Goal: Task Accomplishment & Management: Manage account settings

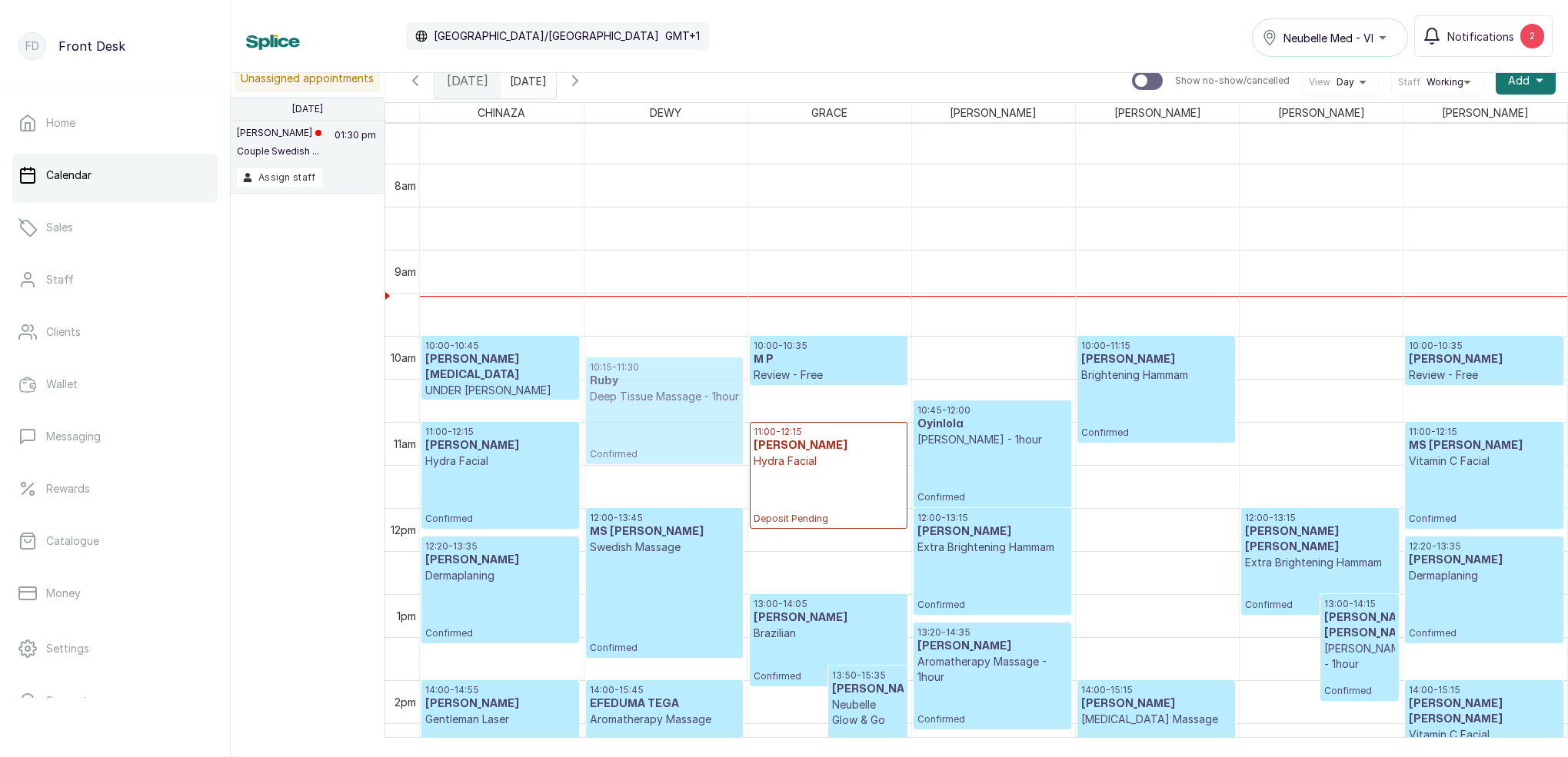
drag, startPoint x: 1267, startPoint y: 411, endPoint x: 641, endPoint y: 406, distance: 626.0
click at [641, 406] on tr "14:00 - 14:55 [PERSON_NAME] Laser Confirmed 14:40 - 15:55 [PERSON_NAME] Facial …" at bounding box center [994, 507] width 1148 height 2066
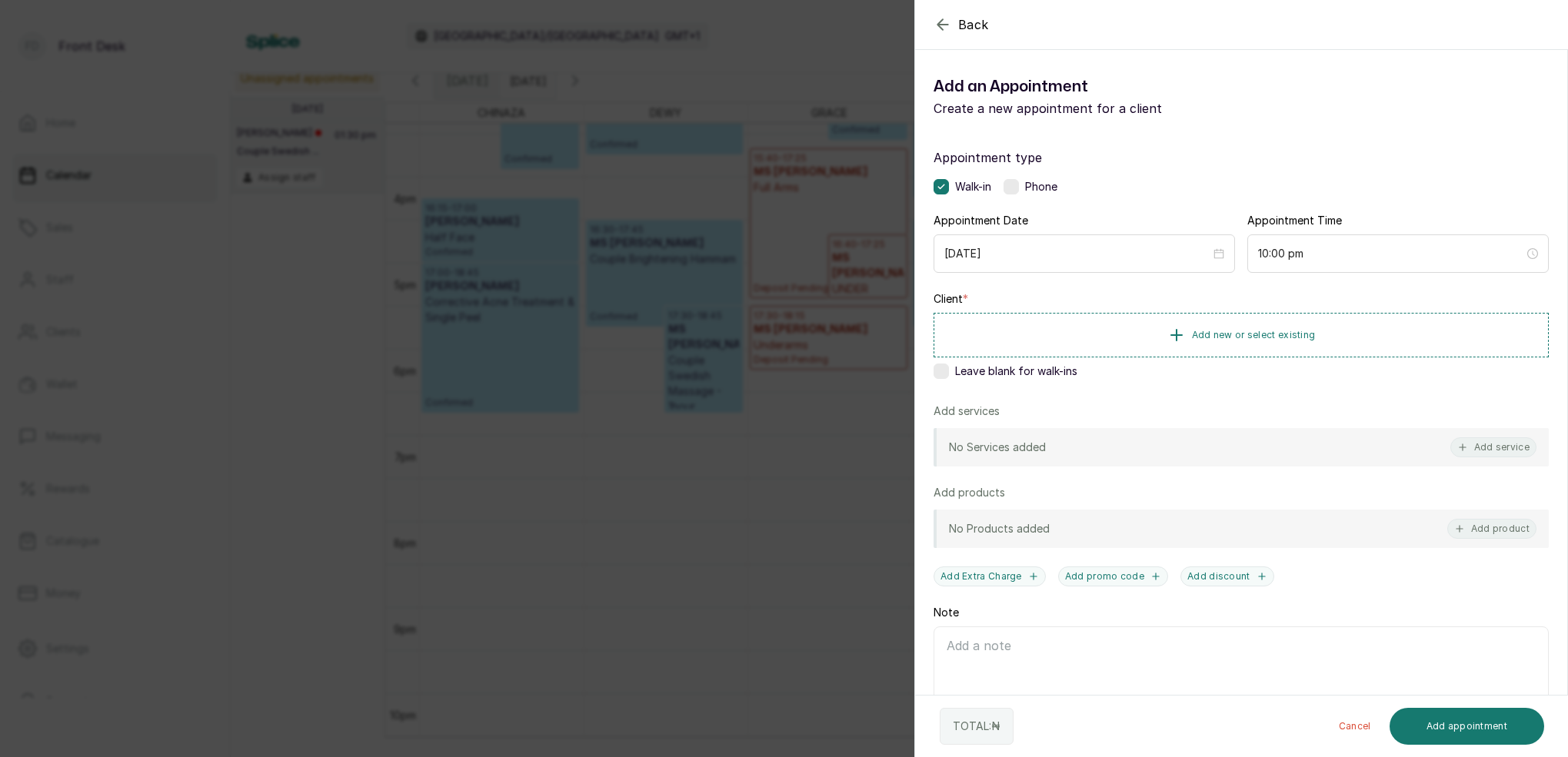
click at [943, 23] on icon "button" at bounding box center [943, 24] width 18 height 18
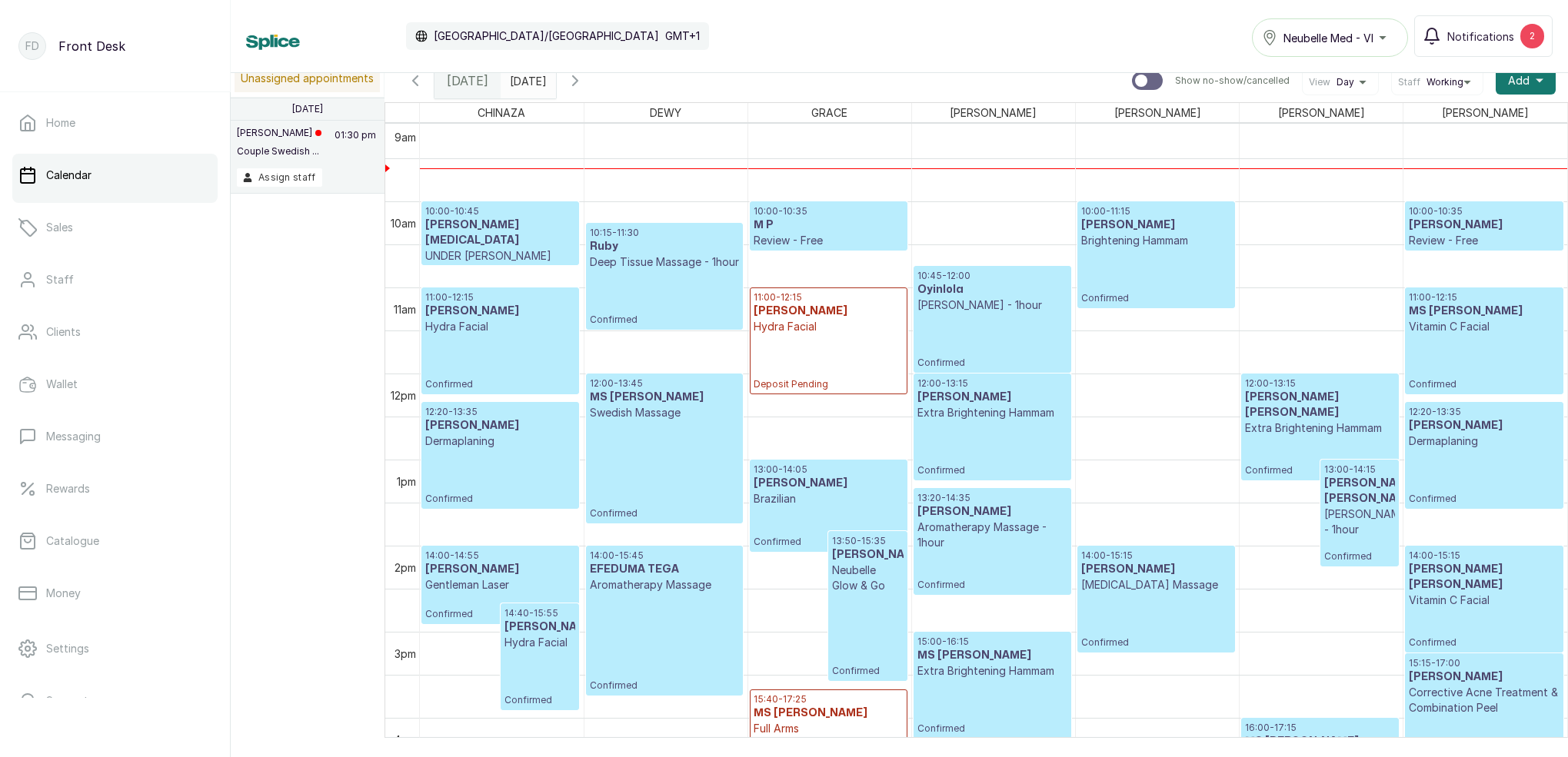
scroll to position [782, 0]
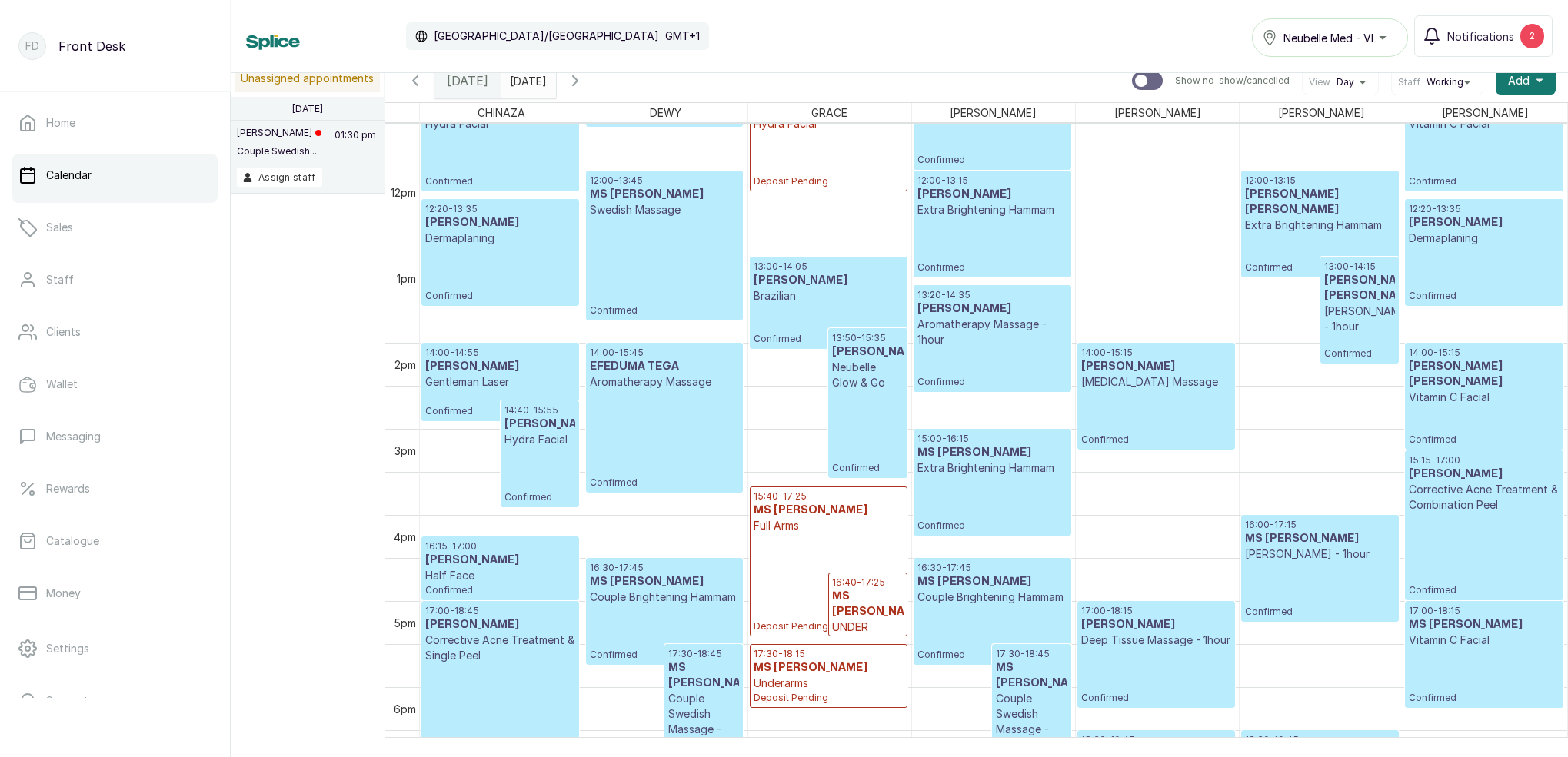
click at [1500, 658] on div "17:00 - 18:15 MS [PERSON_NAME] Vitamin C Facial Confirmed" at bounding box center [1484, 654] width 150 height 99
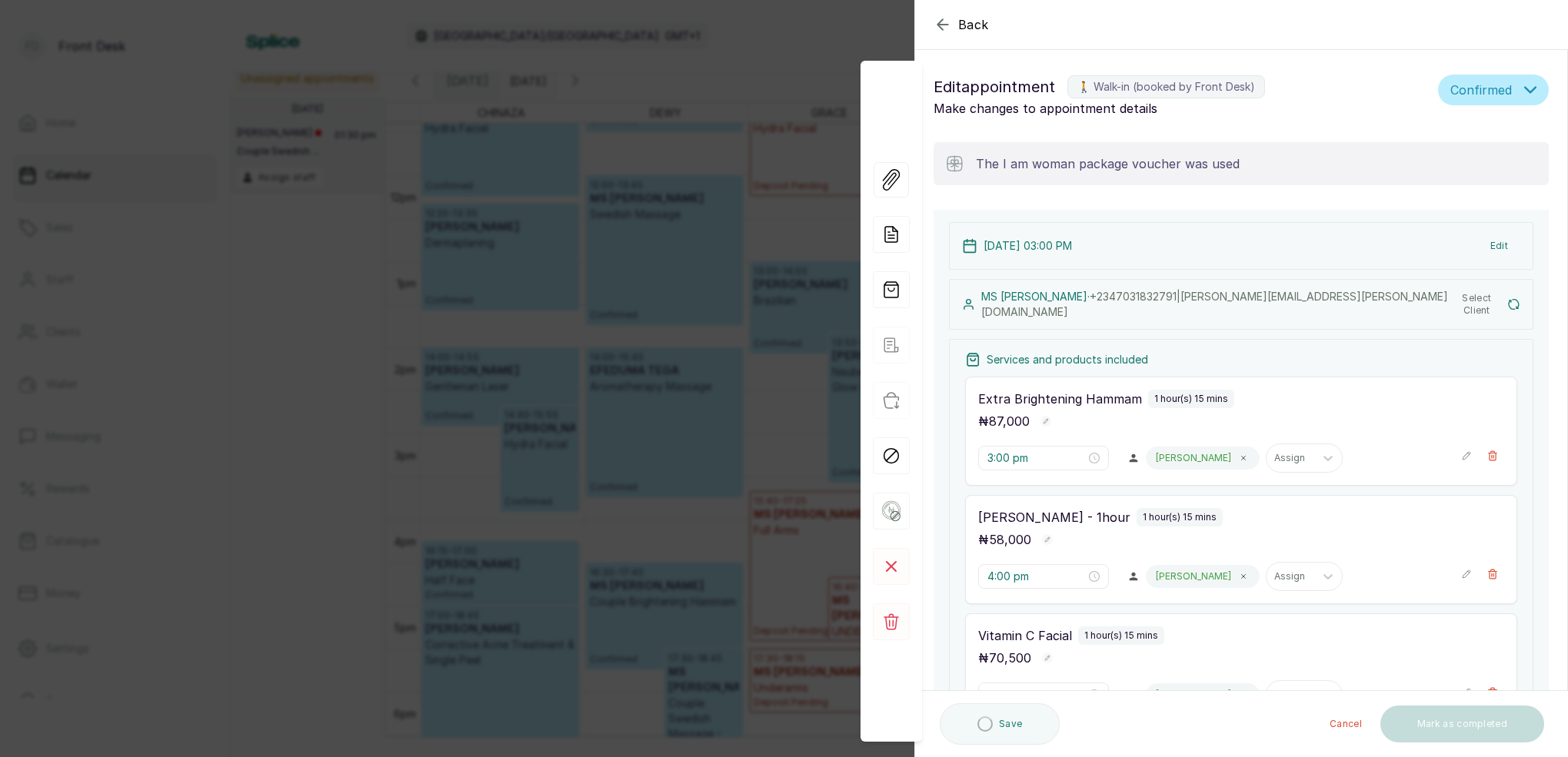
click at [939, 29] on icon "button" at bounding box center [943, 24] width 18 height 18
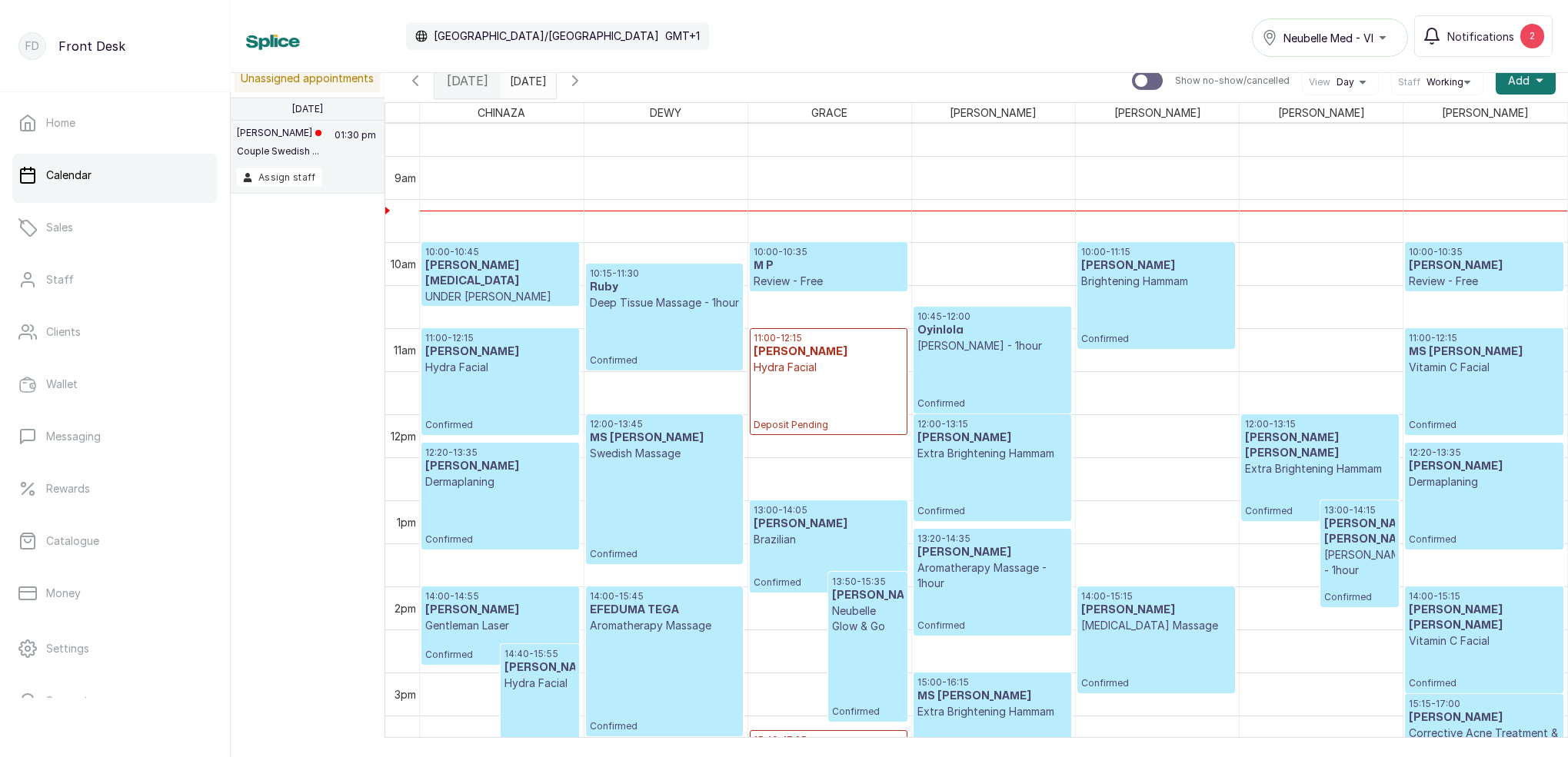
click at [1133, 295] on div "10:00 - 11:15 [PERSON_NAME] Hammam Confirmed" at bounding box center [1156, 296] width 150 height 99
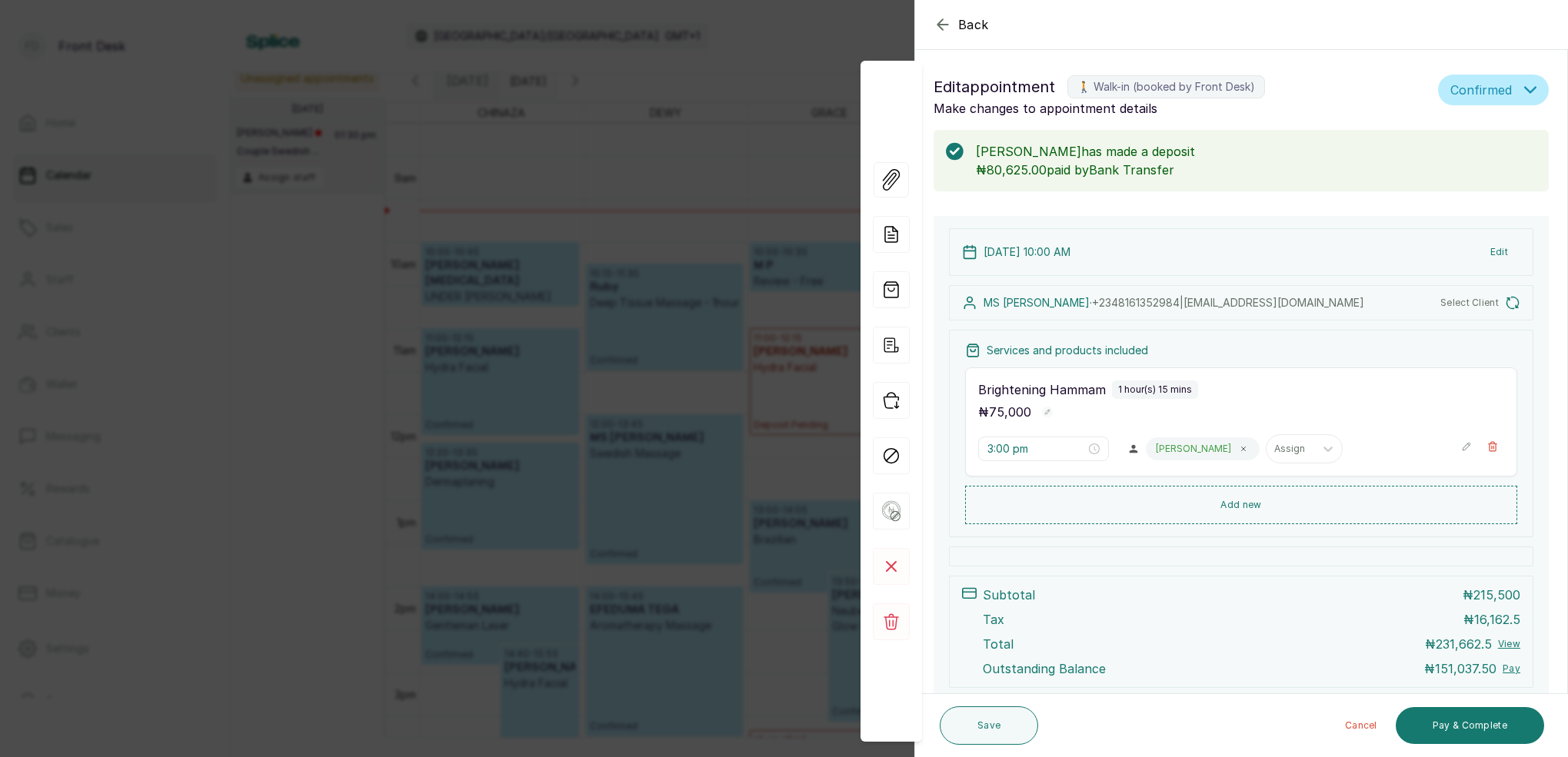
type input "10:00 am"
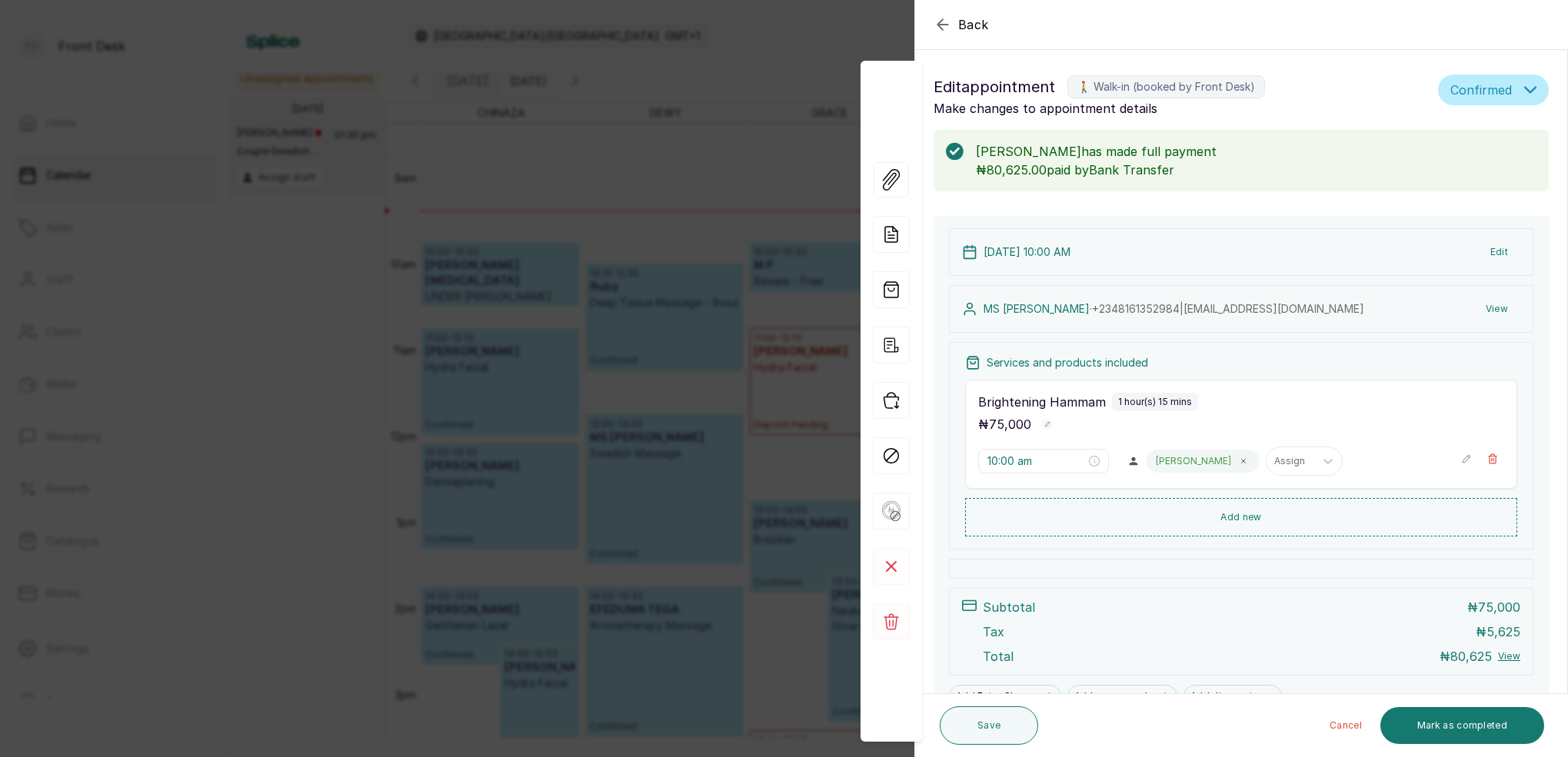
click at [1499, 250] on button "Edit" at bounding box center [1499, 251] width 42 height 28
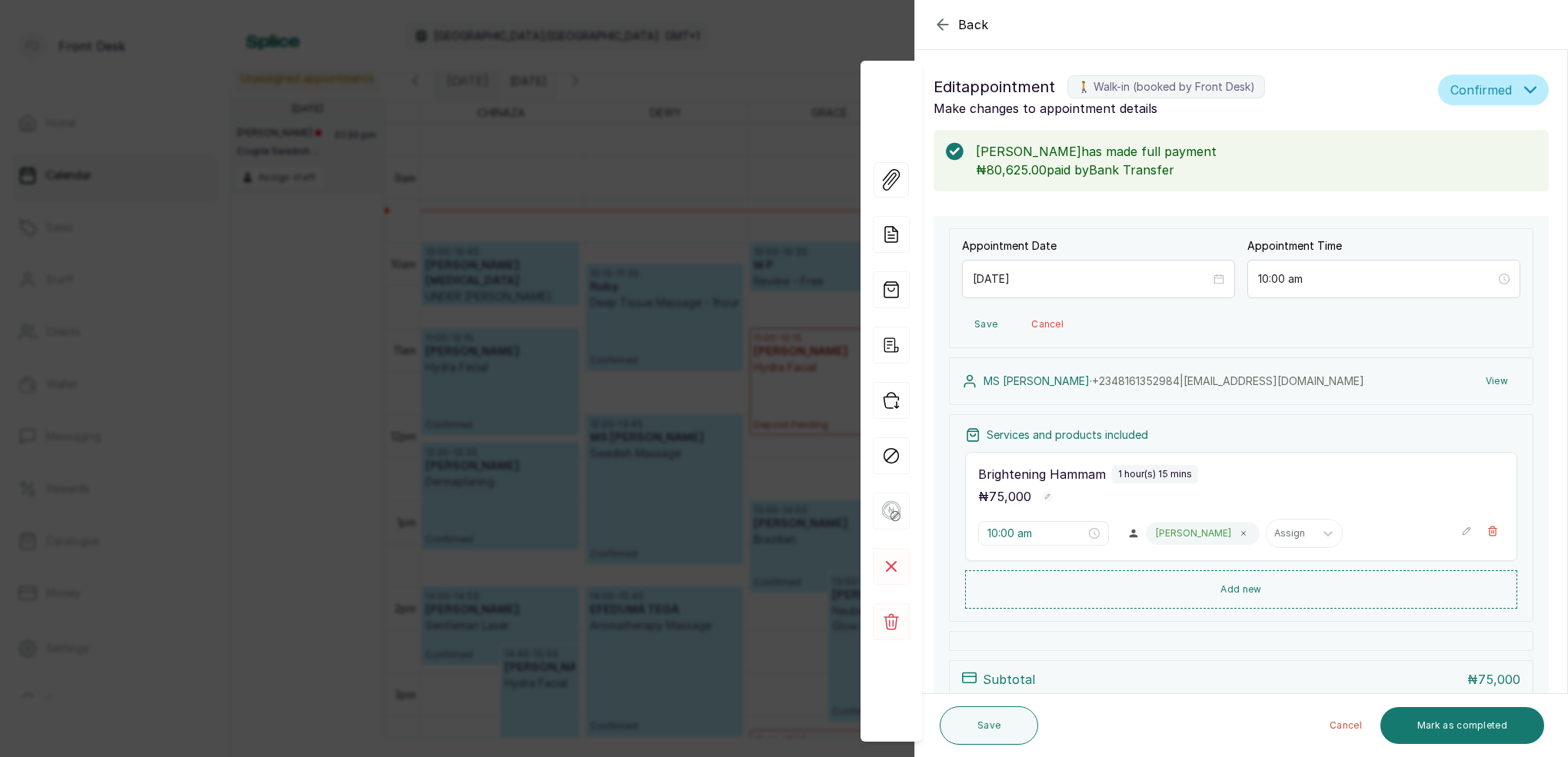
click at [1325, 76] on h1 "Edit appointment 🚶 Walk-in (booked by Front Desk)" at bounding box center [1183, 87] width 499 height 24
click at [1501, 379] on button "View" at bounding box center [1497, 381] width 47 height 28
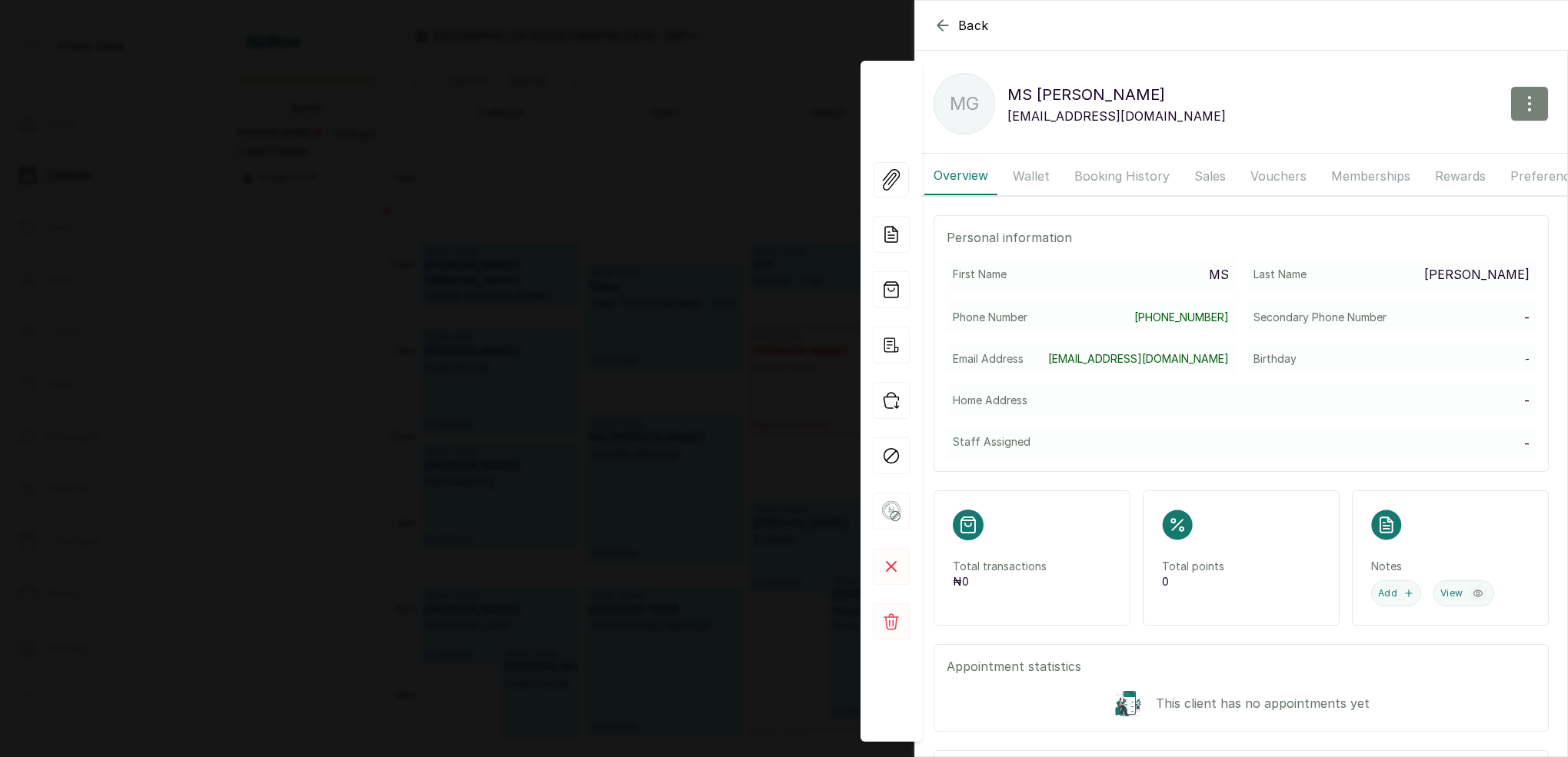
click at [1531, 100] on icon "button" at bounding box center [1530, 104] width 18 height 18
click at [1397, 155] on span "Edit" at bounding box center [1463, 149] width 148 height 18
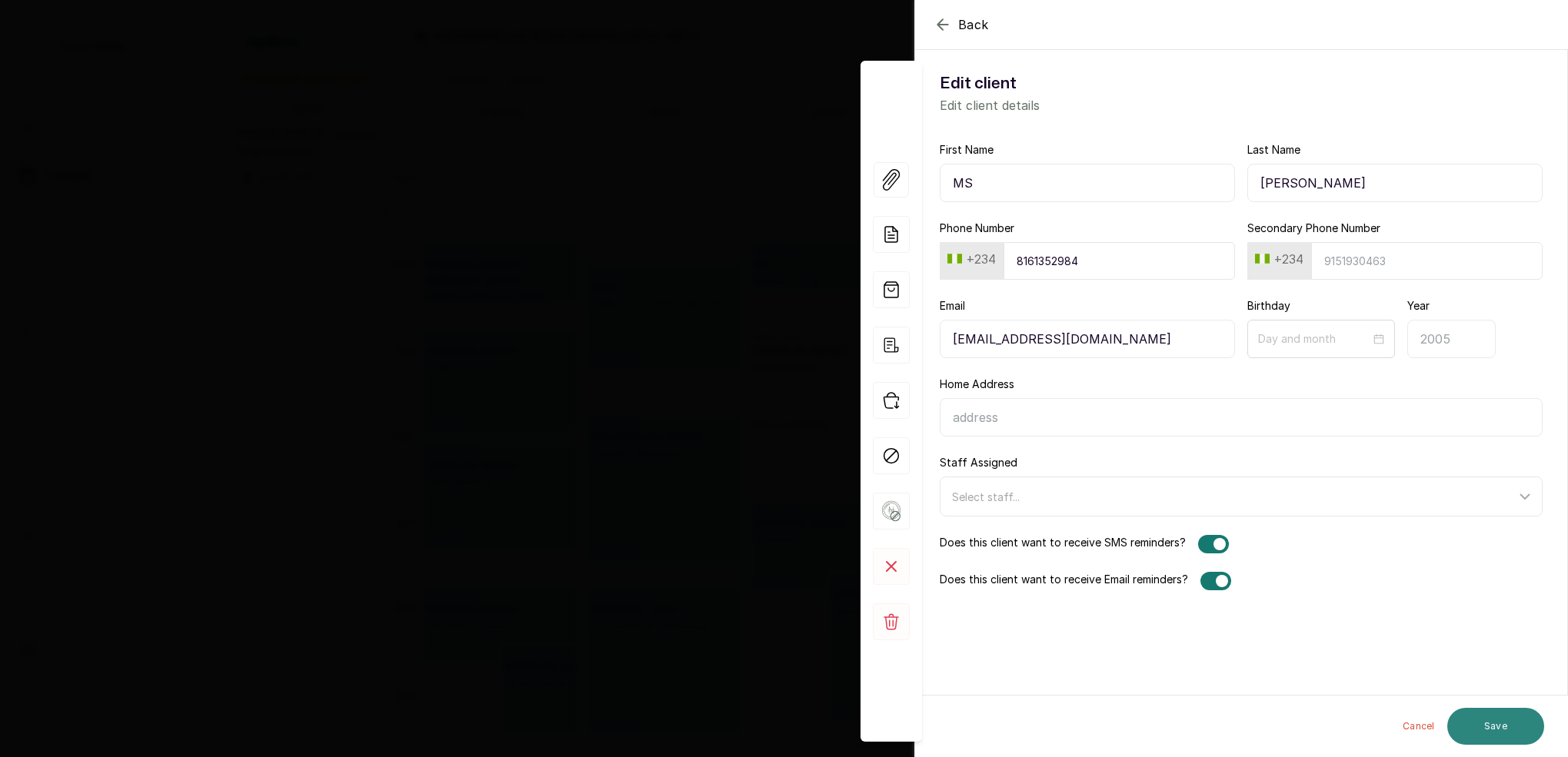
type input "[PERSON_NAME]"
click at [1511, 740] on button "Save" at bounding box center [1495, 726] width 96 height 37
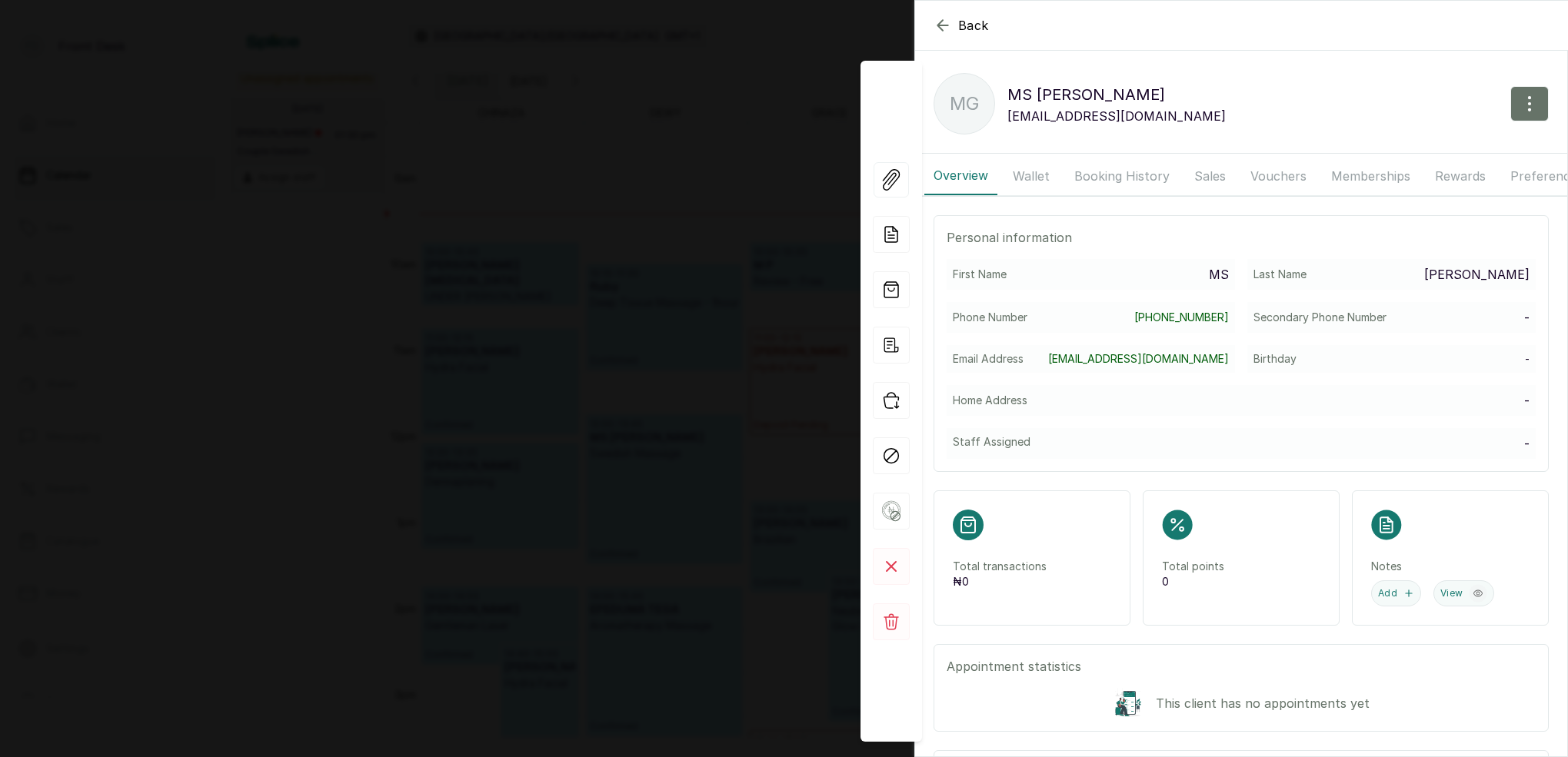
click at [945, 28] on icon "button" at bounding box center [943, 25] width 18 height 18
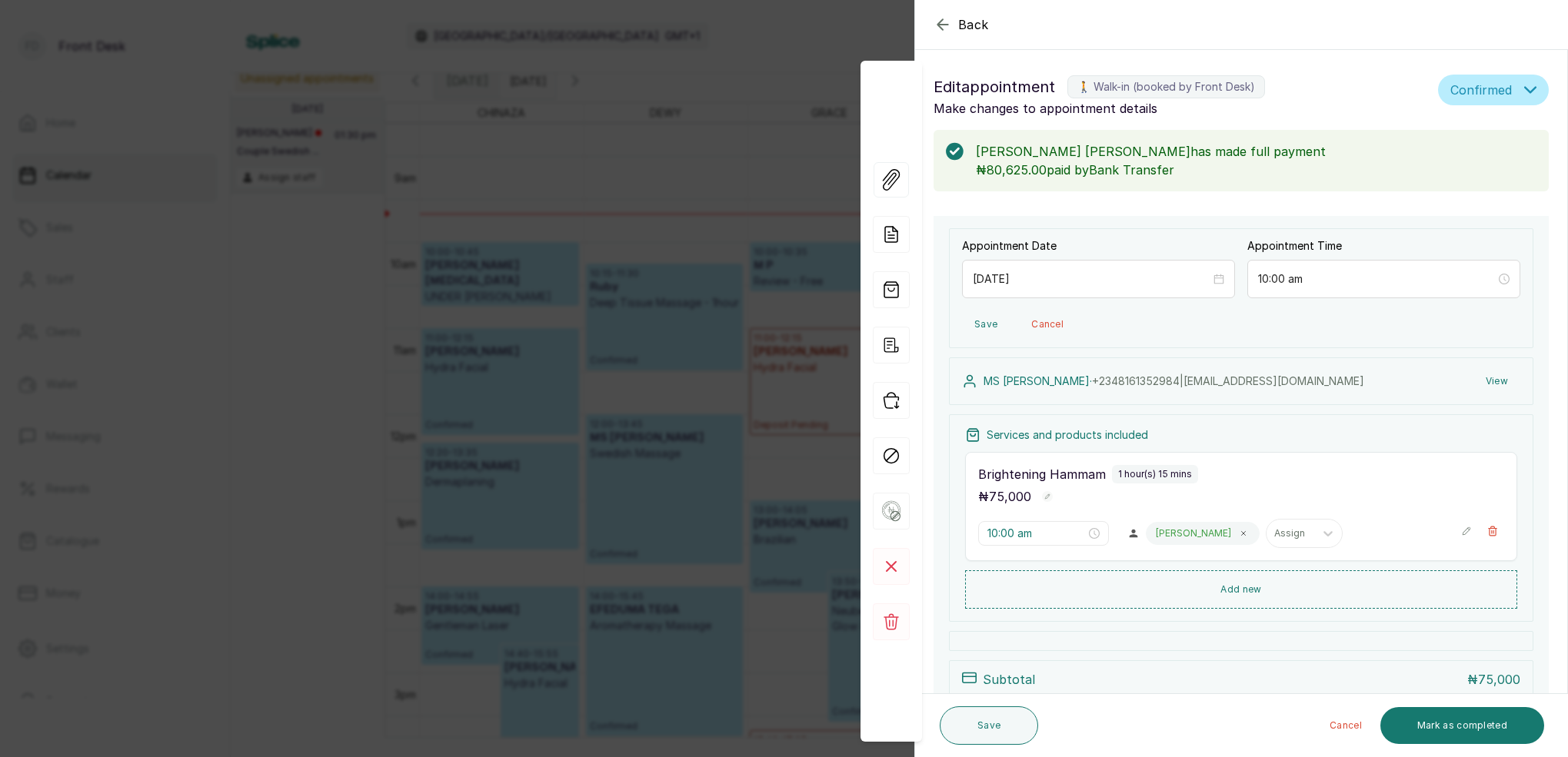
click at [945, 29] on icon "button" at bounding box center [943, 24] width 18 height 18
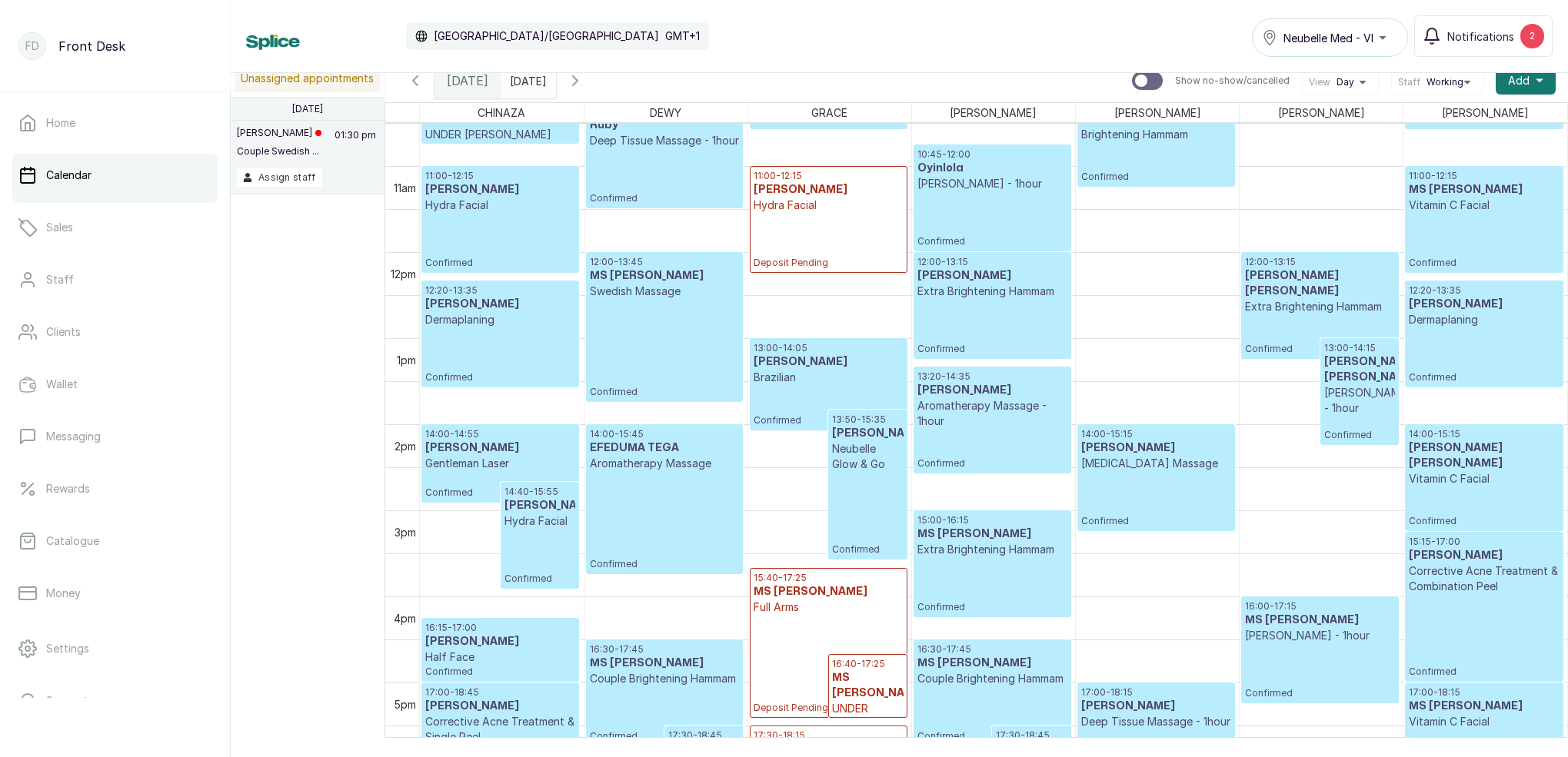
scroll to position [967, 0]
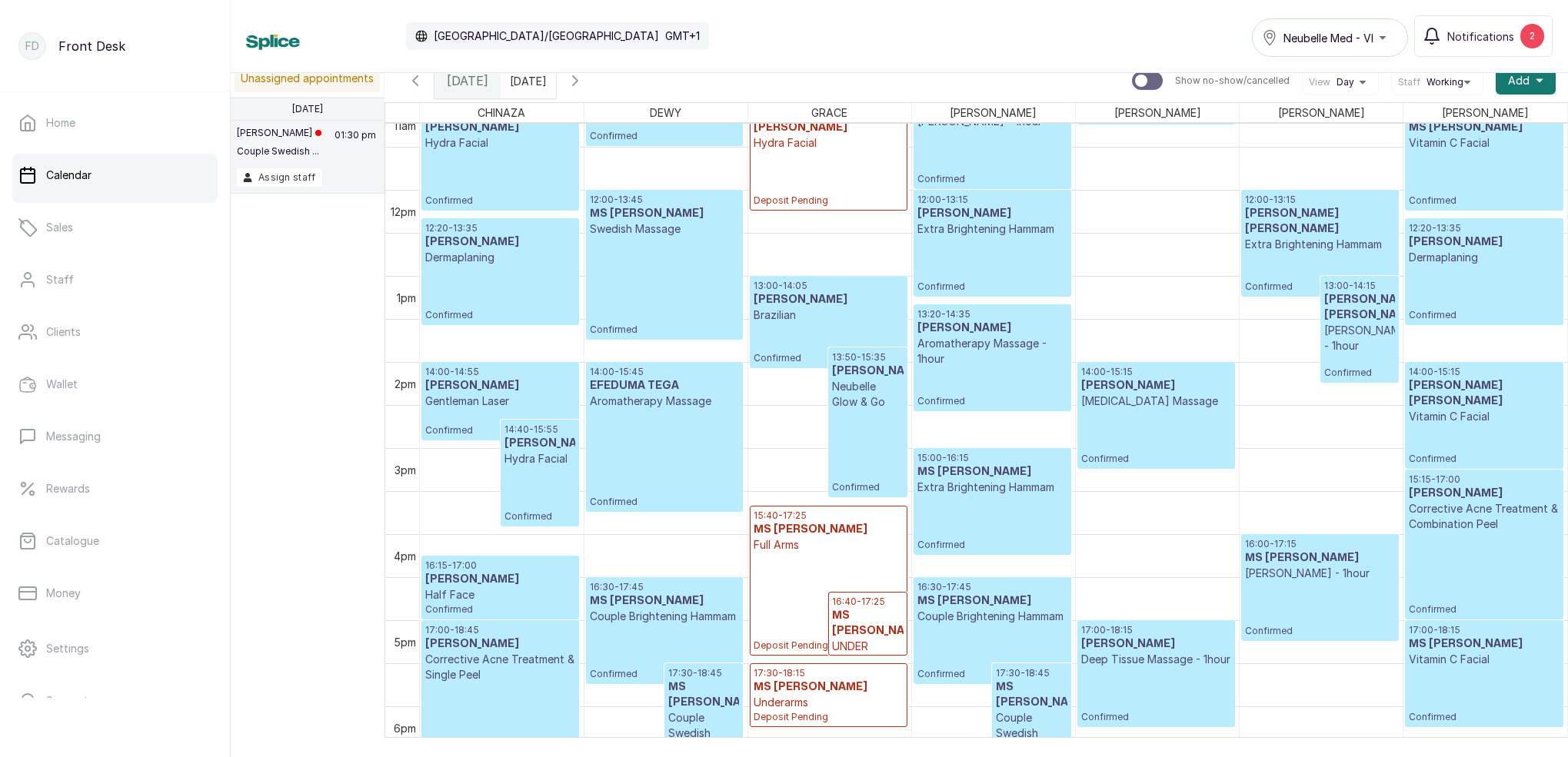
click at [410, 78] on icon "button" at bounding box center [415, 80] width 18 height 18
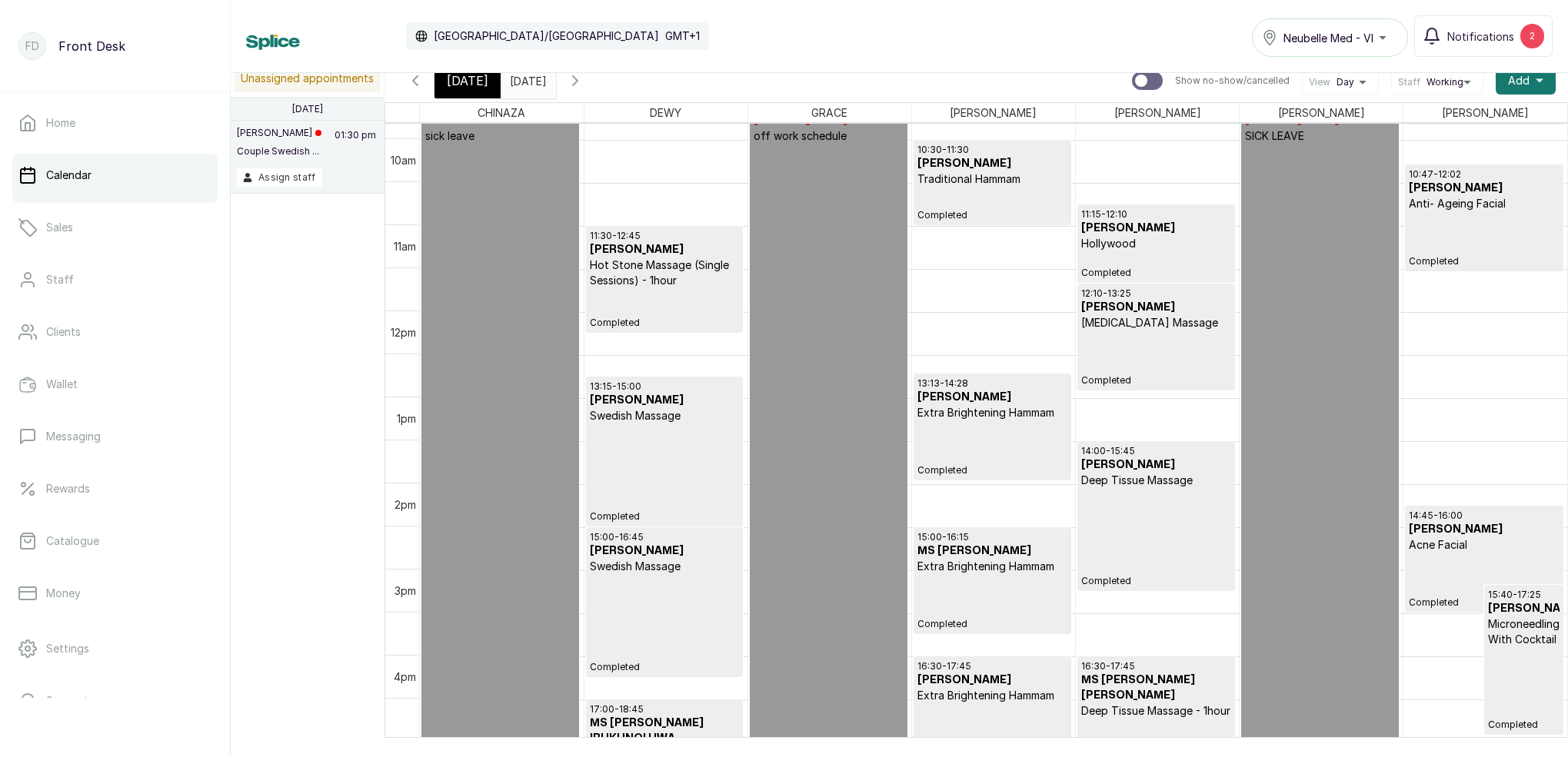
scroll to position [846, 0]
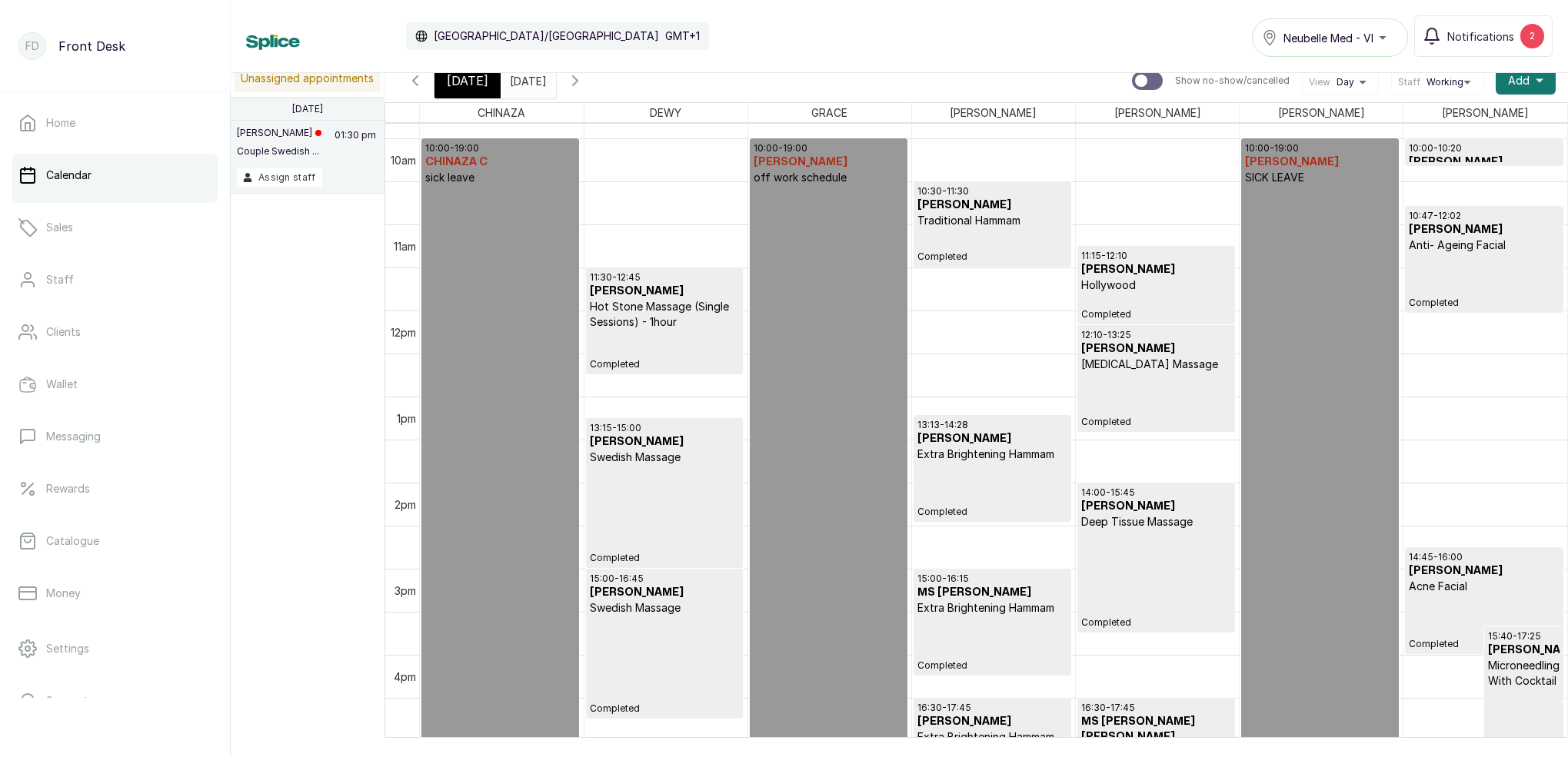
click at [594, 92] on button "Show no-show/cancelled" at bounding box center [575, 80] width 37 height 37
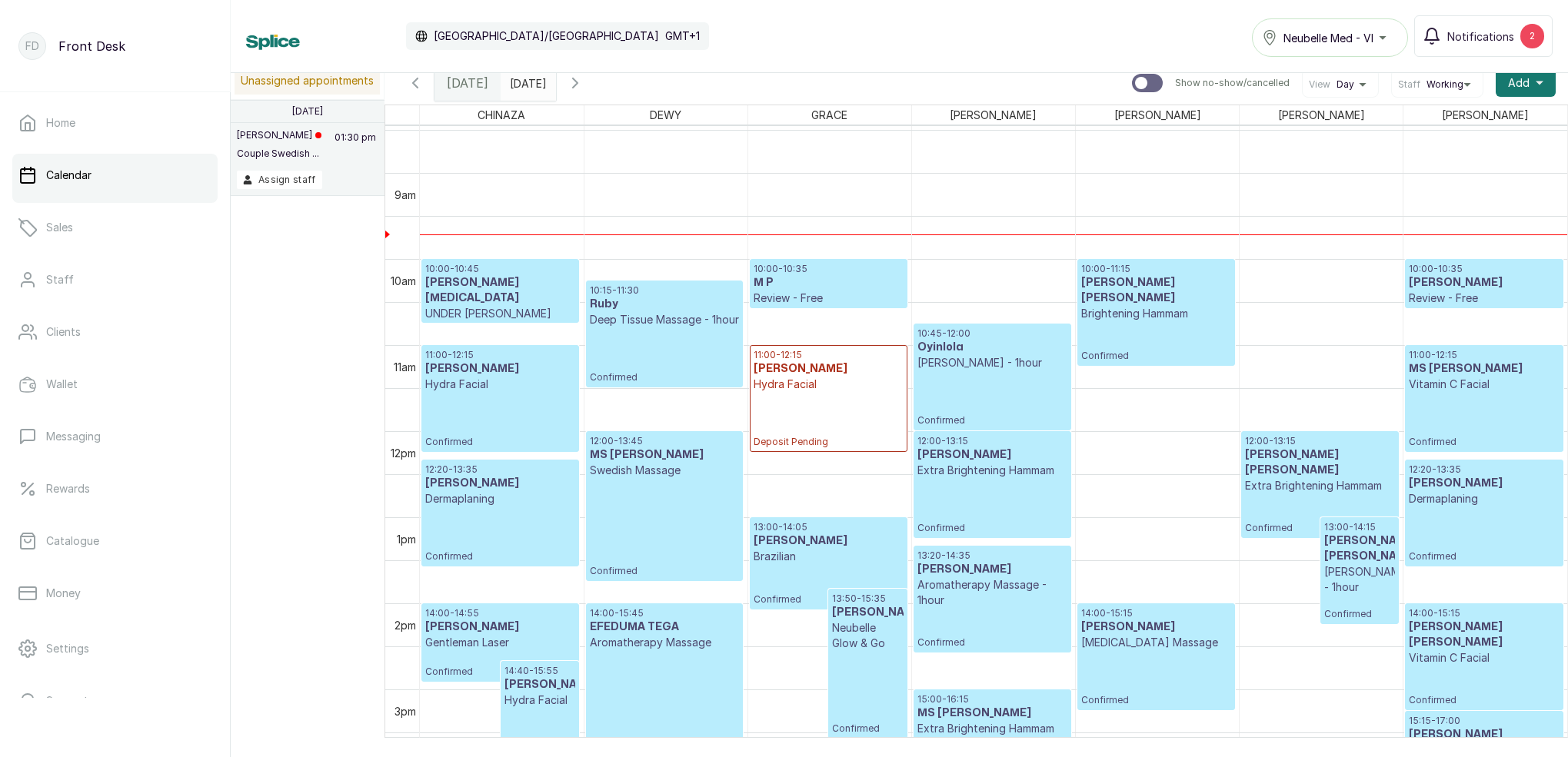
scroll to position [743, 0]
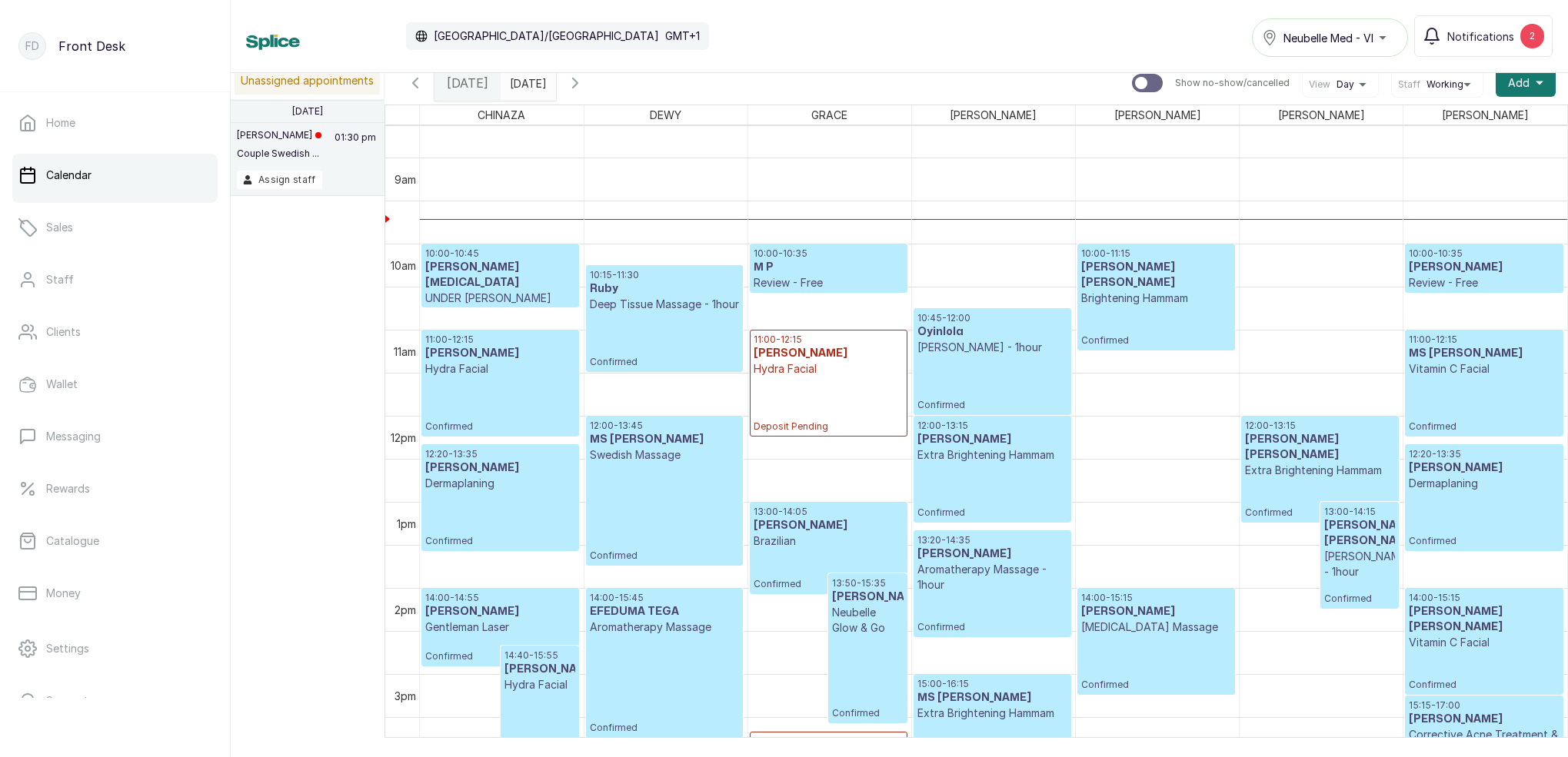
click at [1462, 282] on p "Review - Free" at bounding box center [1484, 282] width 150 height 15
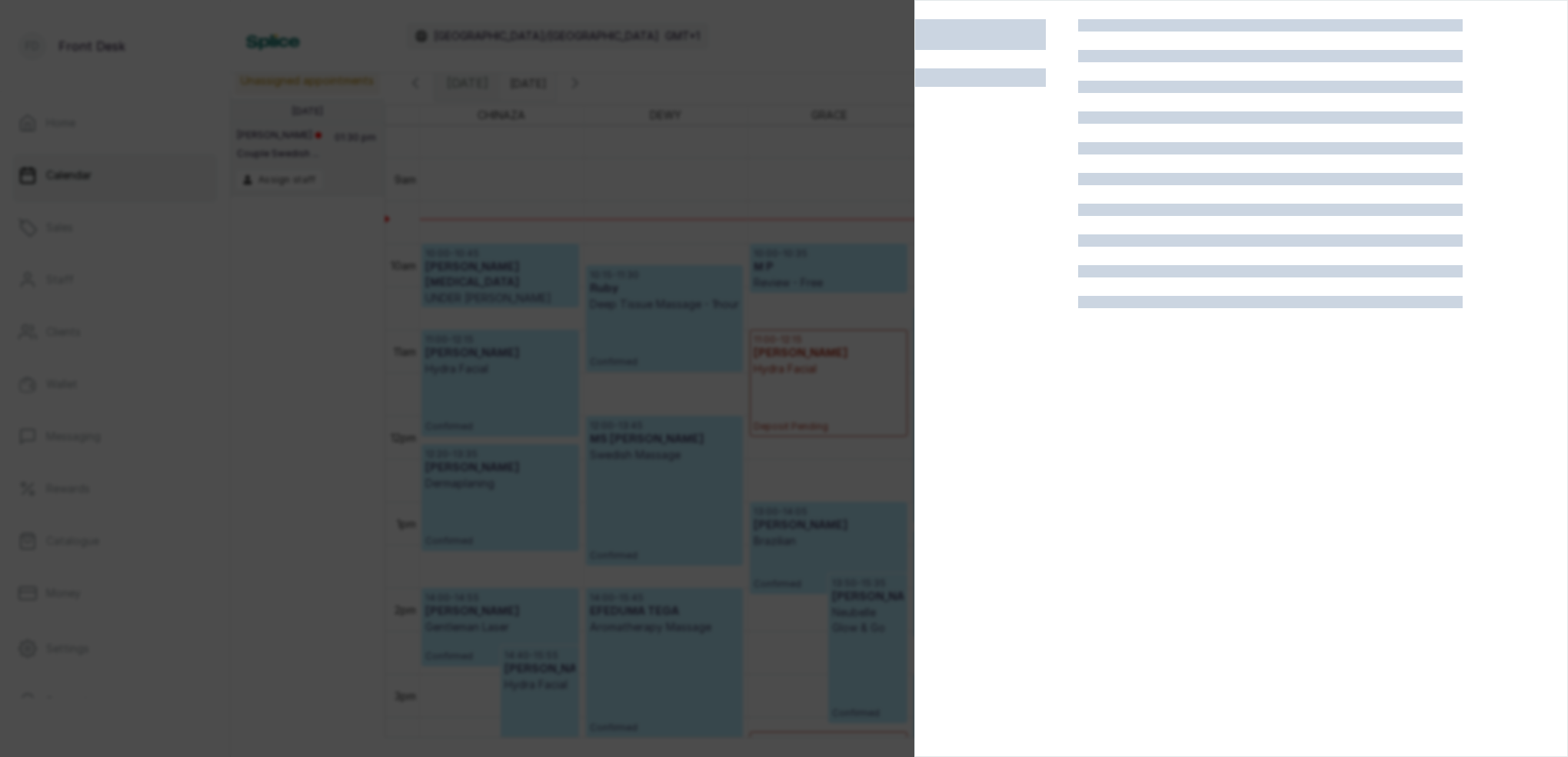
scroll to position [735, 0]
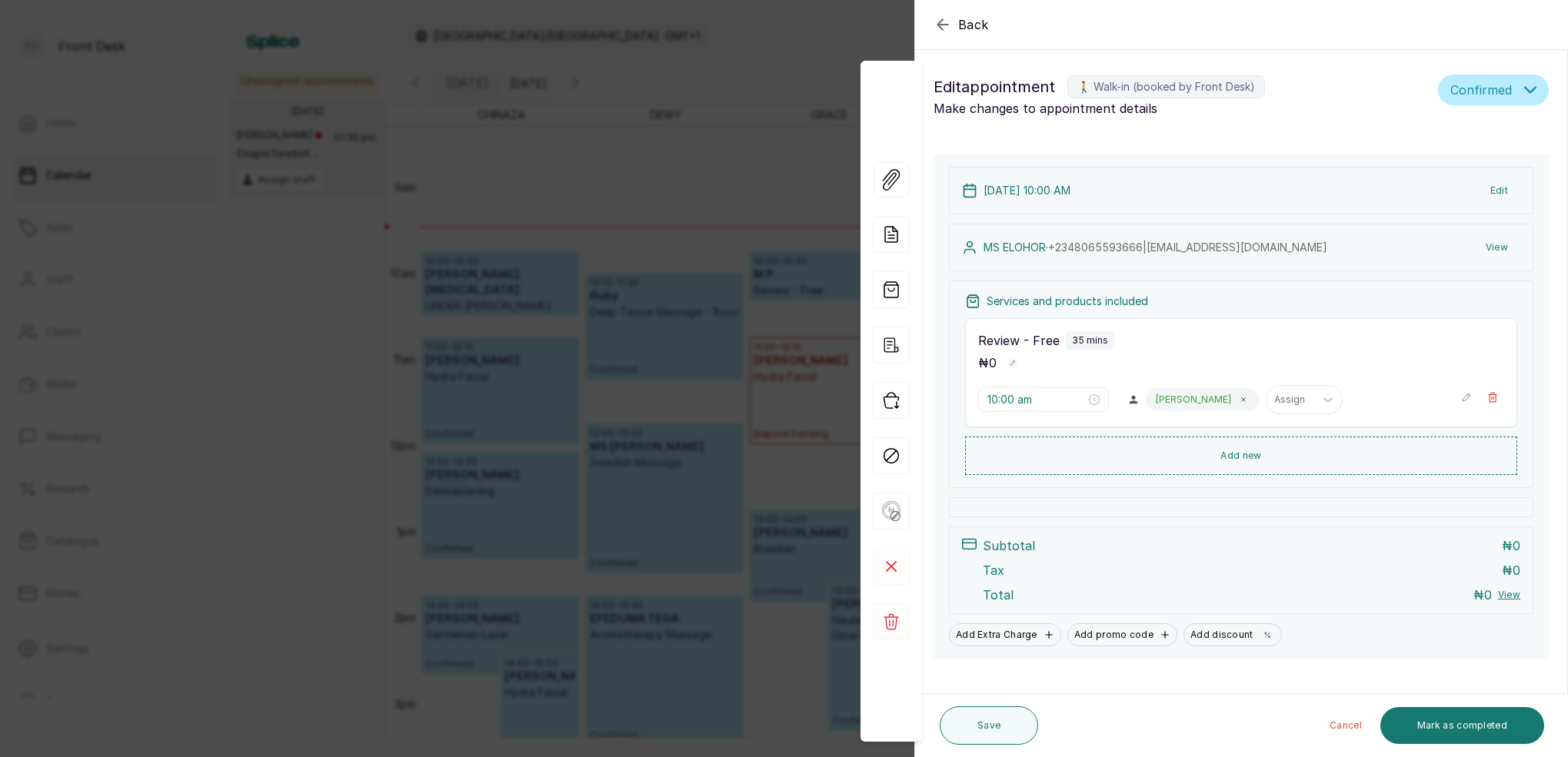
click at [936, 21] on icon "button" at bounding box center [943, 24] width 18 height 18
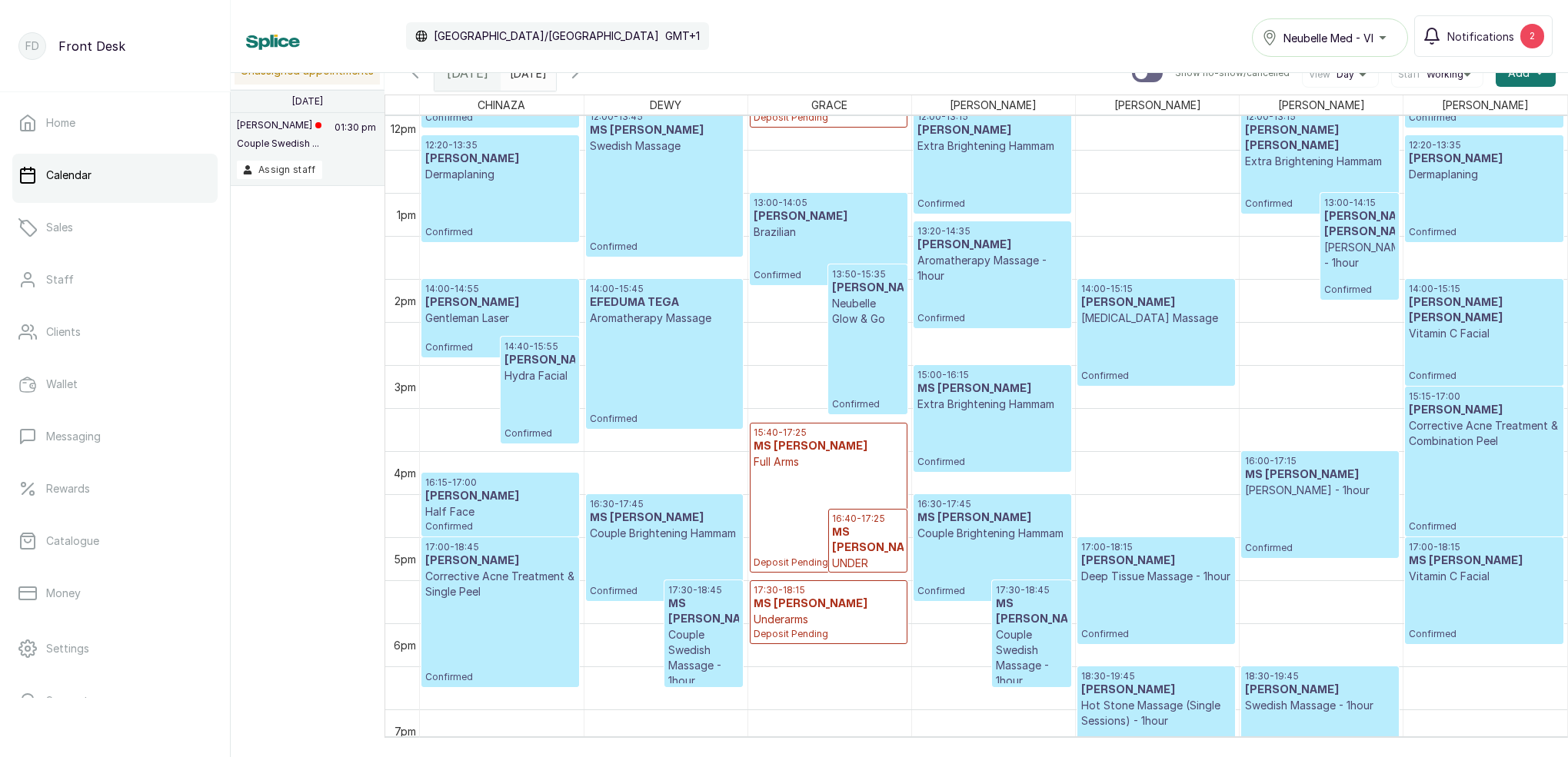
scroll to position [1049, 0]
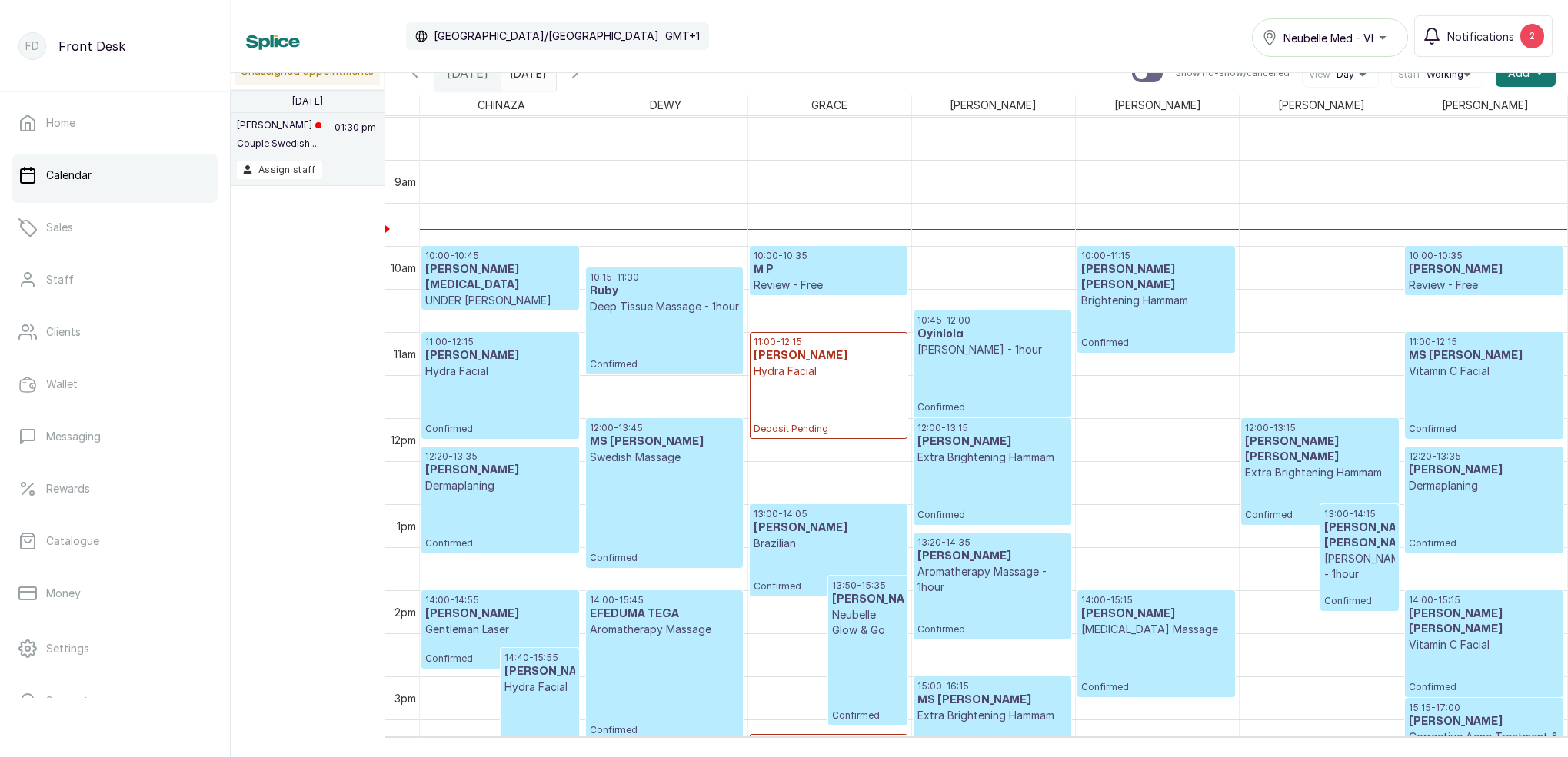
click at [630, 315] on p "Deep Tissue Massage - 1hour" at bounding box center [665, 306] width 150 height 15
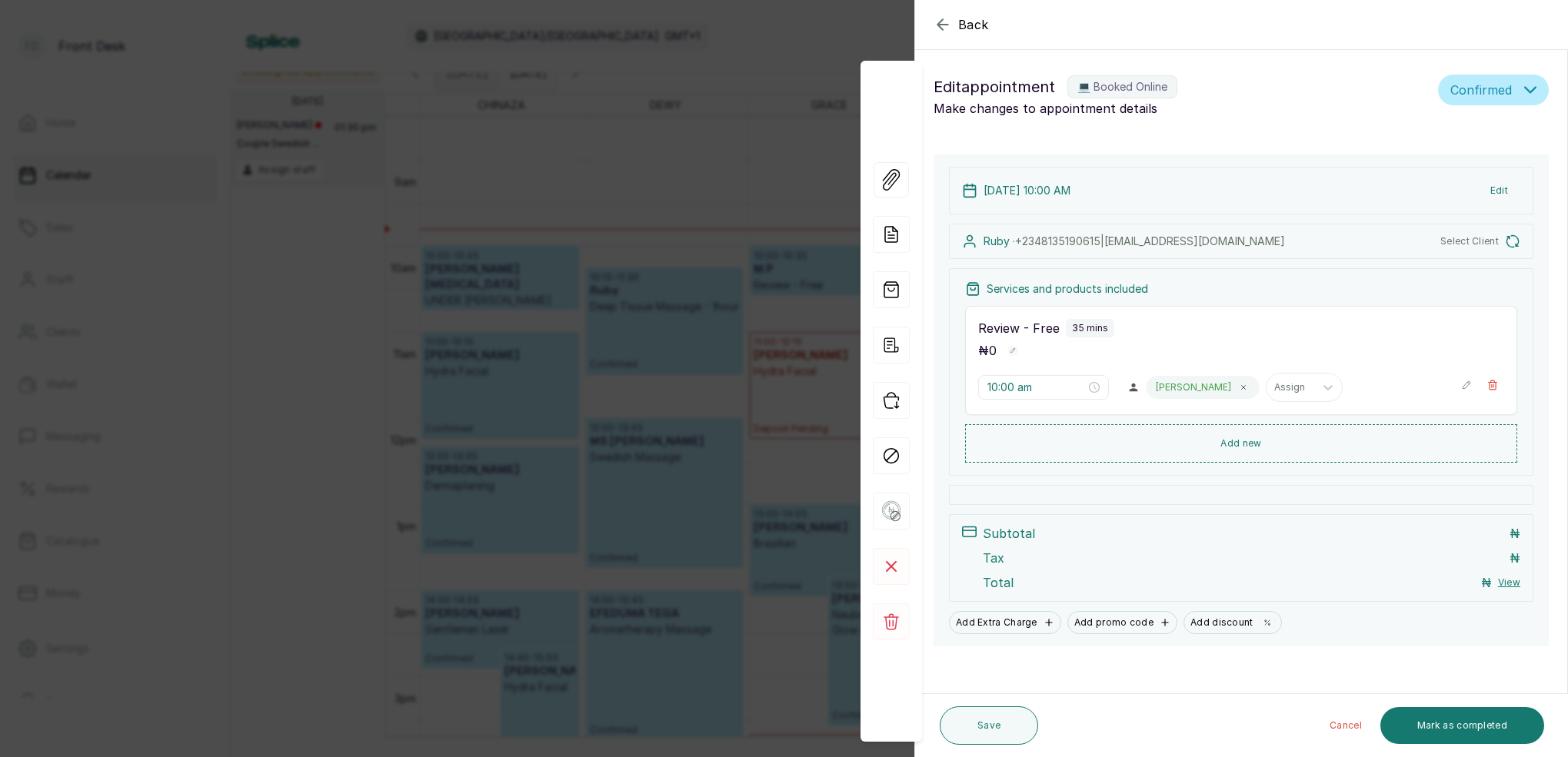
type input "10:15 am"
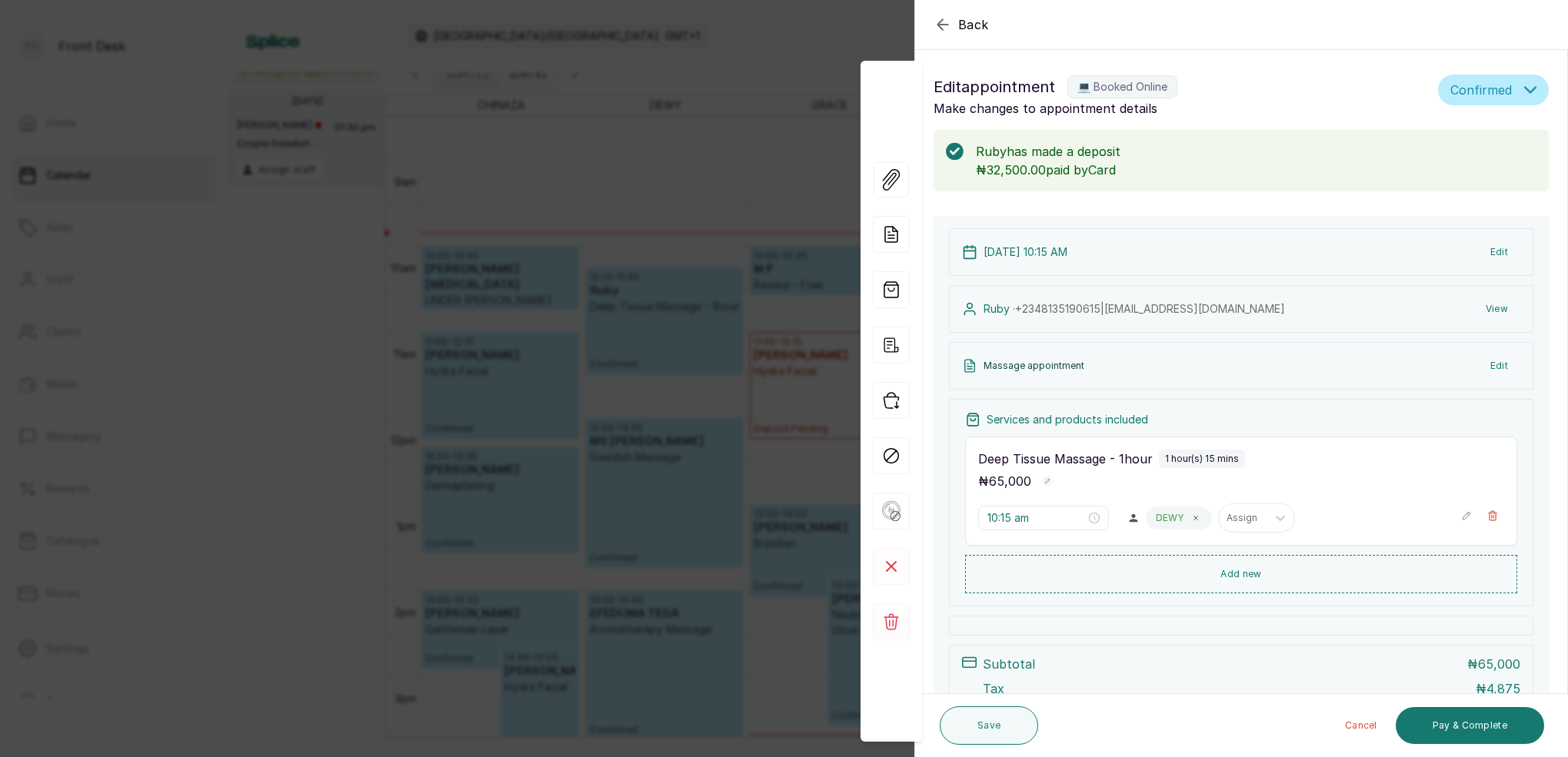
click at [950, 23] on icon "button" at bounding box center [943, 24] width 18 height 18
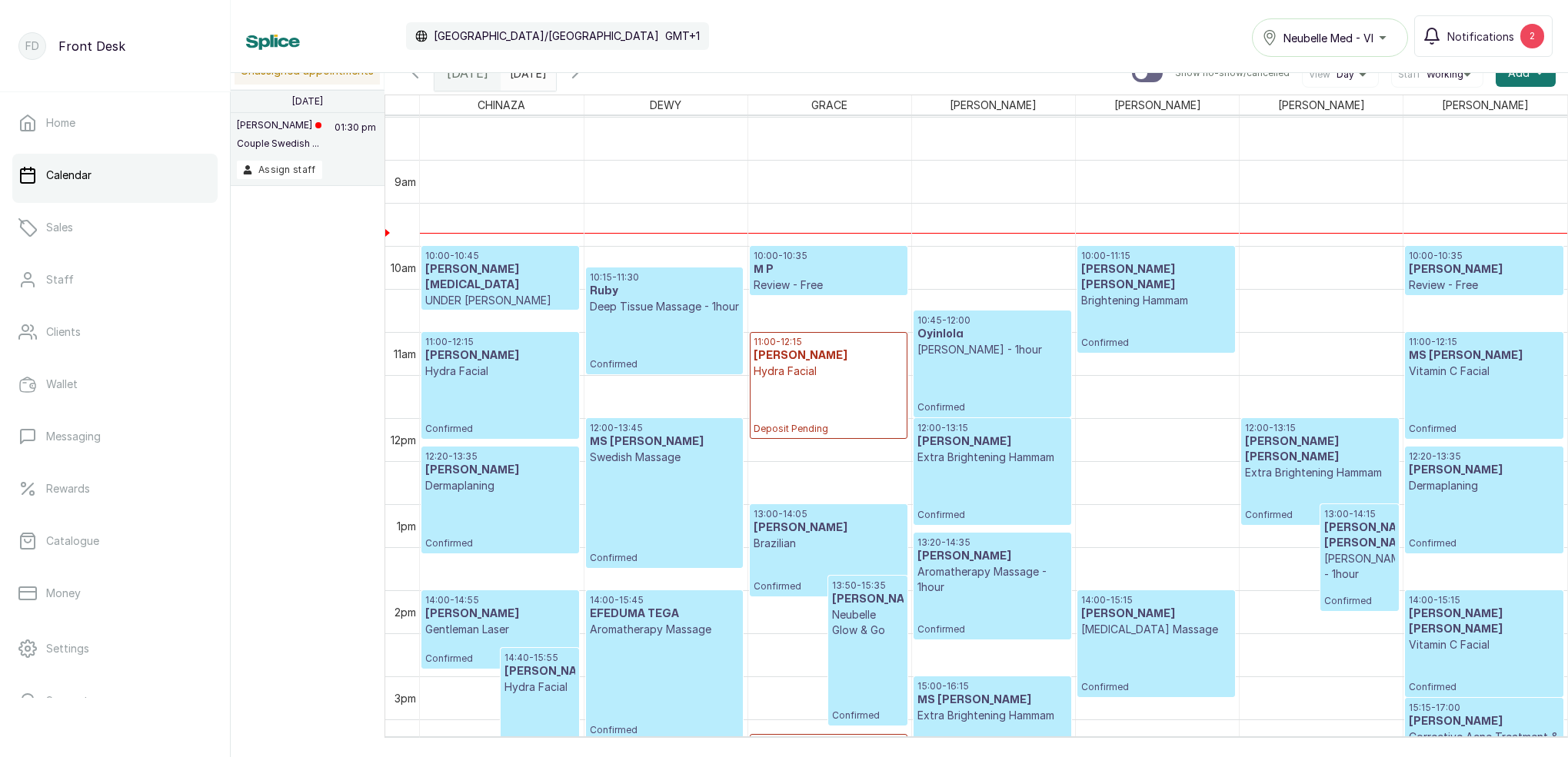
click at [1472, 380] on div "11:00 - 12:15 MS [PERSON_NAME] Vitamin C Facial Confirmed" at bounding box center [1484, 386] width 150 height 99
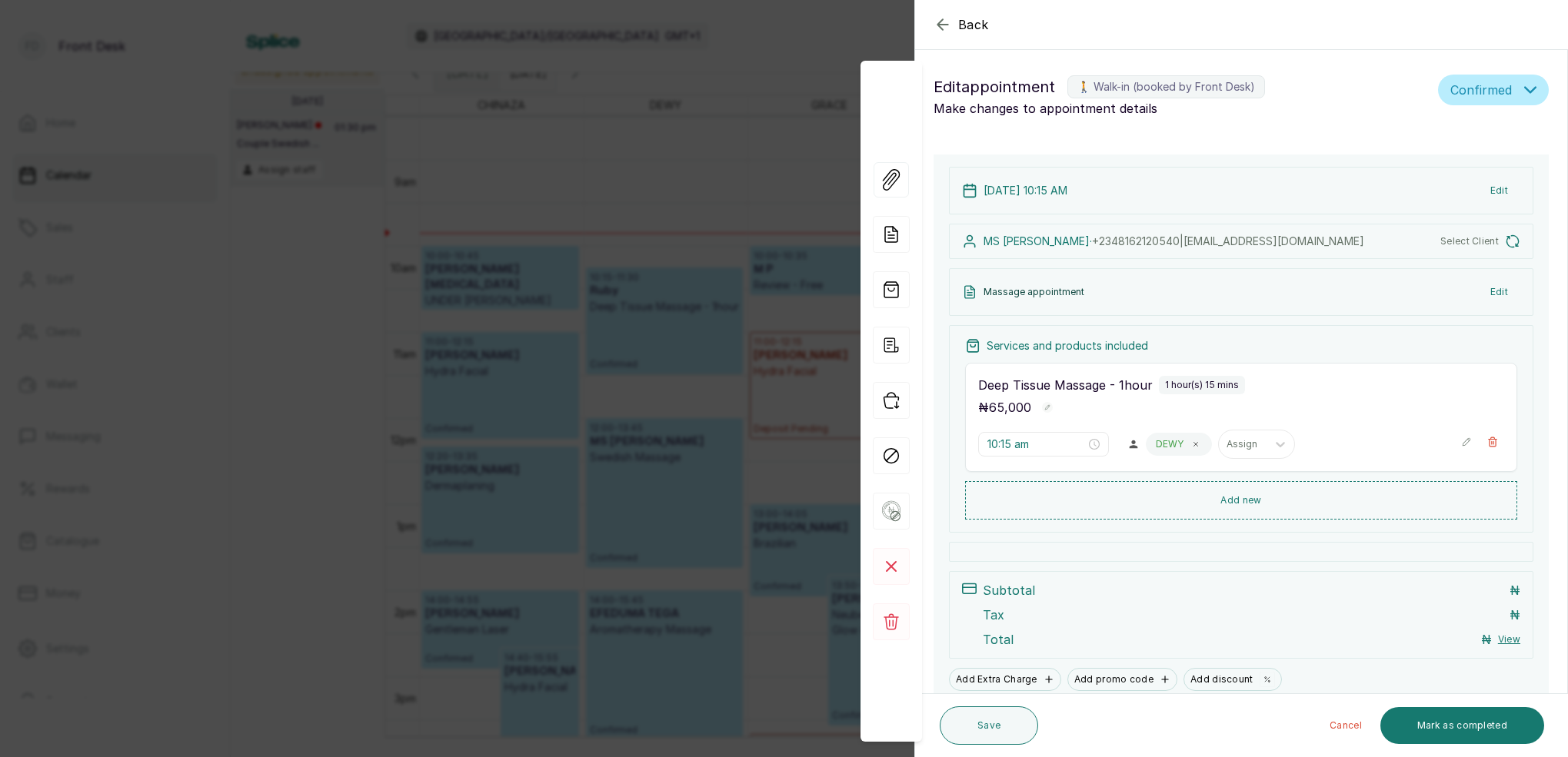
type input "11:00 am"
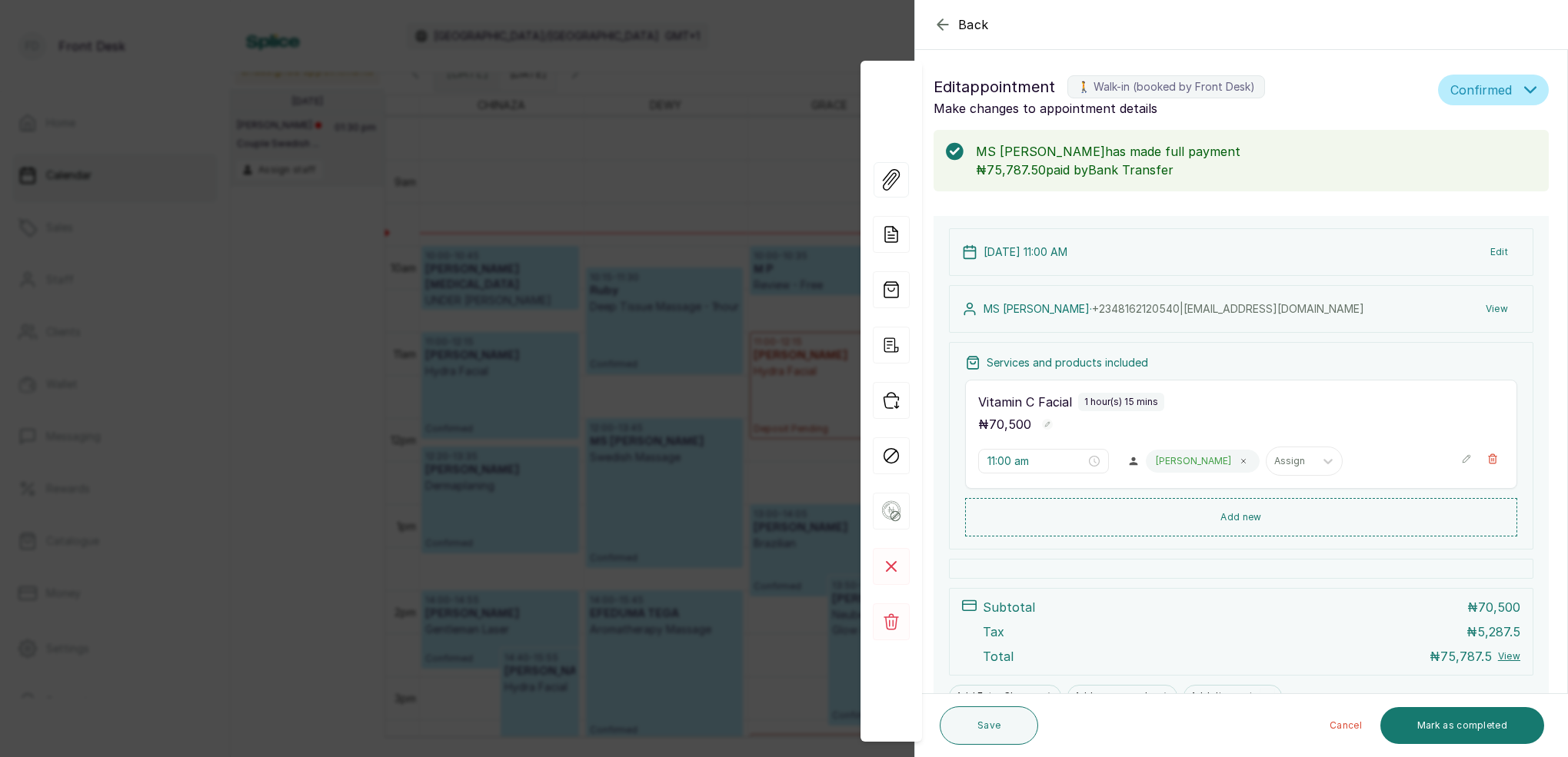
click at [941, 29] on icon "button" at bounding box center [942, 23] width 10 height 10
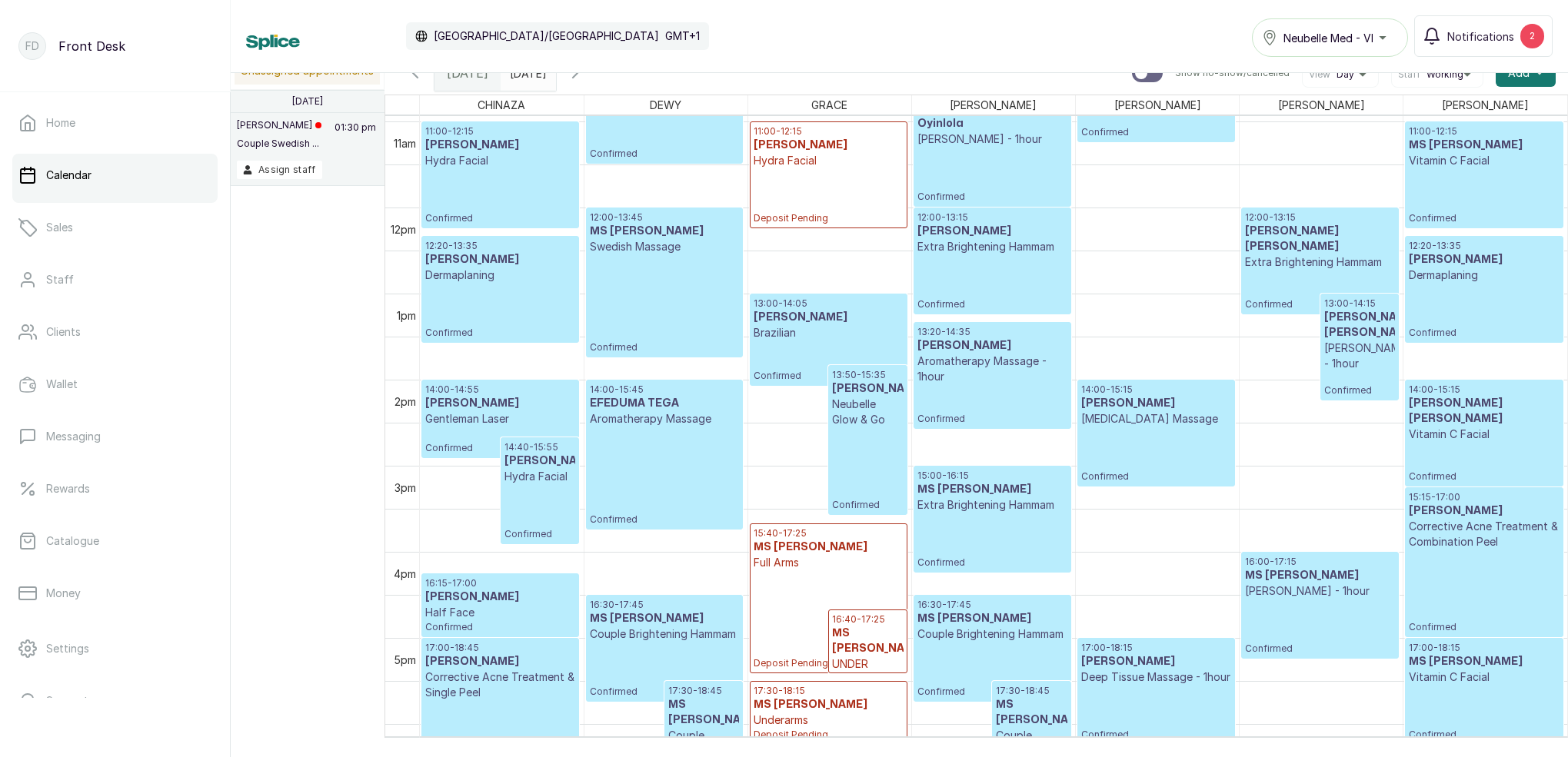
scroll to position [942, 0]
click at [950, 176] on div "10:45 - 12:00 Oyinlola Cleopatra Massage - 1hour Confirmed" at bounding box center [993, 153] width 150 height 99
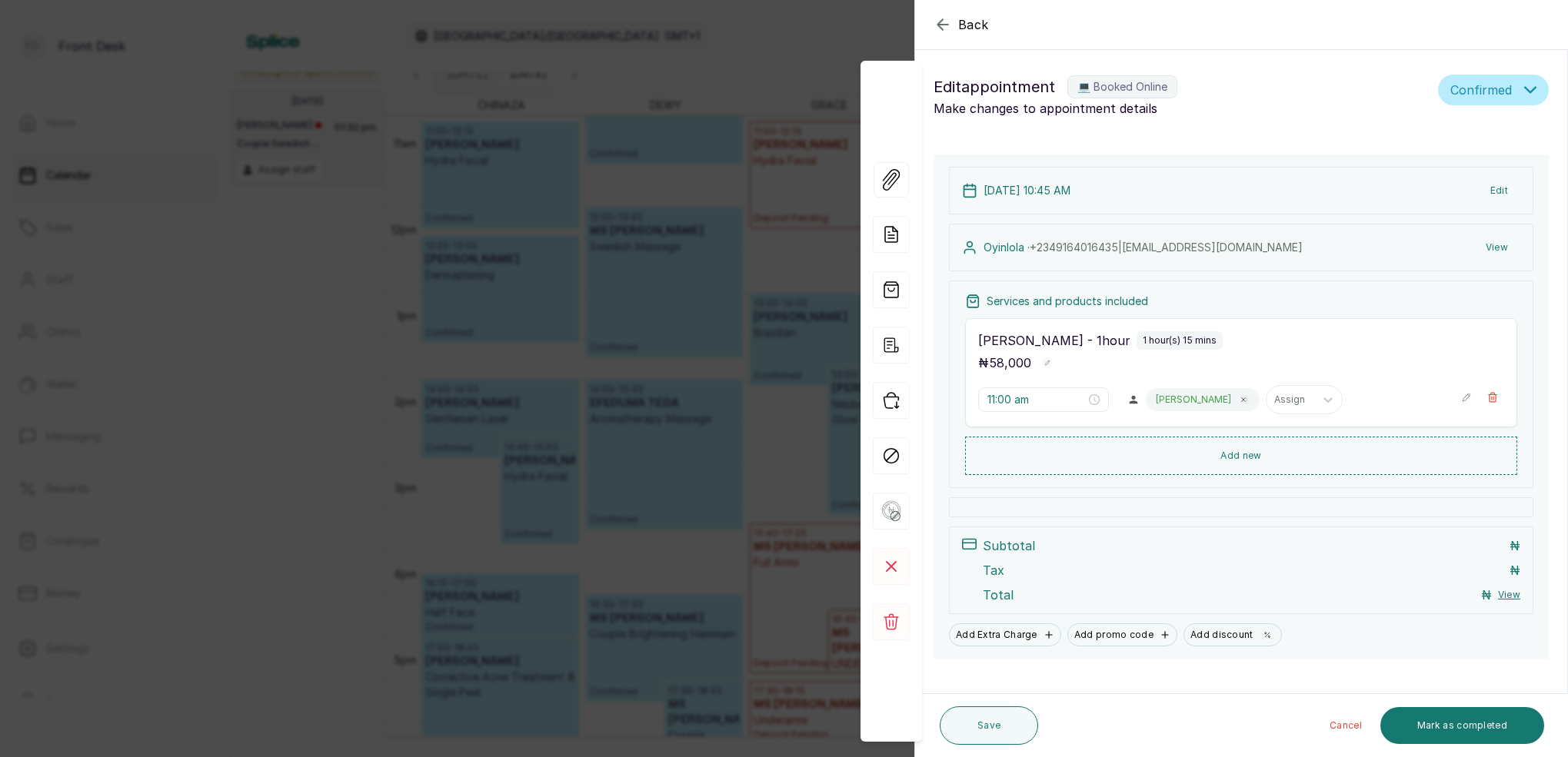
type input "10:45 am"
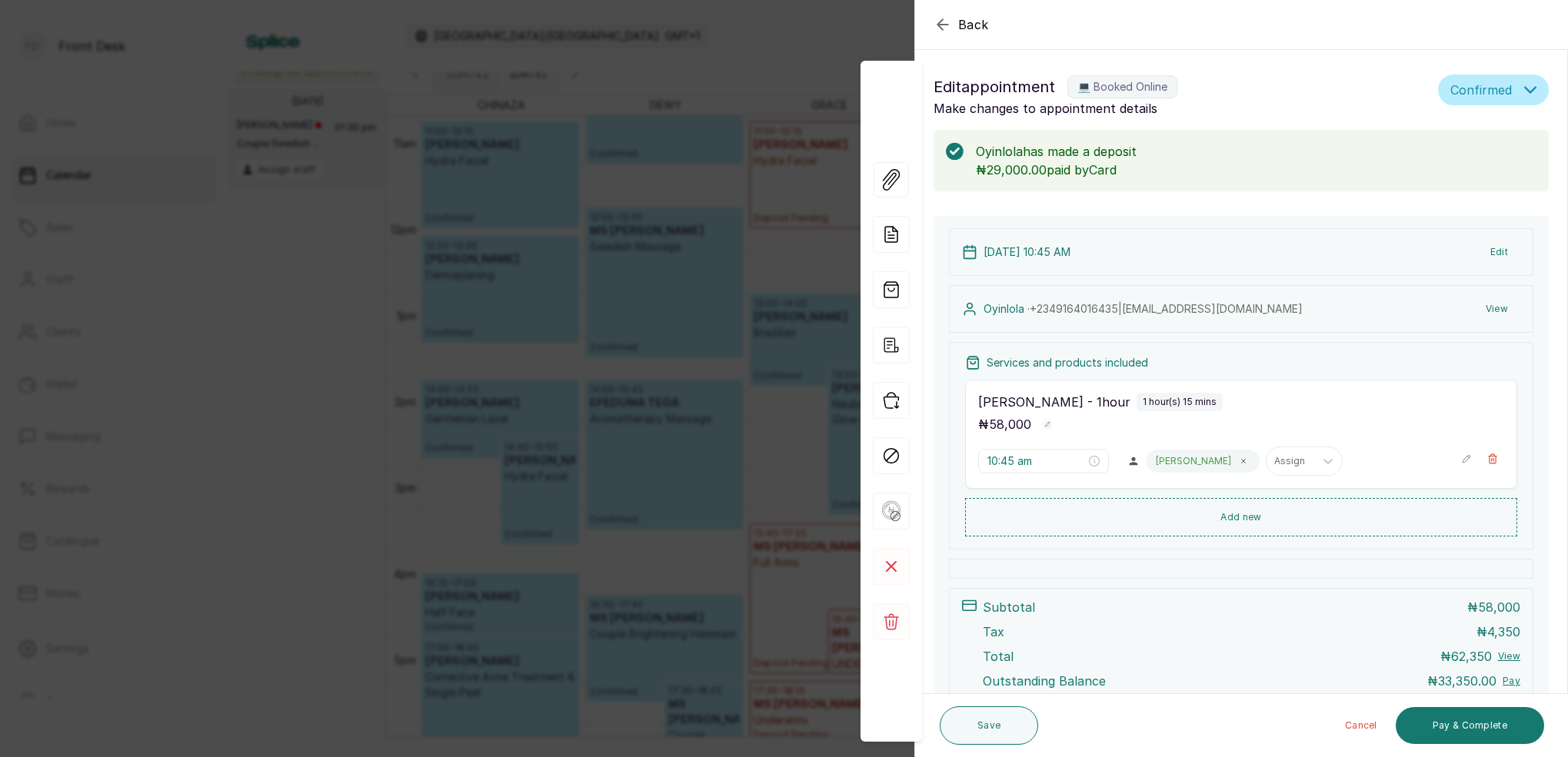
scroll to position [0, 0]
click at [942, 18] on icon "button" at bounding box center [943, 24] width 18 height 18
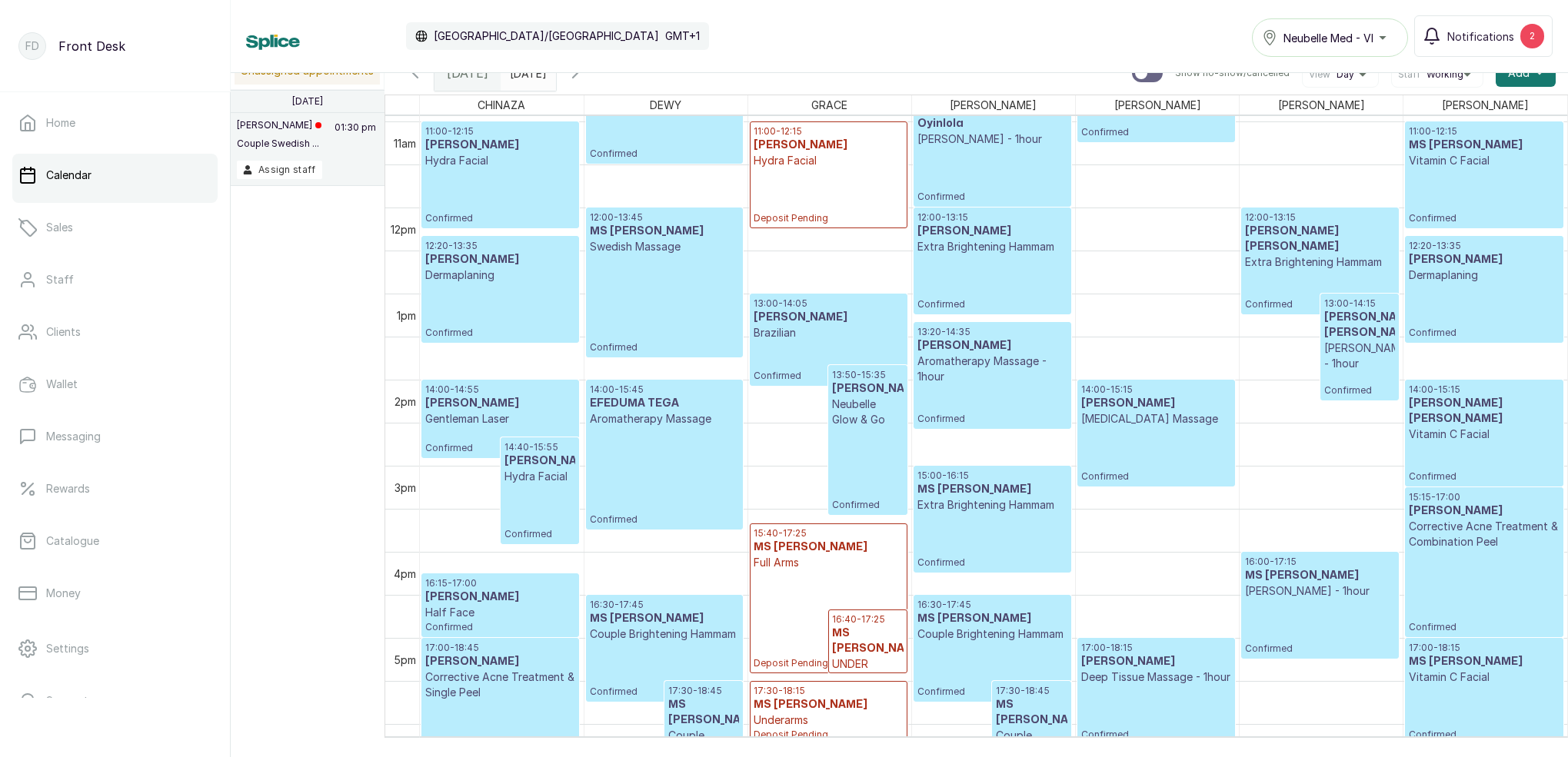
click at [940, 22] on div "Calendar [GEOGRAPHIC_DATA]/[GEOGRAPHIC_DATA] GMT+1 Neubelle Med - VI Notificati…" at bounding box center [899, 36] width 1307 height 41
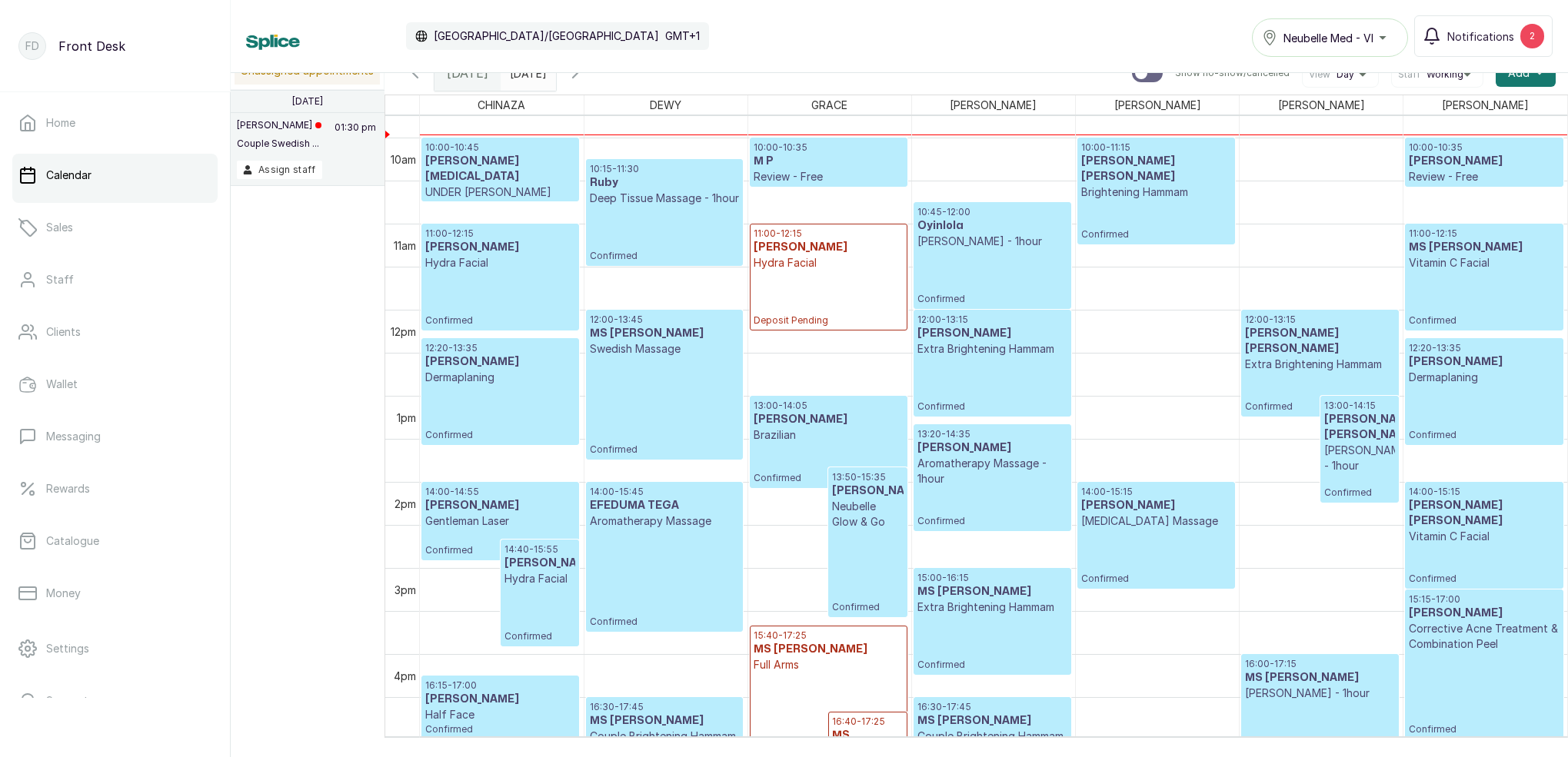
scroll to position [807, 0]
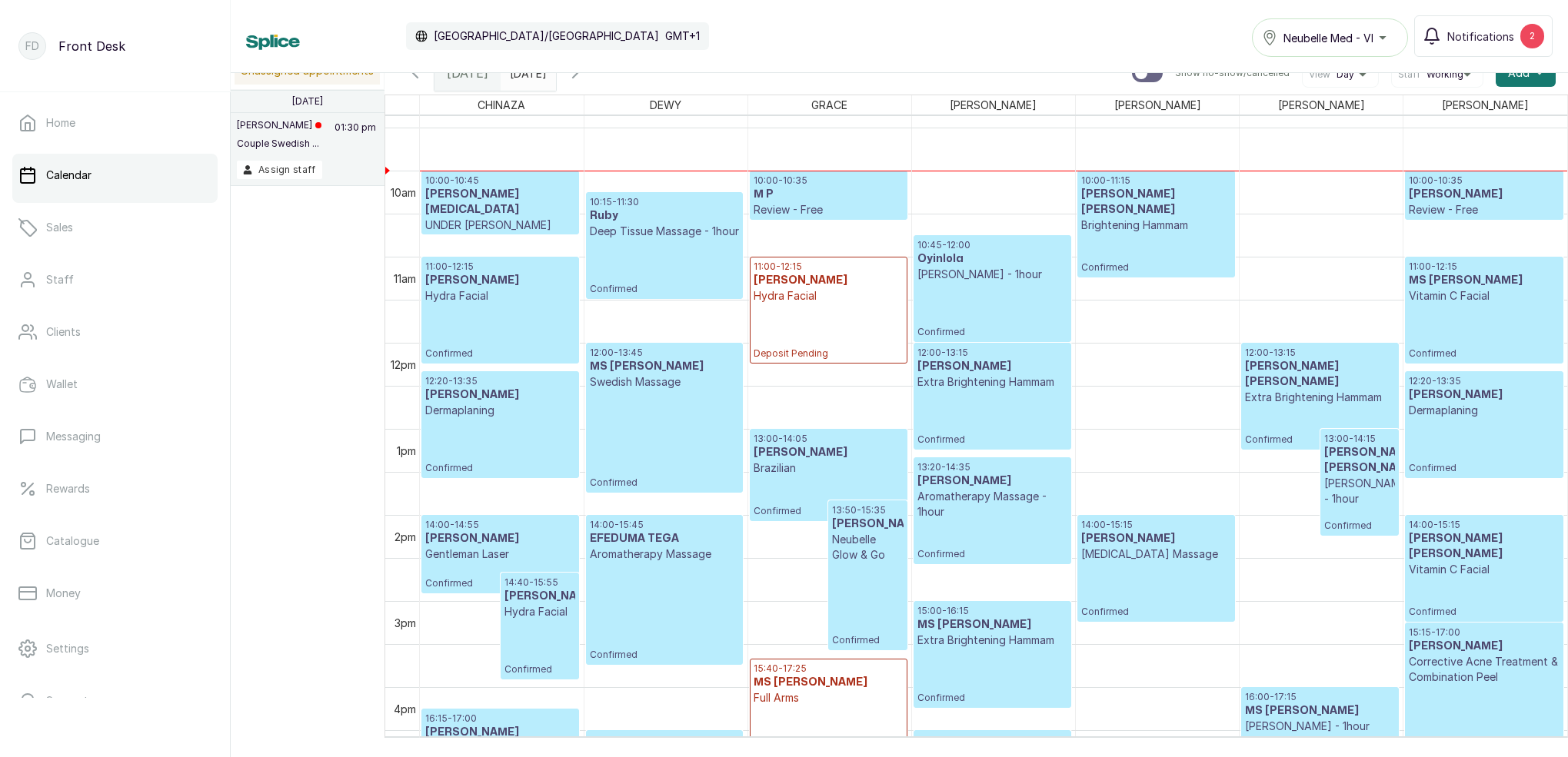
click at [648, 403] on div "12:00 - 13:45 MS [PERSON_NAME] Massage Confirmed" at bounding box center [665, 418] width 150 height 142
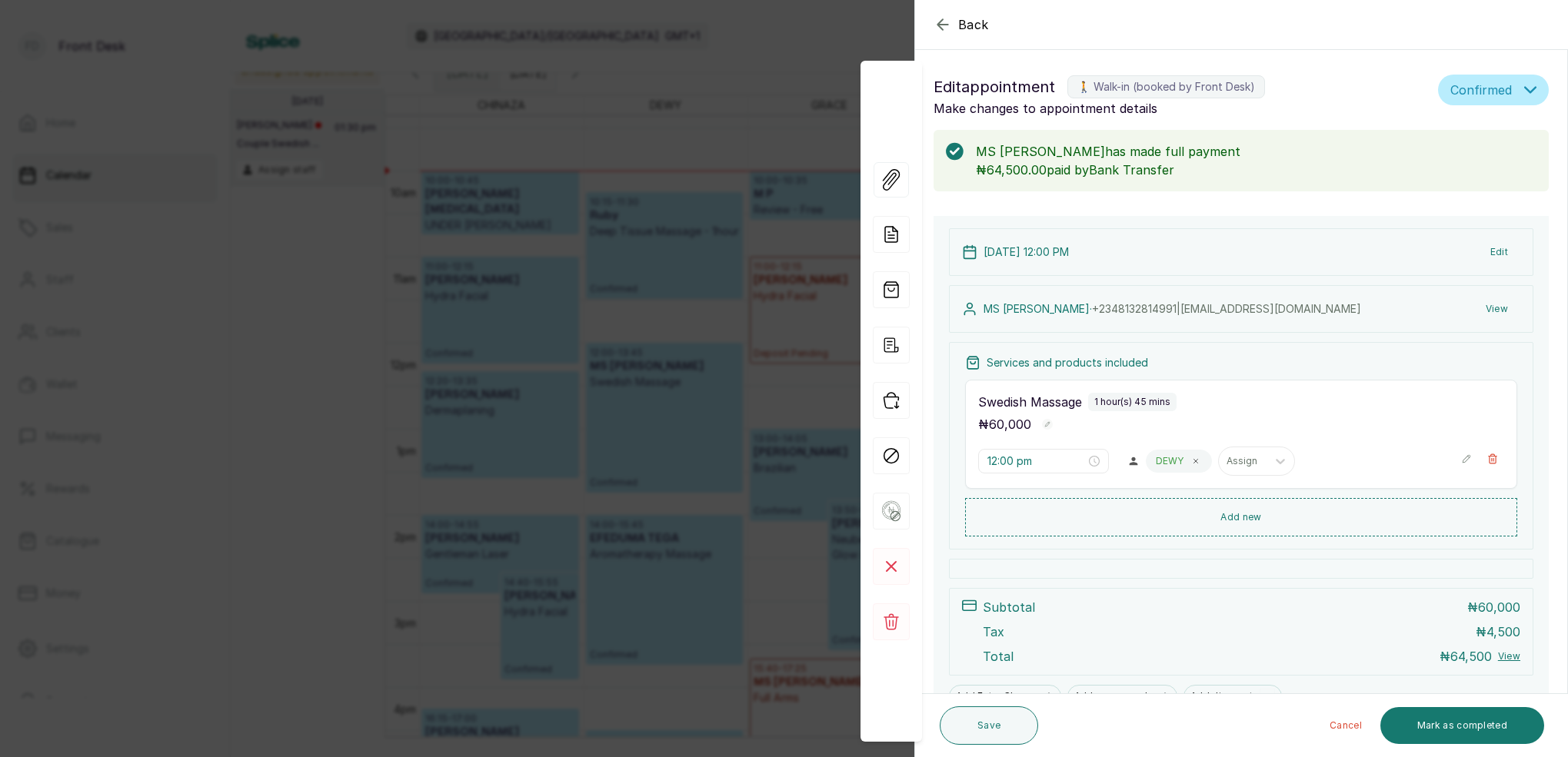
click at [1502, 254] on button "Edit" at bounding box center [1499, 251] width 42 height 28
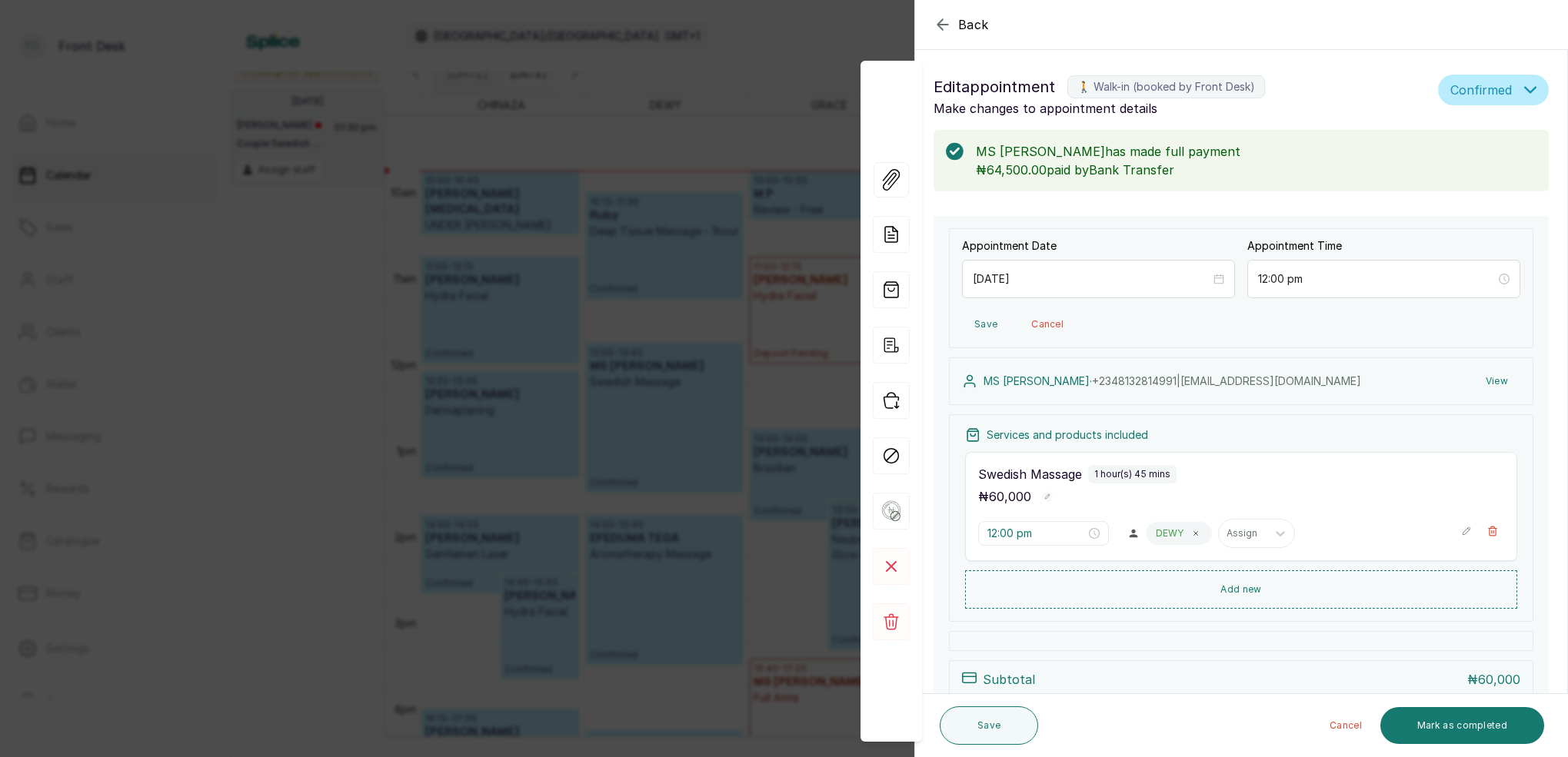
click at [1507, 379] on button "View" at bounding box center [1497, 381] width 47 height 28
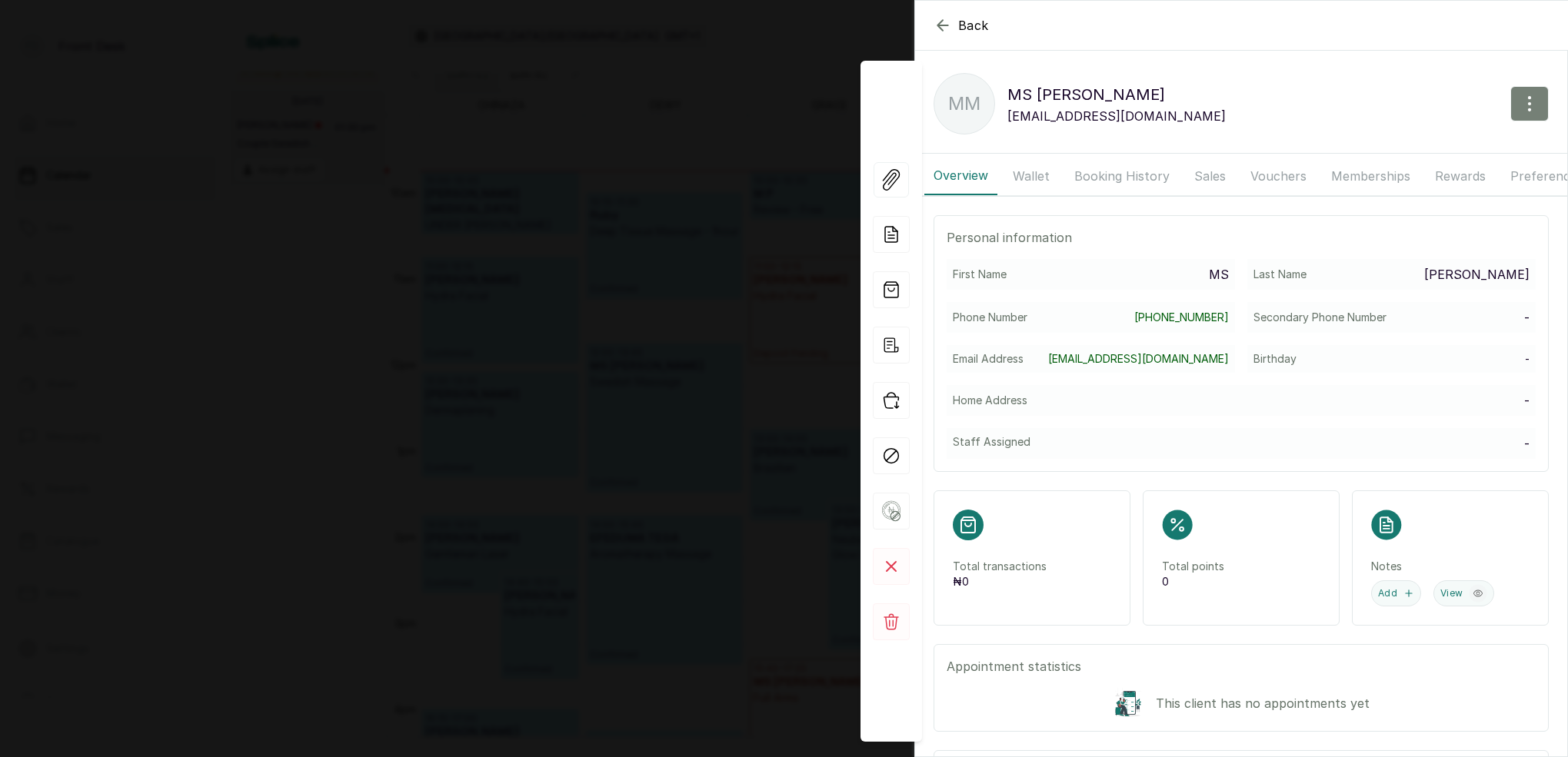
click at [1534, 93] on button "button" at bounding box center [1529, 104] width 39 height 35
click at [1405, 148] on span "Edit" at bounding box center [1463, 149] width 148 height 18
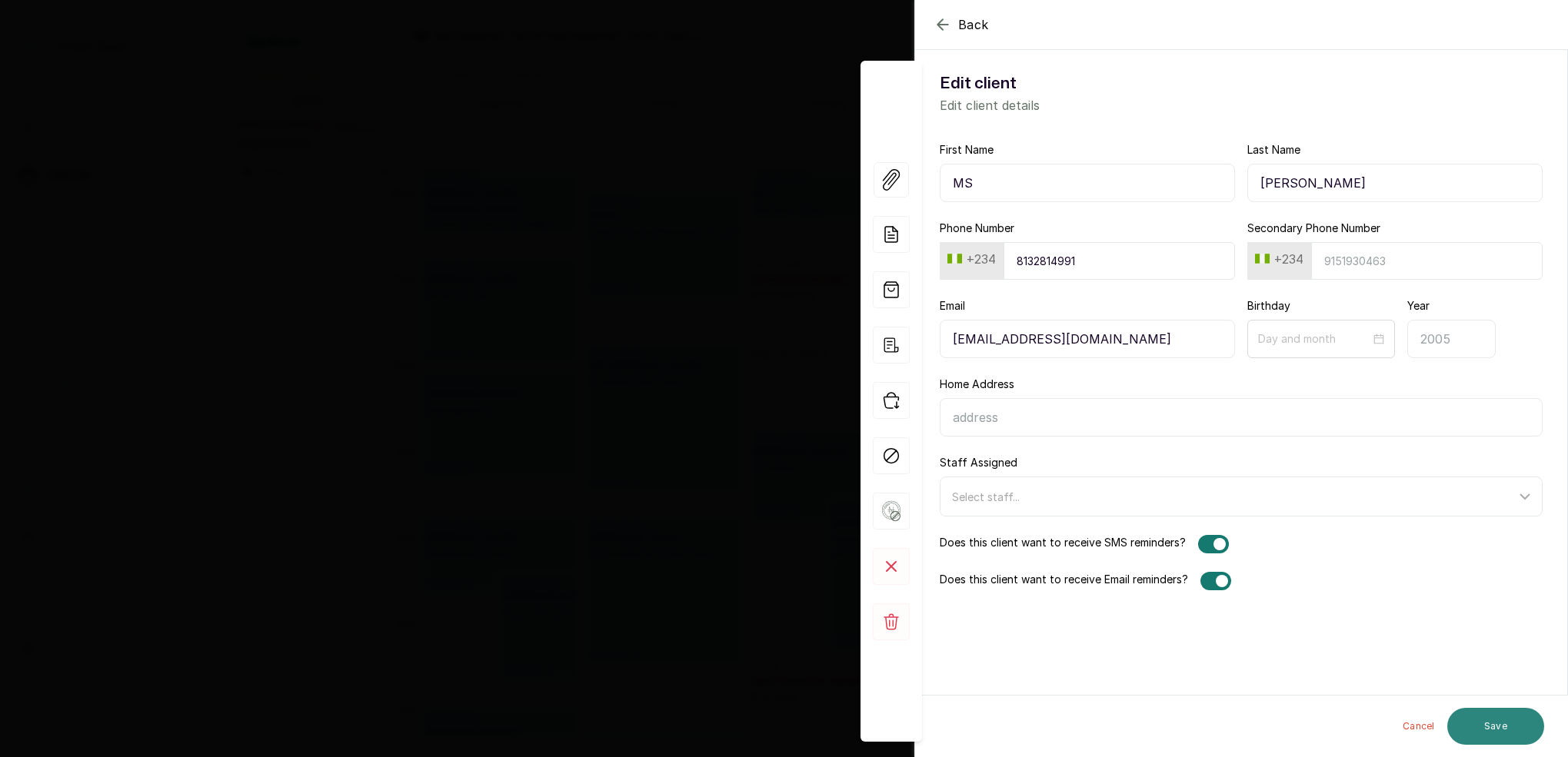
type input "[PERSON_NAME]"
click at [1517, 734] on button "Save" at bounding box center [1495, 726] width 96 height 37
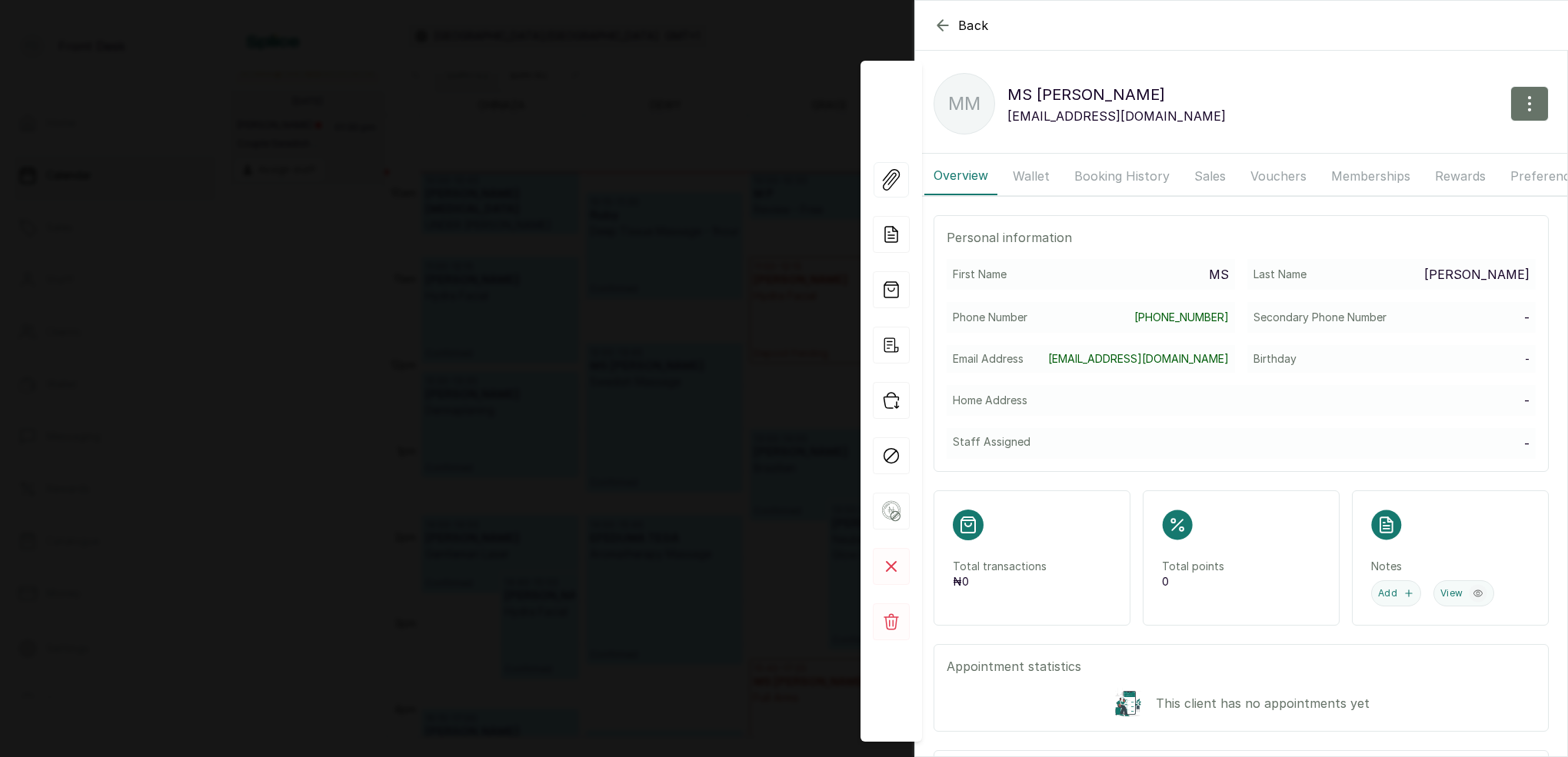
click at [941, 30] on icon "button" at bounding box center [942, 24] width 10 height 10
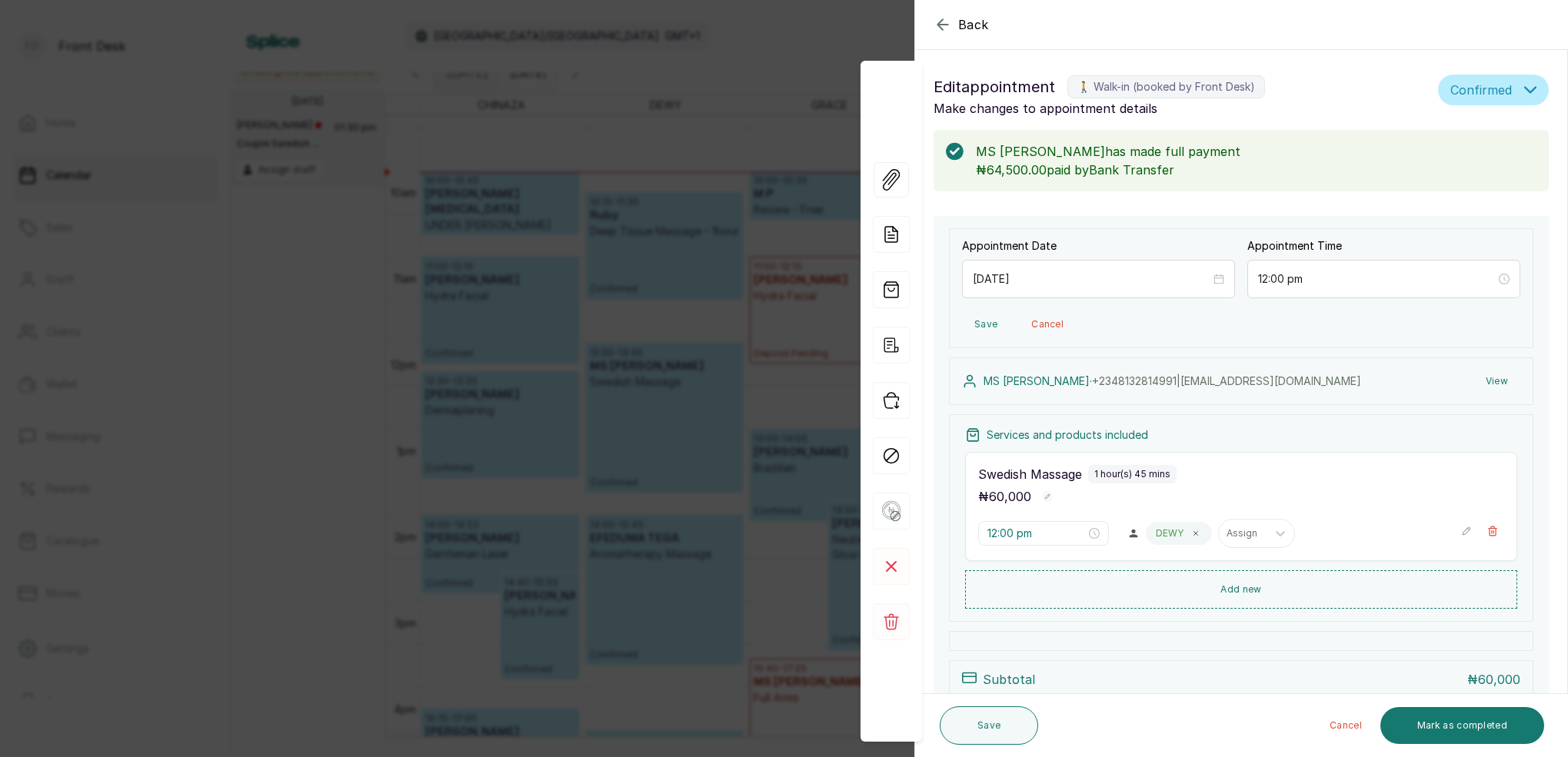
click at [941, 27] on icon "button" at bounding box center [943, 24] width 18 height 18
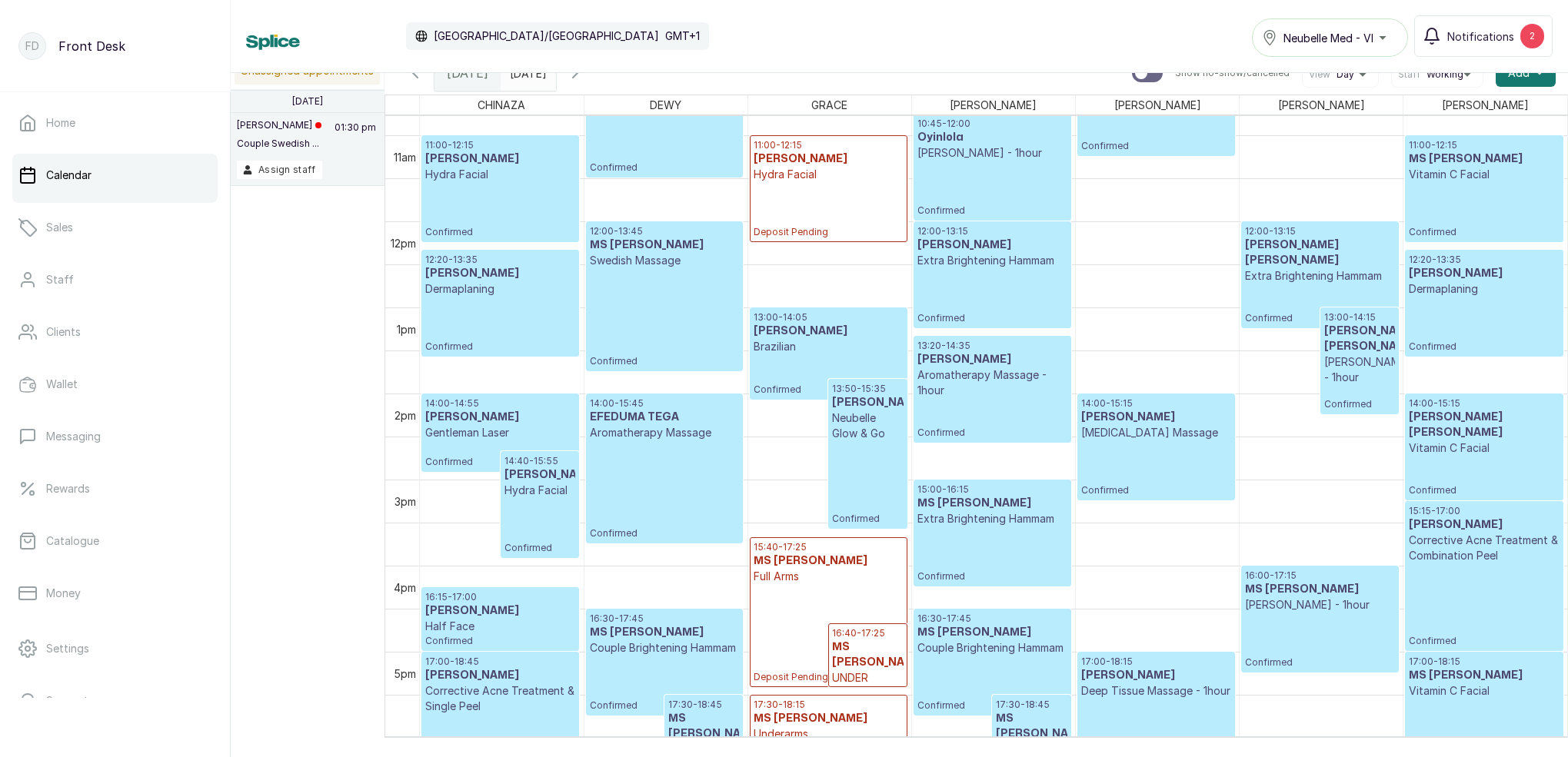
scroll to position [927, 0]
click at [513, 303] on div "12:20 - 13:35 [PERSON_NAME] Confirmed" at bounding box center [500, 304] width 150 height 99
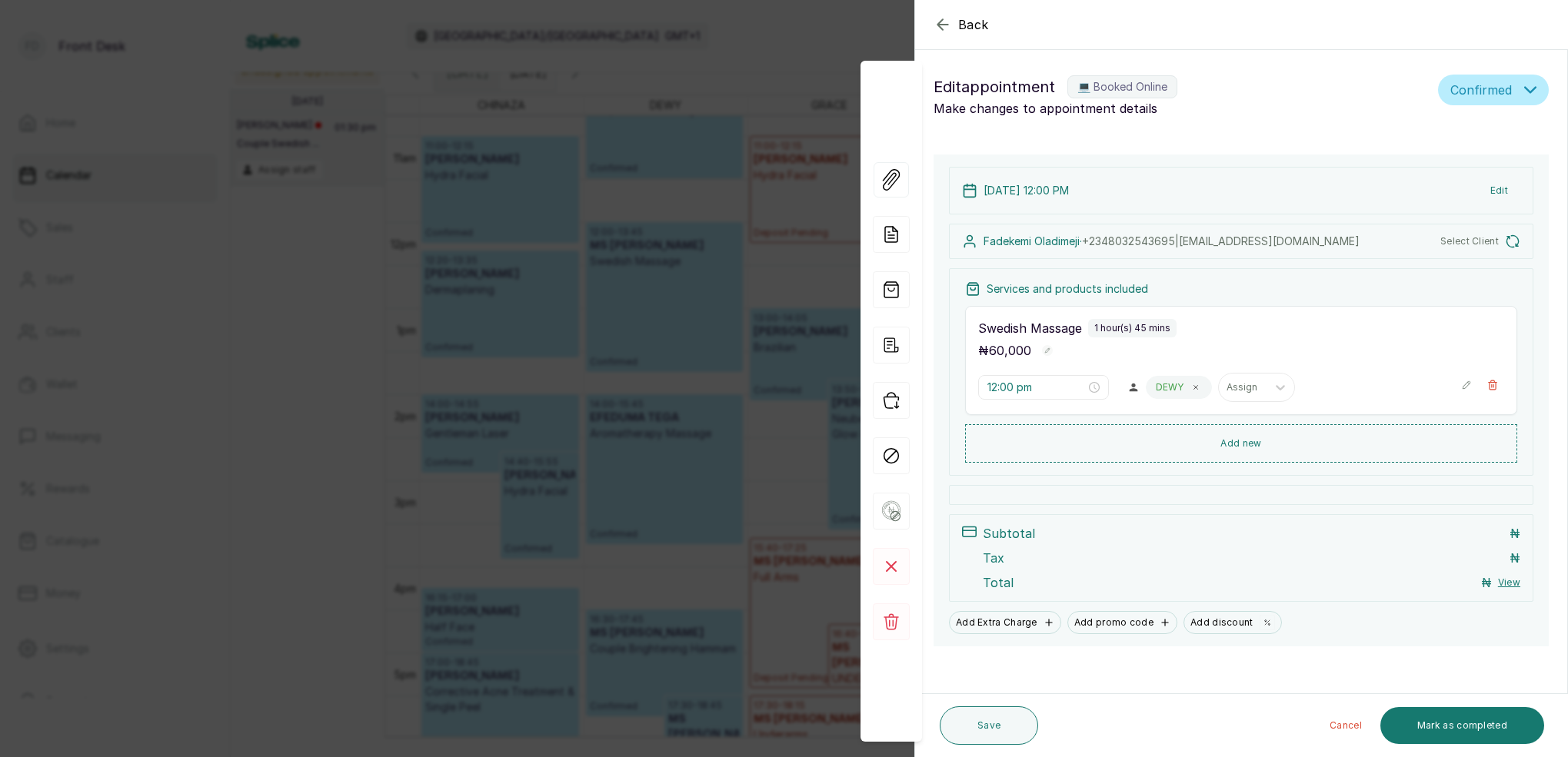
type input "12:20 pm"
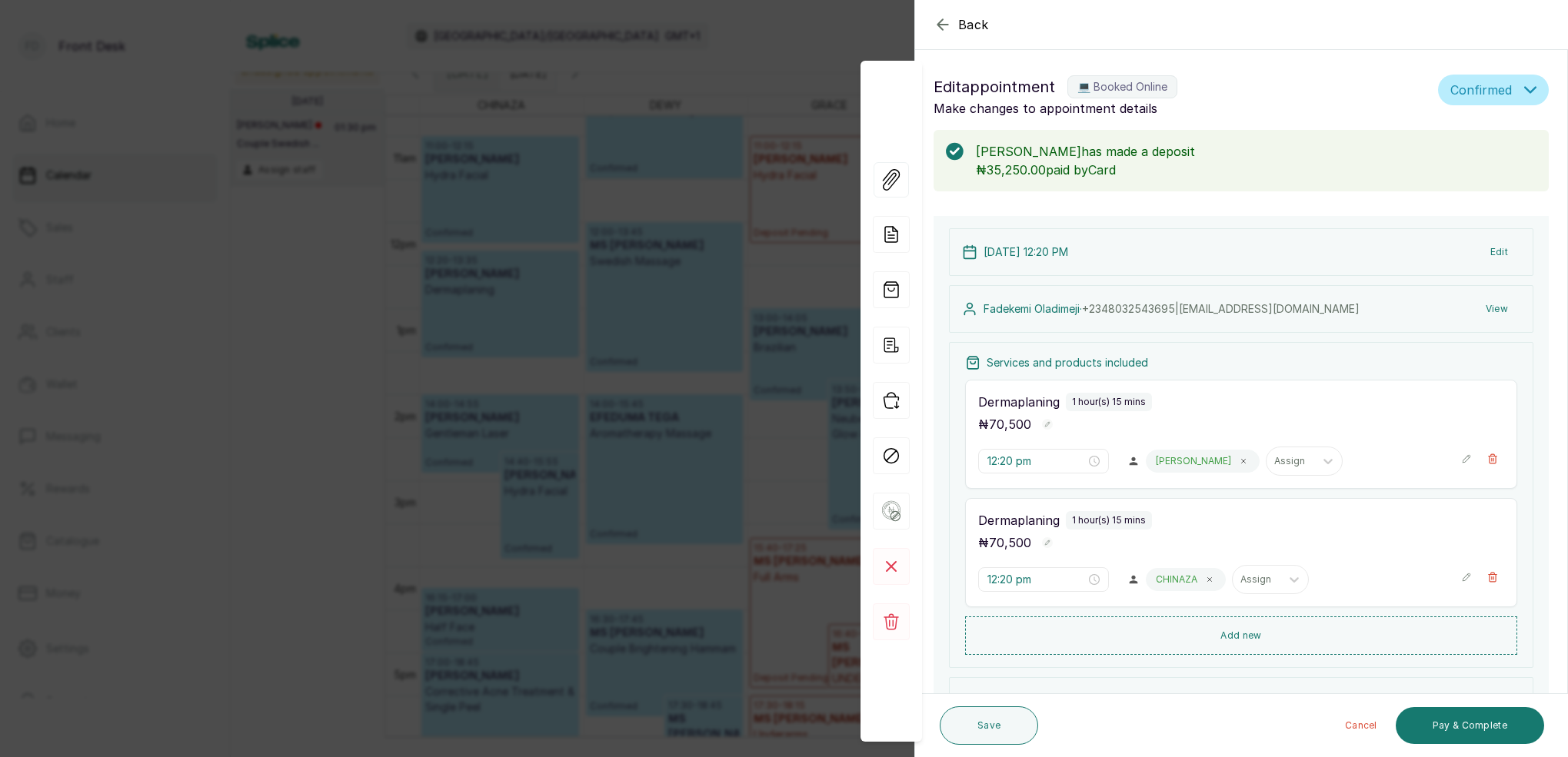
scroll to position [29, 0]
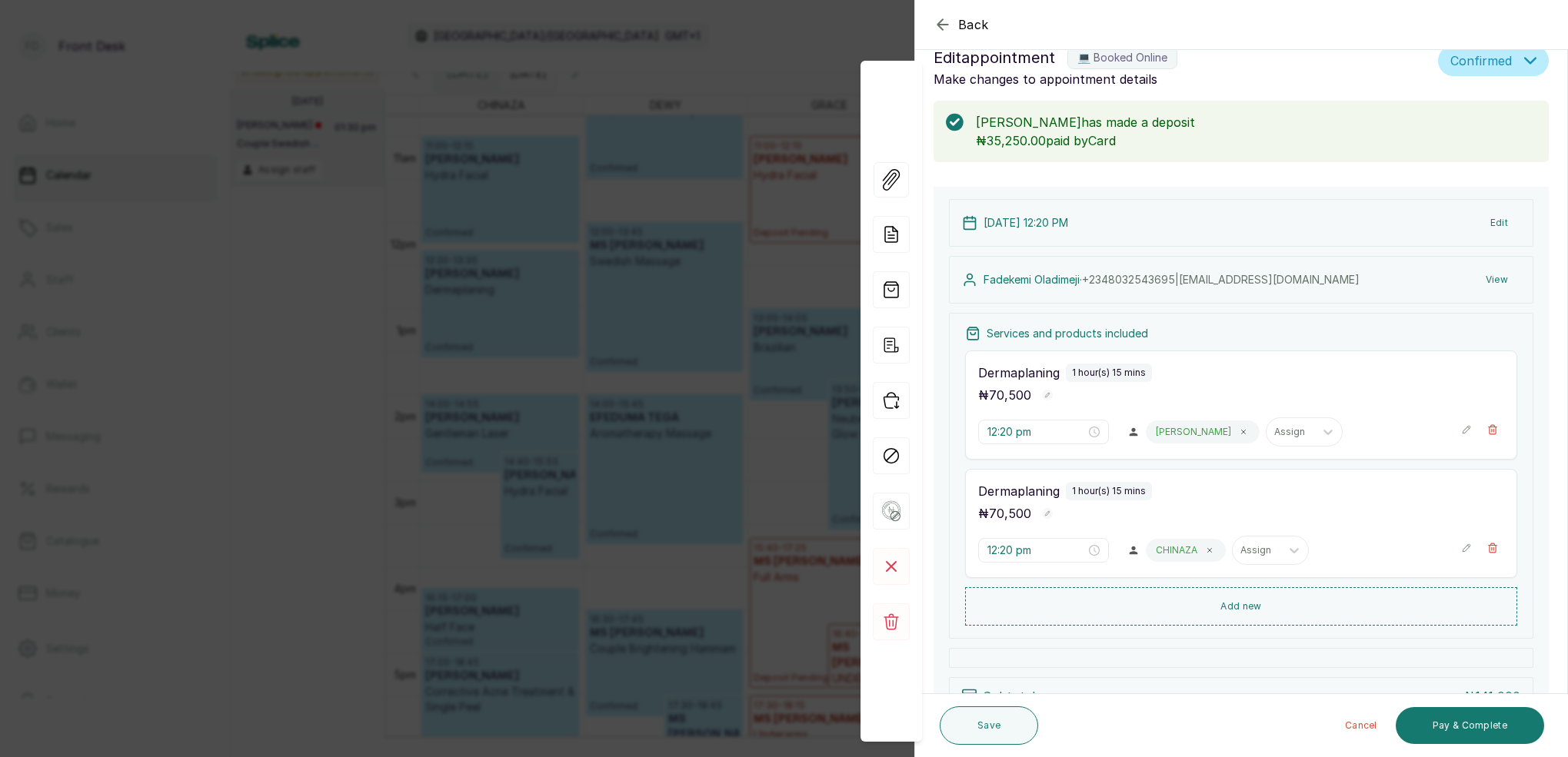
click at [943, 29] on icon "button" at bounding box center [942, 23] width 10 height 10
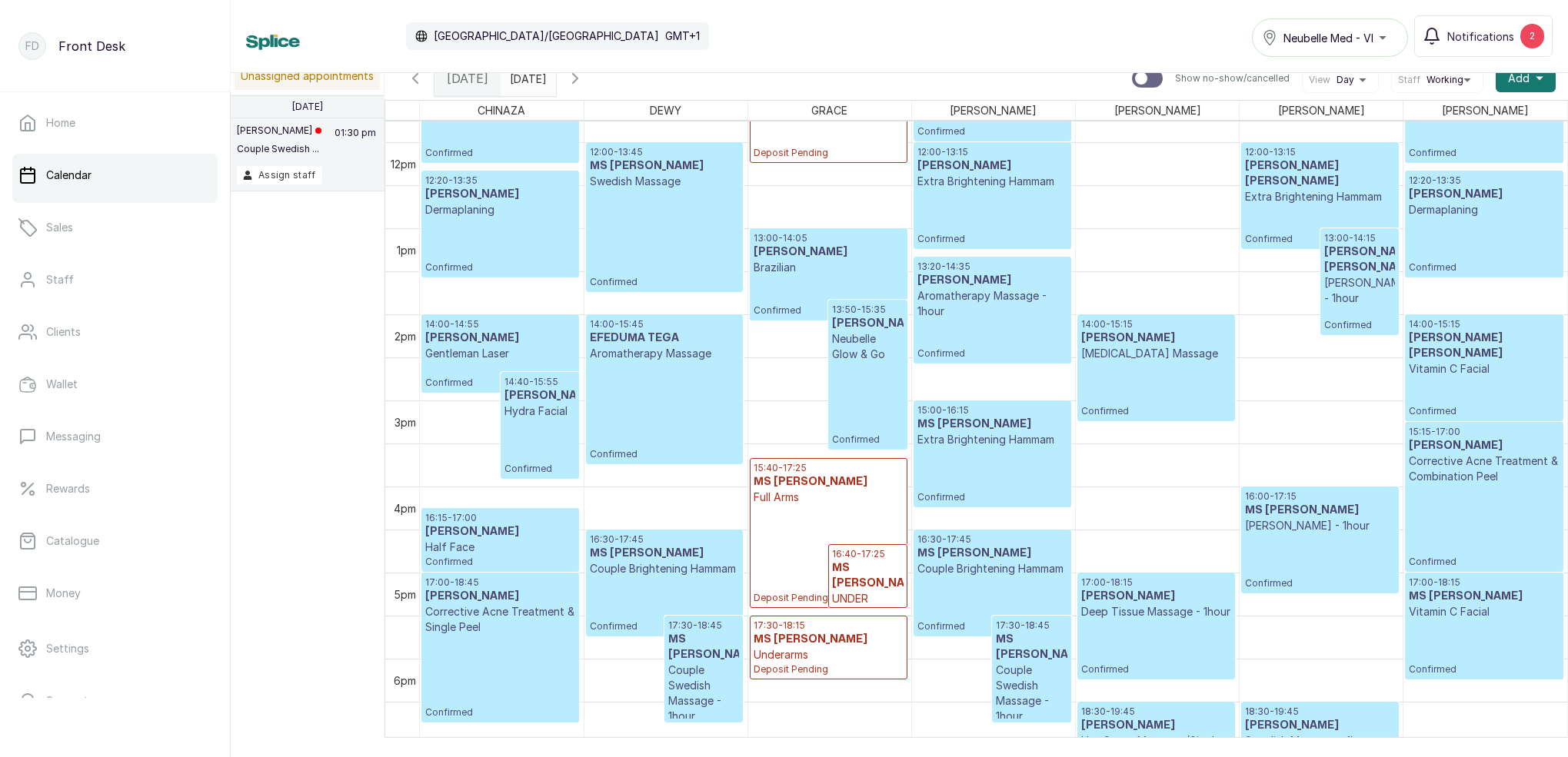
scroll to position [1011, 0]
click at [539, 421] on p "Hydra Facial" at bounding box center [540, 413] width 71 height 15
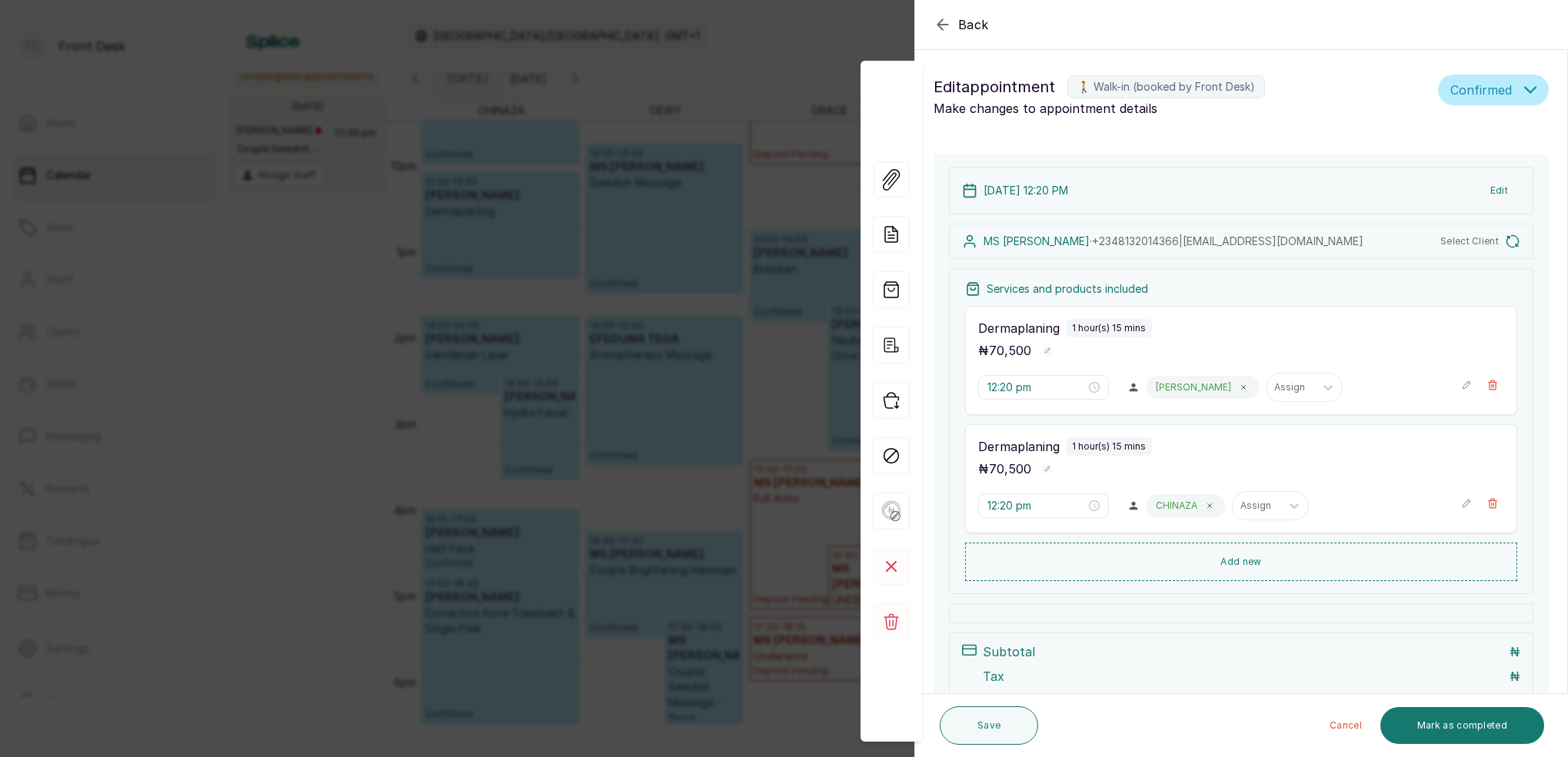
type input "2:00 pm"
type input "2:40 pm"
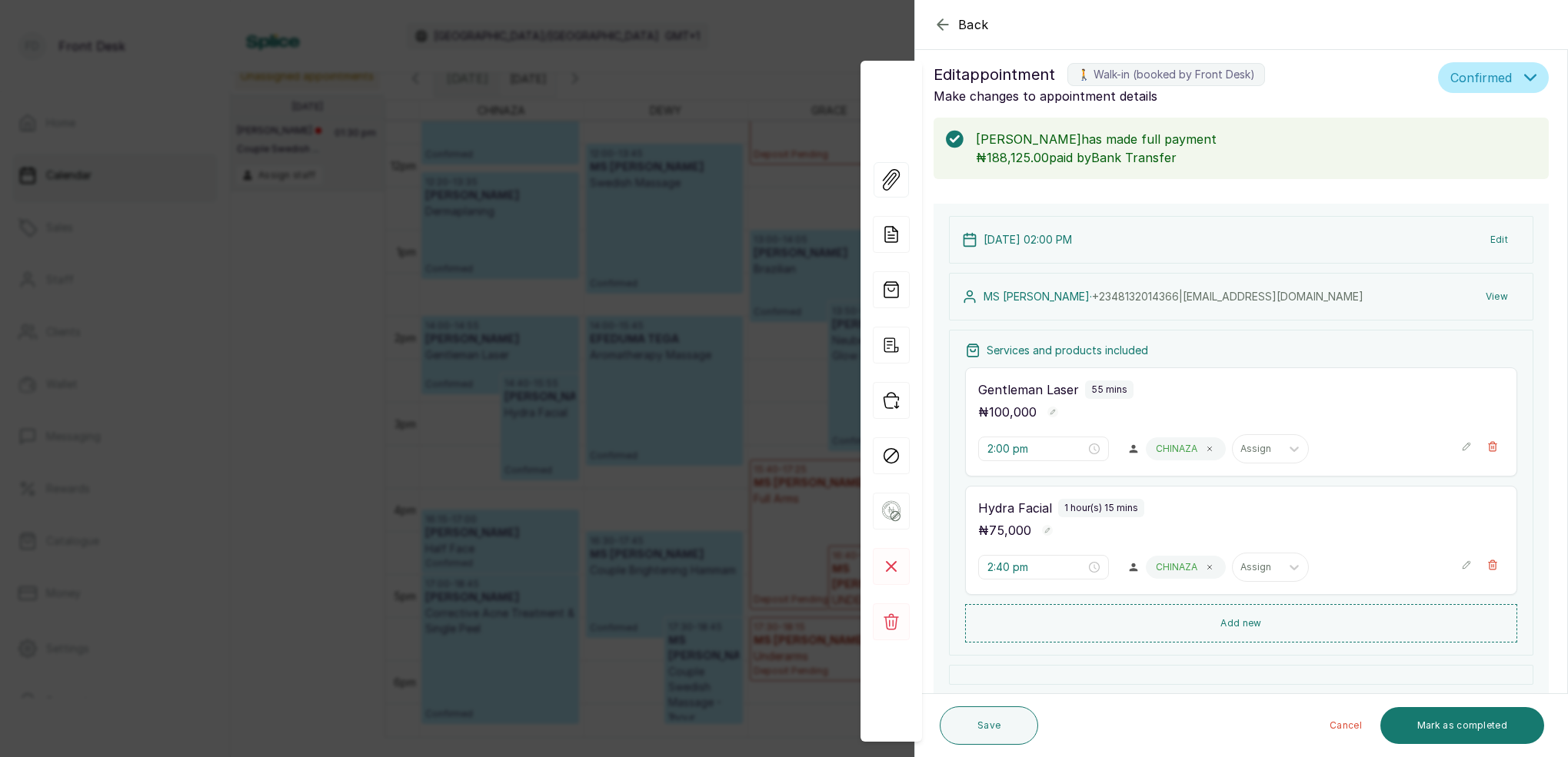
scroll to position [8, 0]
click at [944, 29] on icon "button" at bounding box center [943, 24] width 18 height 18
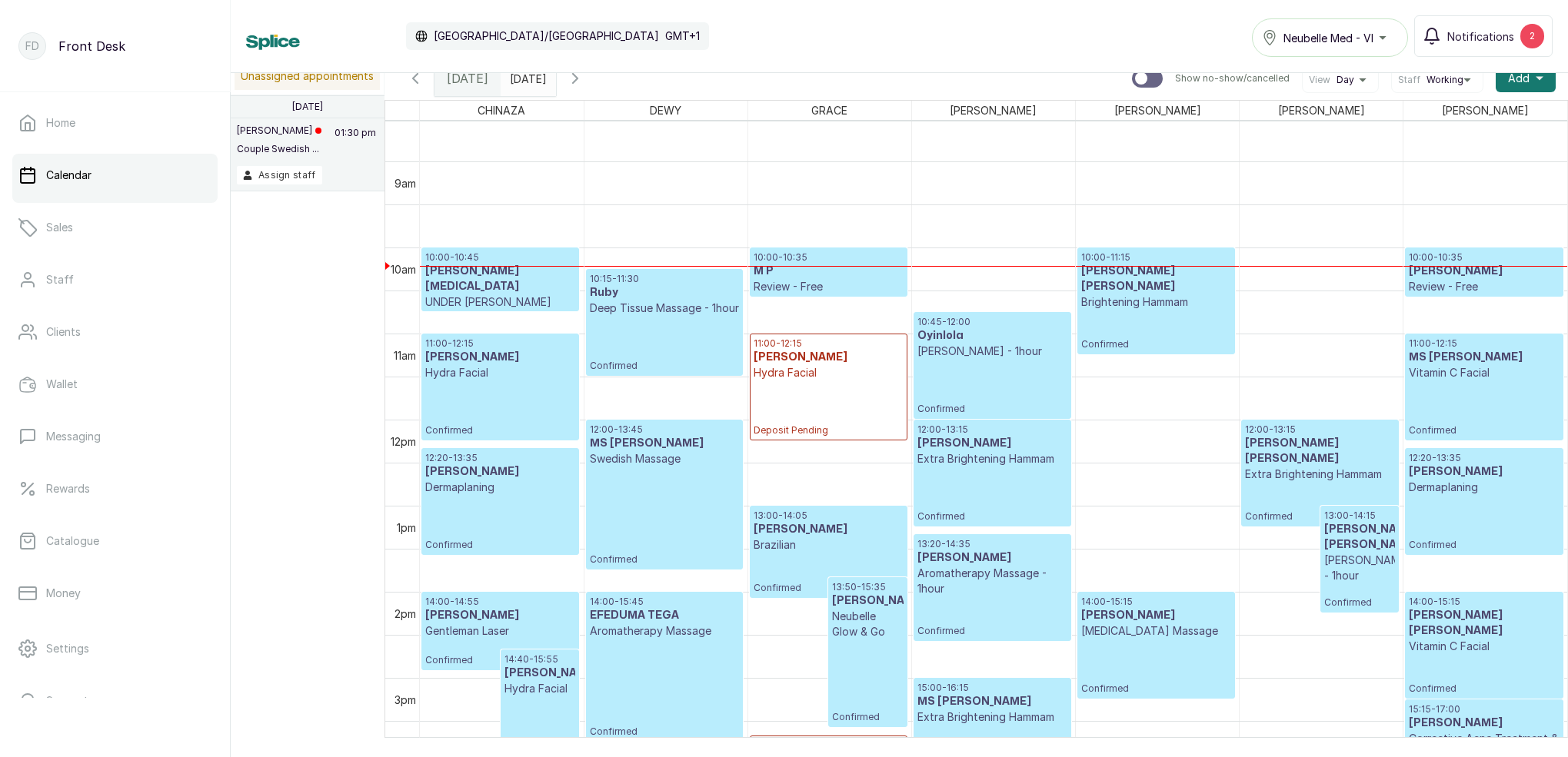
scroll to position [764, 0]
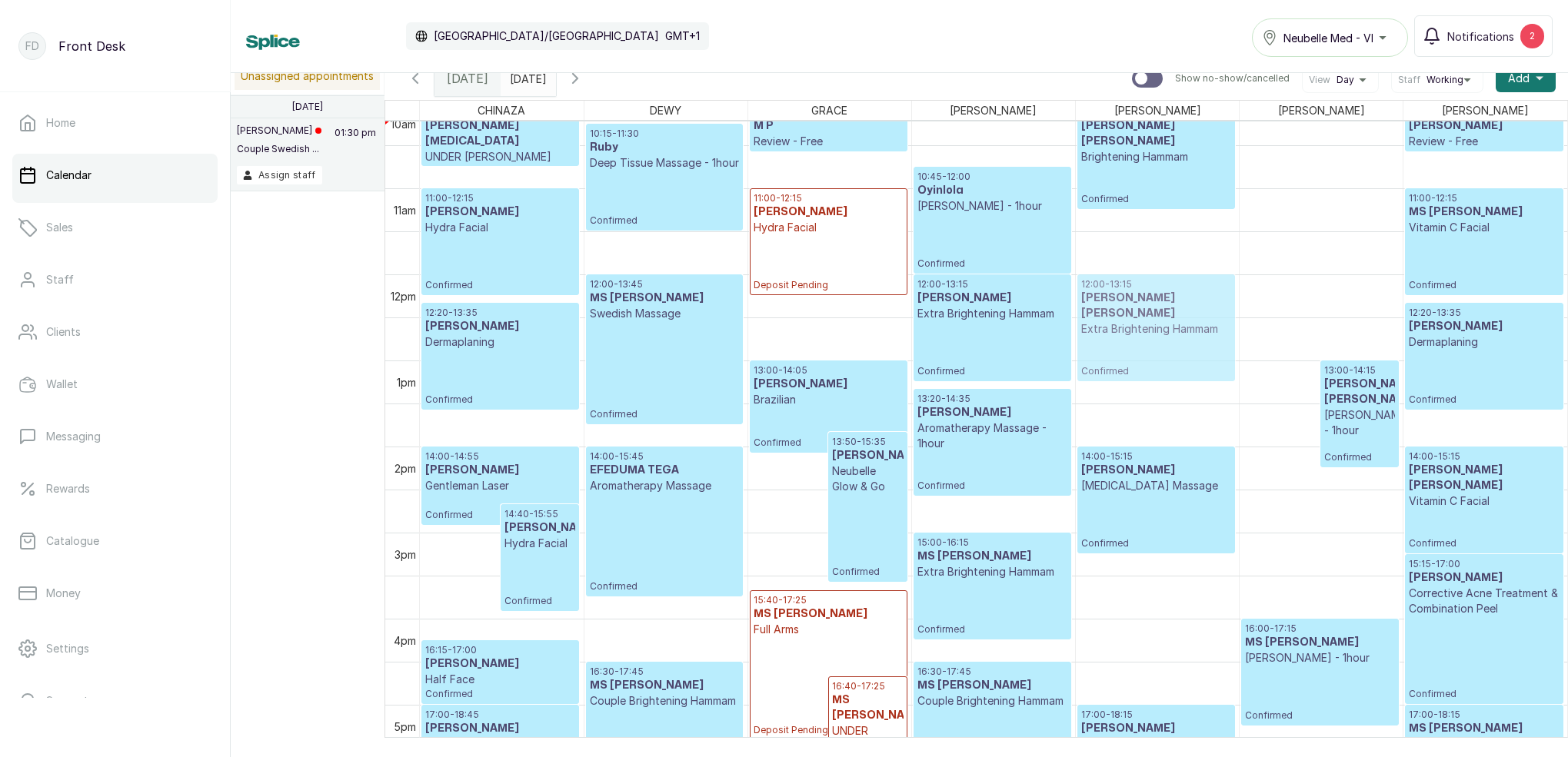
drag, startPoint x: 1285, startPoint y: 315, endPoint x: 1183, endPoint y: 314, distance: 102.0
click at [1183, 314] on tr "14:00 - 14:55 [PERSON_NAME] Laser Confirmed 14:40 - 15:55 [PERSON_NAME] Facial …" at bounding box center [994, 274] width 1148 height 2066
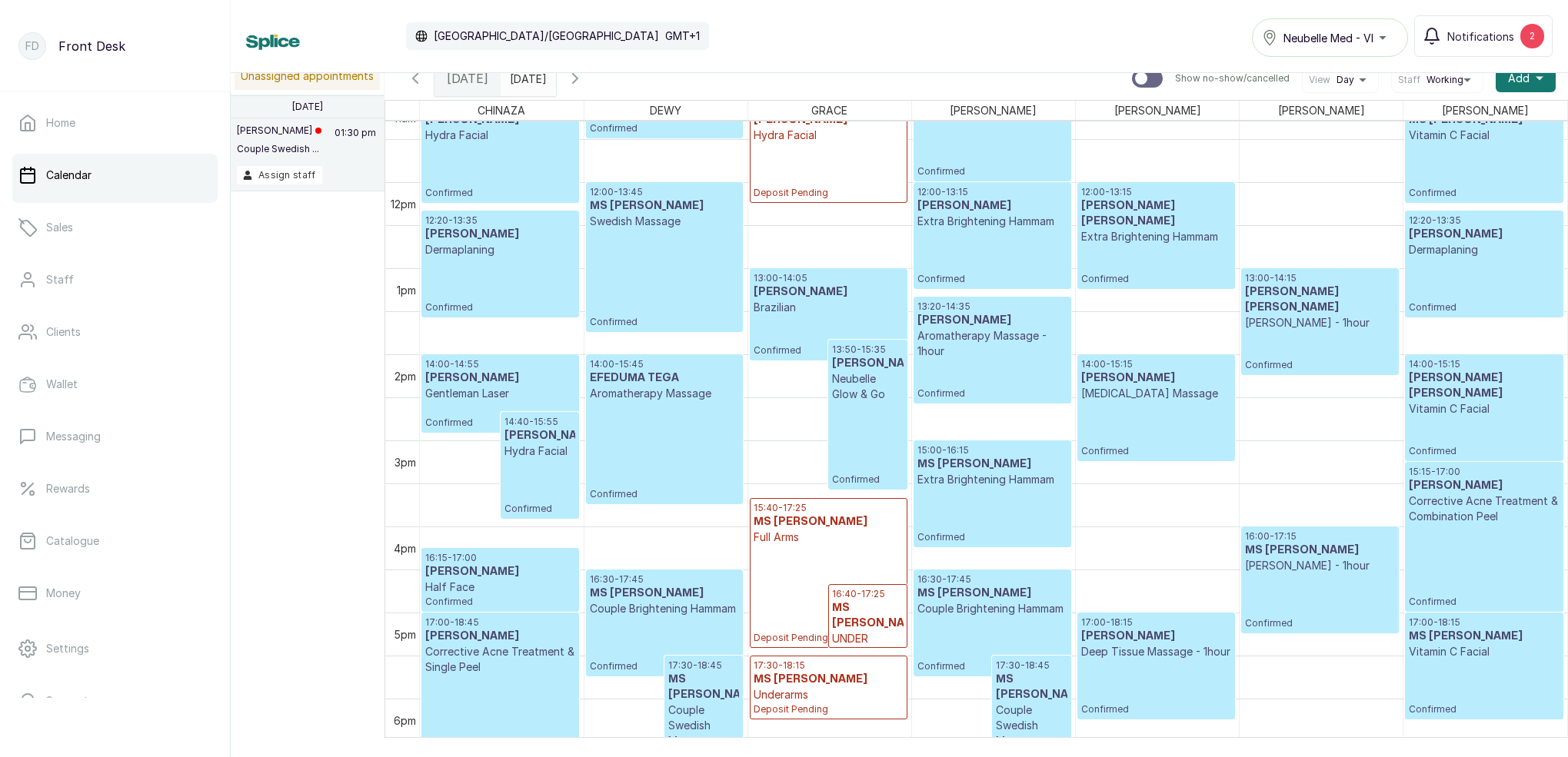
scroll to position [0, 0]
click at [967, 351] on p "Aromatherapy Massage - 1hour" at bounding box center [993, 343] width 150 height 31
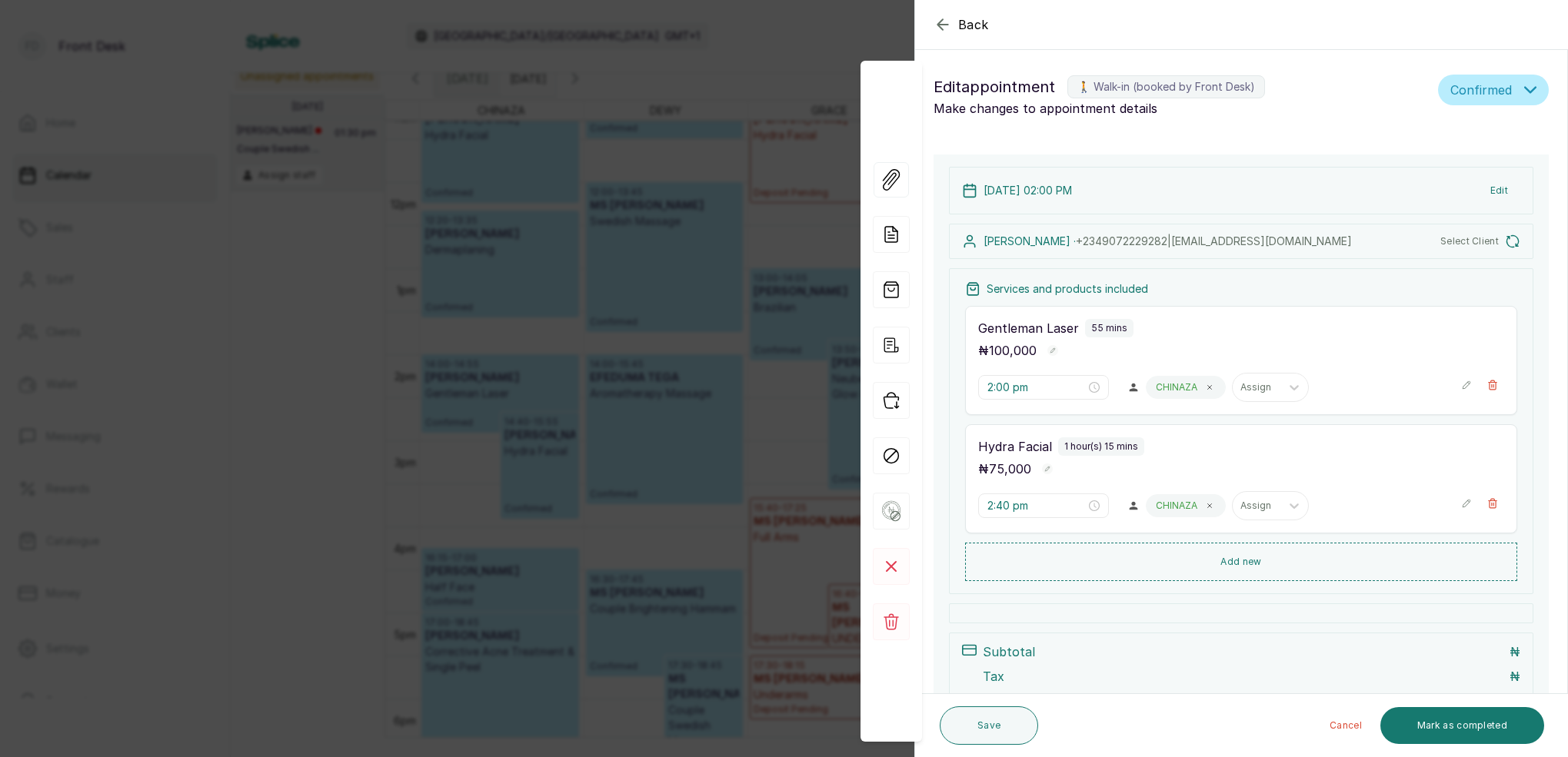
type input "1:20 pm"
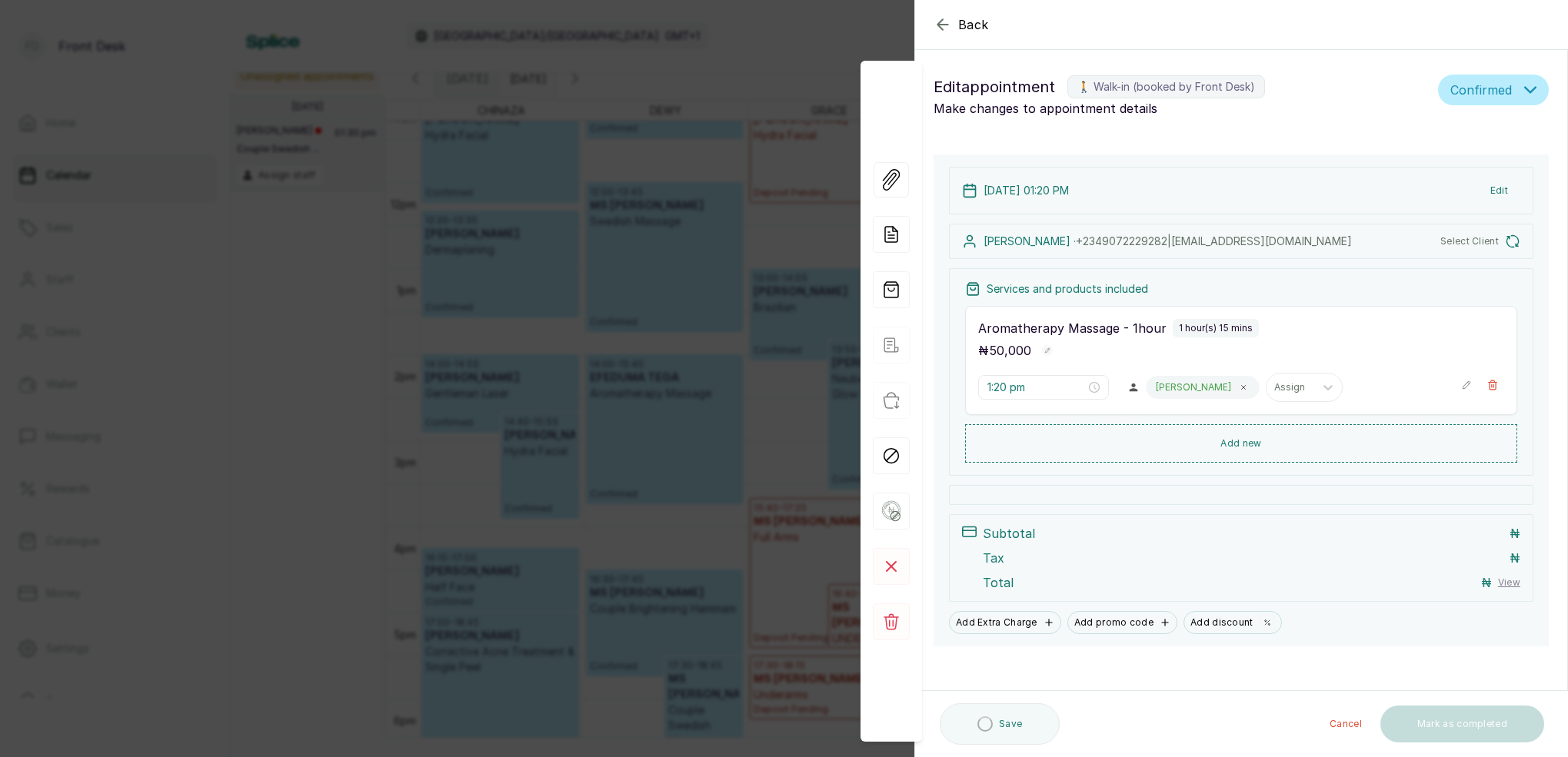
scroll to position [1, 0]
click at [944, 22] on icon "button" at bounding box center [943, 24] width 18 height 18
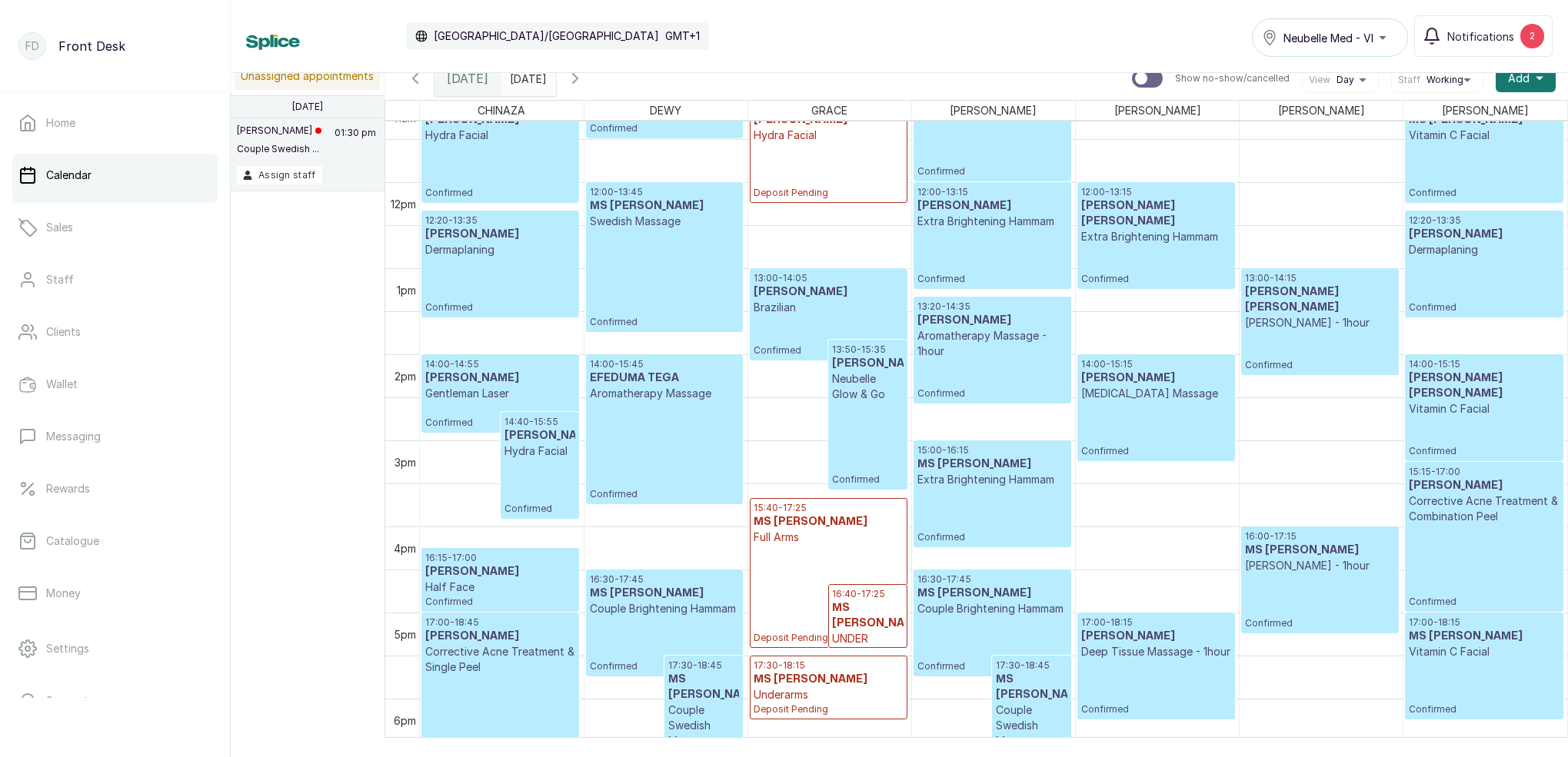
scroll to position [982, 0]
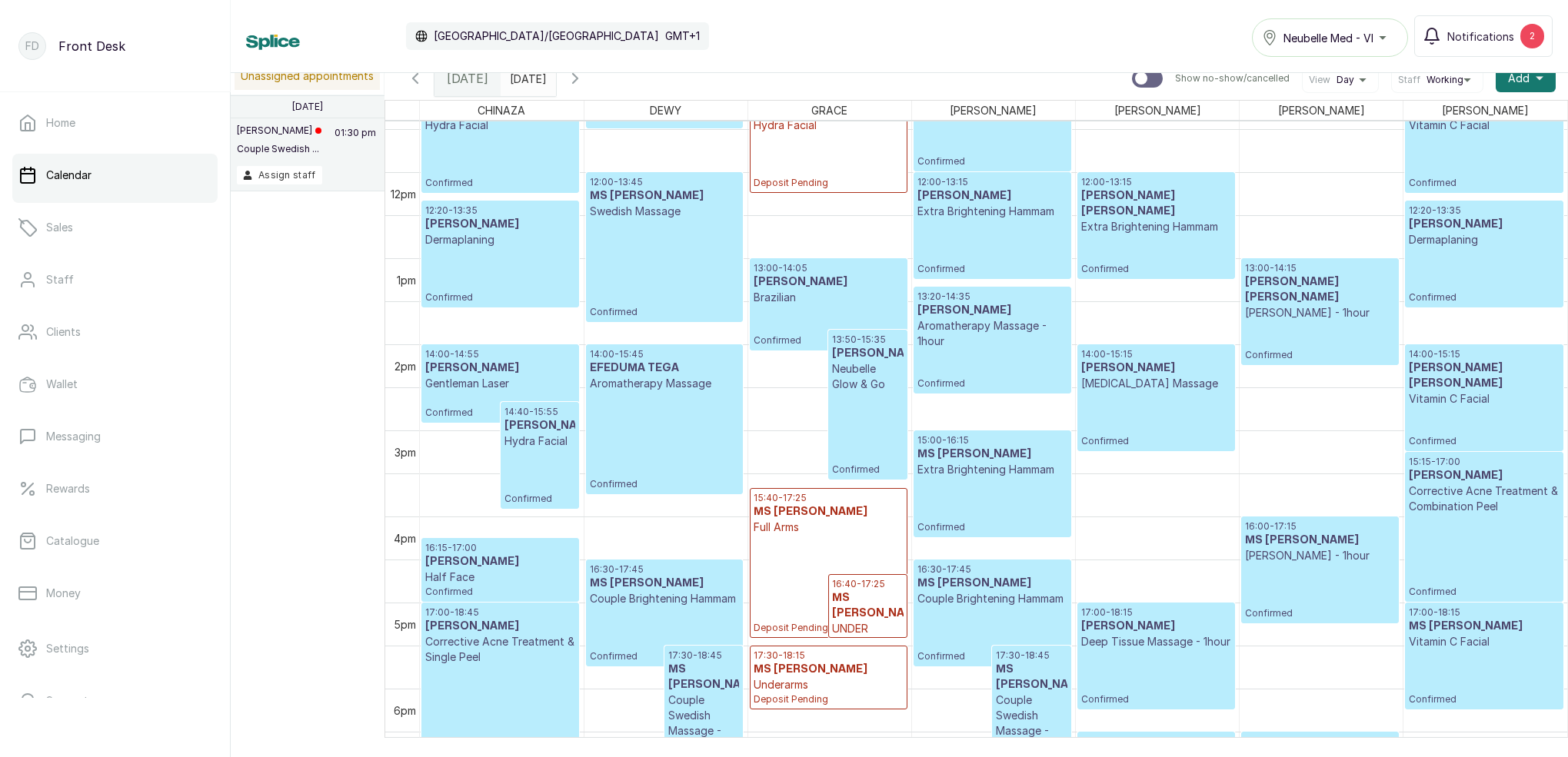
click at [974, 344] on p "Aromatherapy Massage - 1hour" at bounding box center [993, 333] width 150 height 31
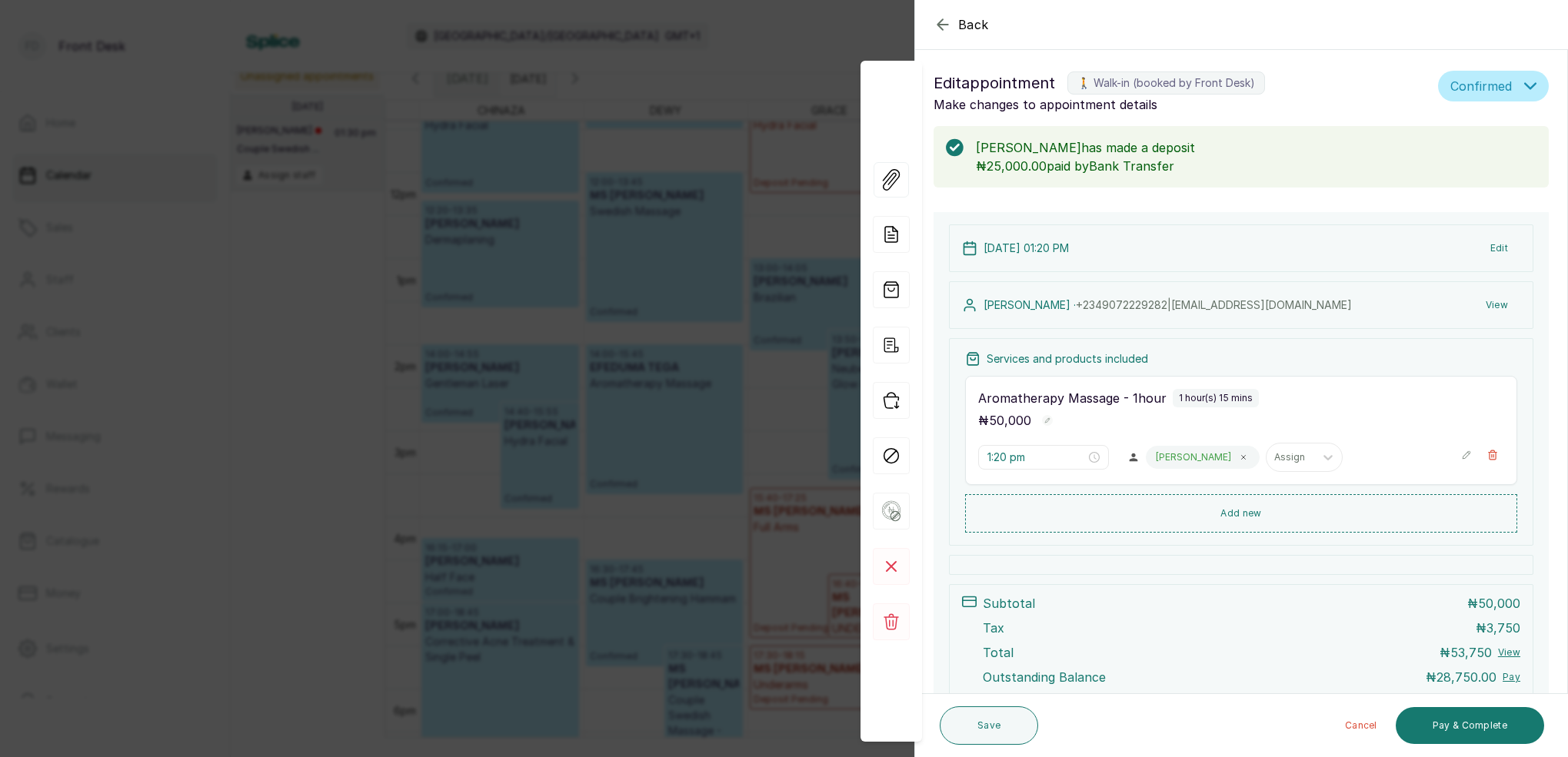
scroll to position [5, 0]
click at [940, 23] on icon "button" at bounding box center [942, 23] width 10 height 10
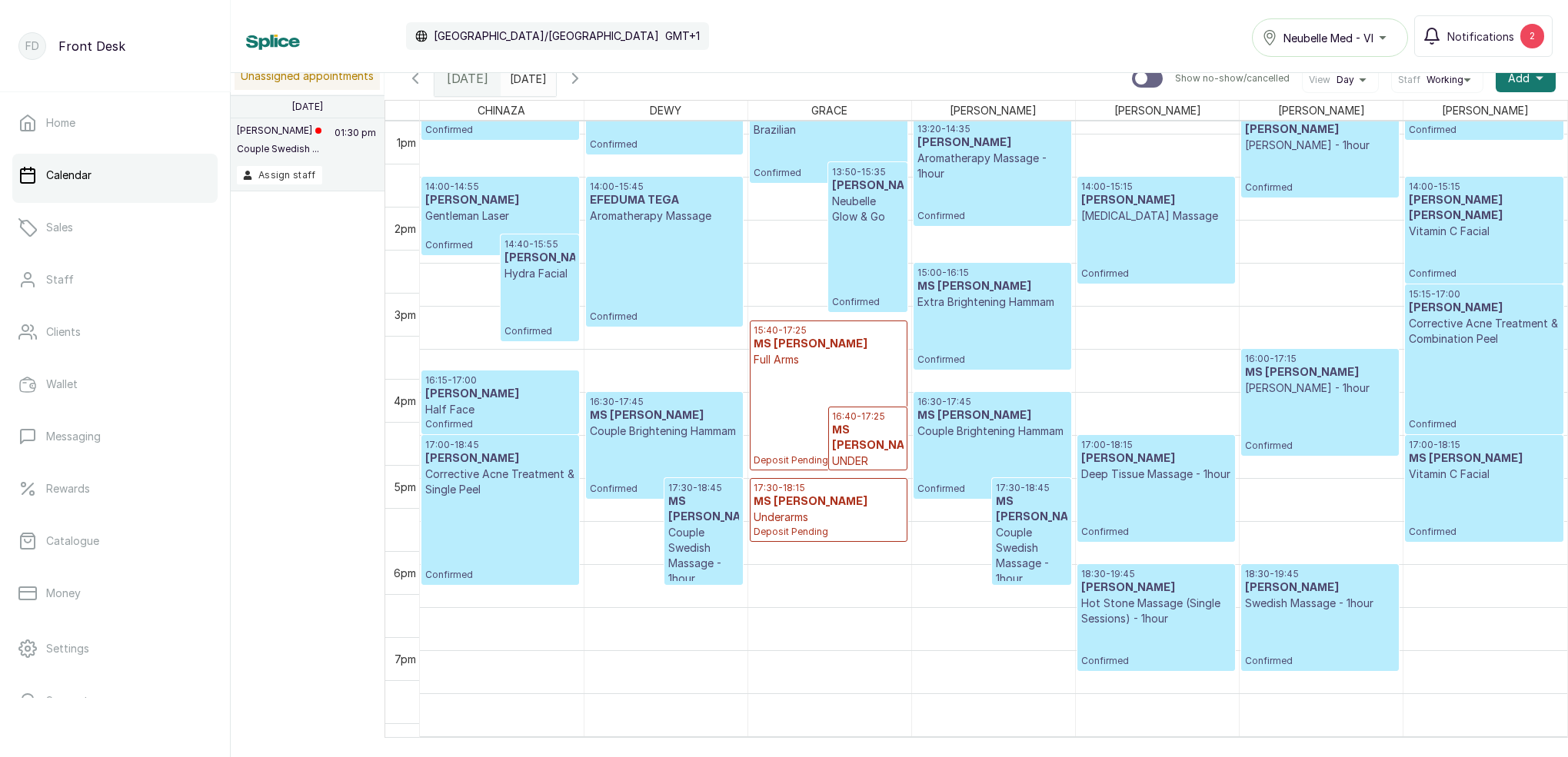
scroll to position [1159, 0]
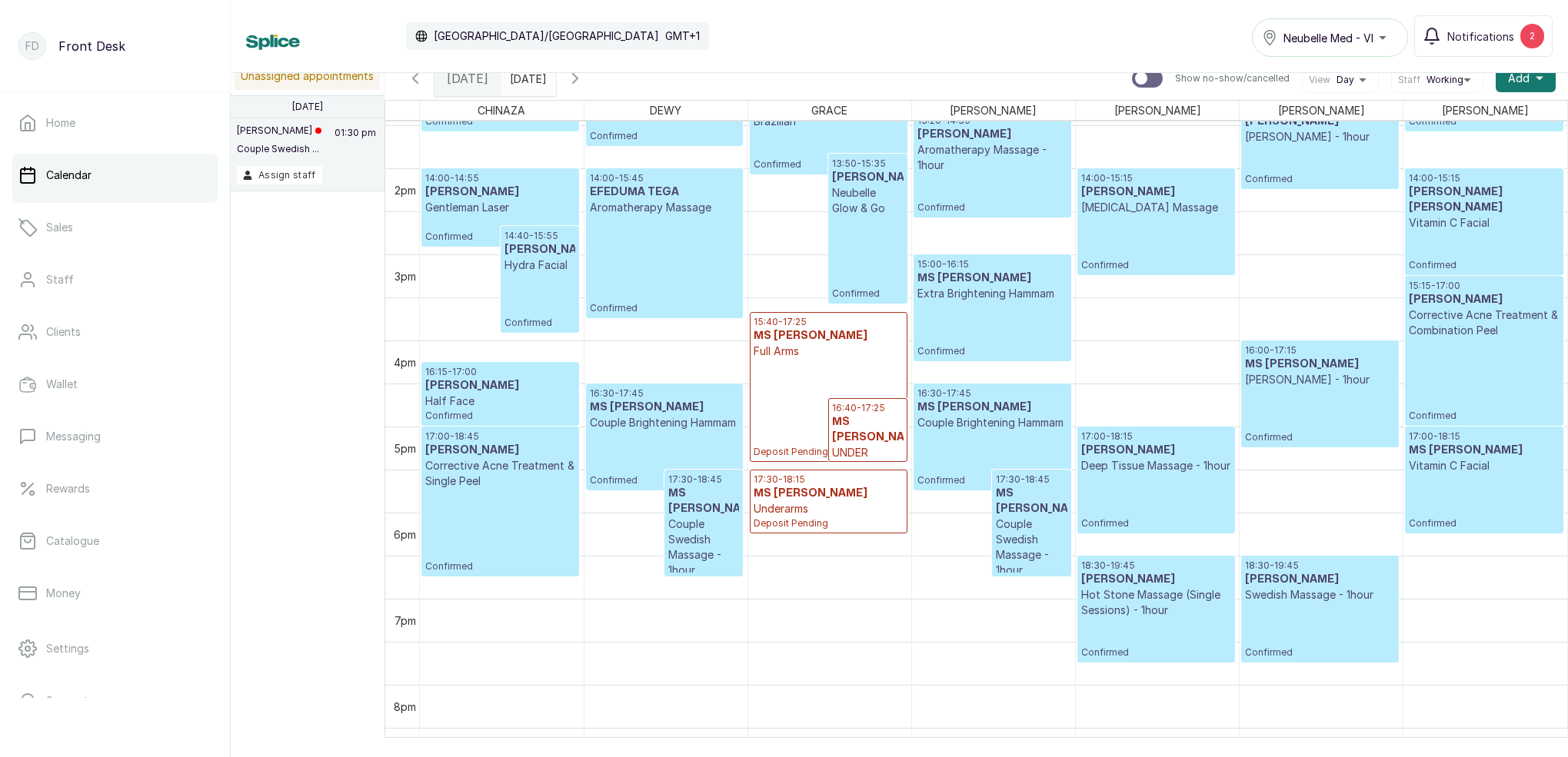
click at [958, 329] on div "15:00 - 16:15 MS [PERSON_NAME] Extra Brightening Hammam Confirmed" at bounding box center [993, 308] width 150 height 99
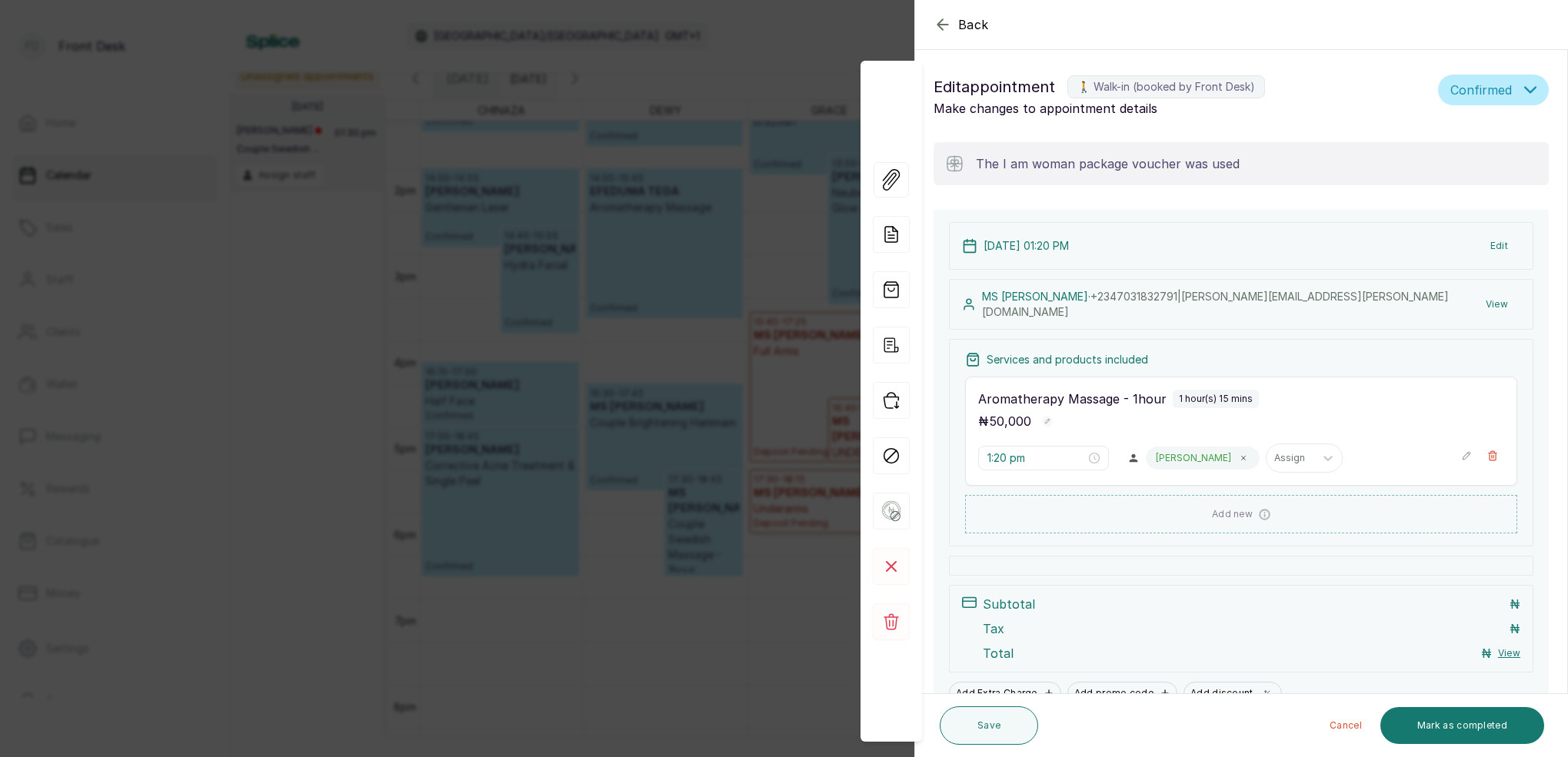
type input "3:00 pm"
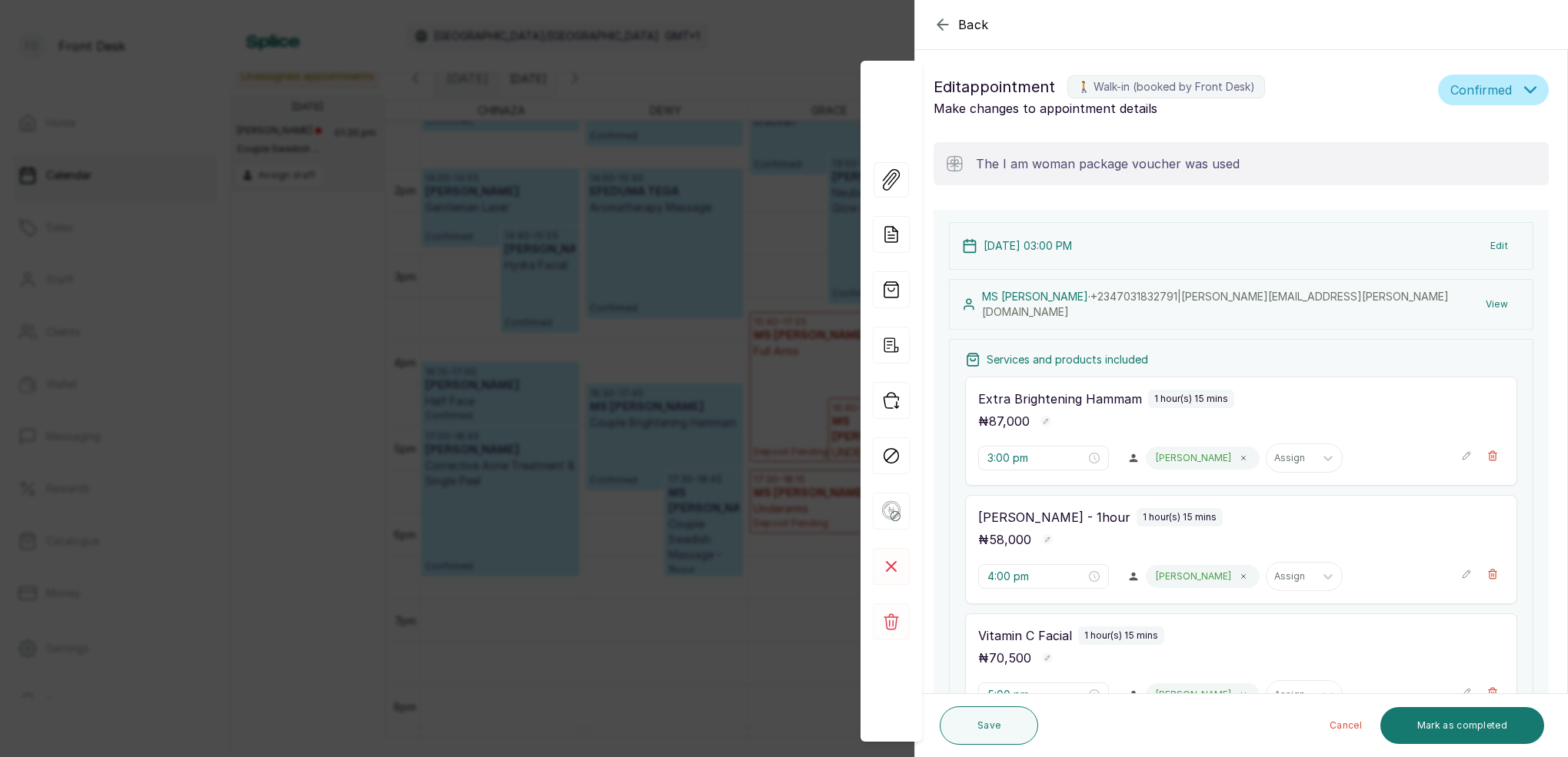
click at [940, 25] on icon "button" at bounding box center [943, 24] width 18 height 18
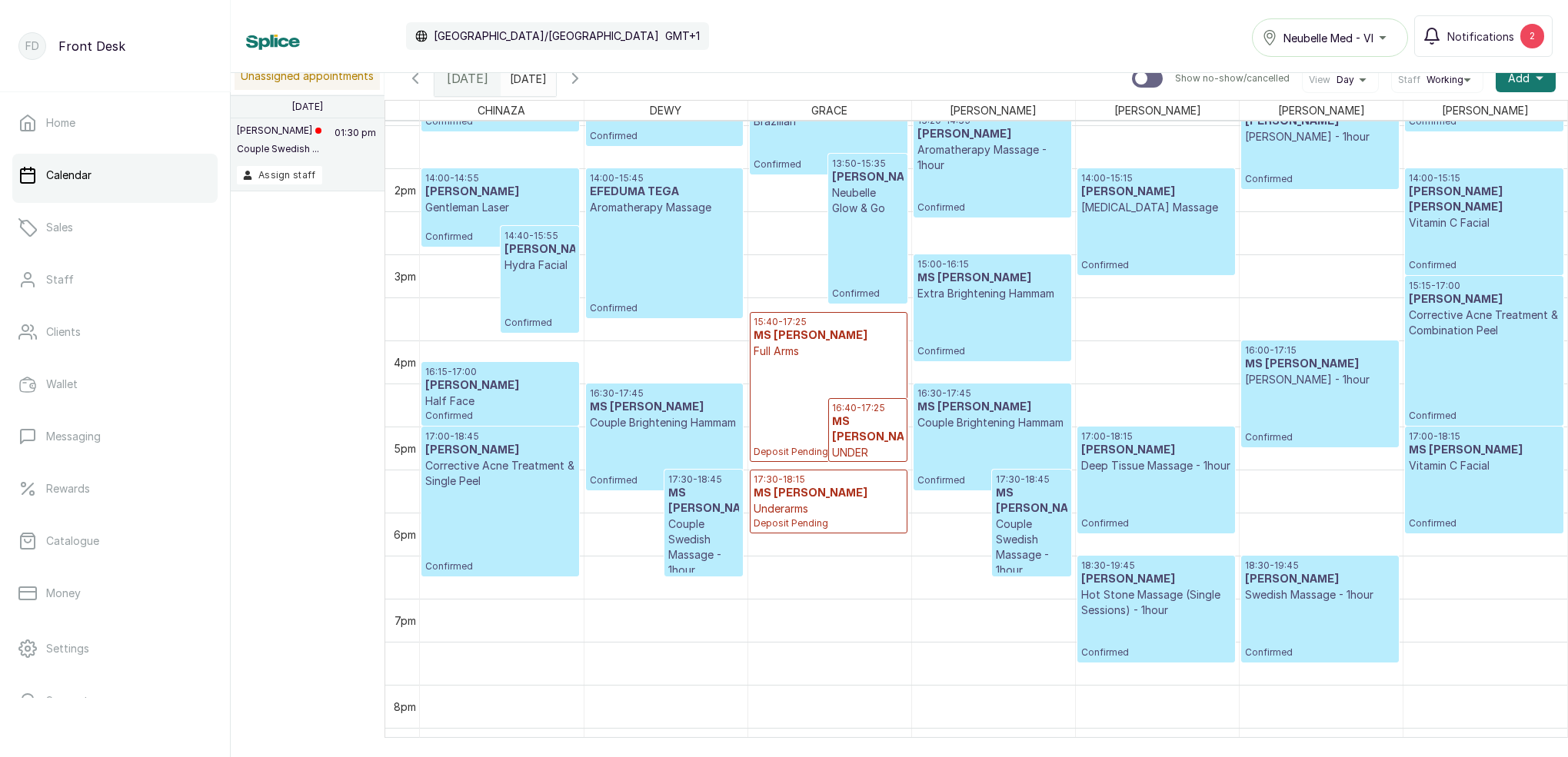
click at [990, 272] on h3 "MS [PERSON_NAME]" at bounding box center [993, 278] width 150 height 15
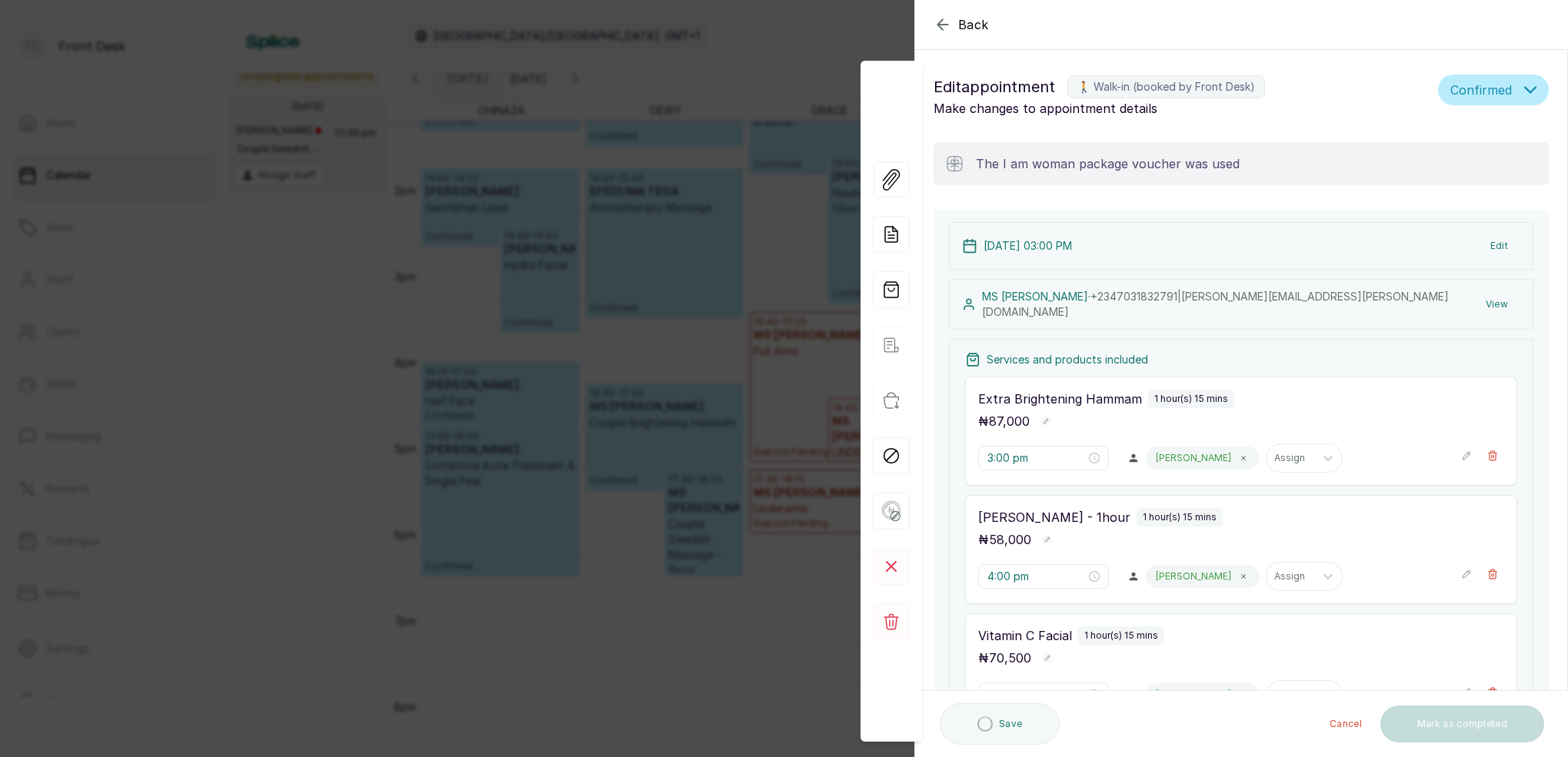
click at [940, 28] on icon "button" at bounding box center [942, 23] width 10 height 10
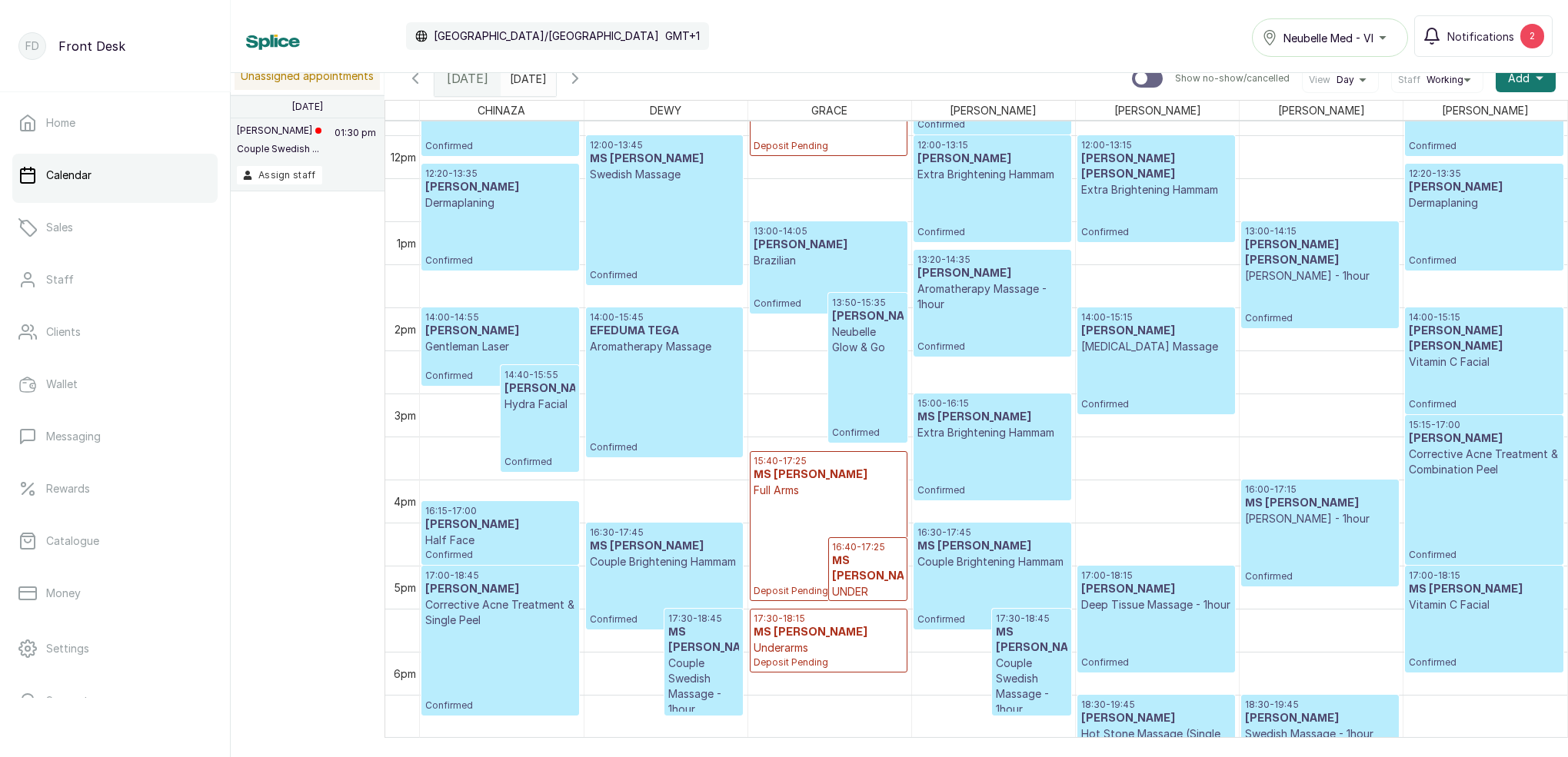
scroll to position [1097, 0]
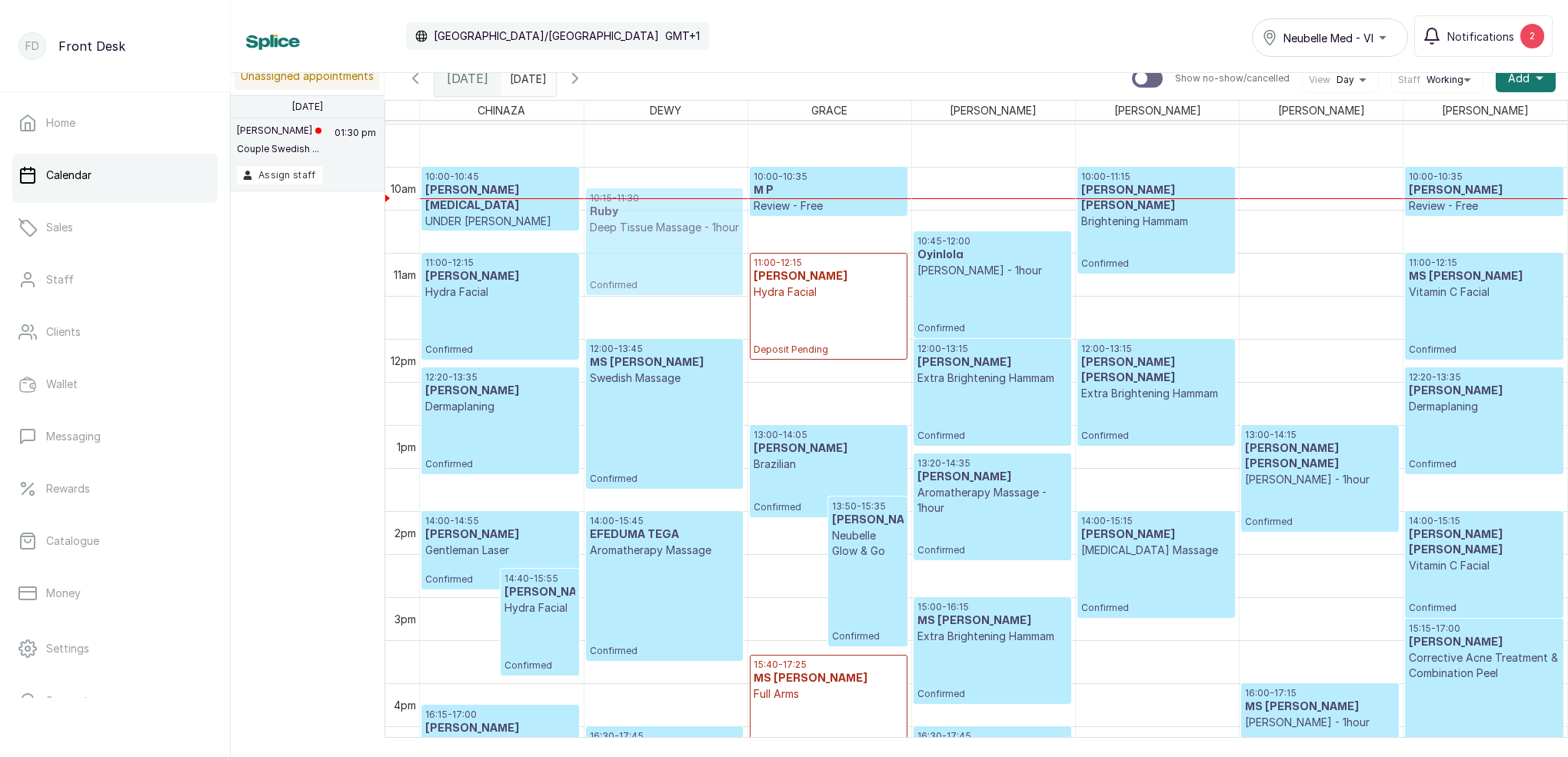
drag, startPoint x: 651, startPoint y: 225, endPoint x: 650, endPoint y: 242, distance: 17.0
click at [650, 242] on div "16:30 - 17:45 MS DIVINE Couple Brightening Hammam Confirmed 17:30 - 18:45 MS DI…" at bounding box center [665, 339] width 163 height 2066
drag, startPoint x: 643, startPoint y: 230, endPoint x: 643, endPoint y: 242, distance: 12.0
click at [641, 243] on div "16:30 - 17:45 MS DIVINE Couple Brightening Hammam Confirmed 17:30 - 18:45 MS DI…" at bounding box center [665, 339] width 163 height 2066
click at [656, 235] on p "Deep Tissue Massage - 1hour" at bounding box center [665, 227] width 150 height 15
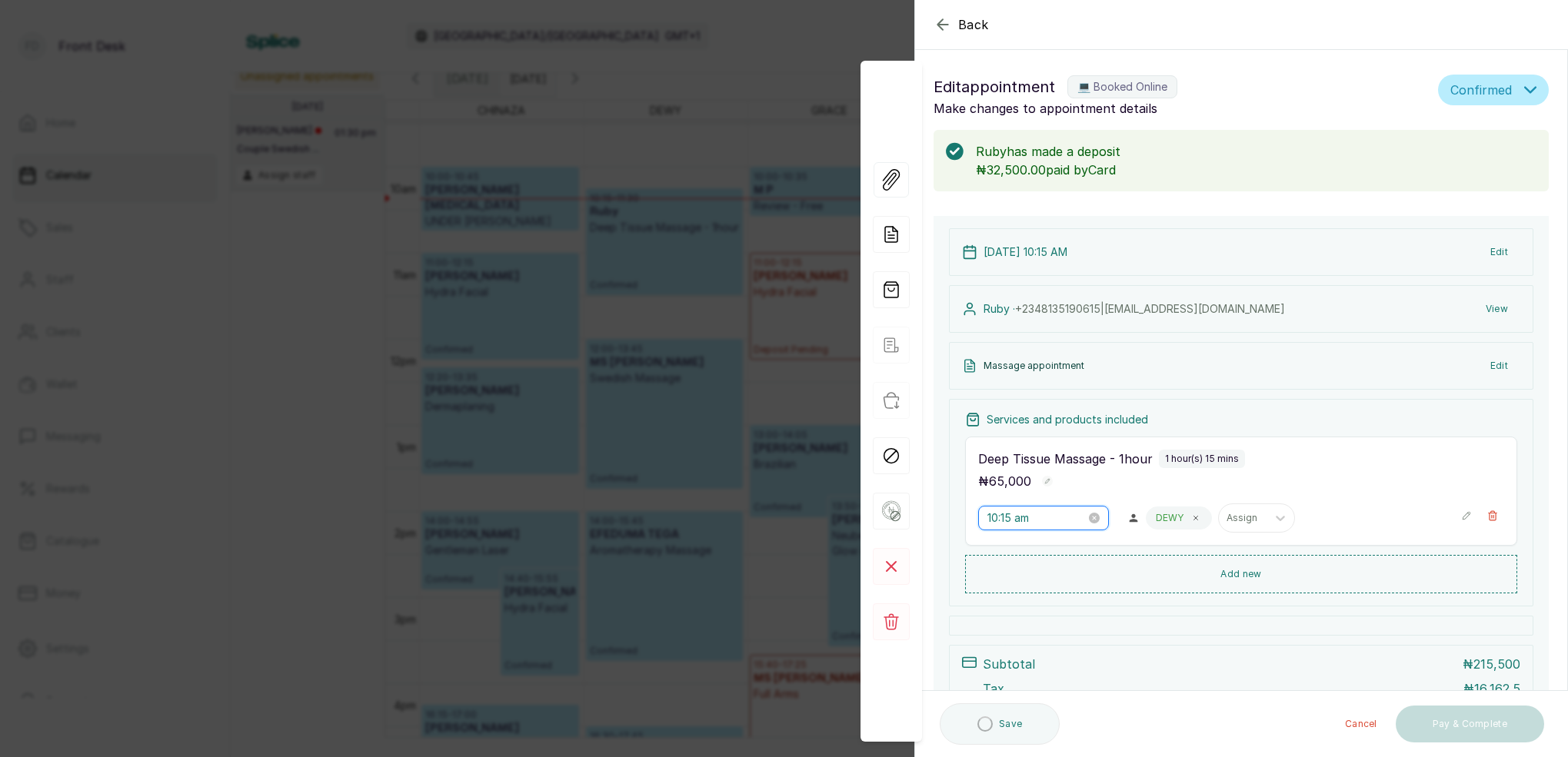
click at [1012, 519] on input "10:15 am" at bounding box center [1036, 518] width 98 height 17
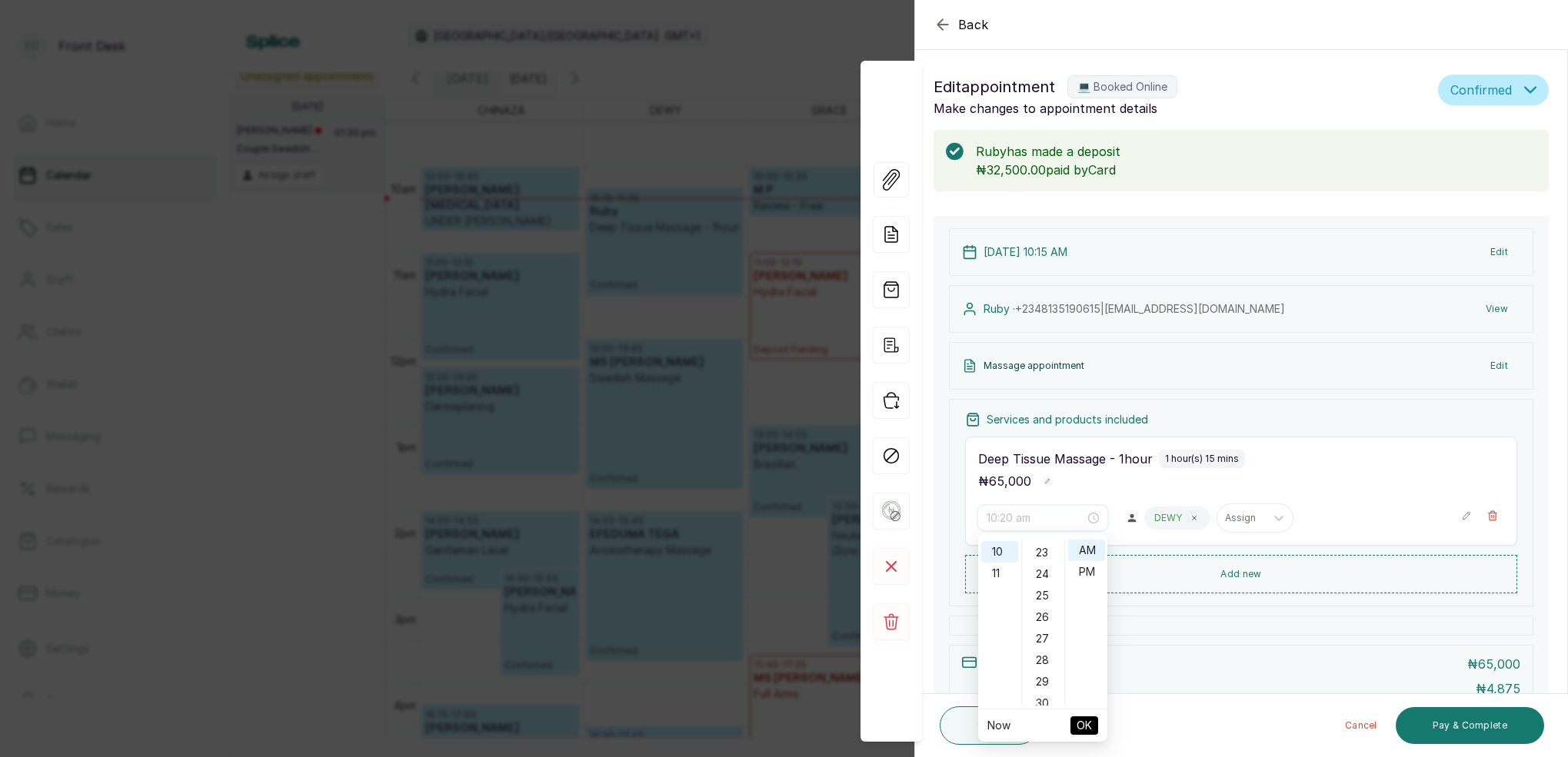
scroll to position [504, 0]
click at [1041, 692] on div "30" at bounding box center [1043, 693] width 37 height 22
type input "10:30 am"
click at [1085, 724] on span "OK" at bounding box center [1084, 725] width 15 height 29
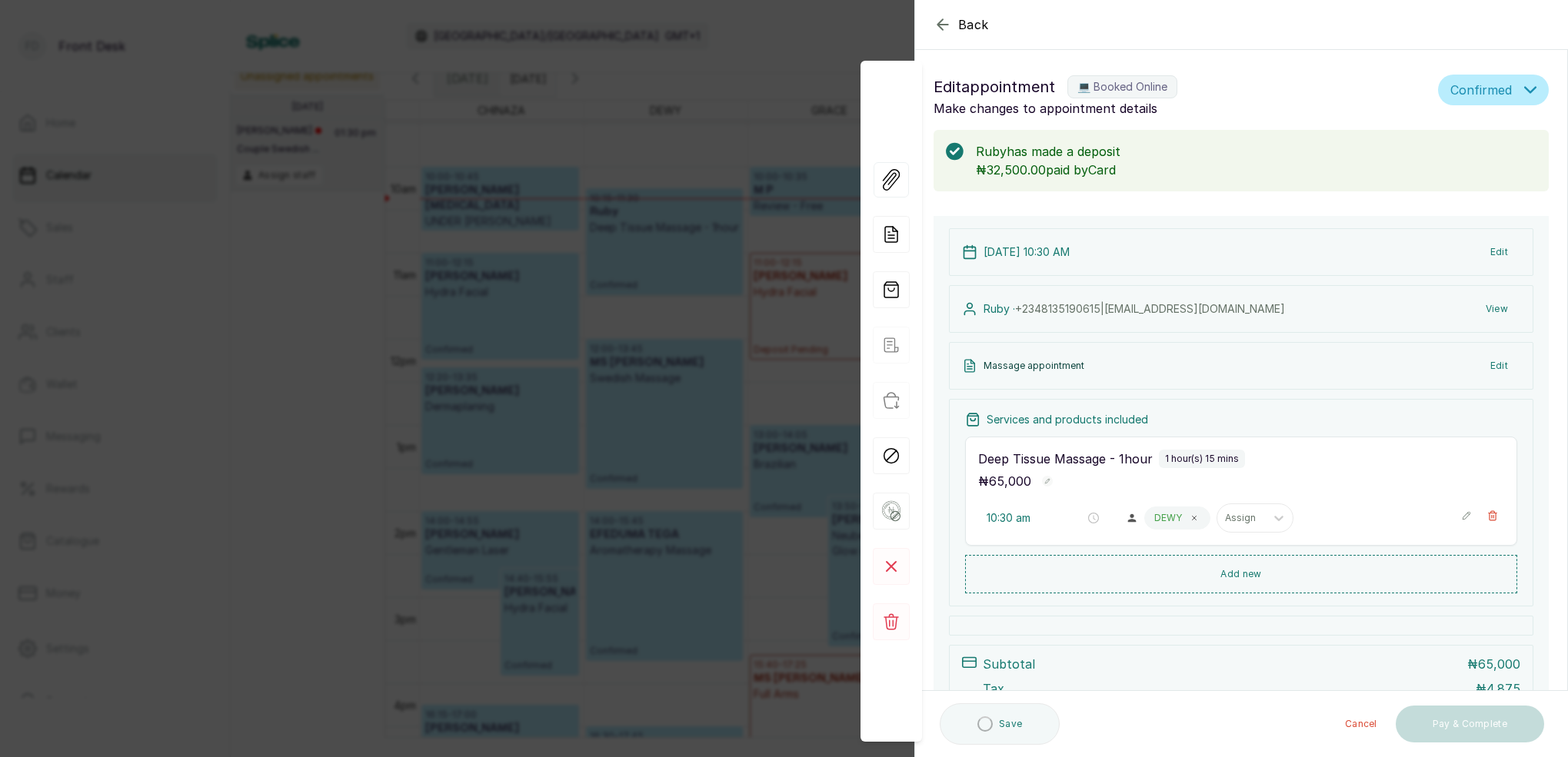
click at [1003, 725] on button "Save" at bounding box center [999, 725] width 120 height 41
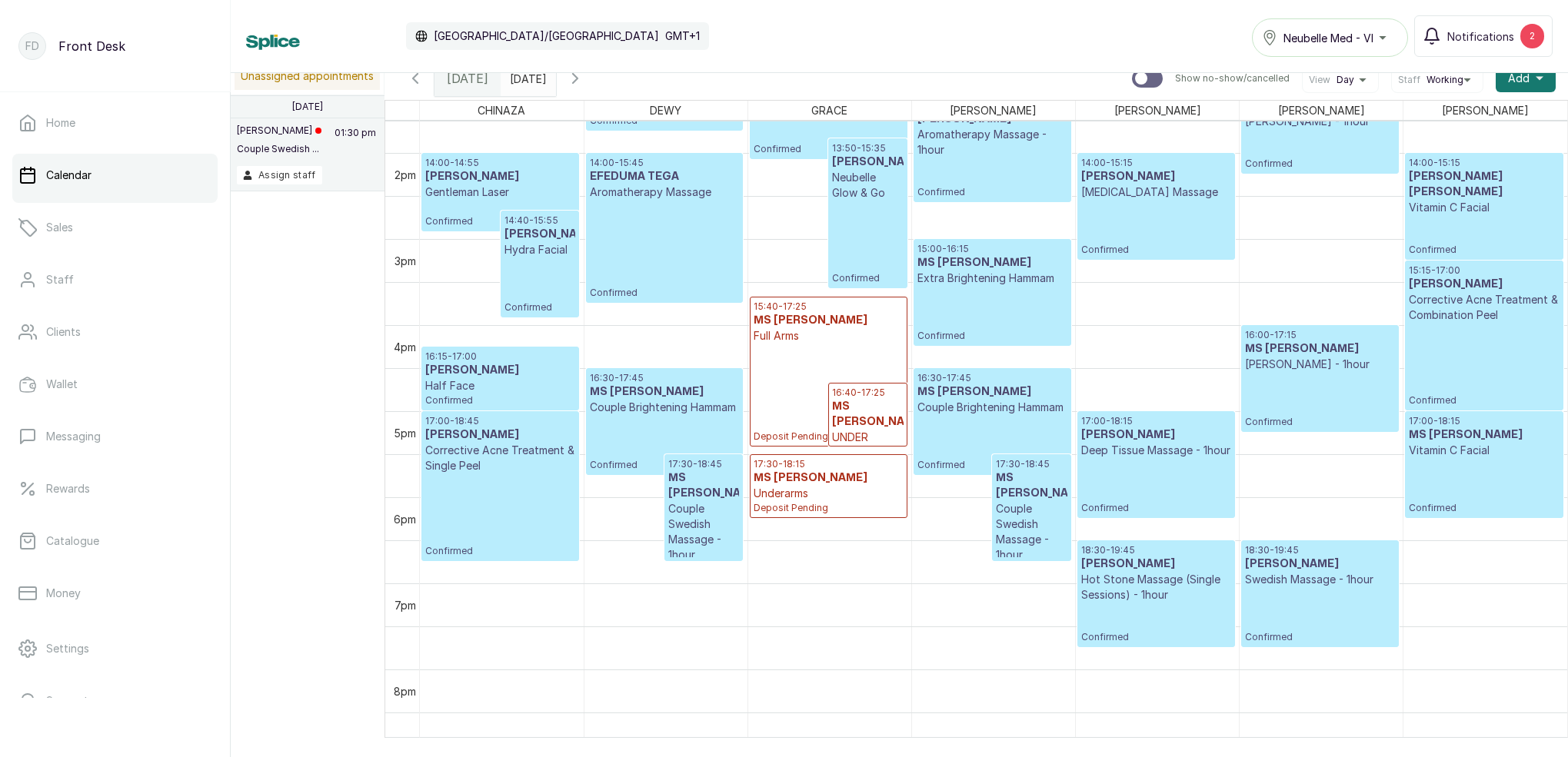
scroll to position [1179, 0]
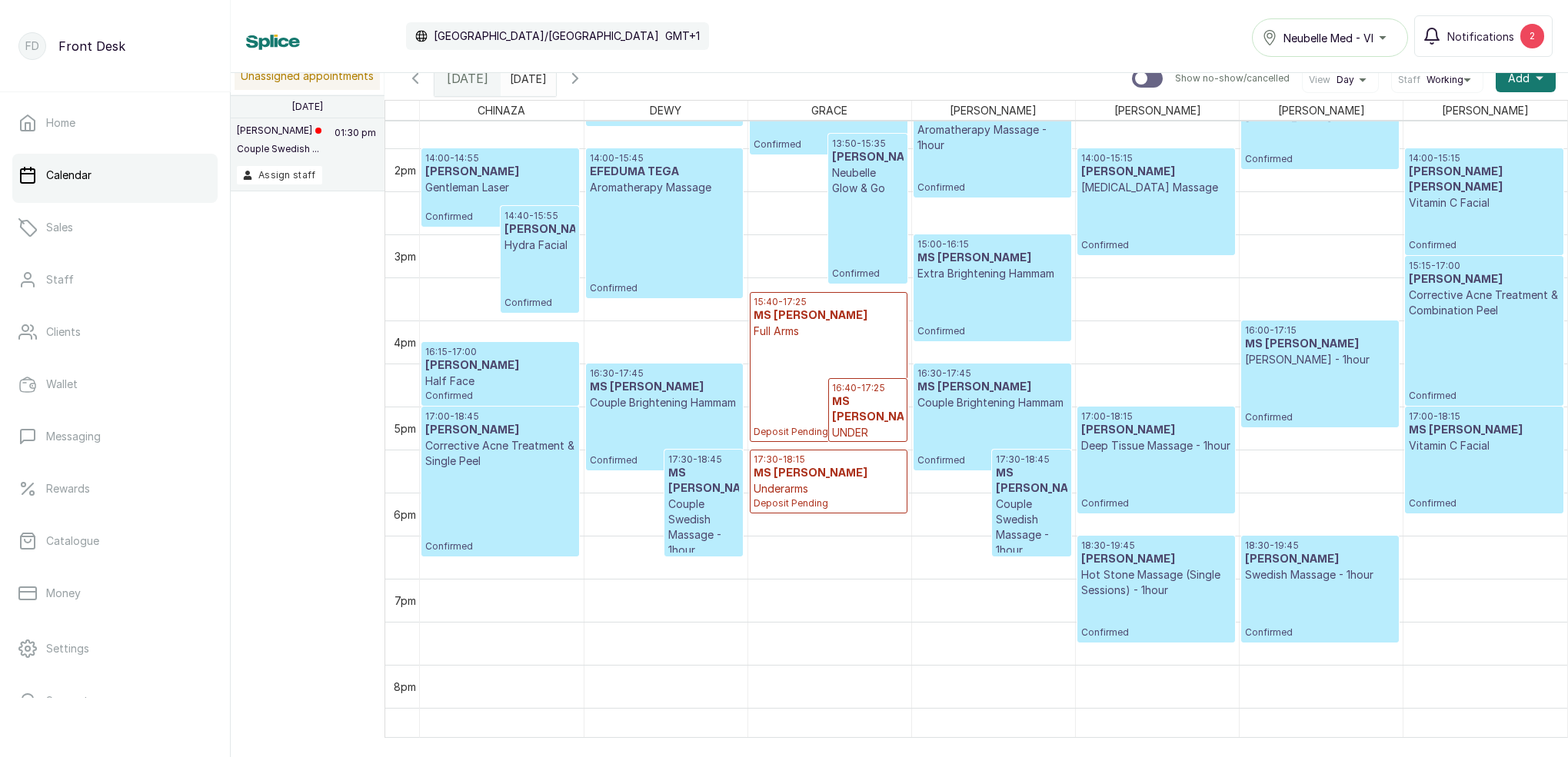
click at [1133, 433] on h3 "[PERSON_NAME]" at bounding box center [1156, 430] width 150 height 15
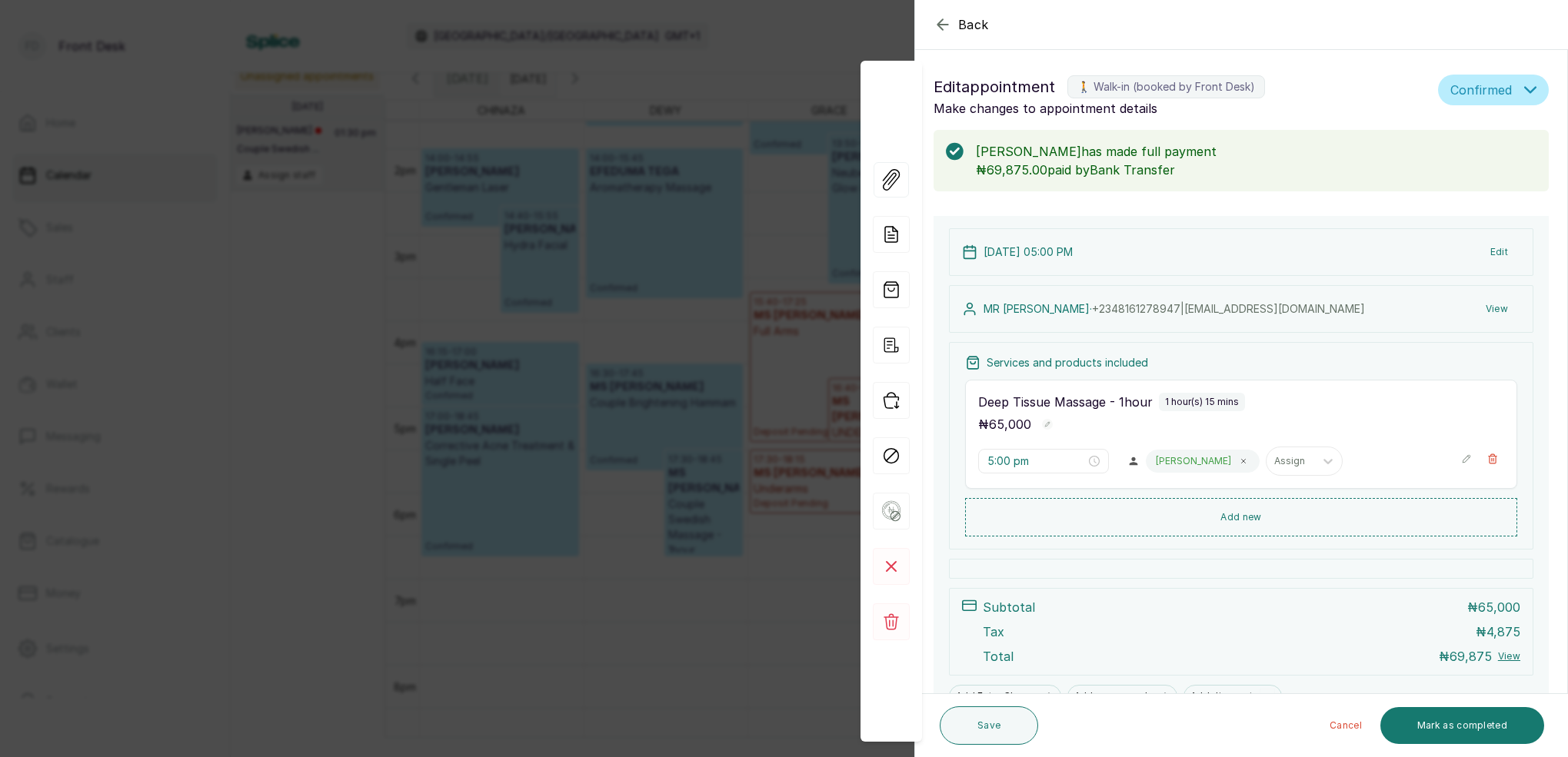
scroll to position [2, 0]
click at [942, 19] on icon "button" at bounding box center [943, 24] width 18 height 18
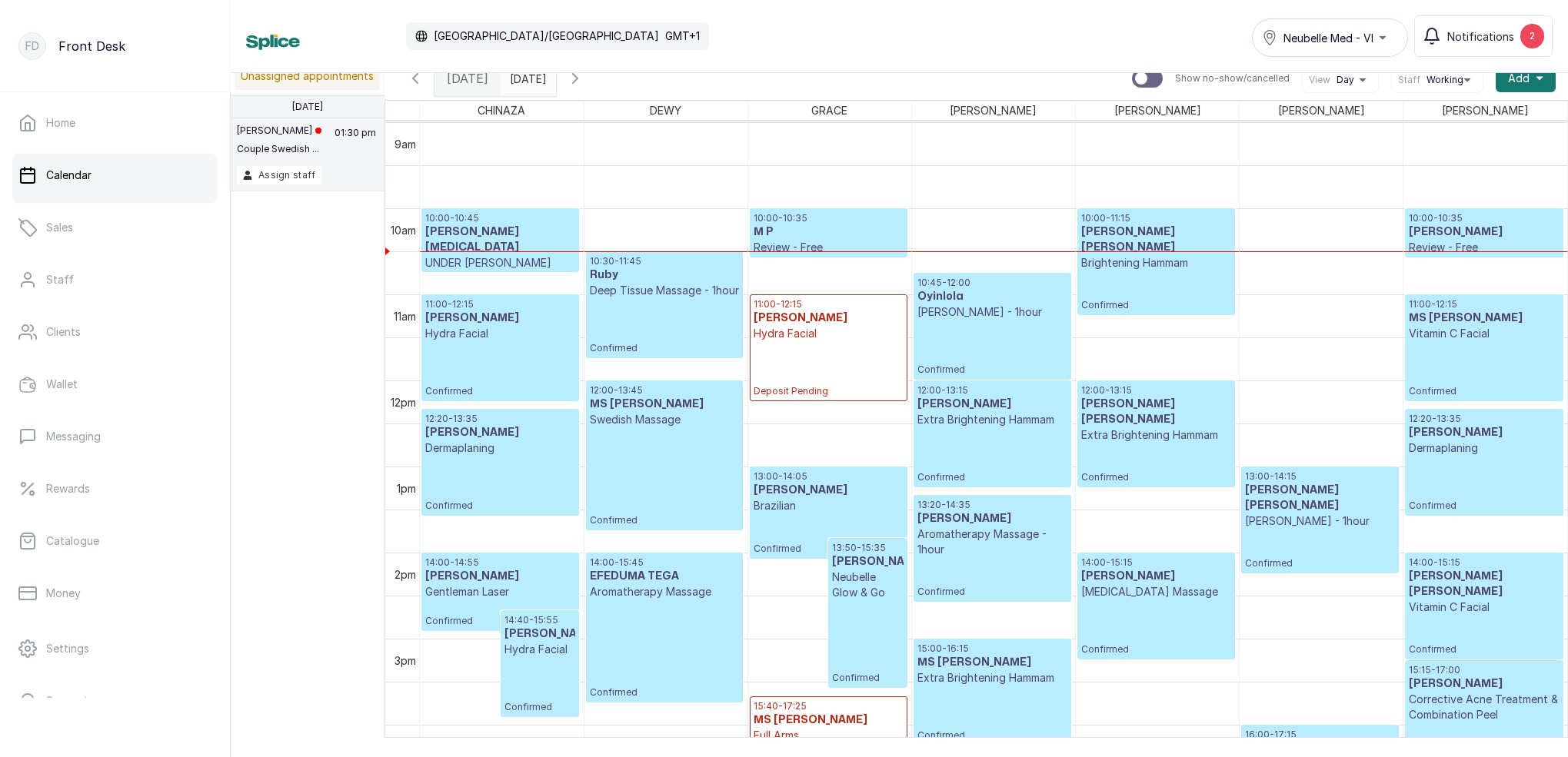
scroll to position [0, 0]
click at [472, 238] on h3 "[PERSON_NAME][MEDICAL_DATA]" at bounding box center [500, 240] width 150 height 31
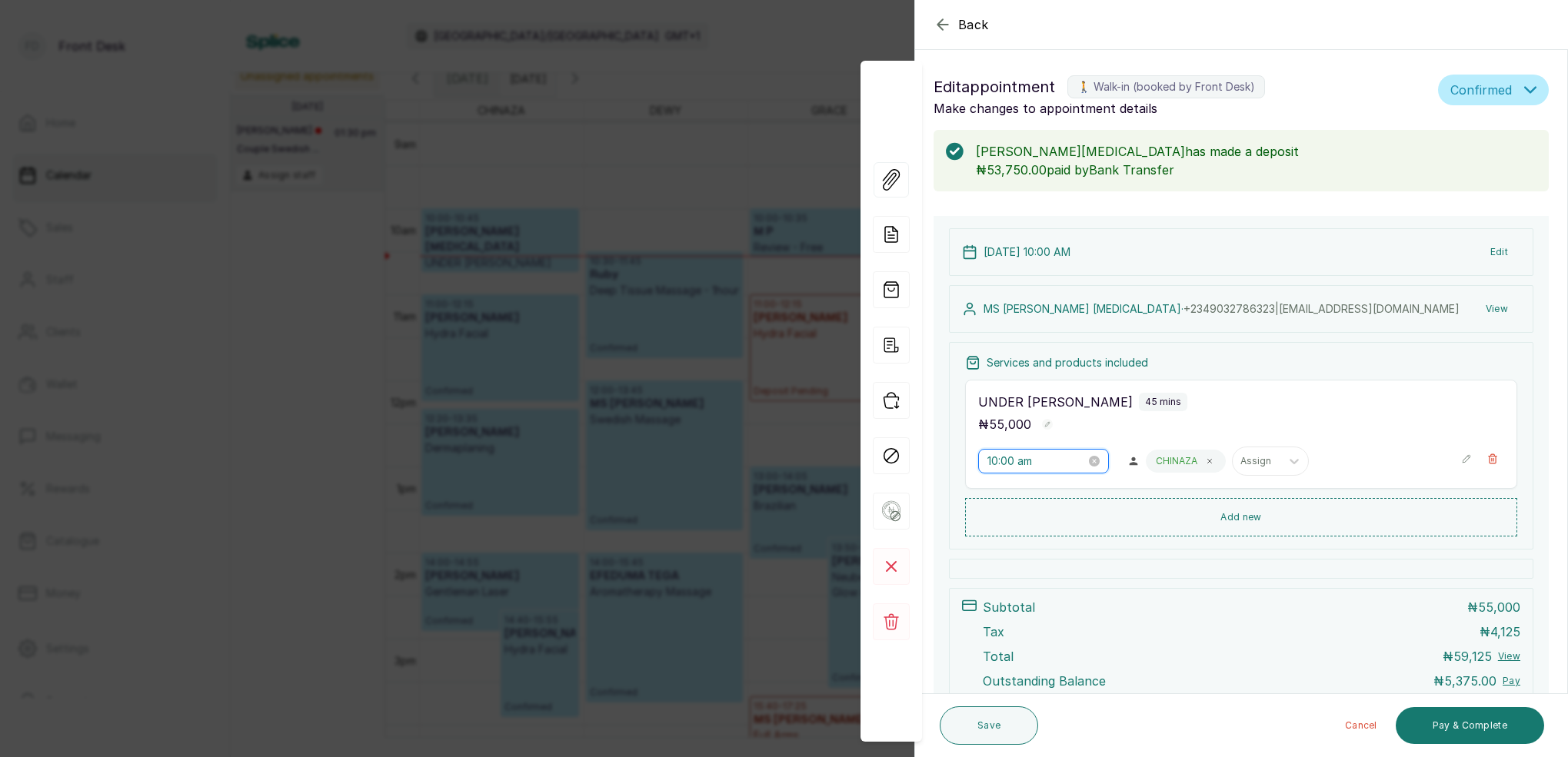
click at [1004, 461] on input "10:00 am" at bounding box center [1036, 461] width 98 height 17
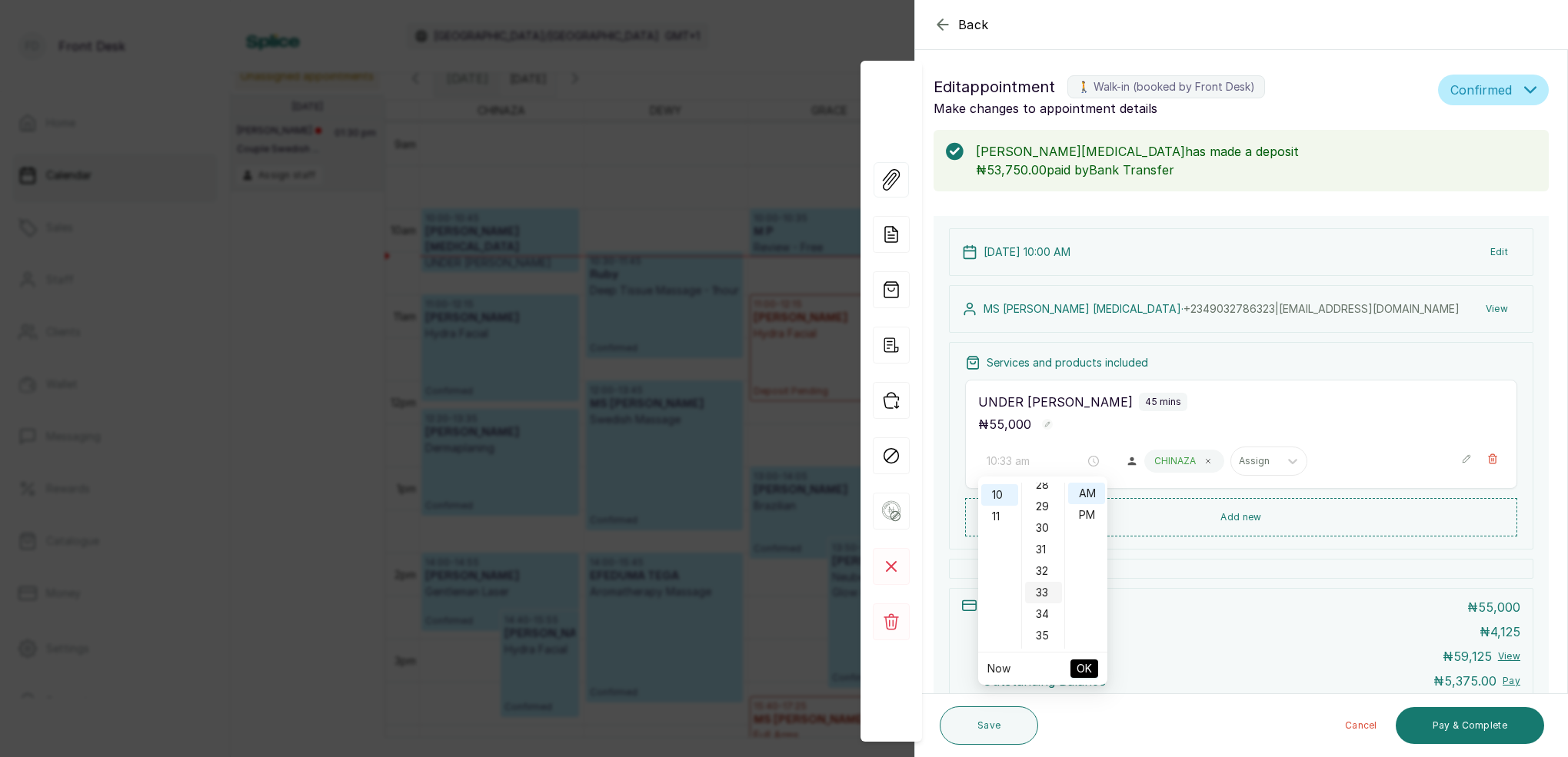
click at [1043, 588] on div "33" at bounding box center [1043, 593] width 37 height 22
type input "10:33 am"
click at [1087, 663] on span "OK" at bounding box center [1084, 669] width 15 height 29
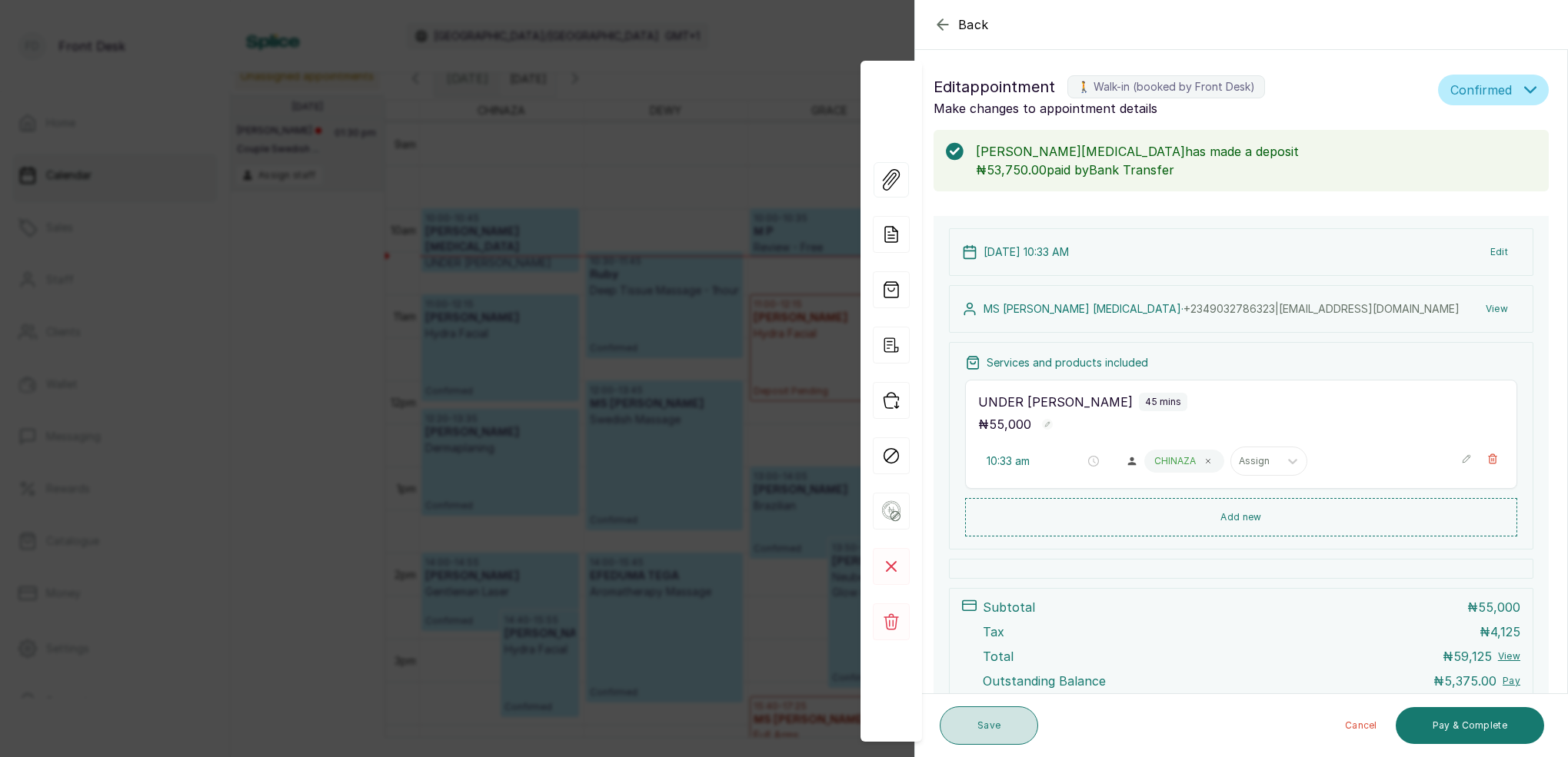
click at [1014, 717] on button "Save" at bounding box center [988, 725] width 98 height 39
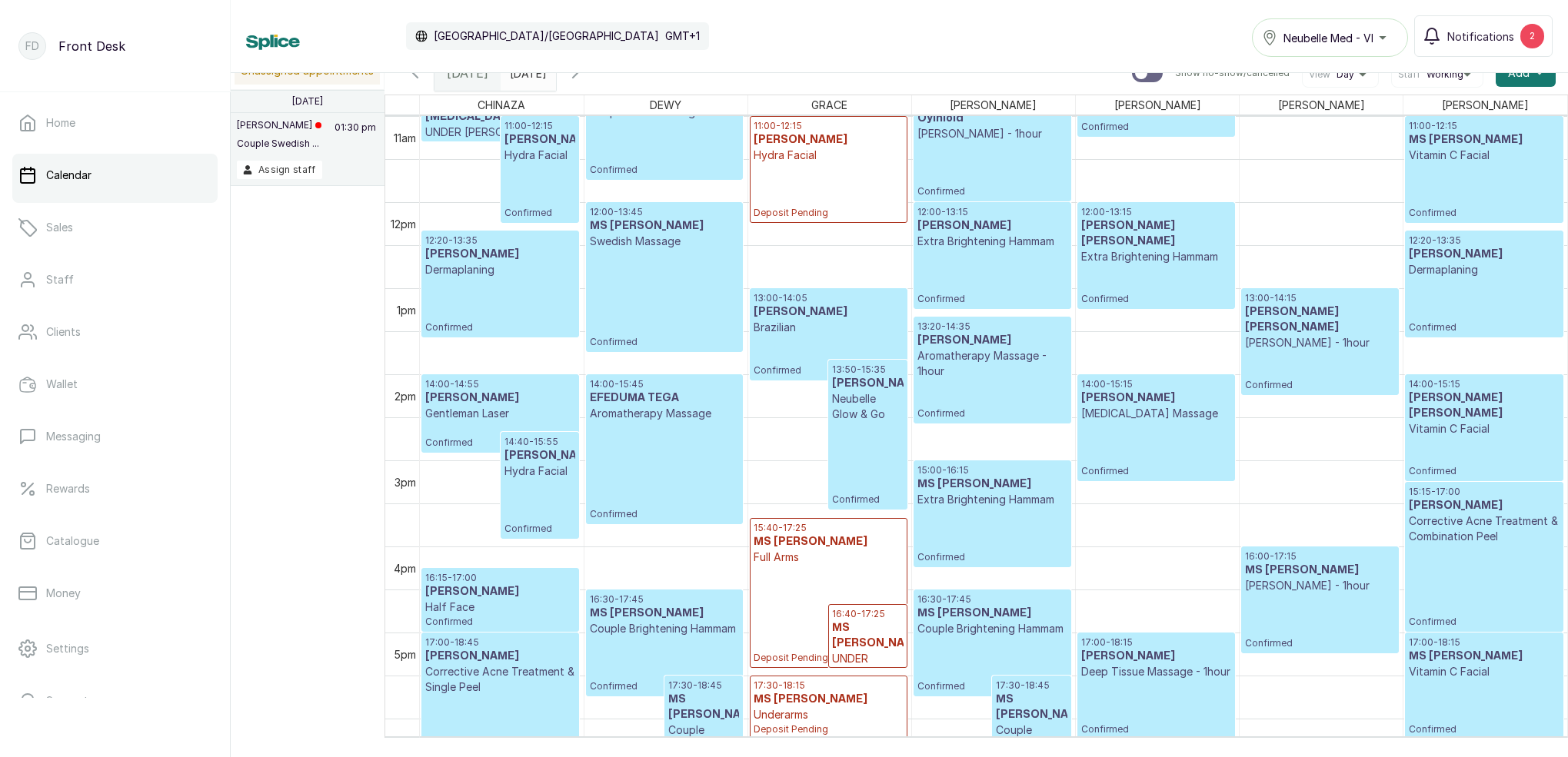
scroll to position [1003, 0]
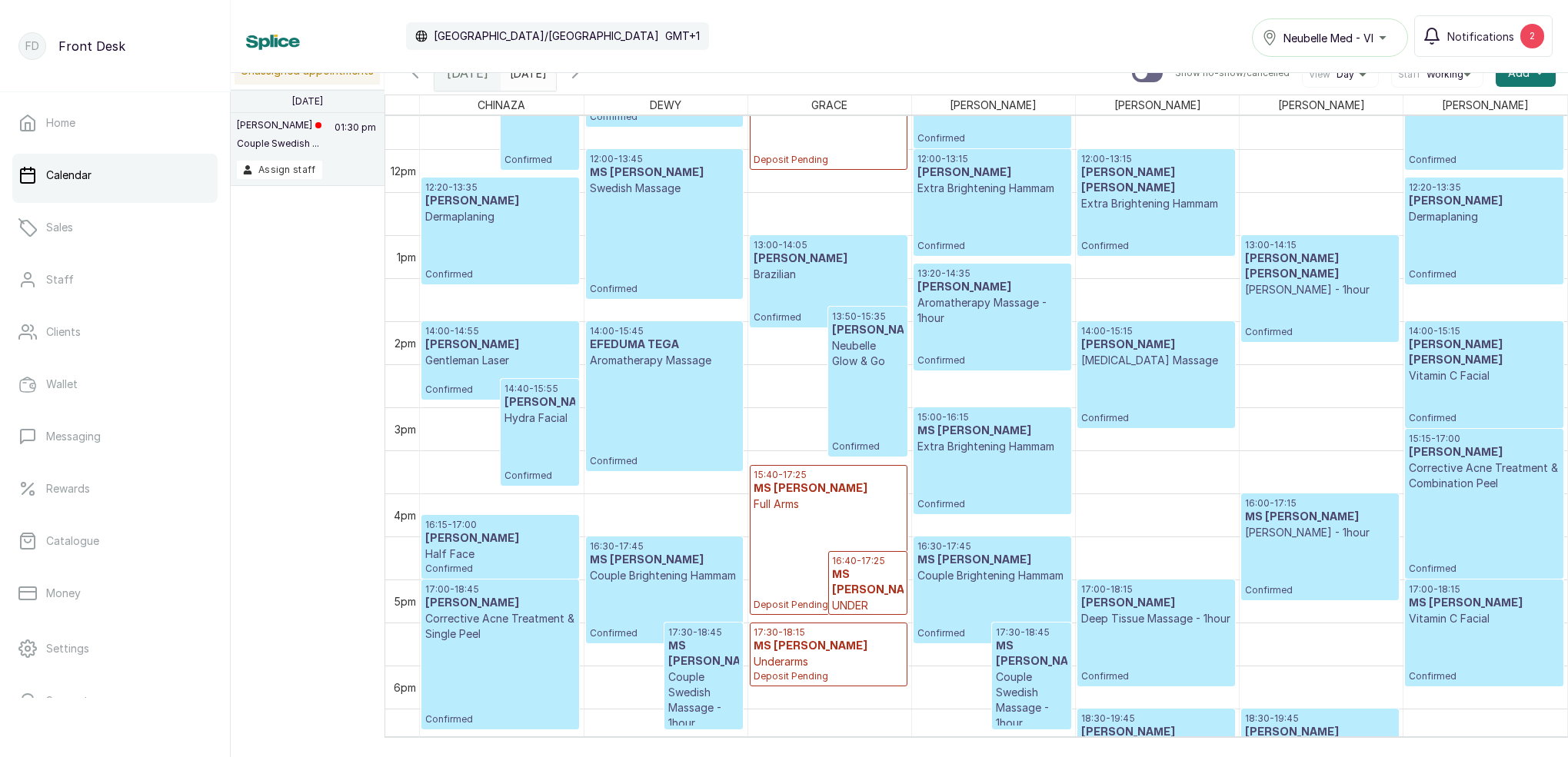
click at [584, 75] on icon "button" at bounding box center [575, 73] width 18 height 18
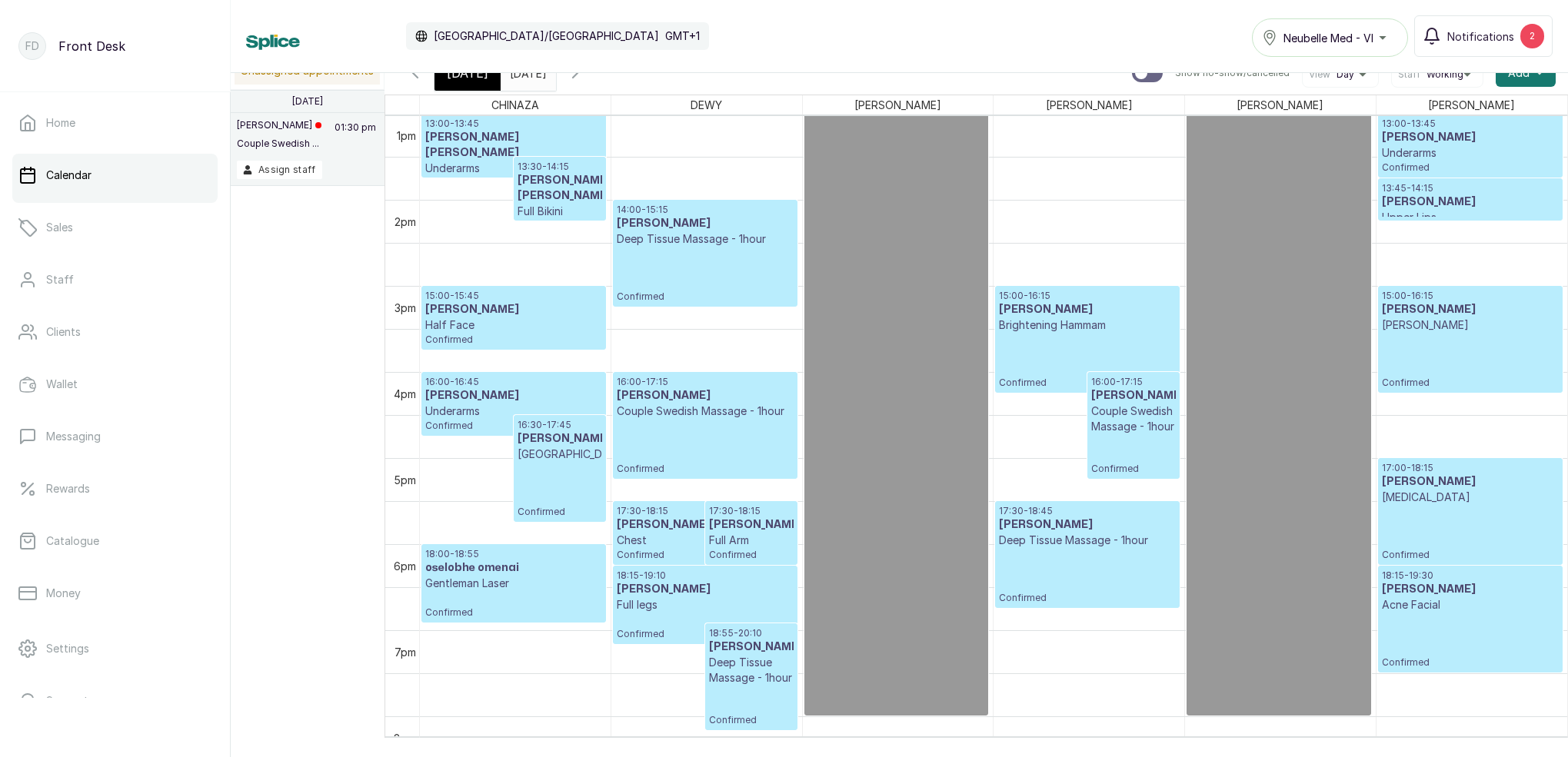
scroll to position [1116, 0]
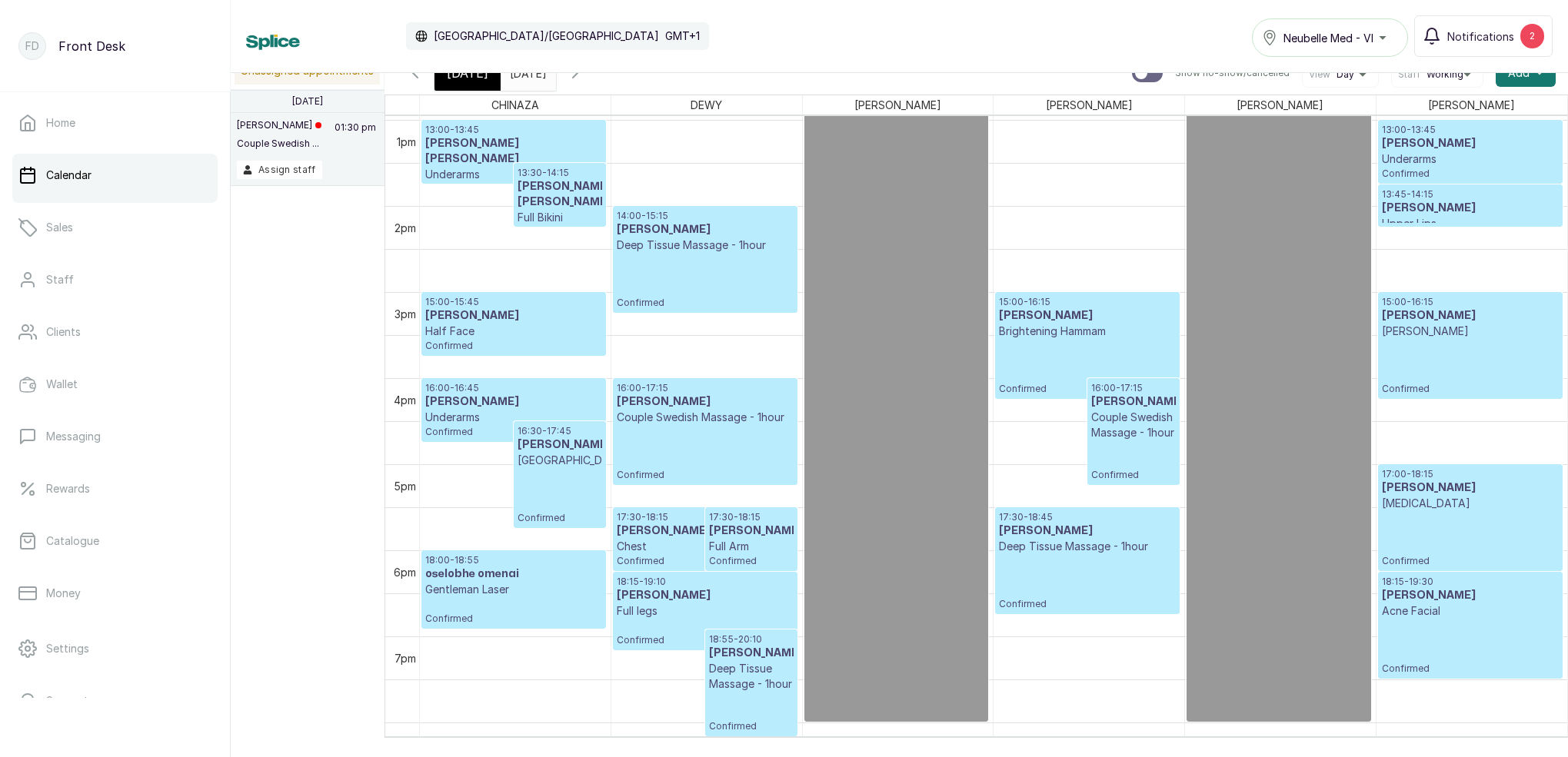
click at [463, 82] on div "[DATE]" at bounding box center [467, 72] width 66 height 35
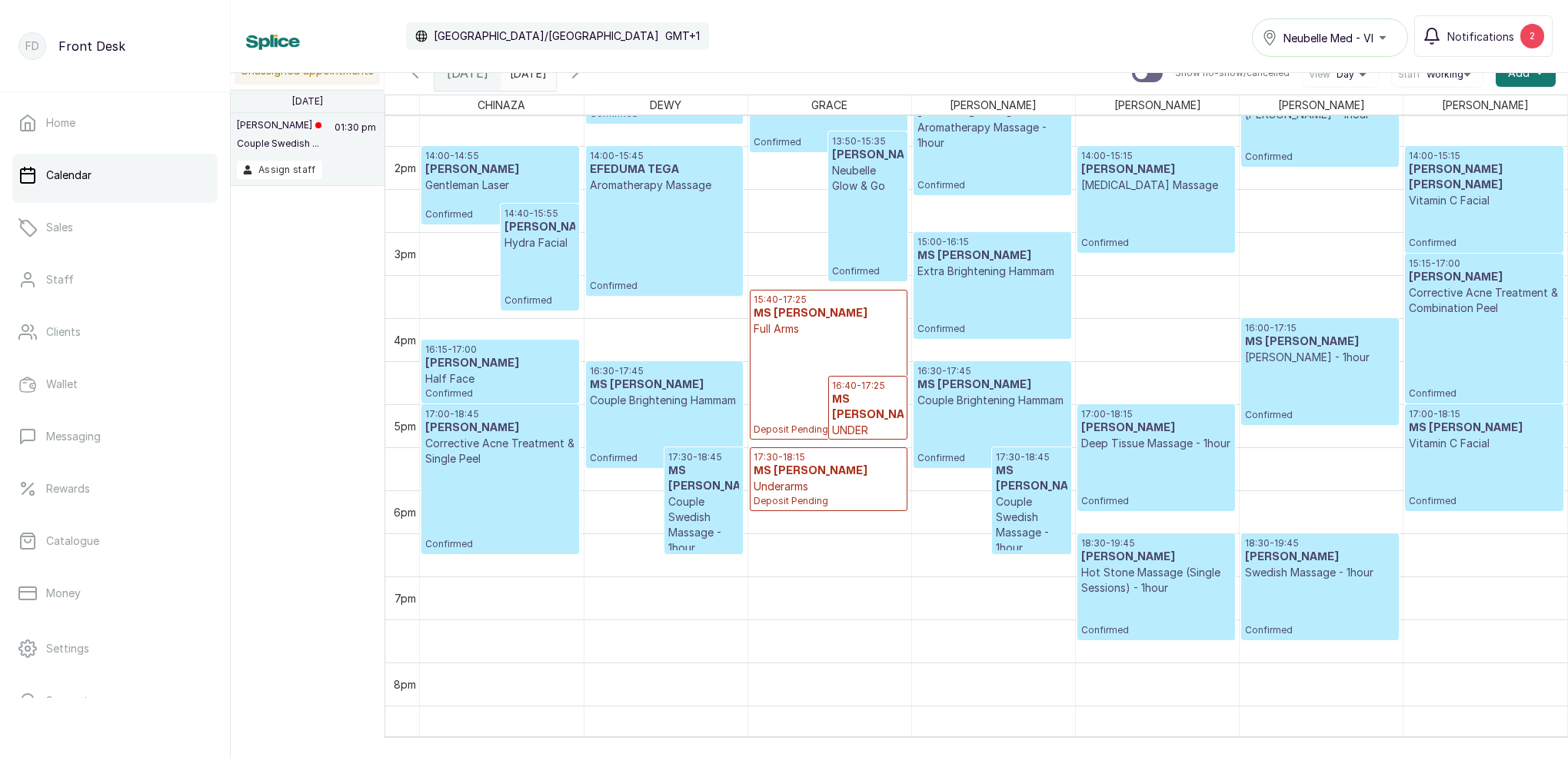
scroll to position [0, 4]
click at [584, 76] on icon "button" at bounding box center [575, 73] width 18 height 18
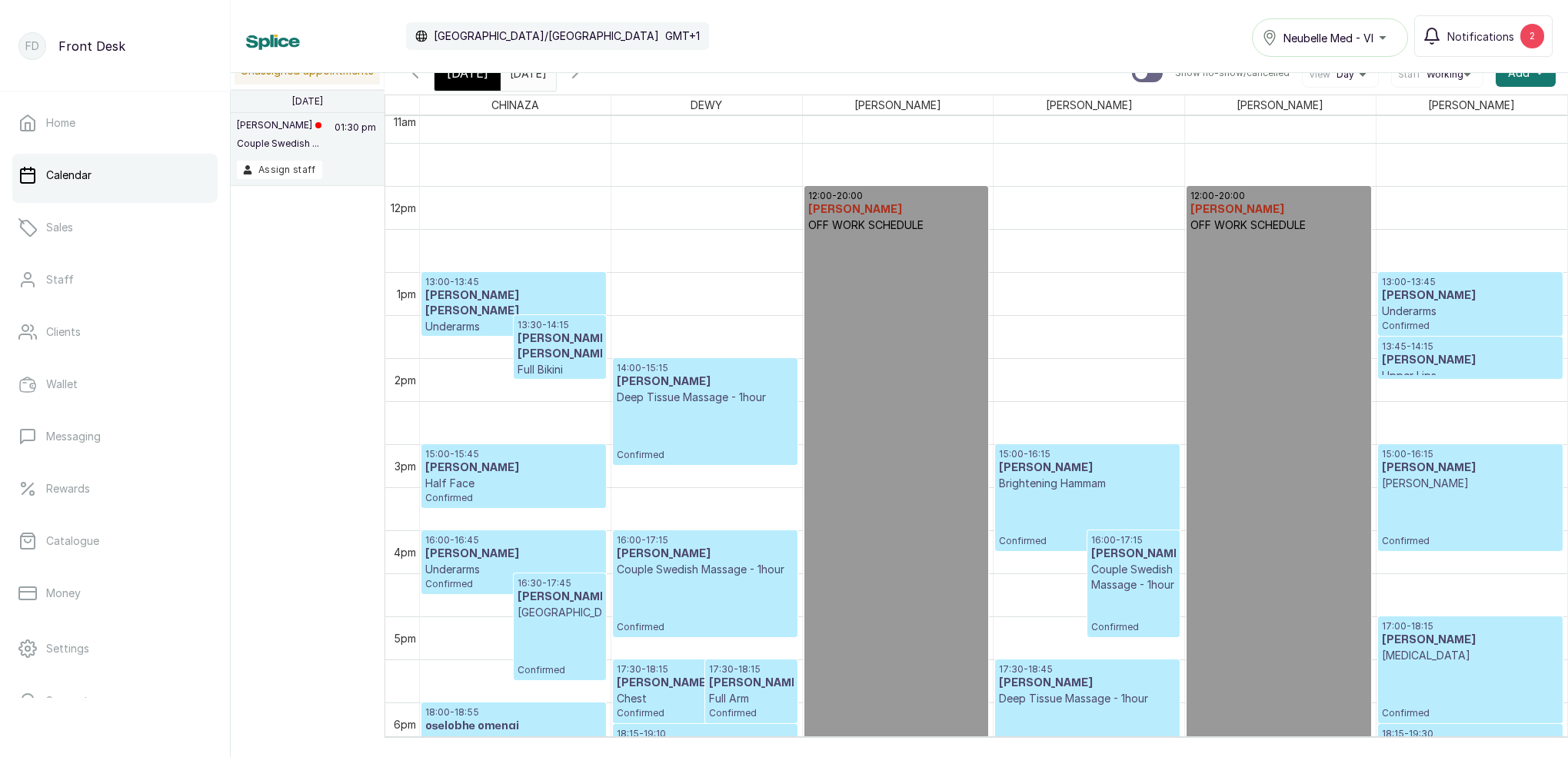
scroll to position [934, 0]
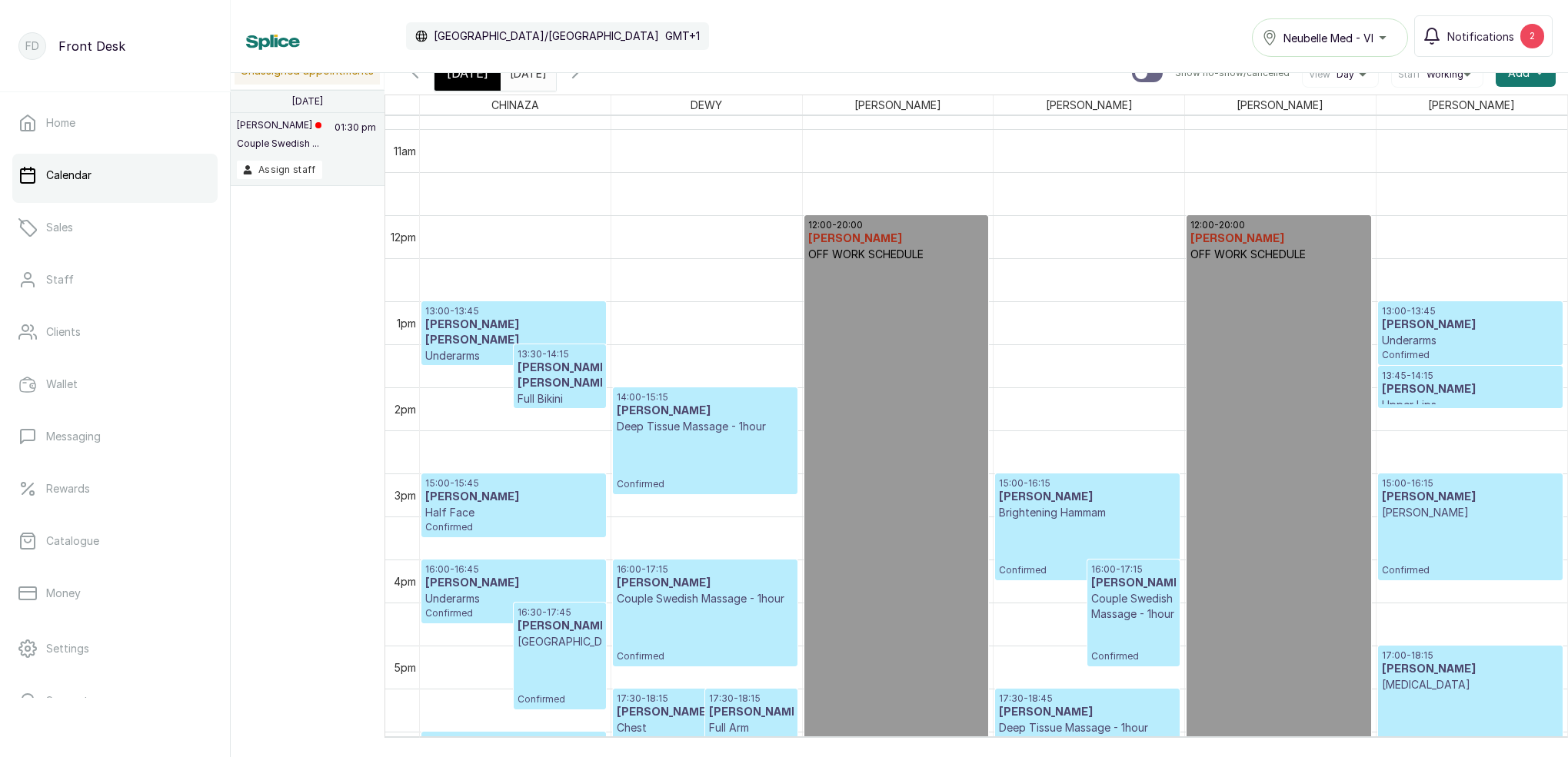
type input "dd/MM/yyyy"
click at [526, 78] on input "dd/MM/yyyy" at bounding box center [513, 68] width 24 height 26
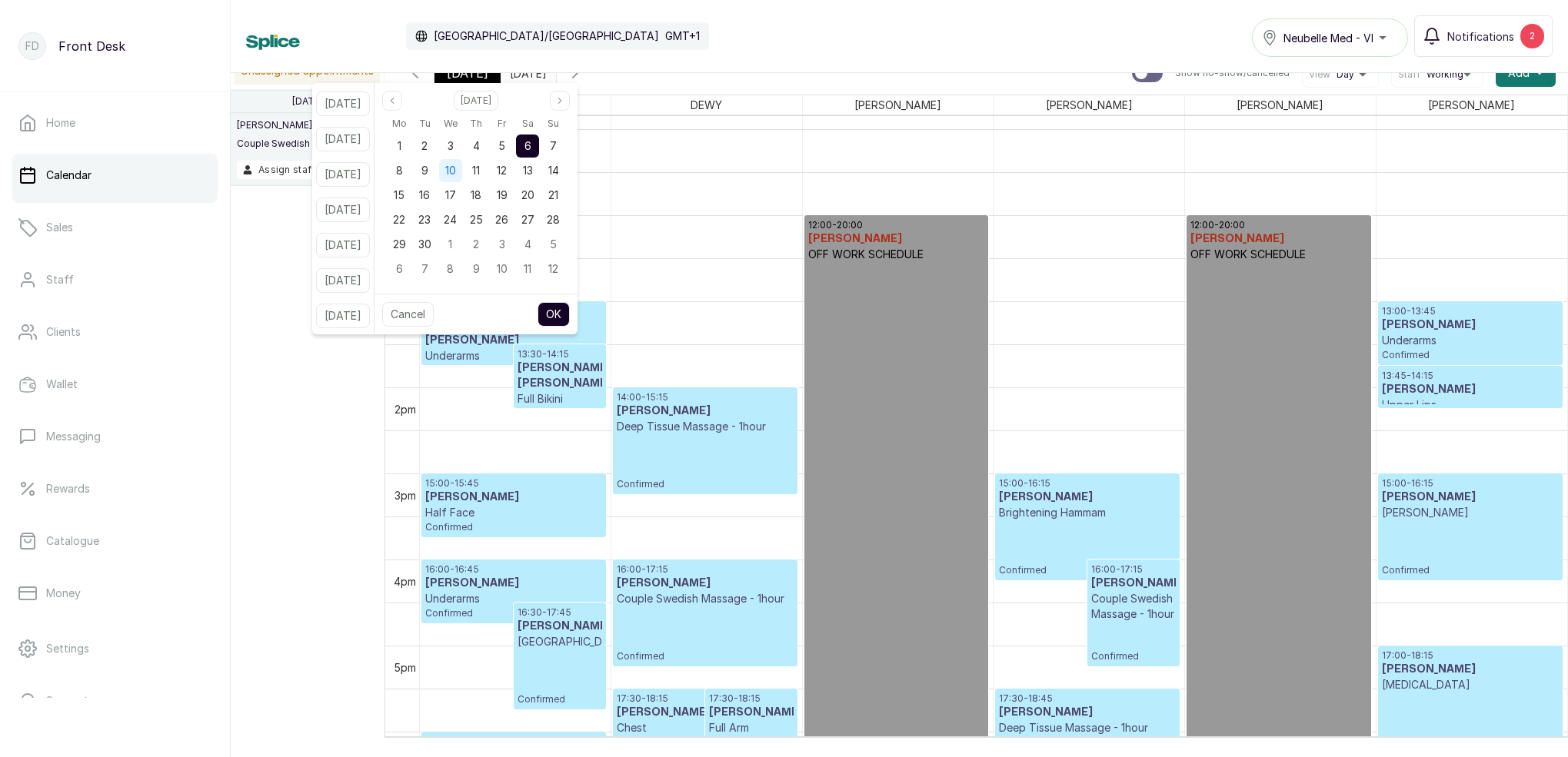
click at [456, 170] on span "10" at bounding box center [451, 170] width 11 height 14
click at [570, 313] on button "OK" at bounding box center [554, 314] width 32 height 24
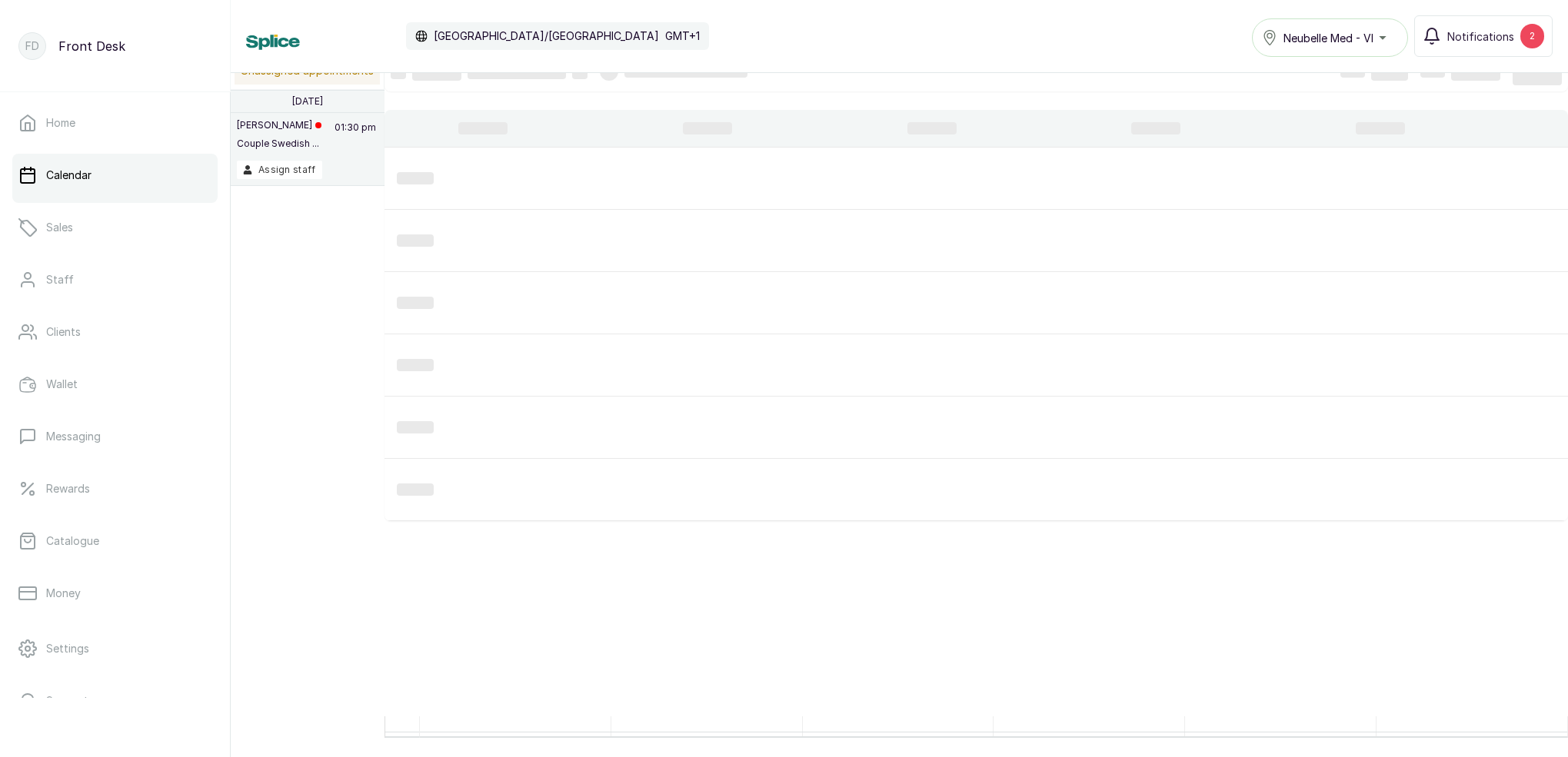
type input "[DATE]"
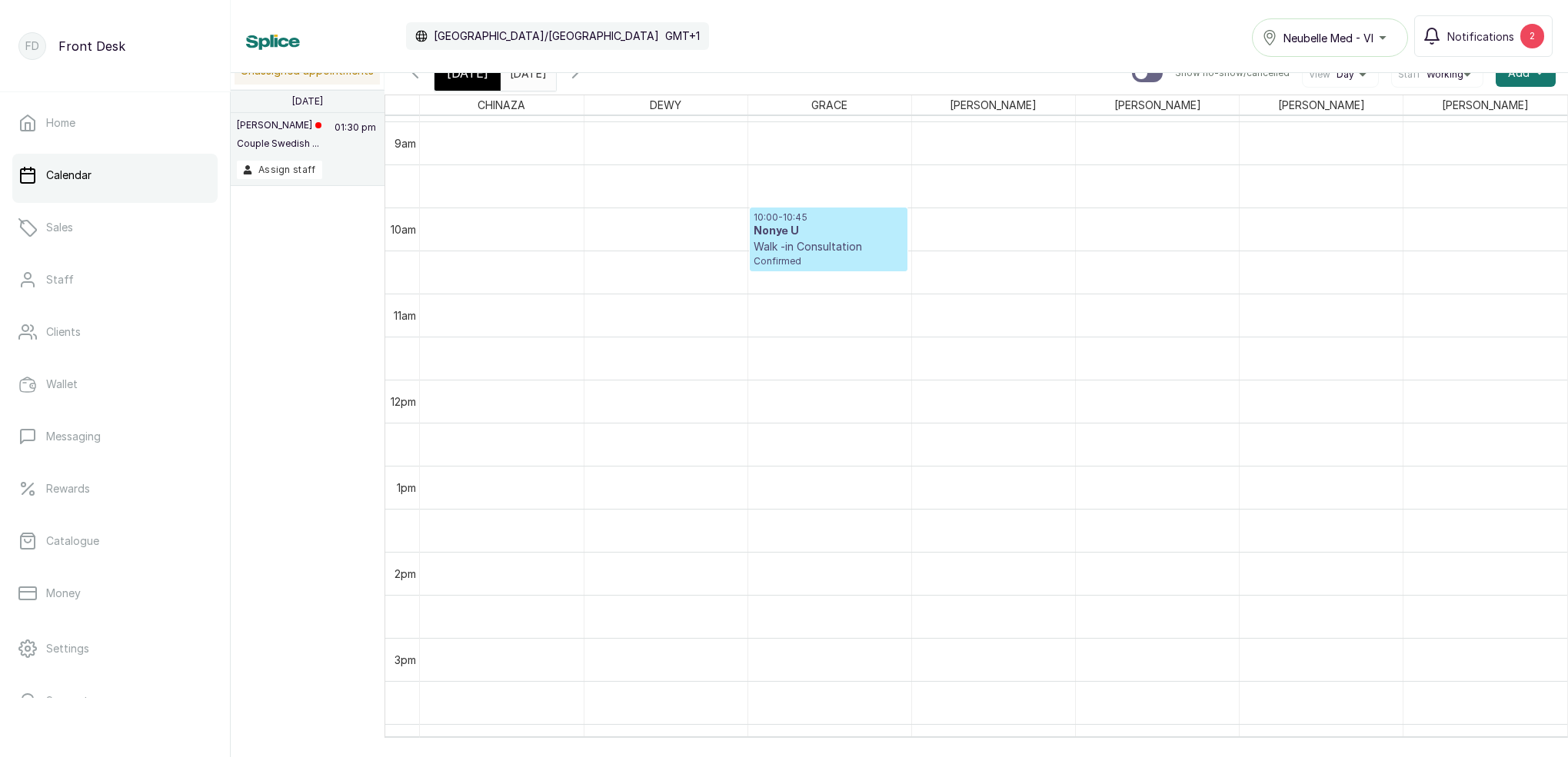
scroll to position [786, 0]
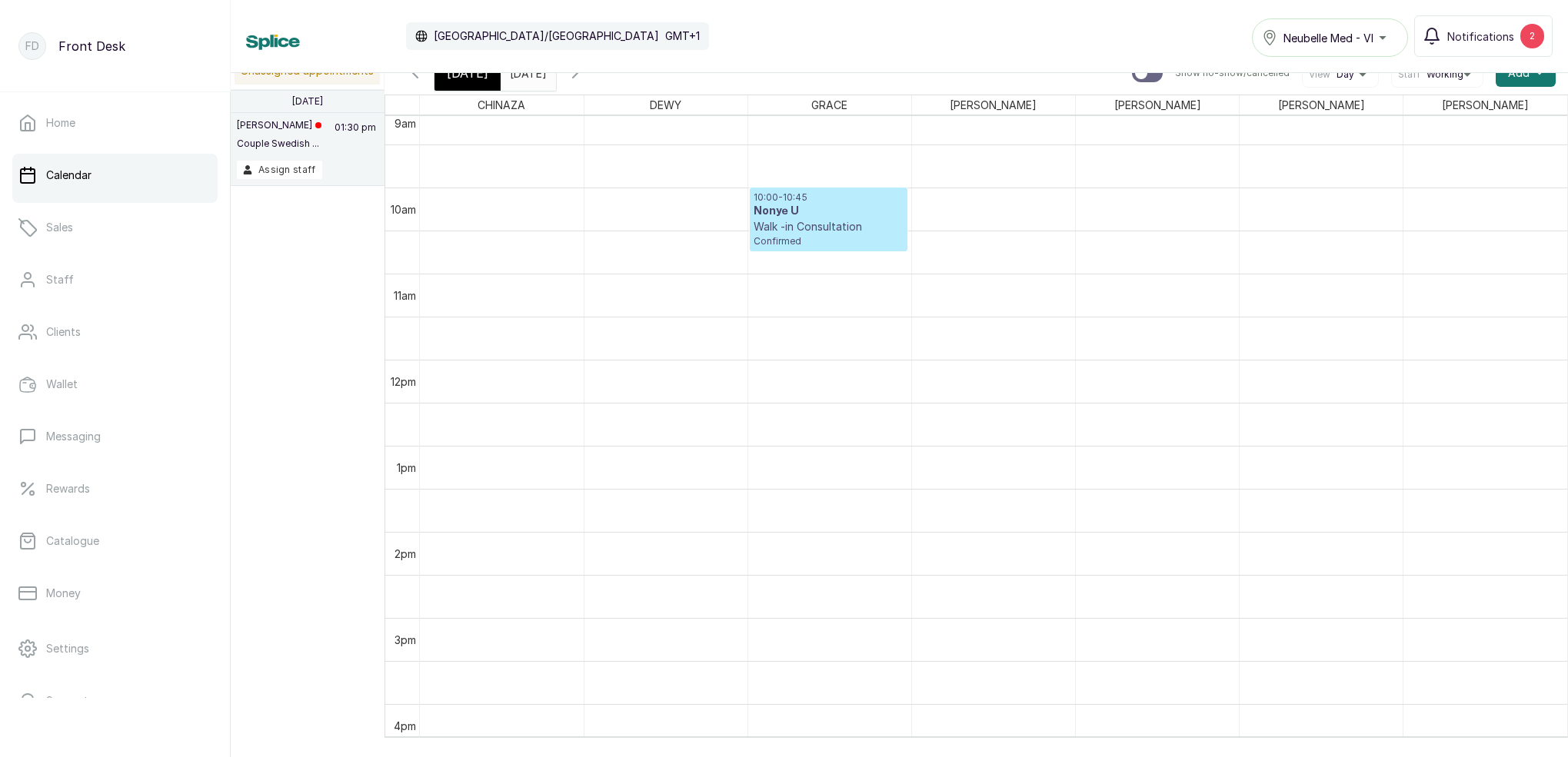
click at [474, 73] on span "[DATE]" at bounding box center [468, 73] width 41 height 18
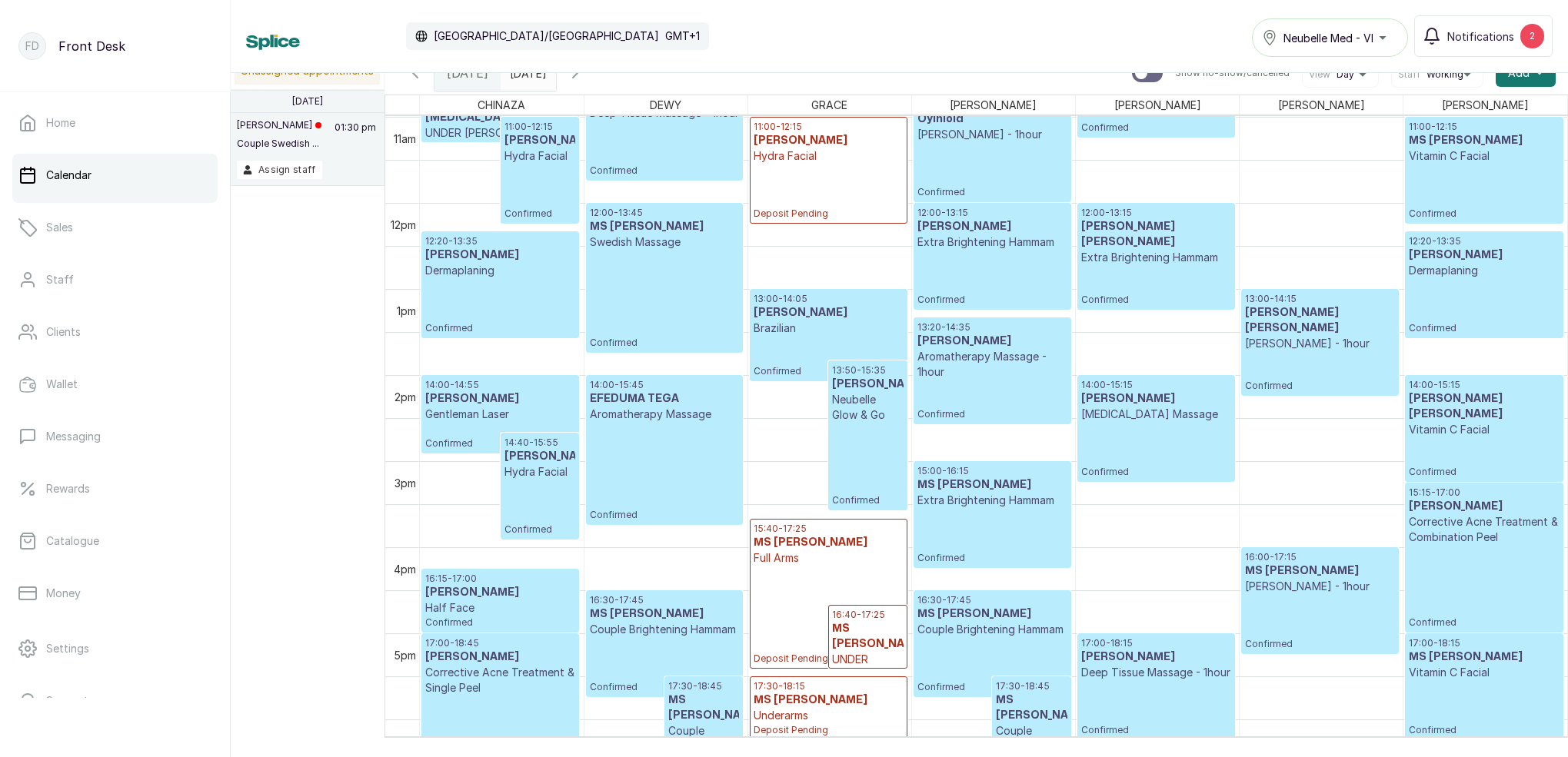
scroll to position [946, 0]
click at [584, 77] on icon "button" at bounding box center [575, 73] width 18 height 18
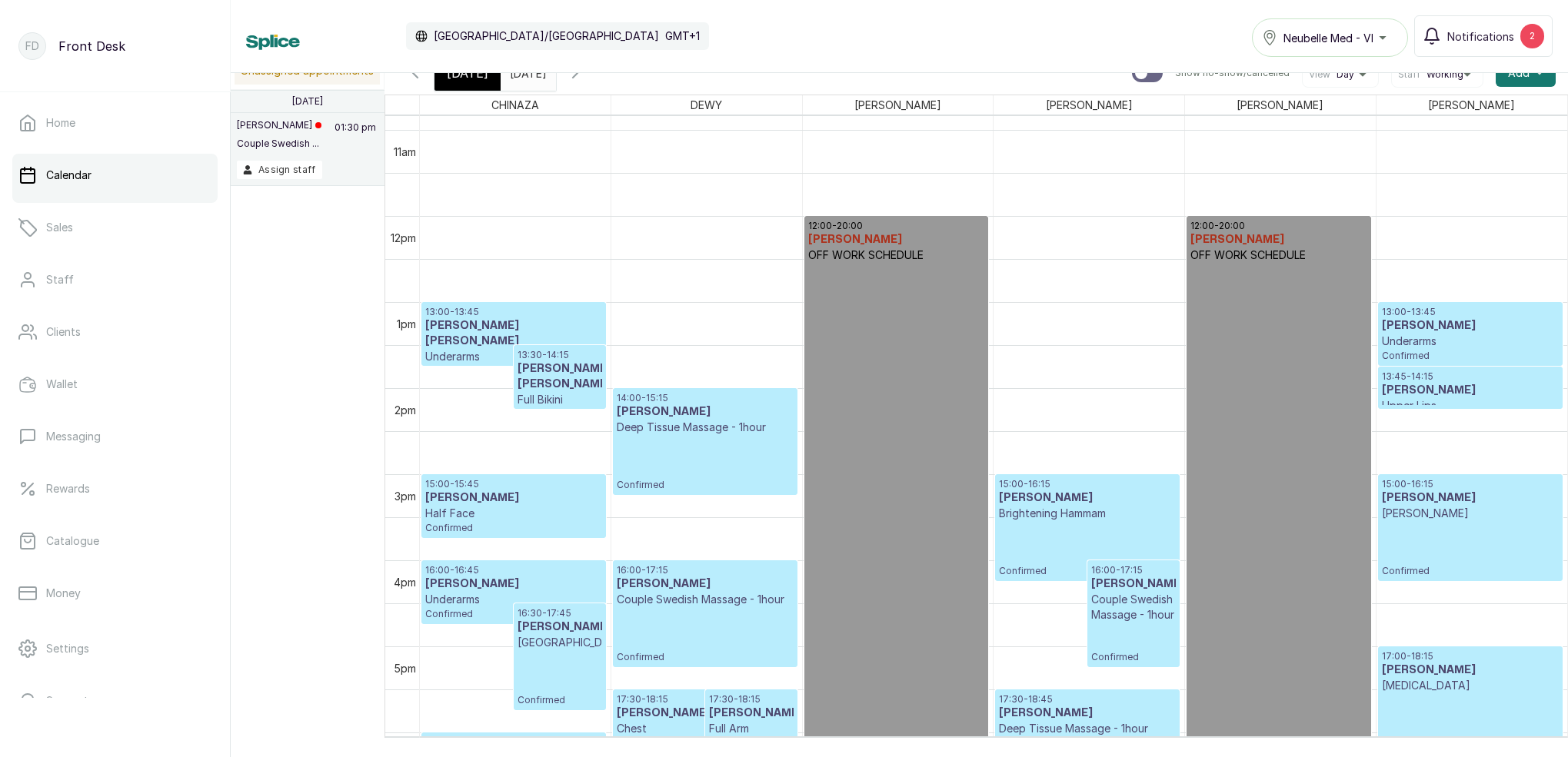
scroll to position [935, 0]
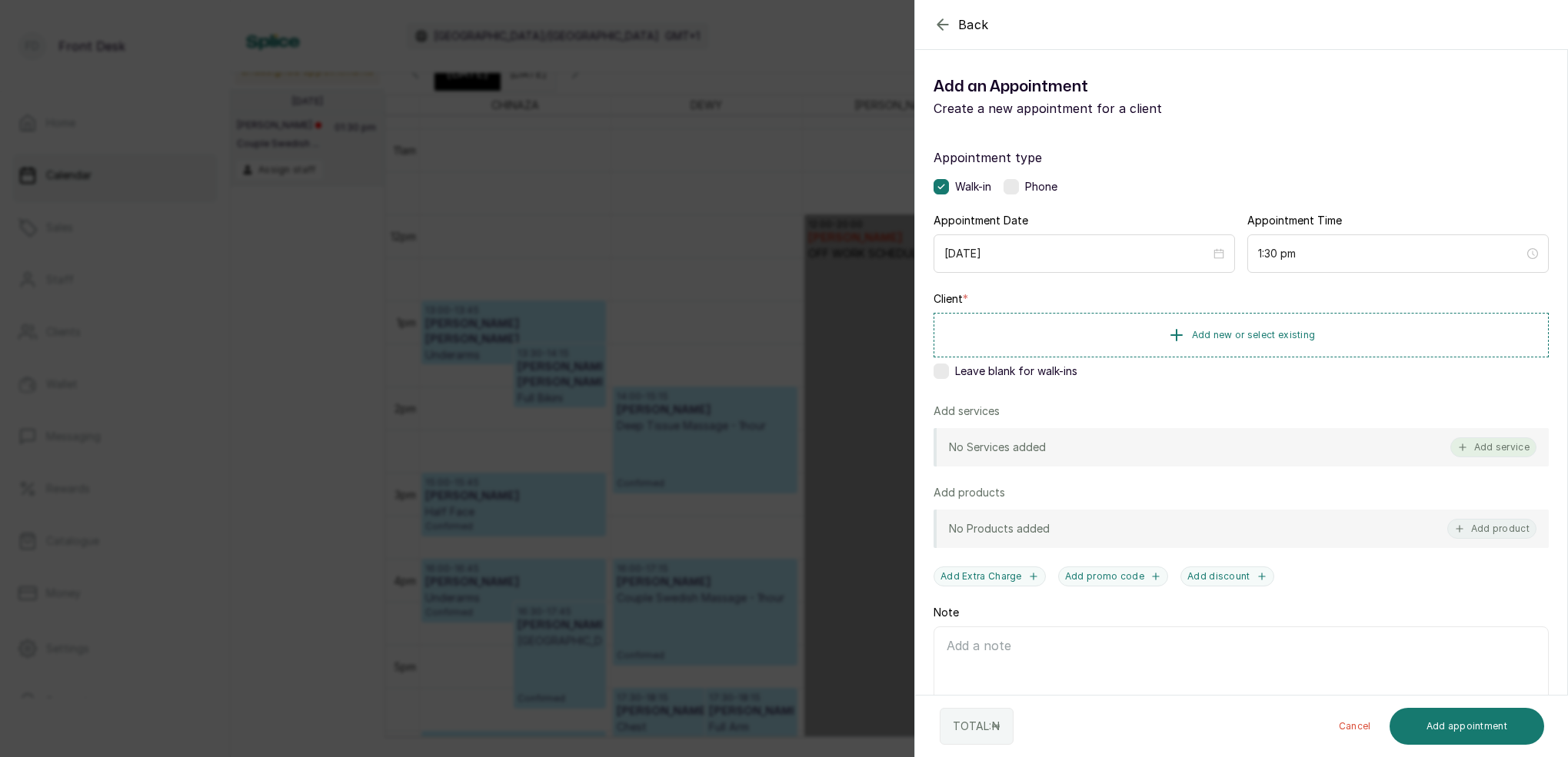
click at [1490, 448] on button "Add service" at bounding box center [1494, 447] width 87 height 20
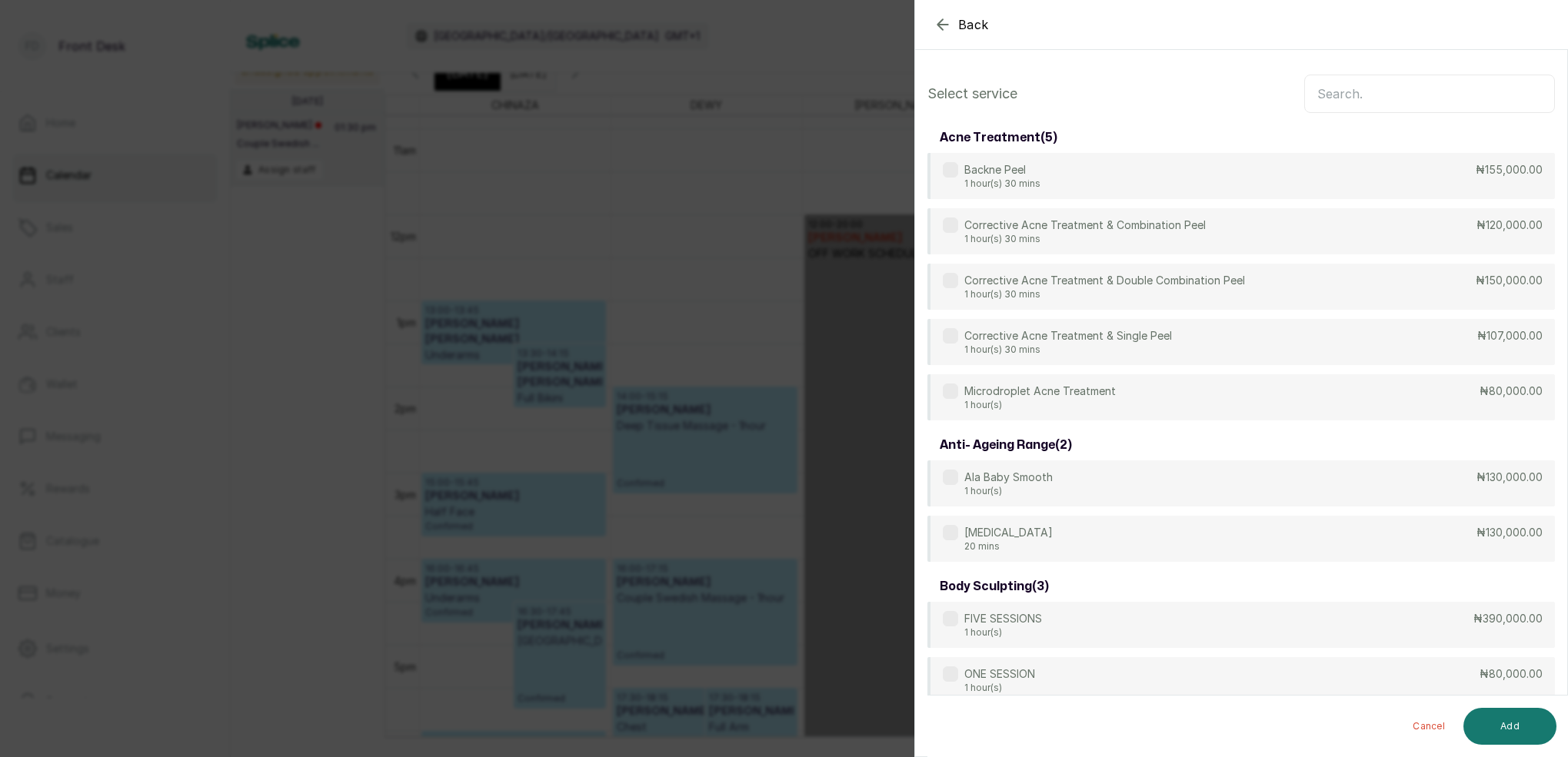
scroll to position [0, 0]
click at [1394, 89] on input "text" at bounding box center [1430, 94] width 251 height 39
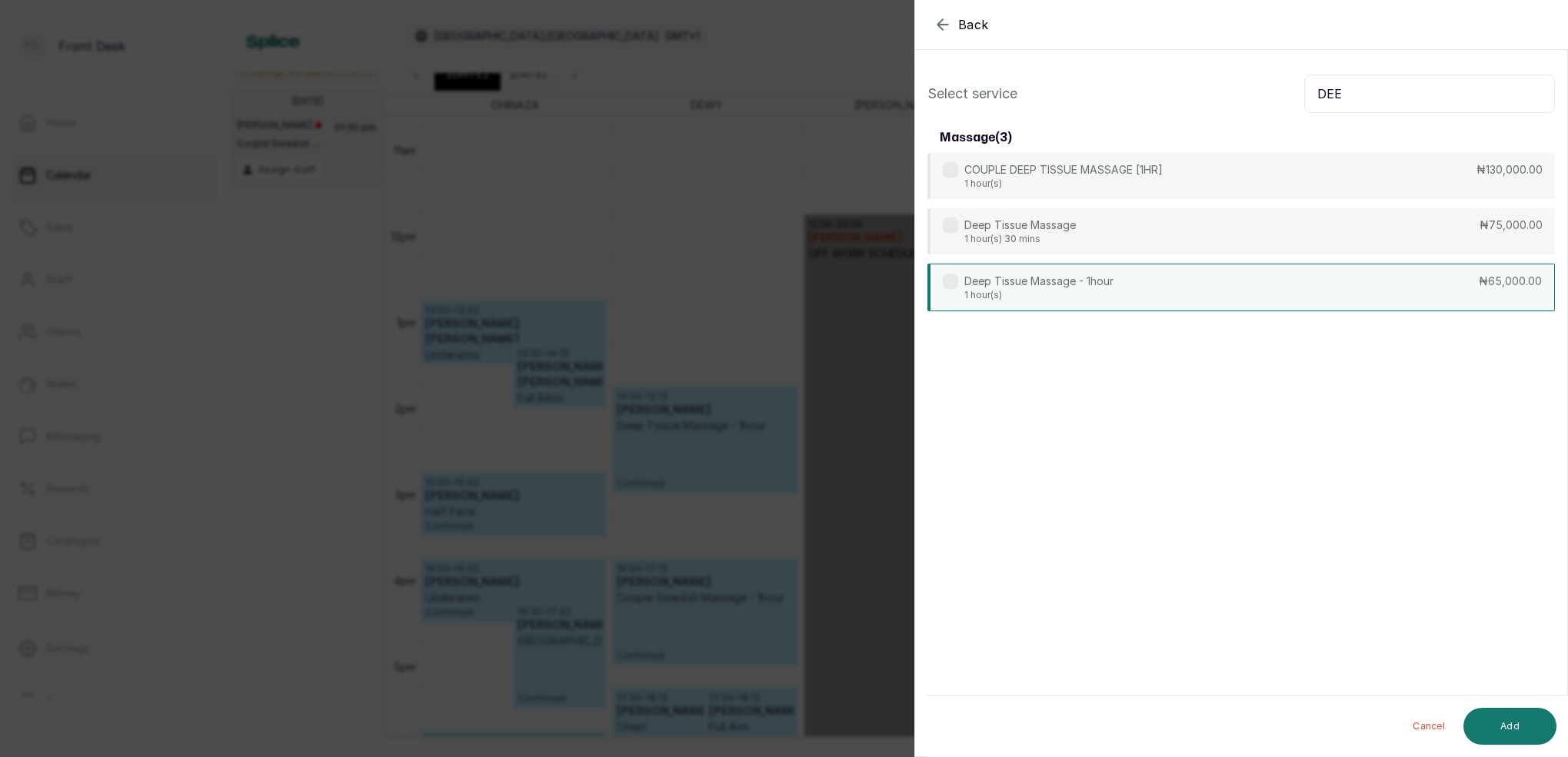
type input "DEE"
click at [1149, 288] on div "Deep Tissue Massage - 1hour 1 hour(s) ₦65,000.00" at bounding box center [1242, 287] width 628 height 48
click at [1508, 725] on button "Add" at bounding box center [1509, 726] width 93 height 37
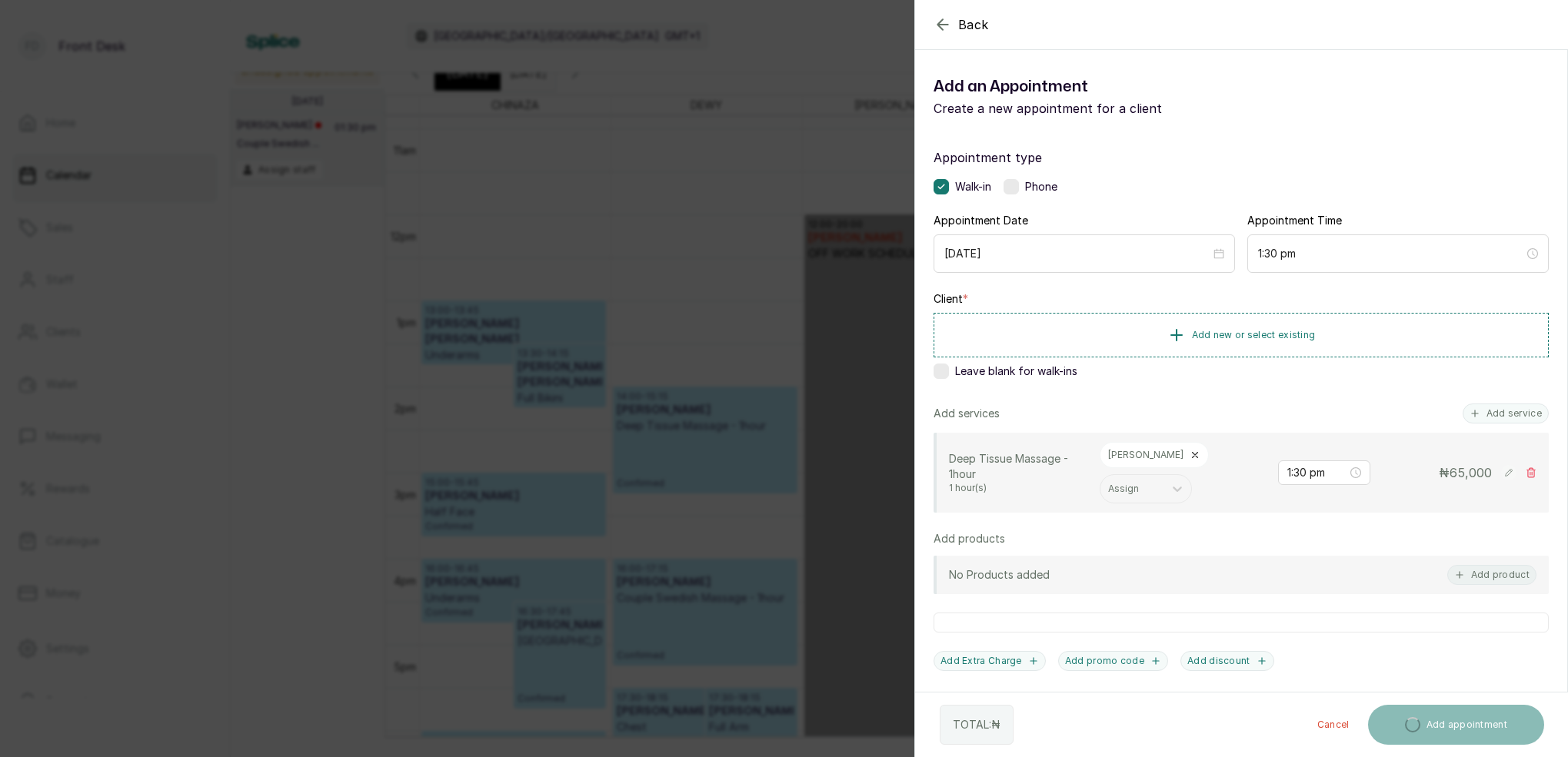
drag, startPoint x: 946, startPoint y: 372, endPoint x: 997, endPoint y: 385, distance: 52.6
click at [947, 371] on label at bounding box center [941, 370] width 15 height 15
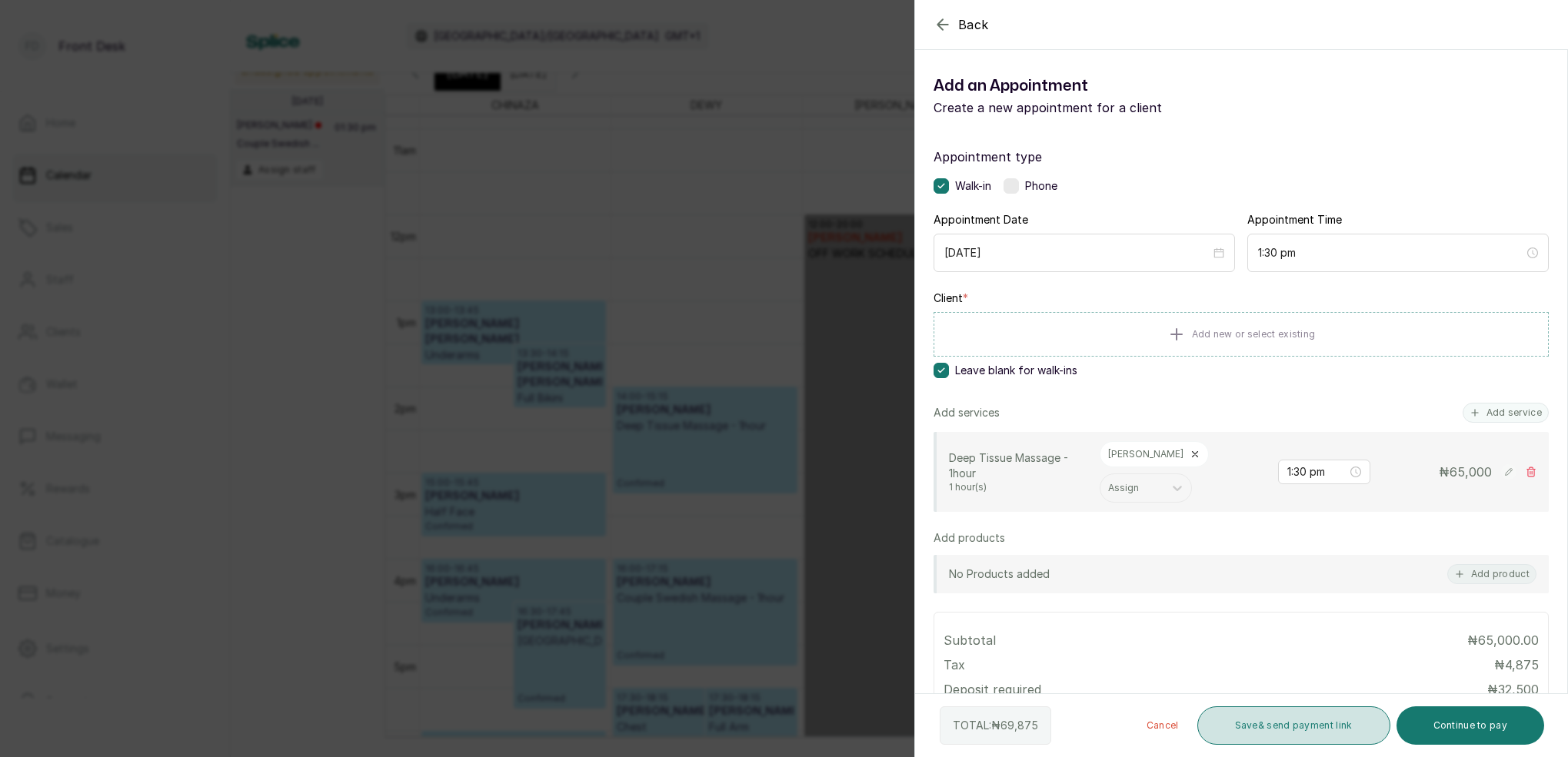
click at [1254, 718] on button "Save & send payment link" at bounding box center [1294, 725] width 193 height 39
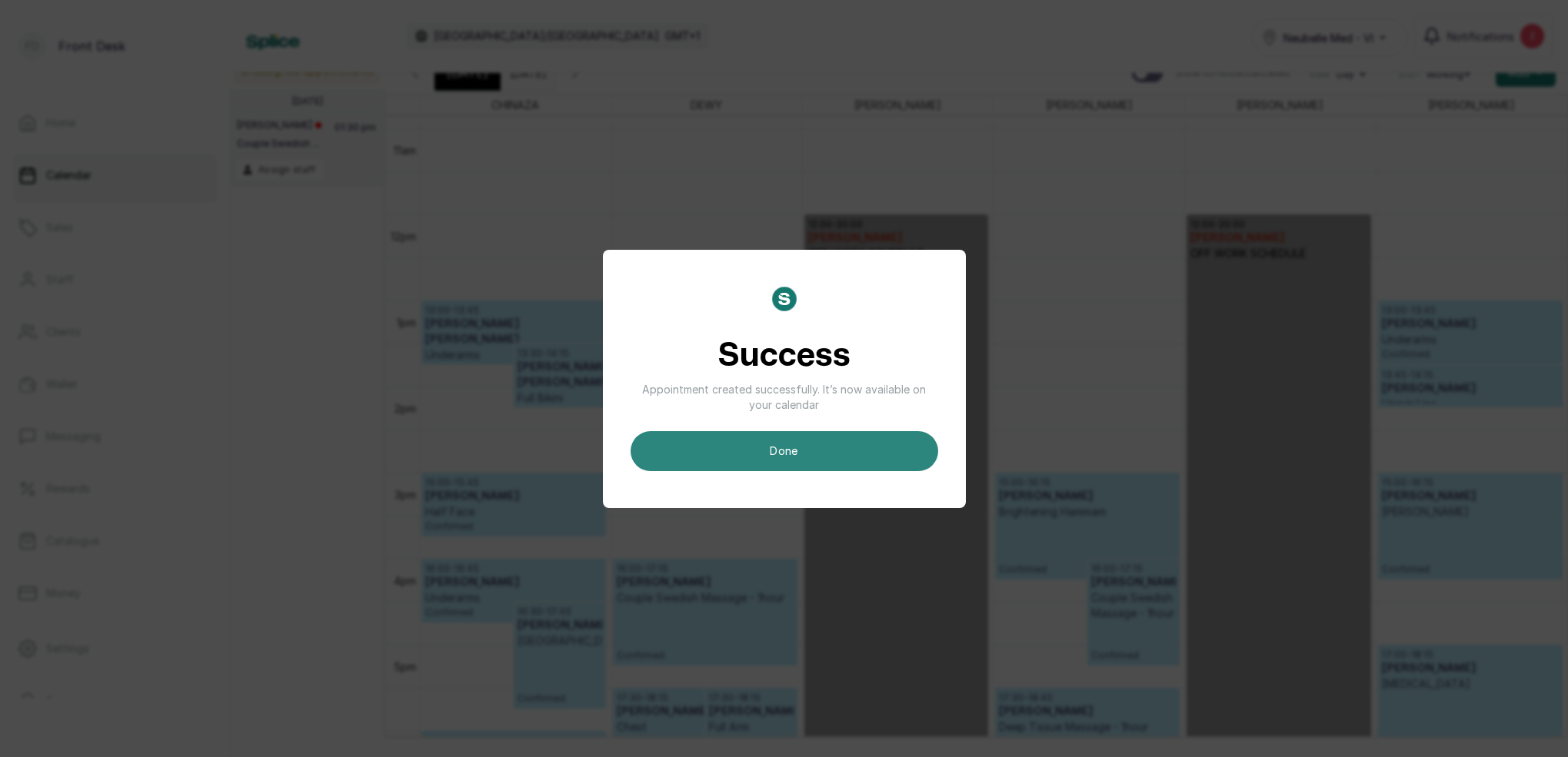
click at [788, 461] on button "done" at bounding box center [784, 451] width 307 height 40
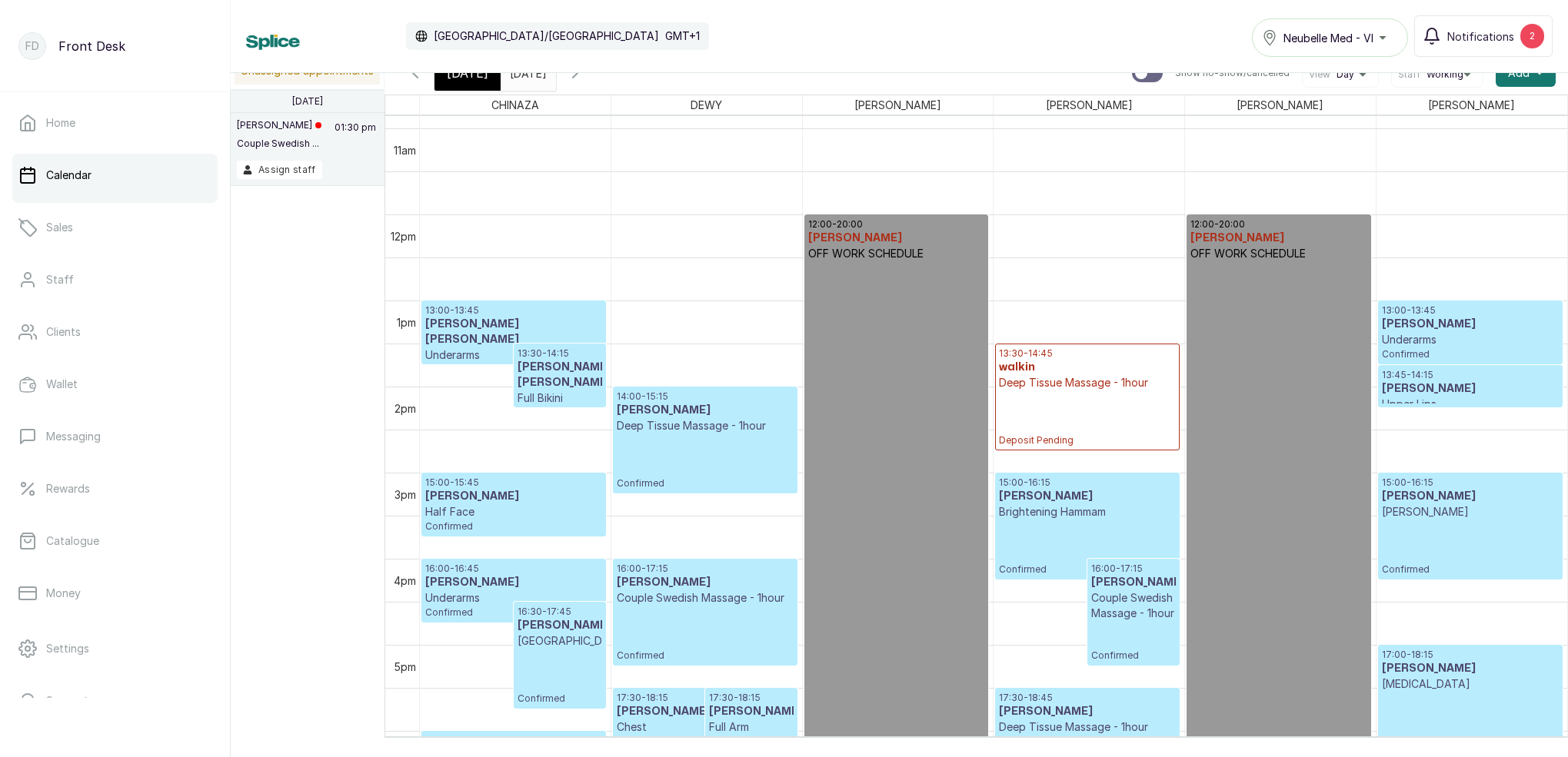
click at [463, 76] on span "[DATE]" at bounding box center [468, 73] width 41 height 18
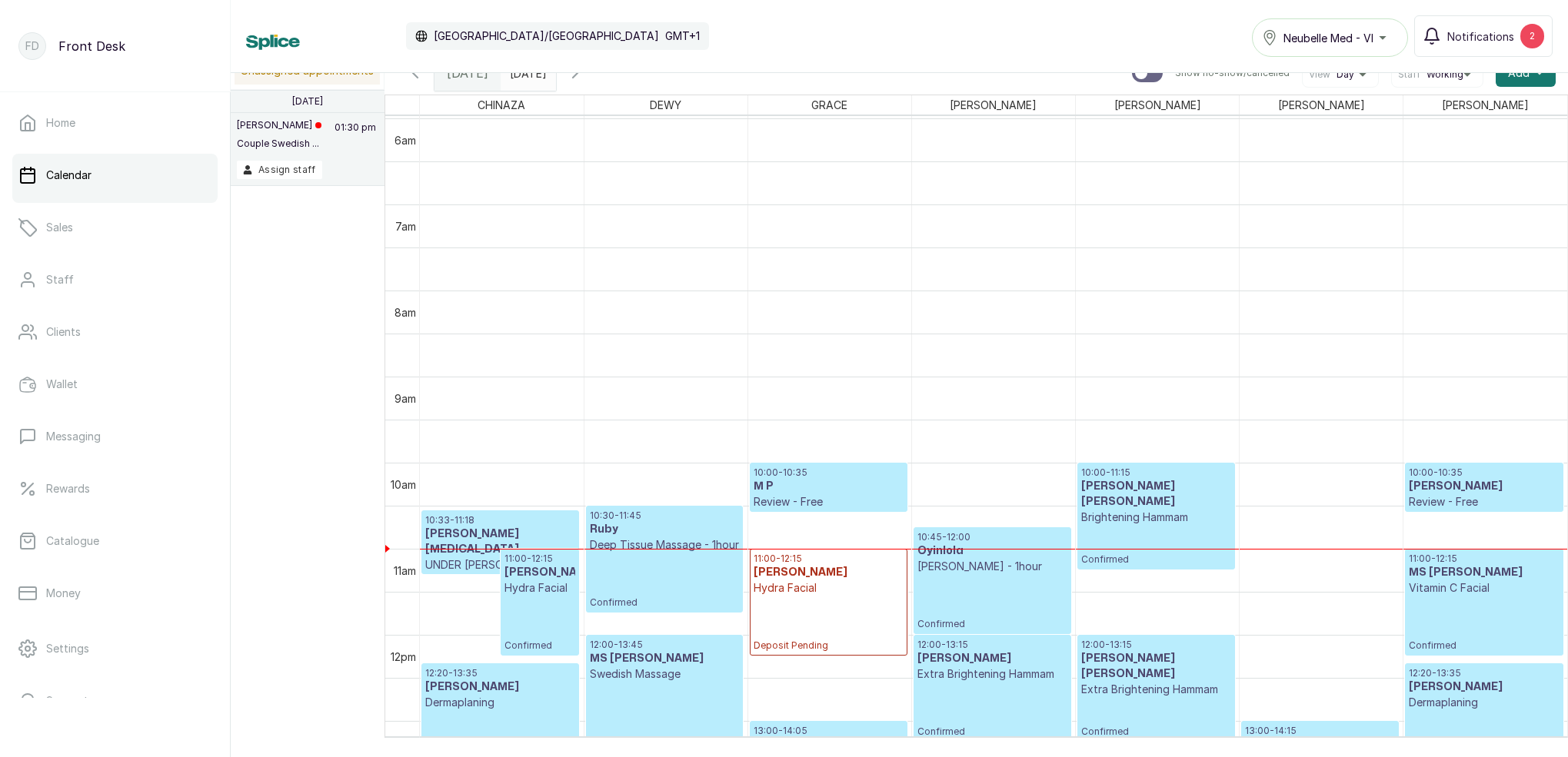
scroll to position [514, 0]
click at [584, 81] on icon "button" at bounding box center [575, 73] width 18 height 18
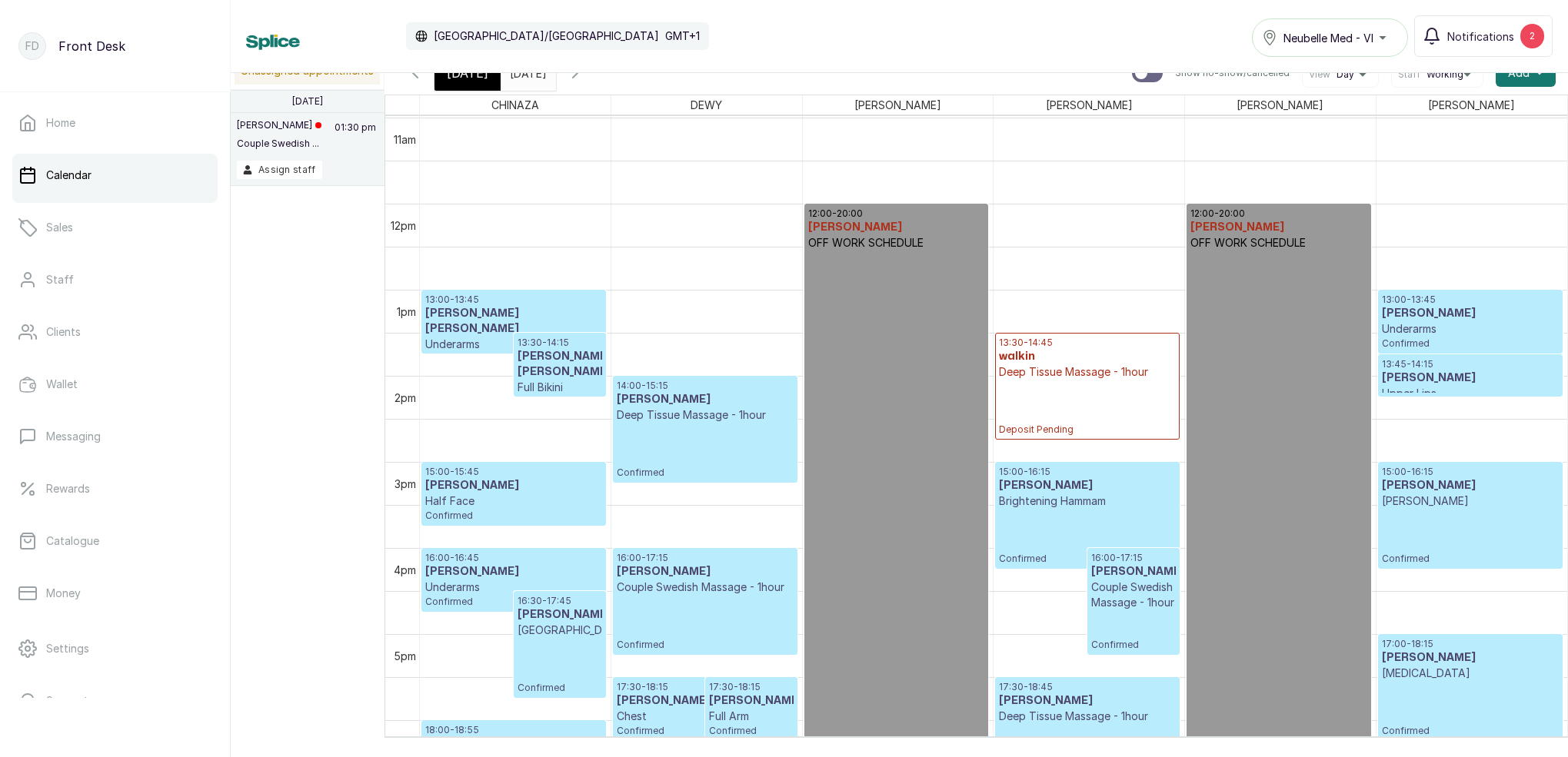
scroll to position [935, 0]
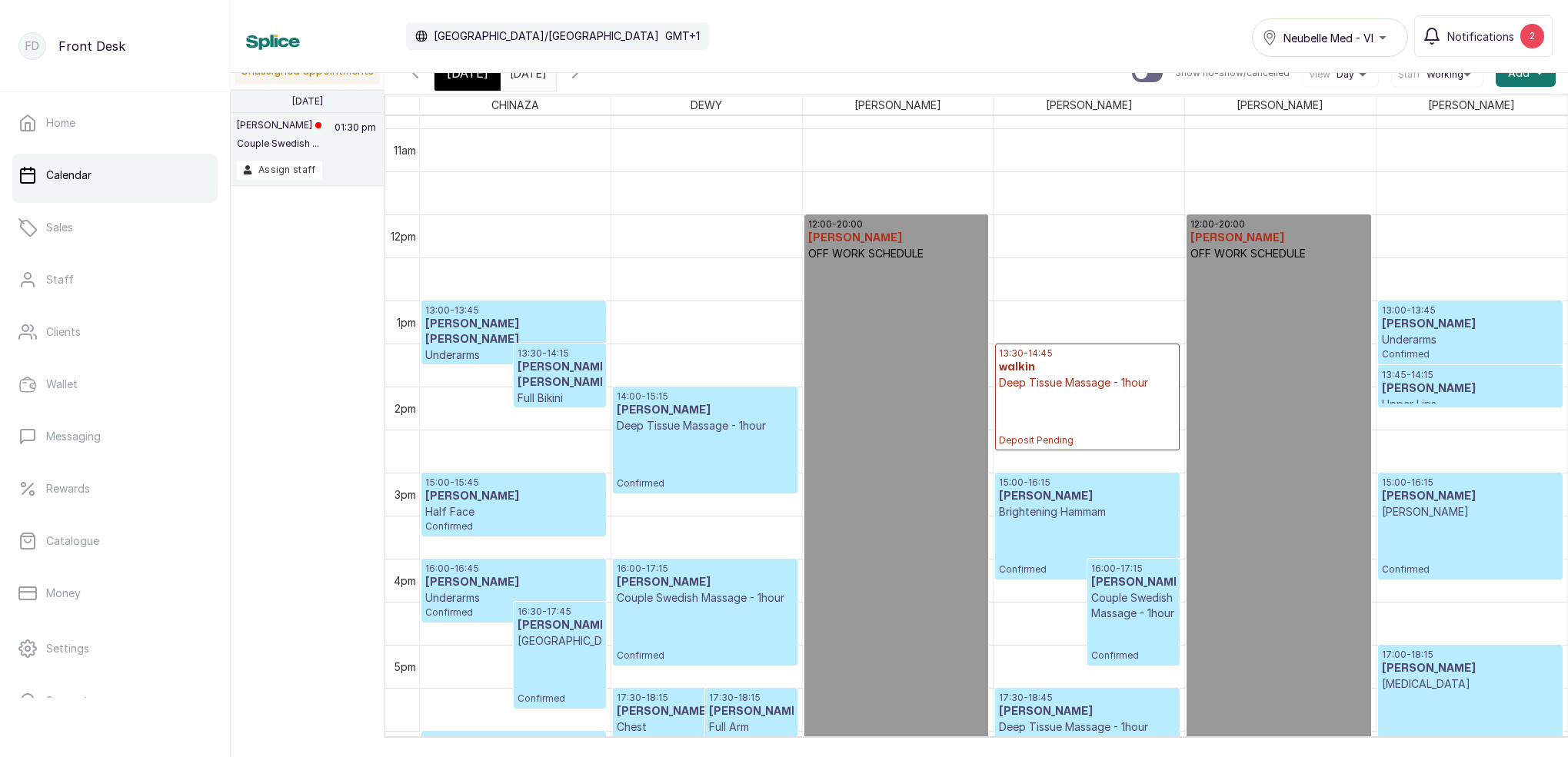
click at [521, 77] on input "[DATE]" at bounding box center [513, 68] width 24 height 26
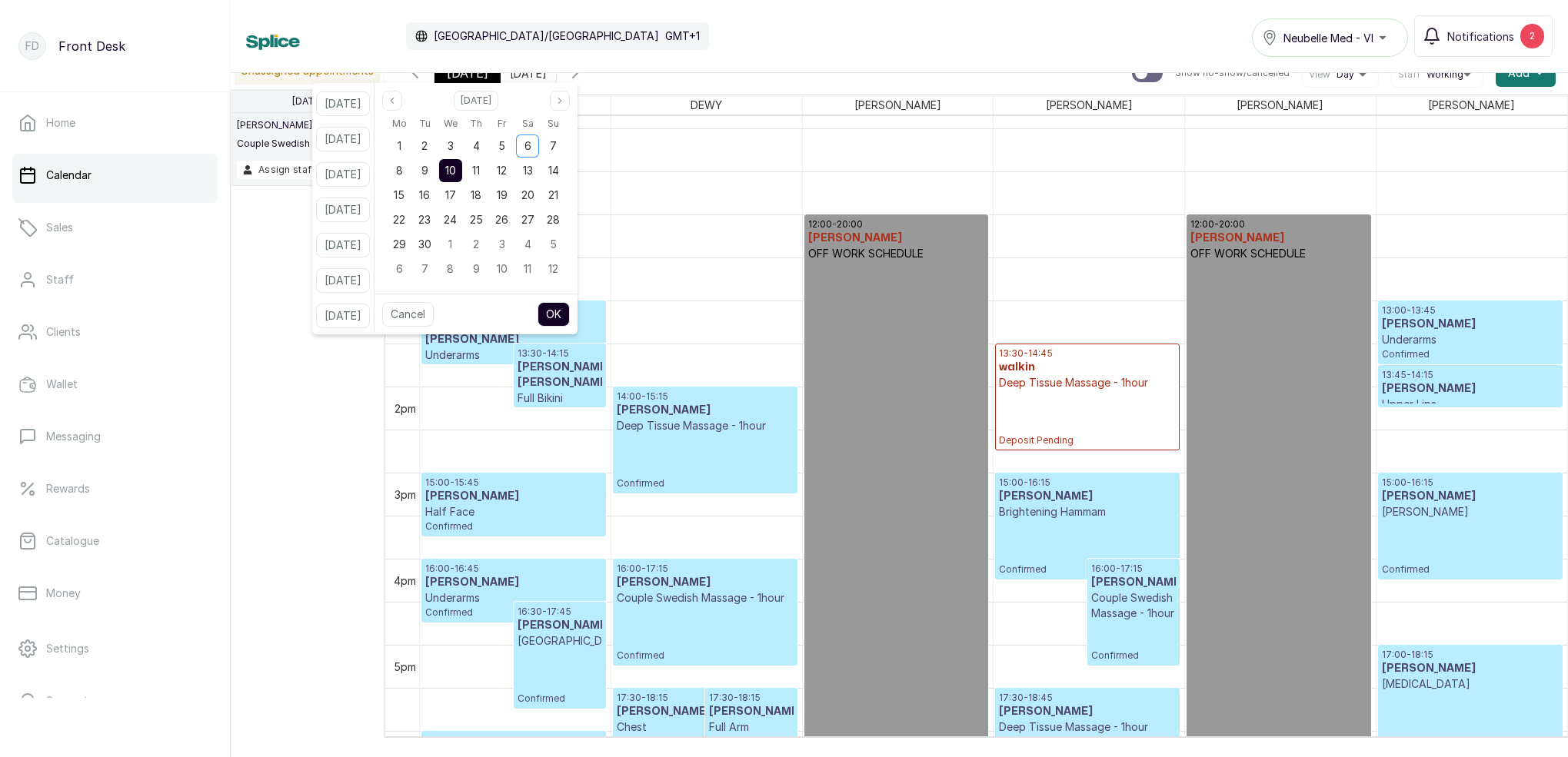
click at [656, 43] on div "Calendar [GEOGRAPHIC_DATA]/[GEOGRAPHIC_DATA] GMT+1 Neubelle Med - VI Notificati…" at bounding box center [899, 36] width 1307 height 41
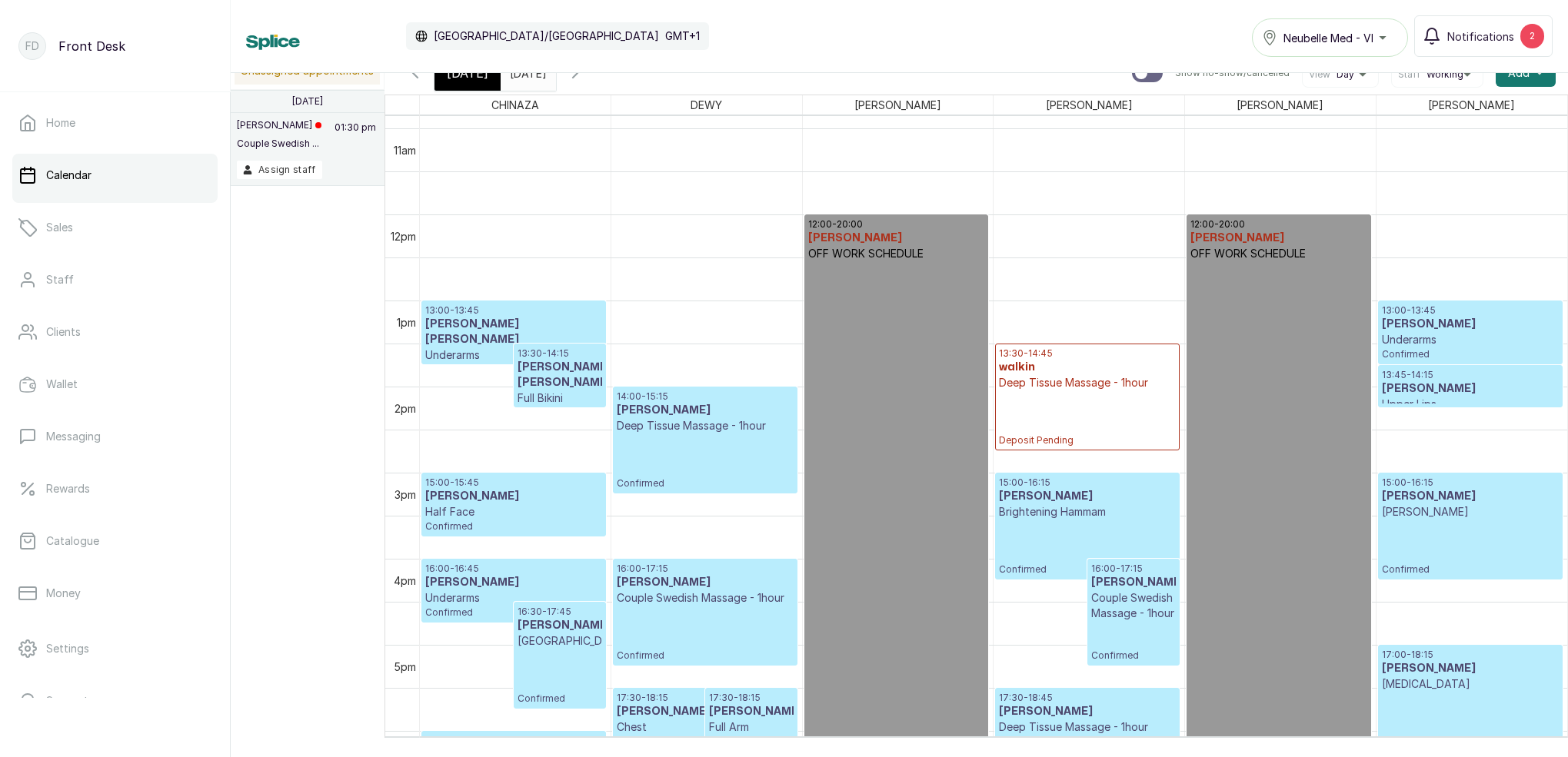
click at [473, 79] on span "[DATE]" at bounding box center [468, 73] width 41 height 18
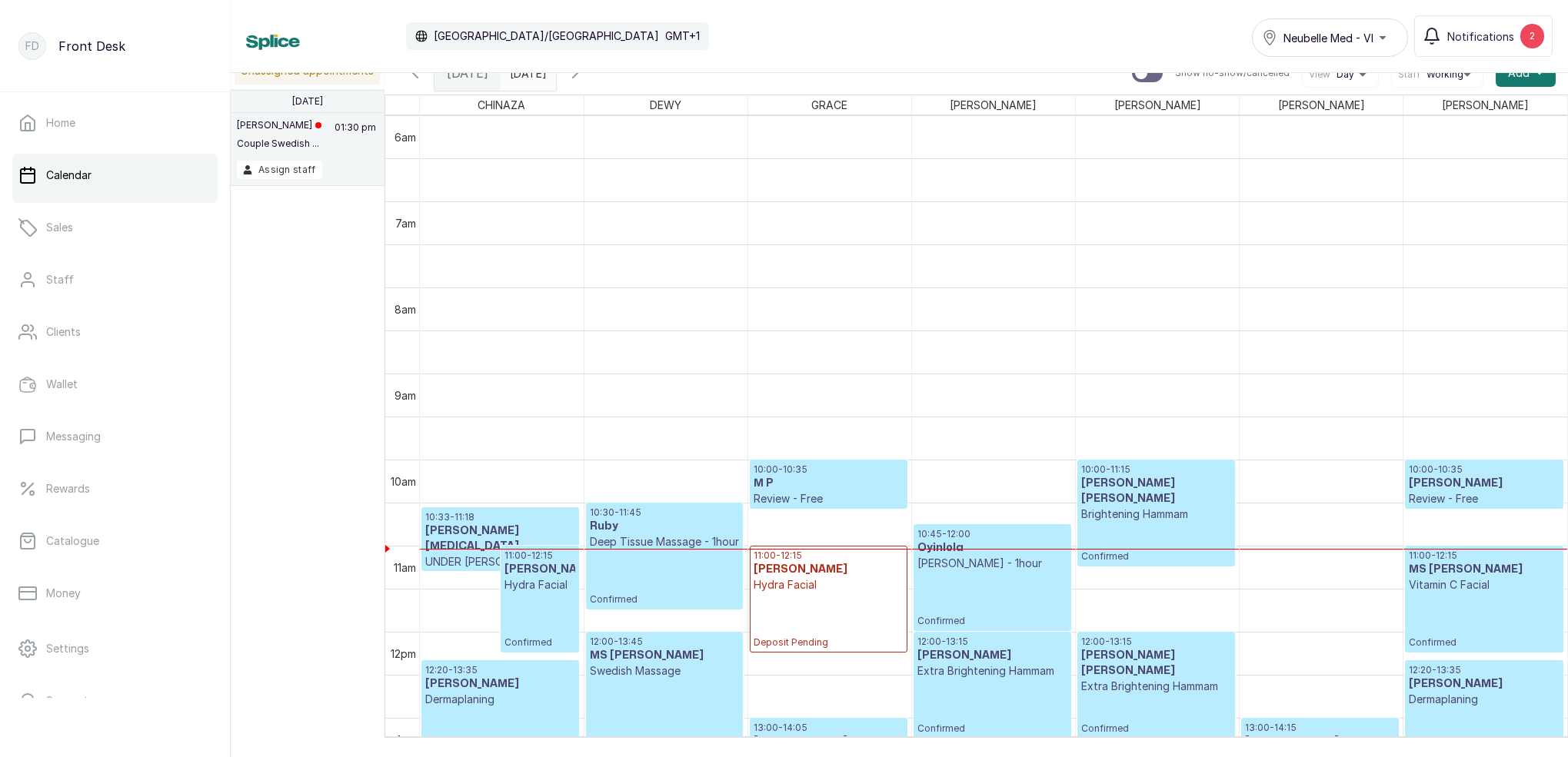
click at [518, 536] on h3 "[PERSON_NAME][MEDICAL_DATA]" at bounding box center [500, 539] width 150 height 31
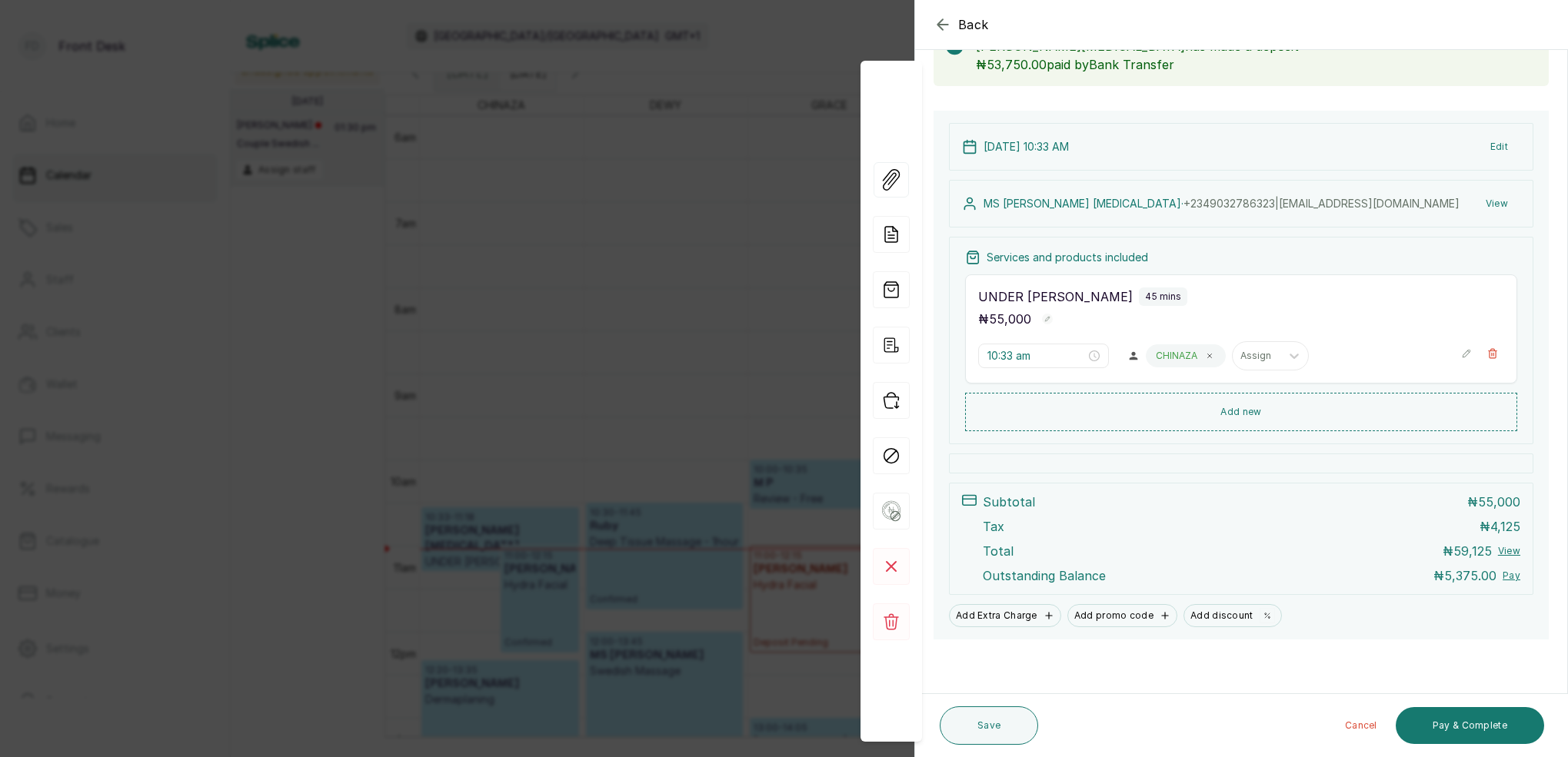
scroll to position [104, 0]
click at [1492, 353] on icon "button" at bounding box center [1493, 355] width 8 height 9
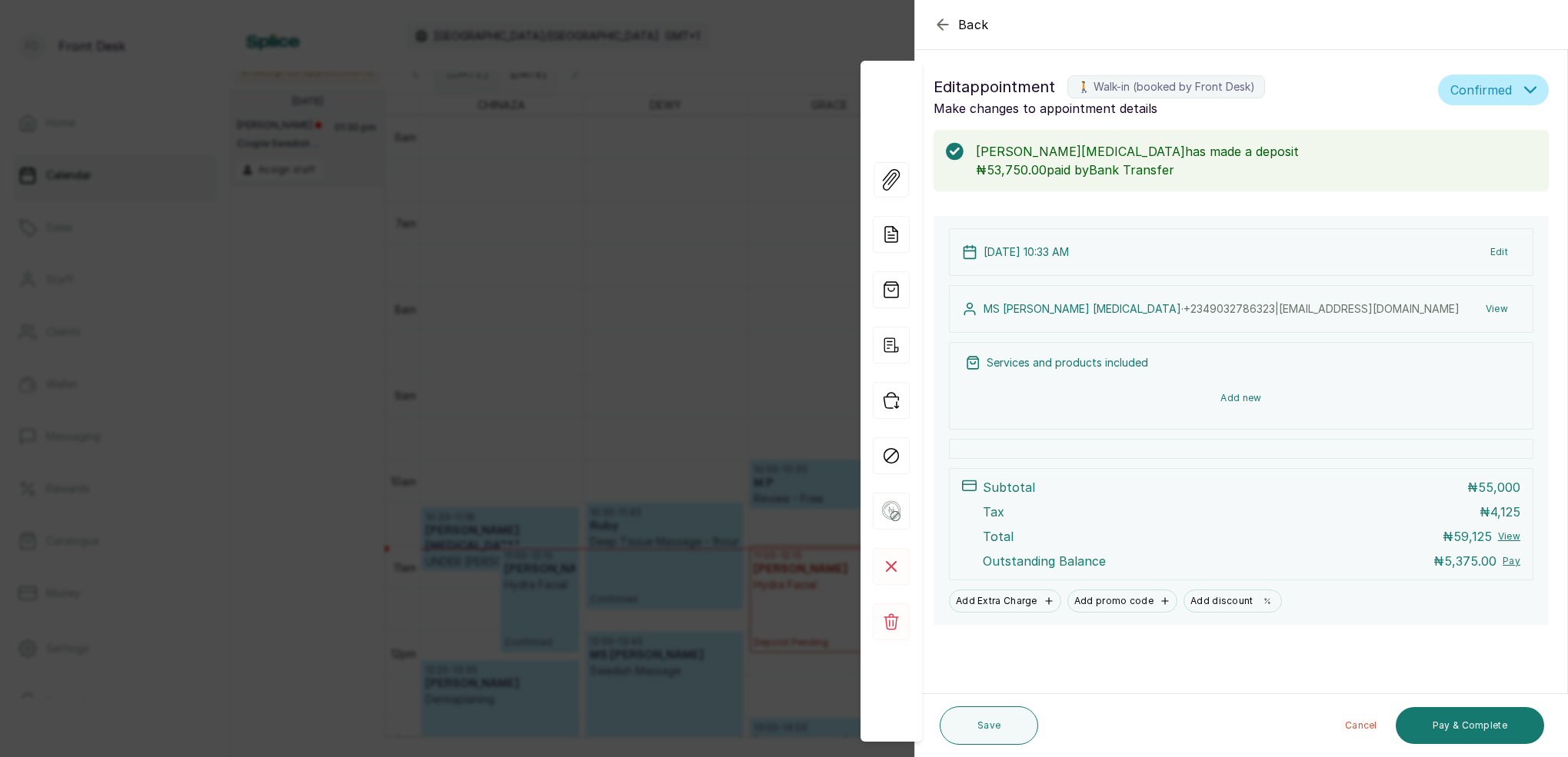
click at [1233, 403] on button "Add new" at bounding box center [1242, 397] width 552 height 37
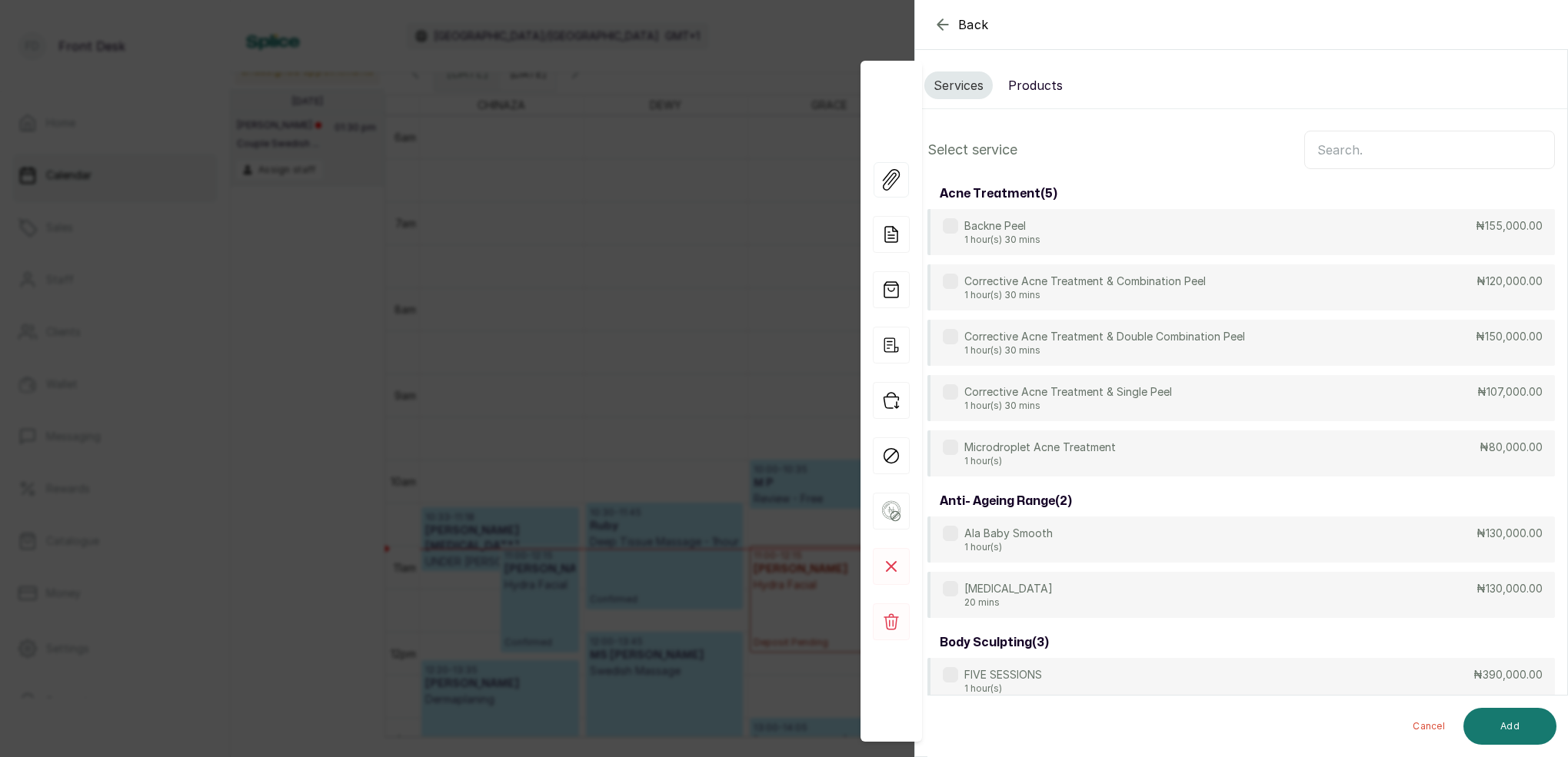
click at [1357, 149] on input "text" at bounding box center [1430, 150] width 251 height 39
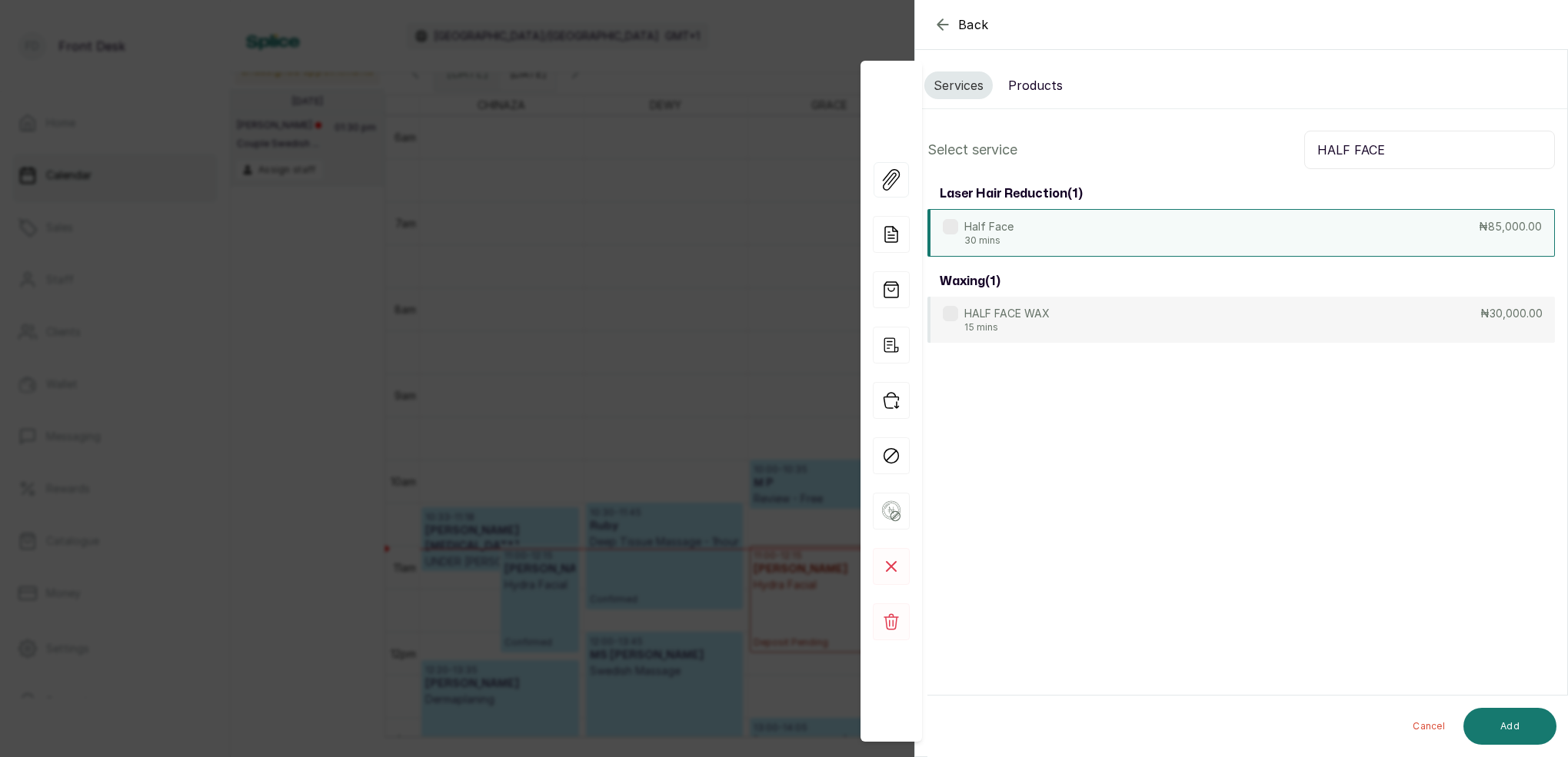
type input "HALF FACE"
click at [1105, 238] on div "Half Face 30 mins ₦85,000.00" at bounding box center [1242, 233] width 628 height 48
click at [1517, 725] on button "Add" at bounding box center [1509, 726] width 93 height 37
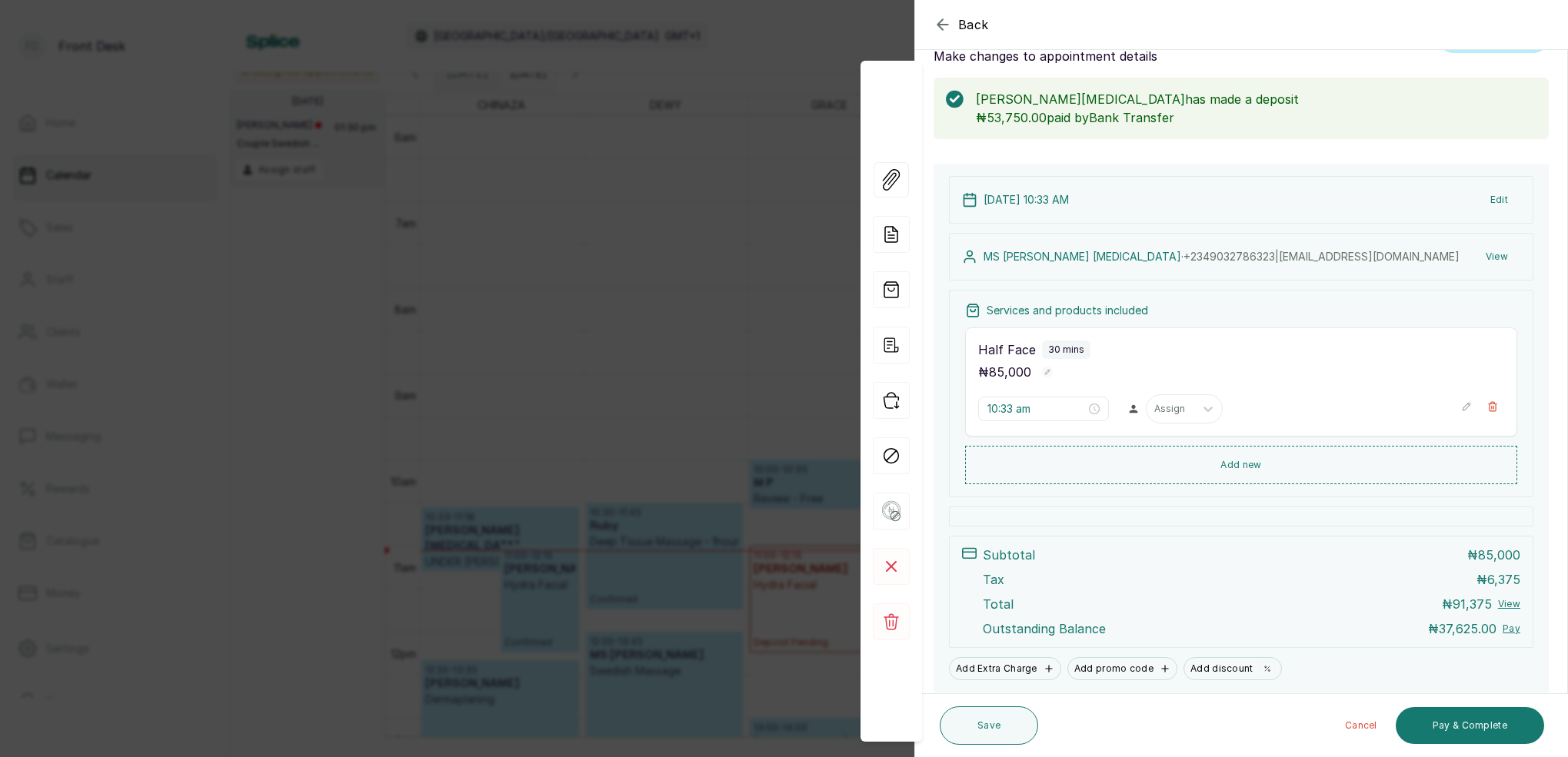
scroll to position [57, 0]
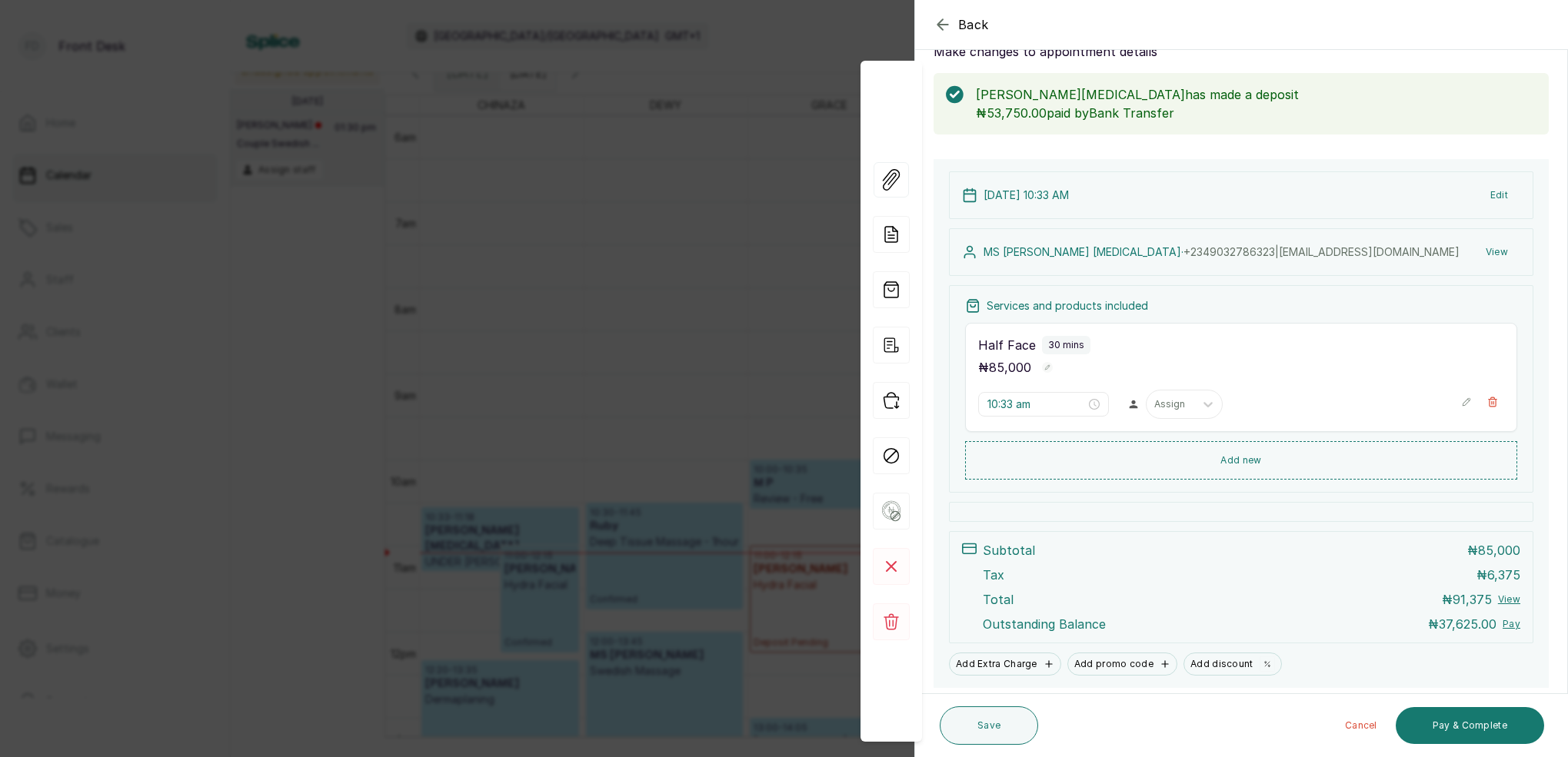
click at [945, 22] on icon "button" at bounding box center [943, 24] width 18 height 18
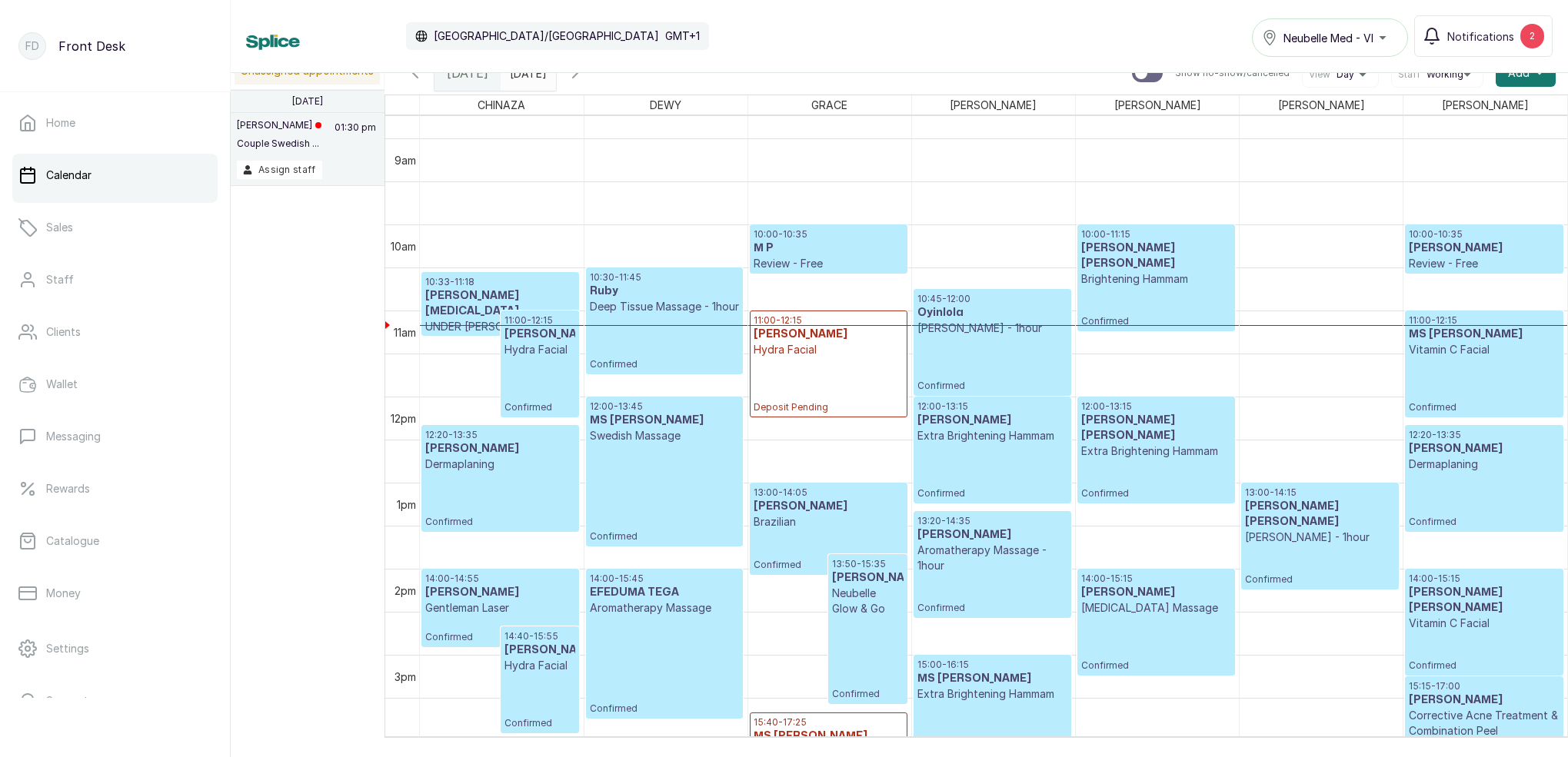
scroll to position [779, 0]
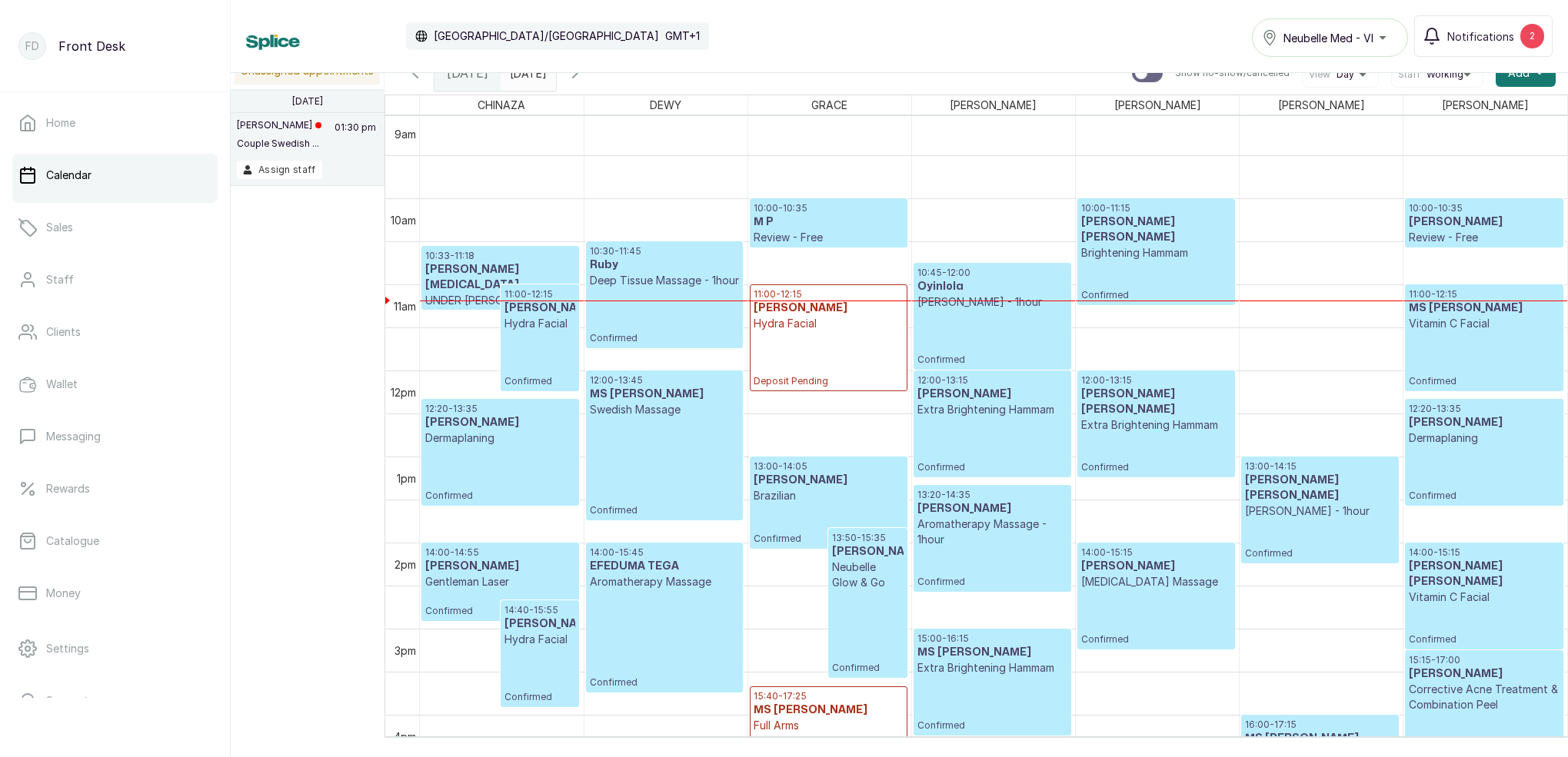
click at [1125, 248] on div "10:00 - 11:15 [PERSON_NAME] [PERSON_NAME] Brightening Hammam Confirmed" at bounding box center [1156, 251] width 150 height 99
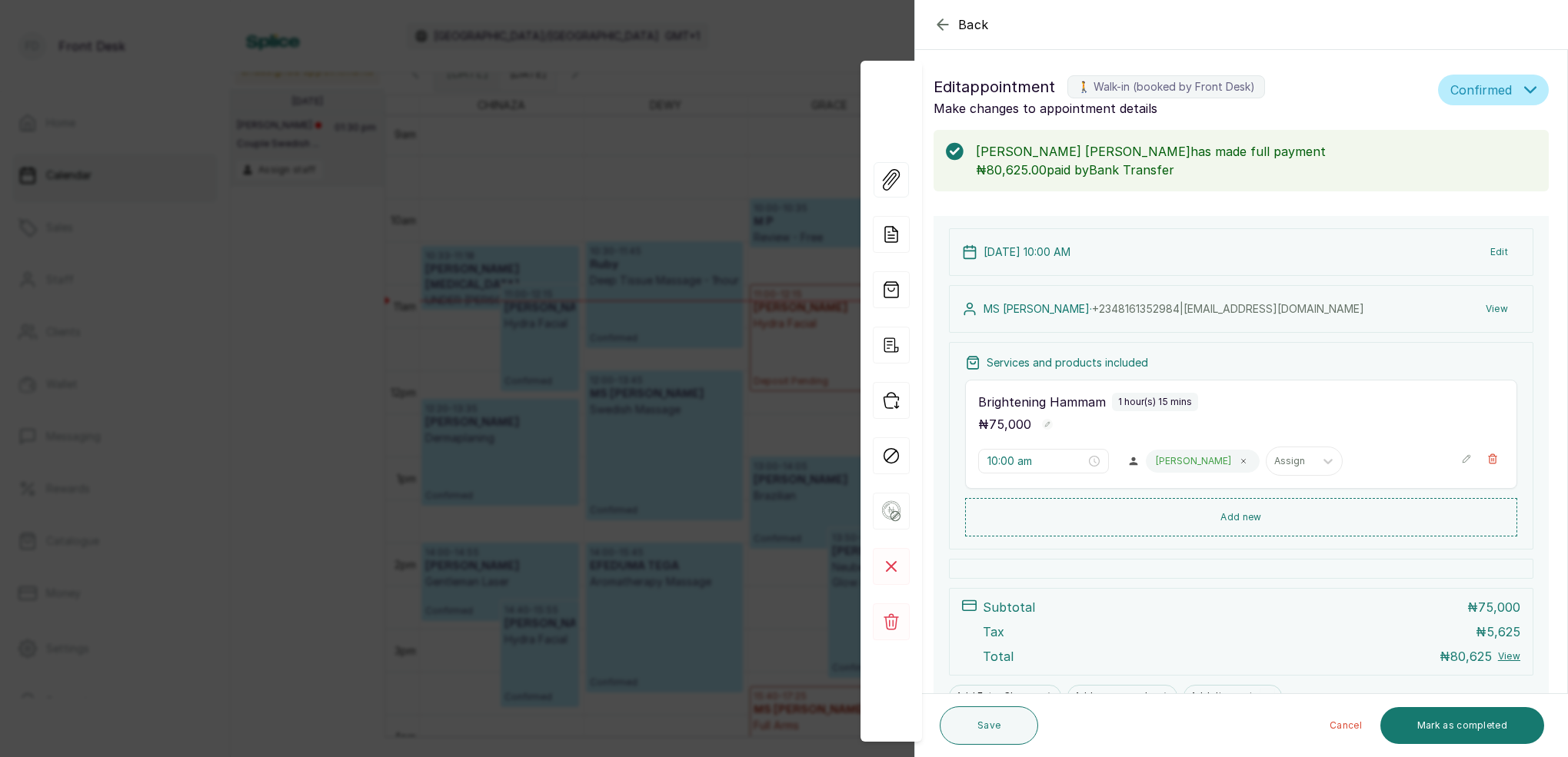
click at [944, 23] on icon "button" at bounding box center [943, 24] width 18 height 18
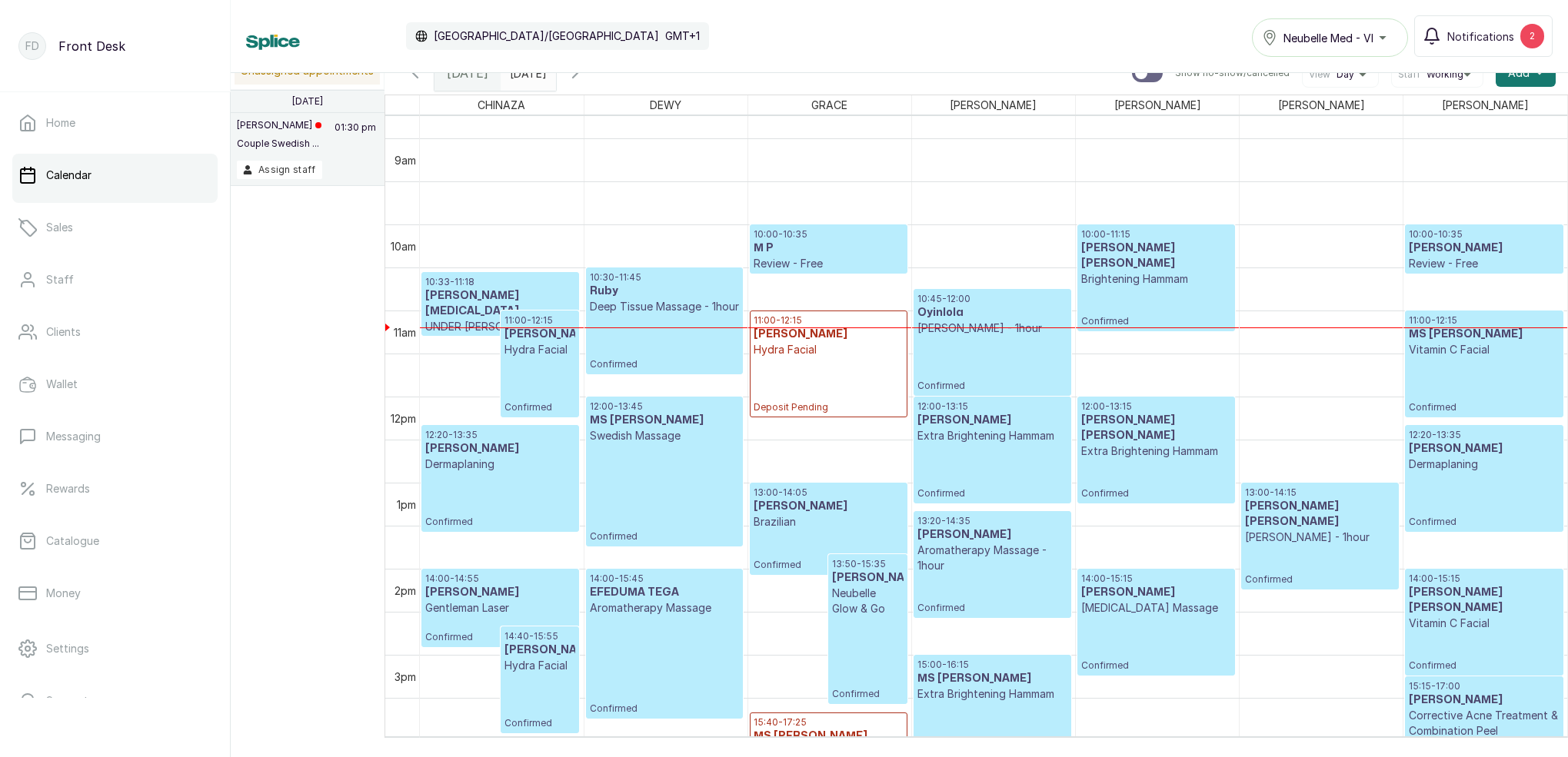
scroll to position [0, 0]
click at [1125, 294] on div "10:00 - 11:15 [PERSON_NAME] [PERSON_NAME] Brightening Hammam Confirmed" at bounding box center [1156, 278] width 150 height 99
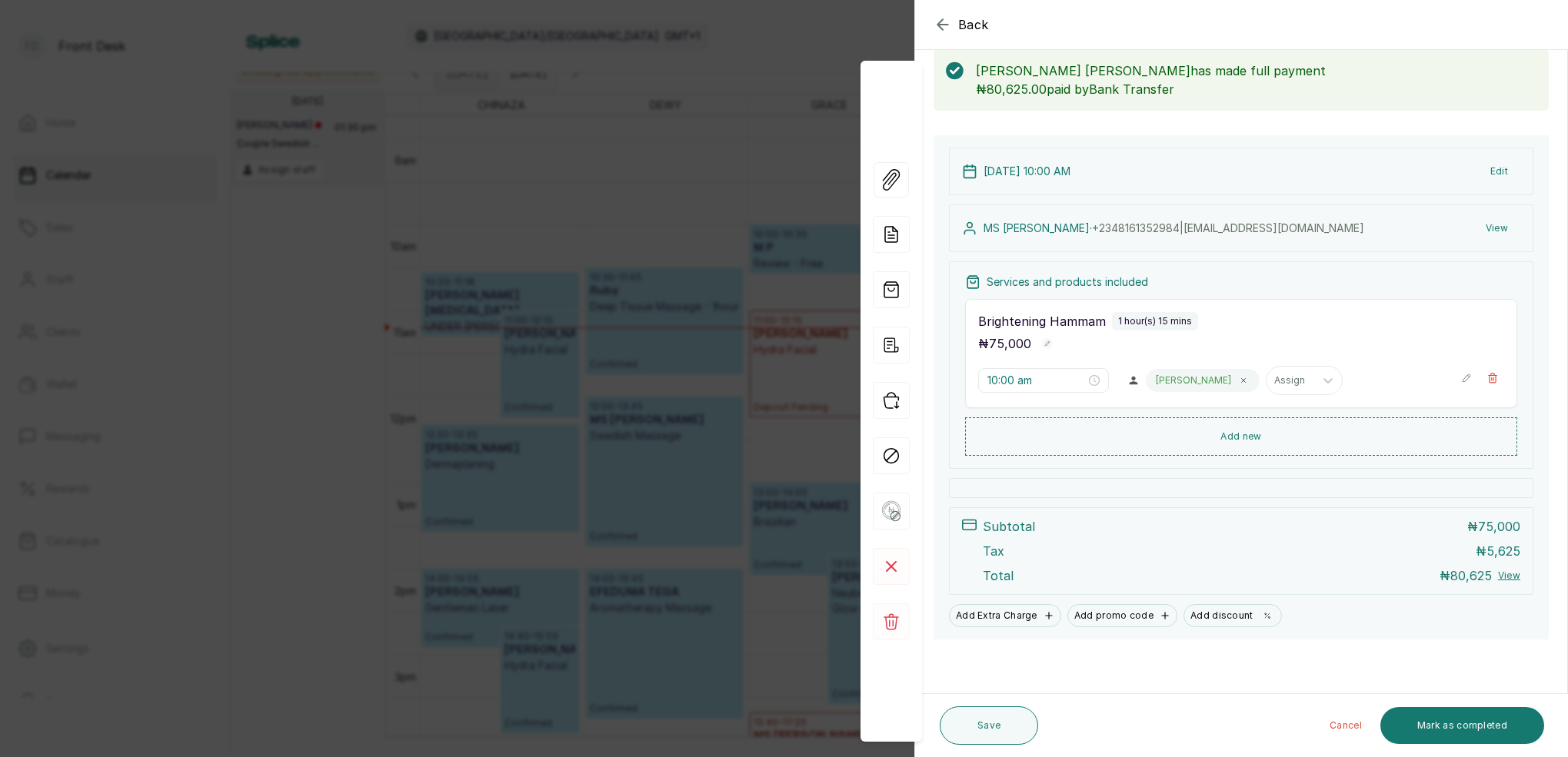
scroll to position [81, 0]
click at [946, 20] on icon "button" at bounding box center [943, 24] width 18 height 18
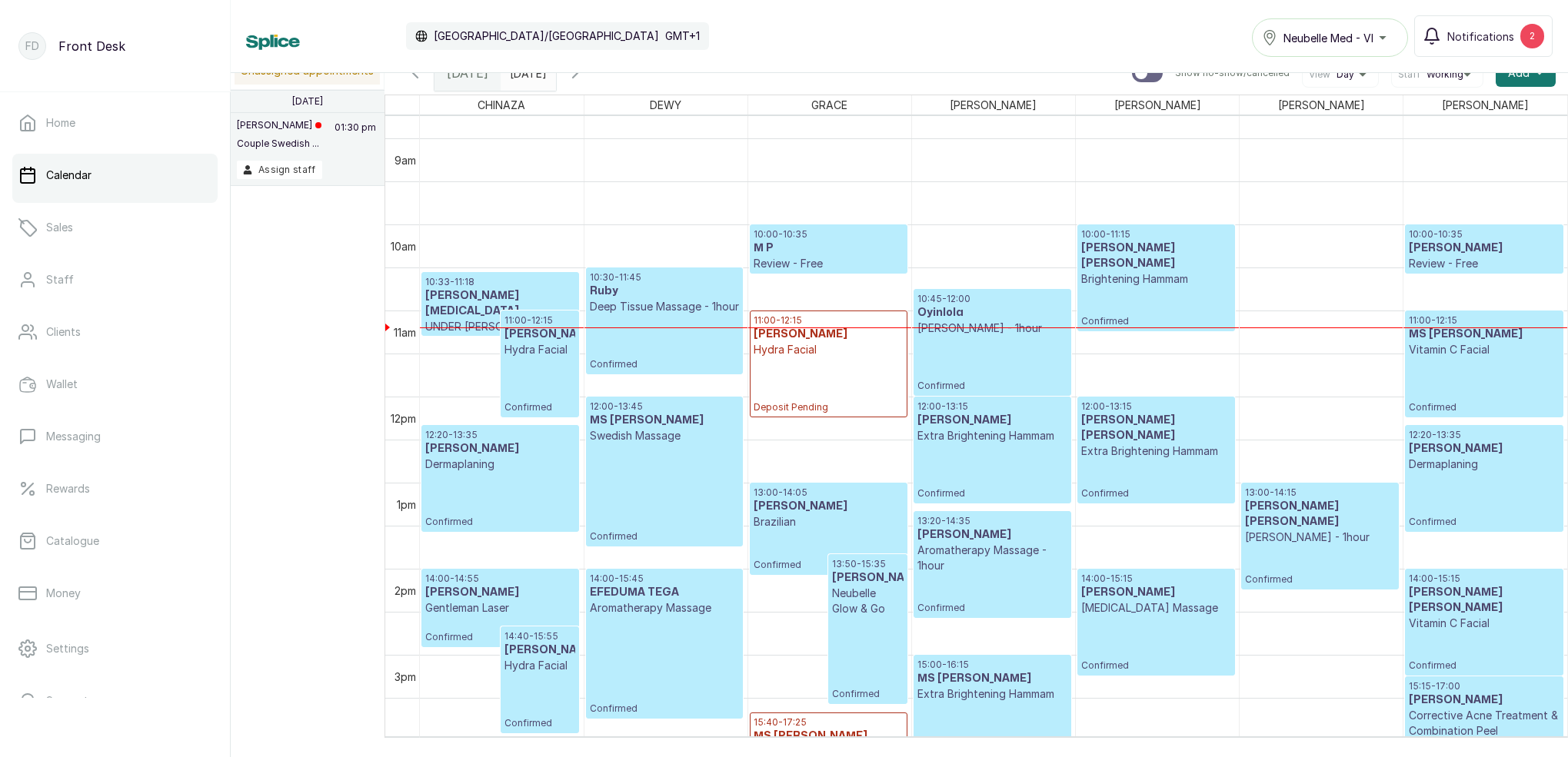
scroll to position [0, 0]
click at [1489, 348] on p "Vitamin C Facial" at bounding box center [1484, 350] width 150 height 15
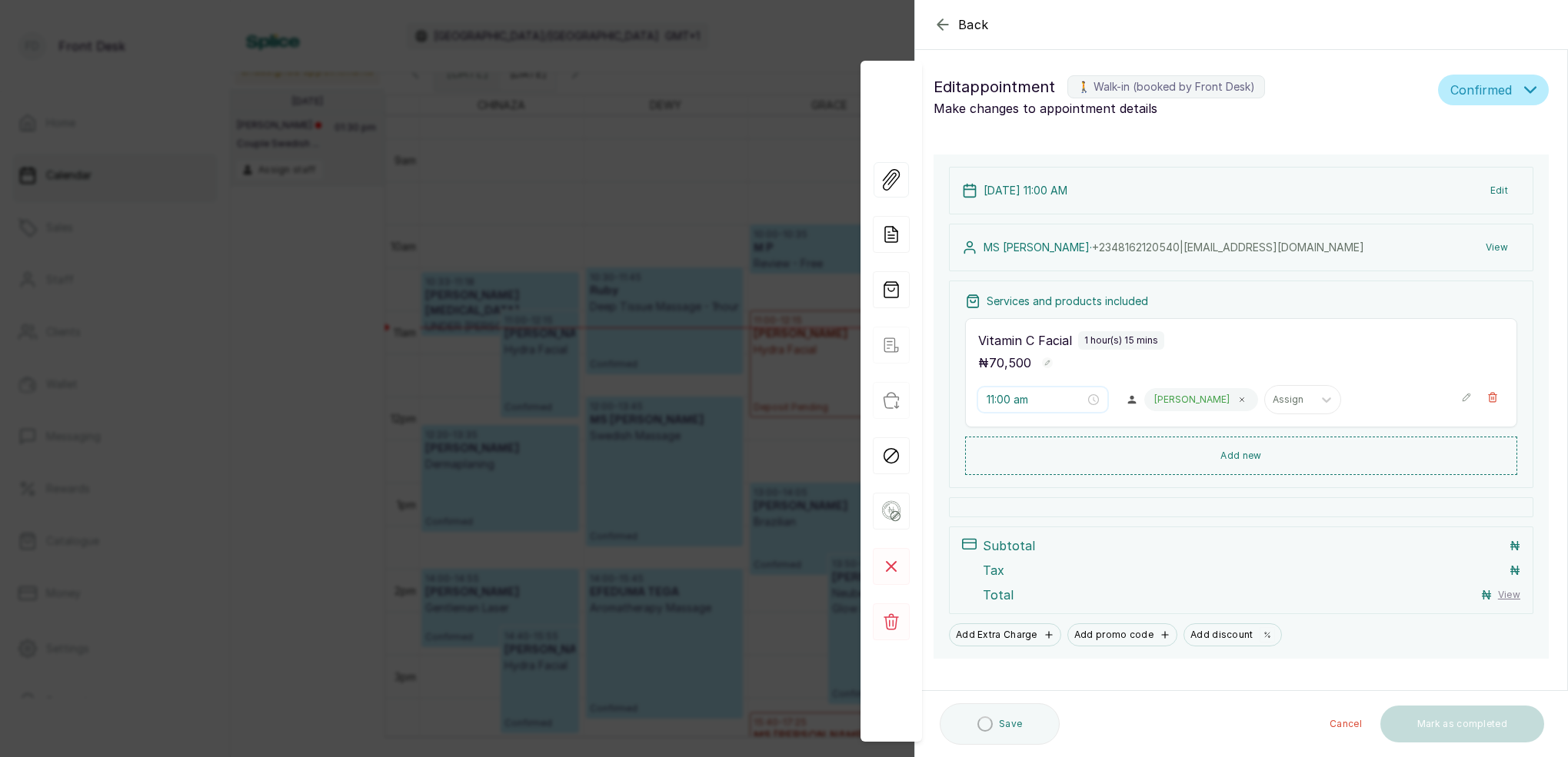
click at [1014, 395] on input "11:00 am" at bounding box center [1035, 399] width 98 height 17
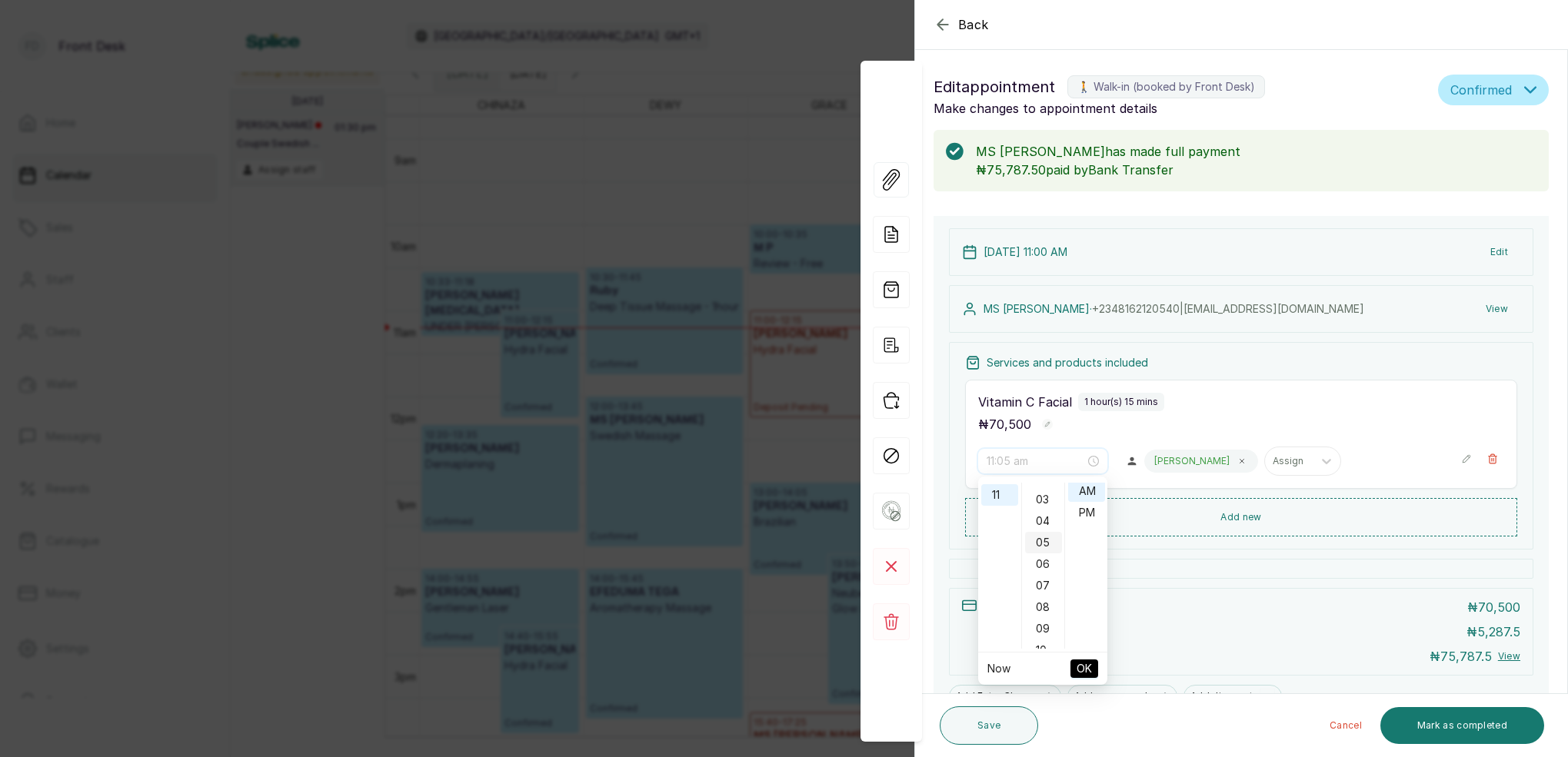
scroll to position [149, 0]
click at [1041, 549] on div "12" at bounding box center [1043, 552] width 37 height 22
type input "11:12 am"
click at [1096, 488] on div "AM" at bounding box center [1087, 491] width 37 height 22
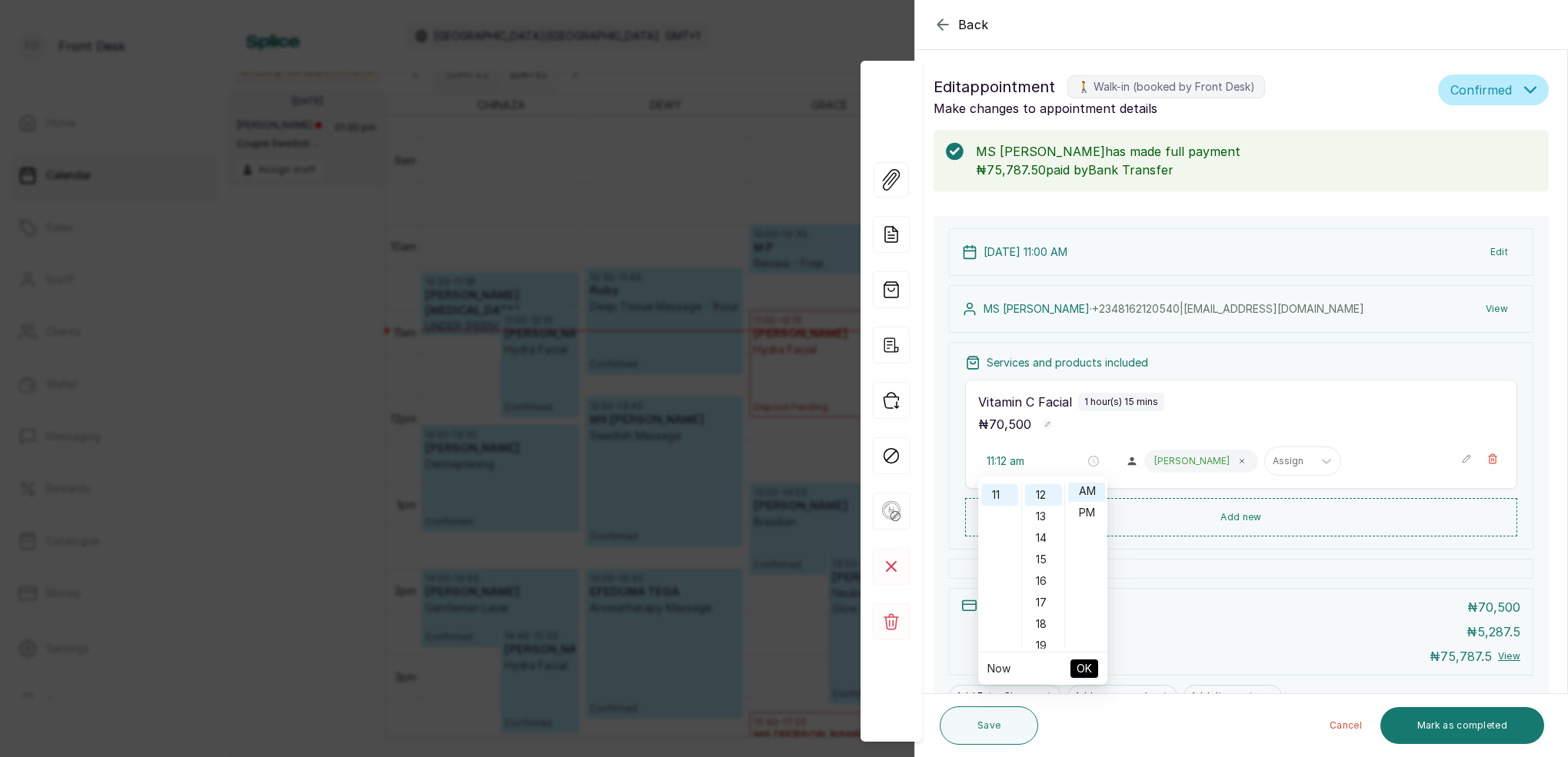
click at [1087, 672] on span "OK" at bounding box center [1084, 669] width 15 height 29
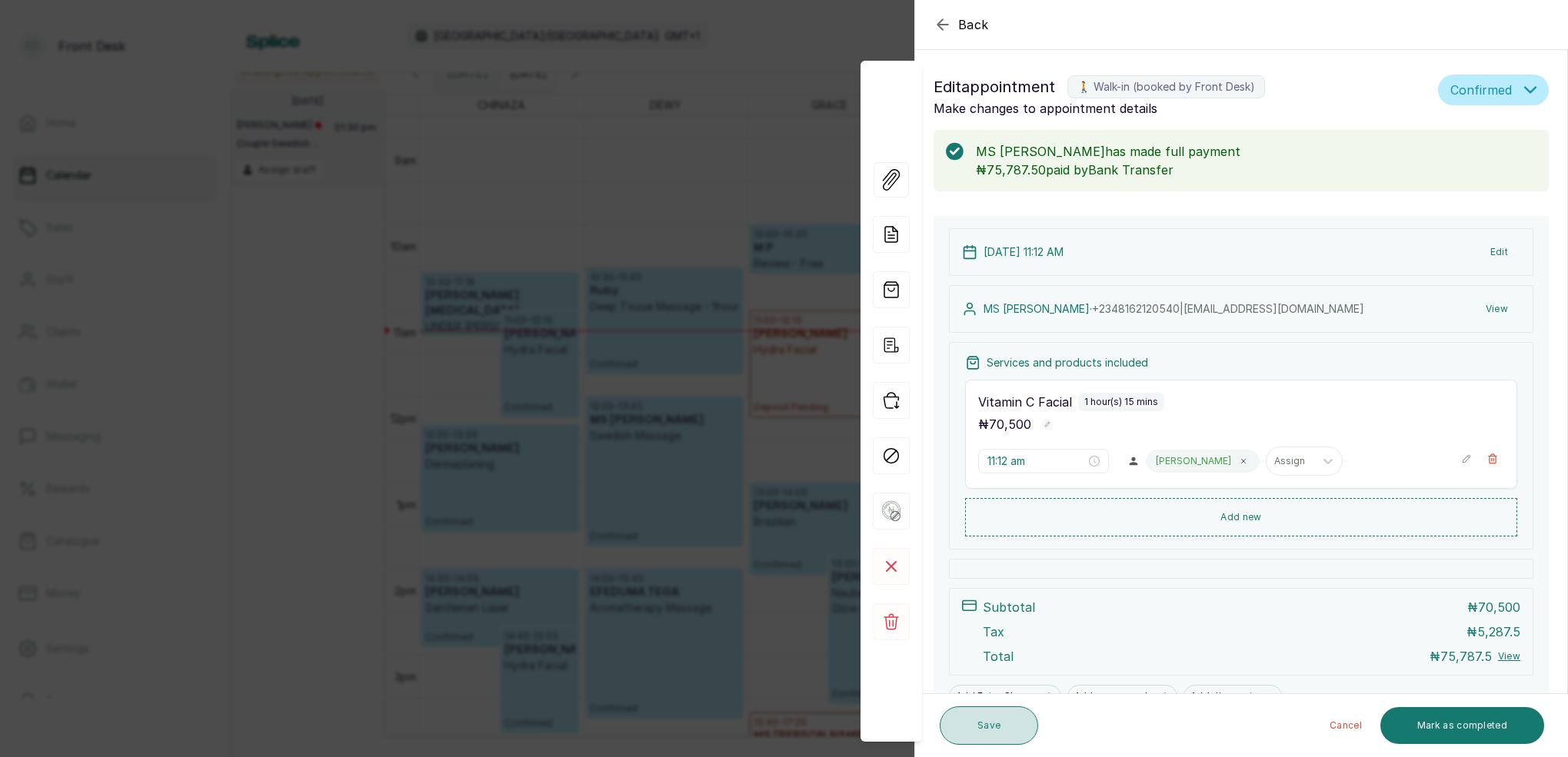
click at [998, 730] on button "Save" at bounding box center [988, 725] width 98 height 39
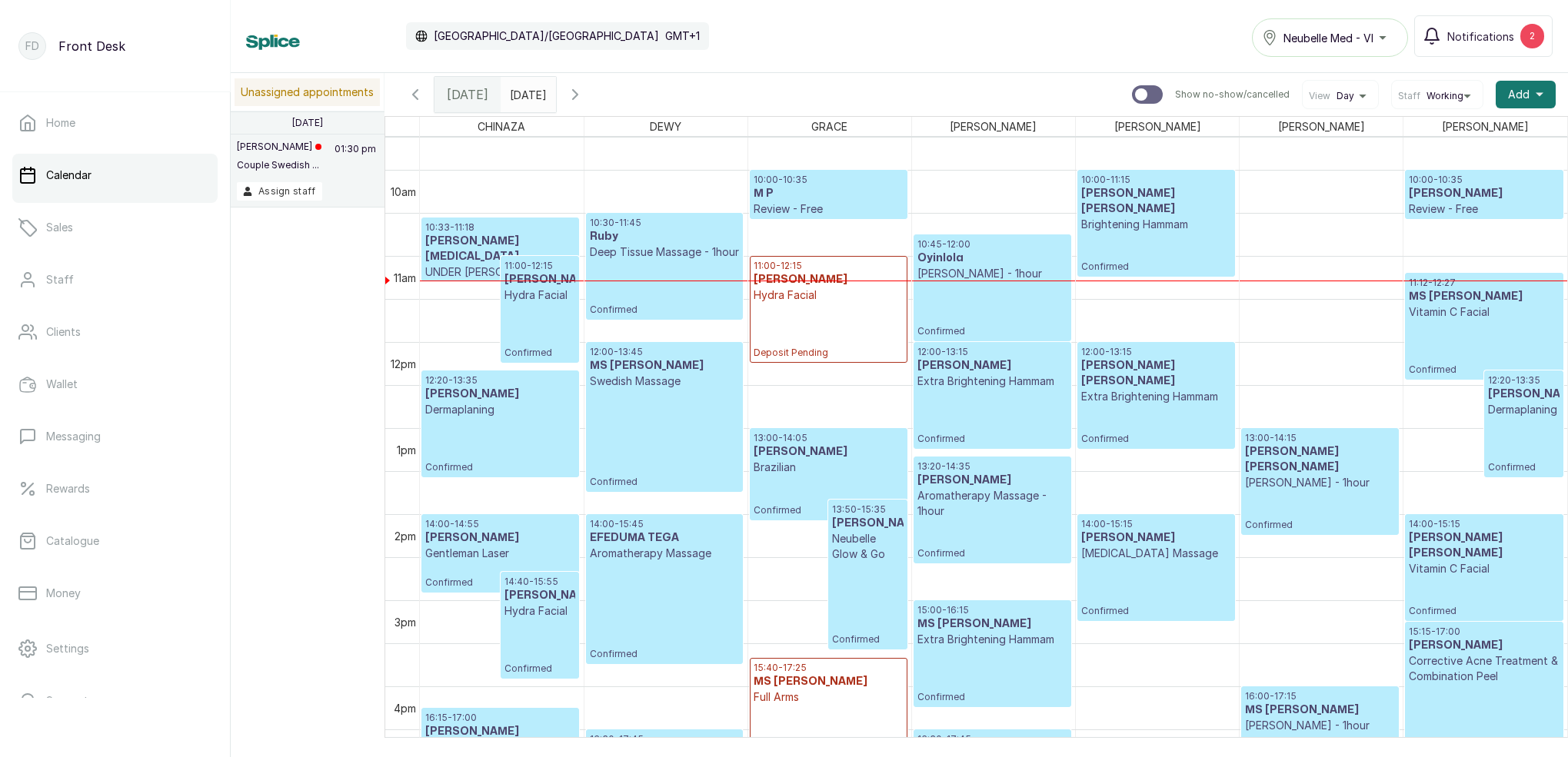
scroll to position [22, 0]
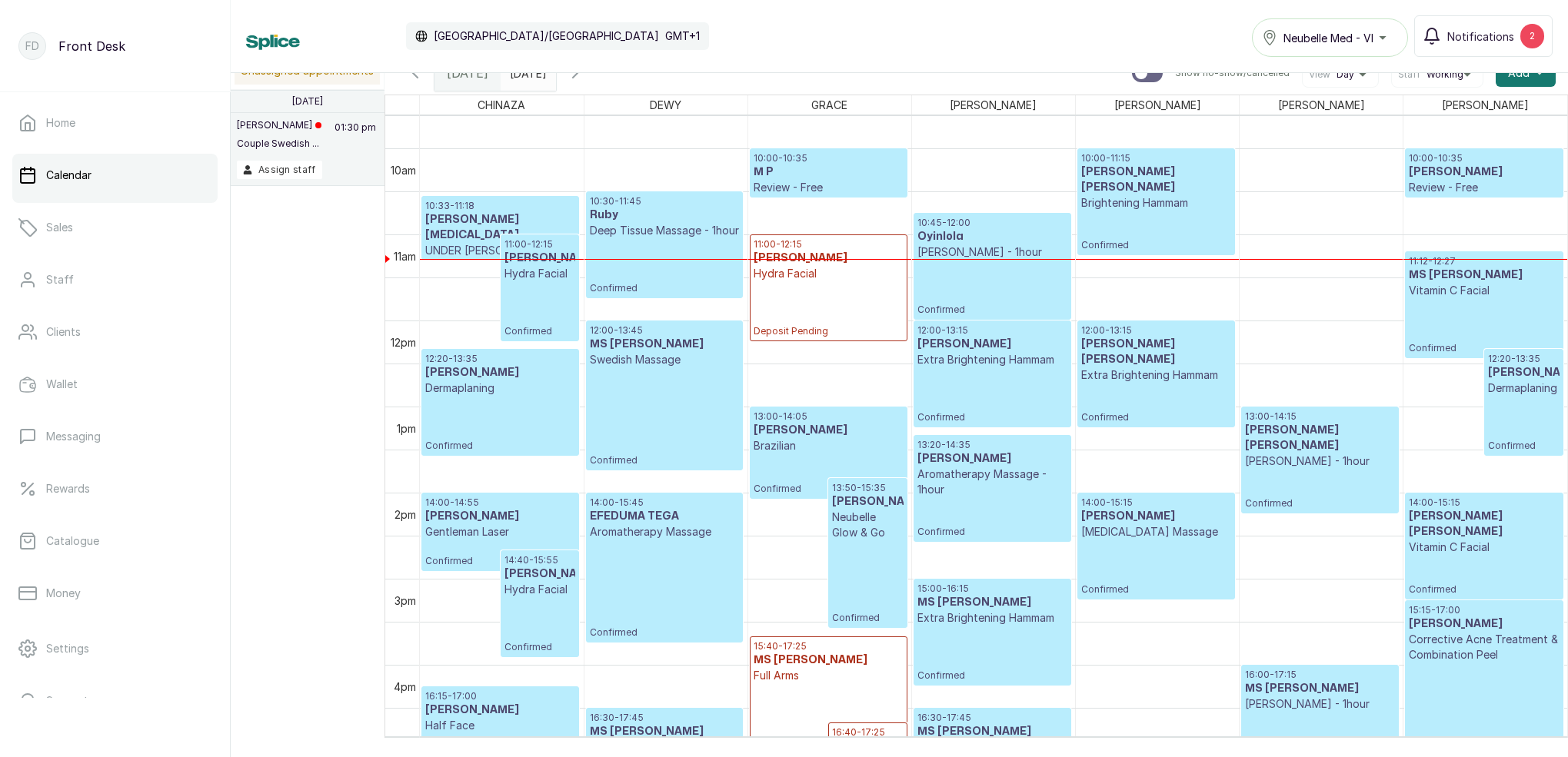
click at [526, 76] on input "[DATE]" at bounding box center [513, 68] width 24 height 26
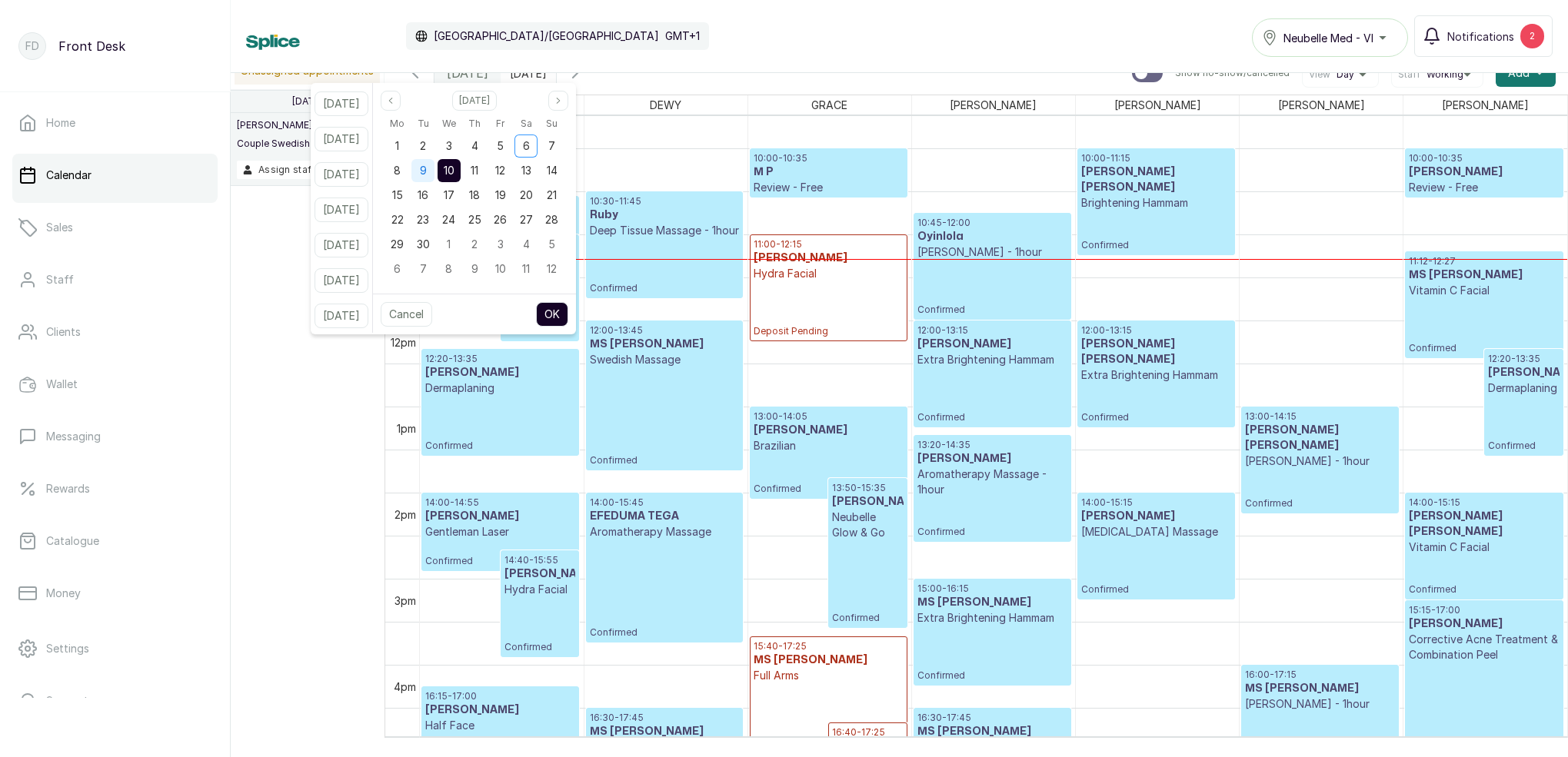
click at [426, 173] on span "9" at bounding box center [424, 170] width 7 height 14
click at [568, 306] on button "OK" at bounding box center [553, 314] width 32 height 24
type input "[DATE]"
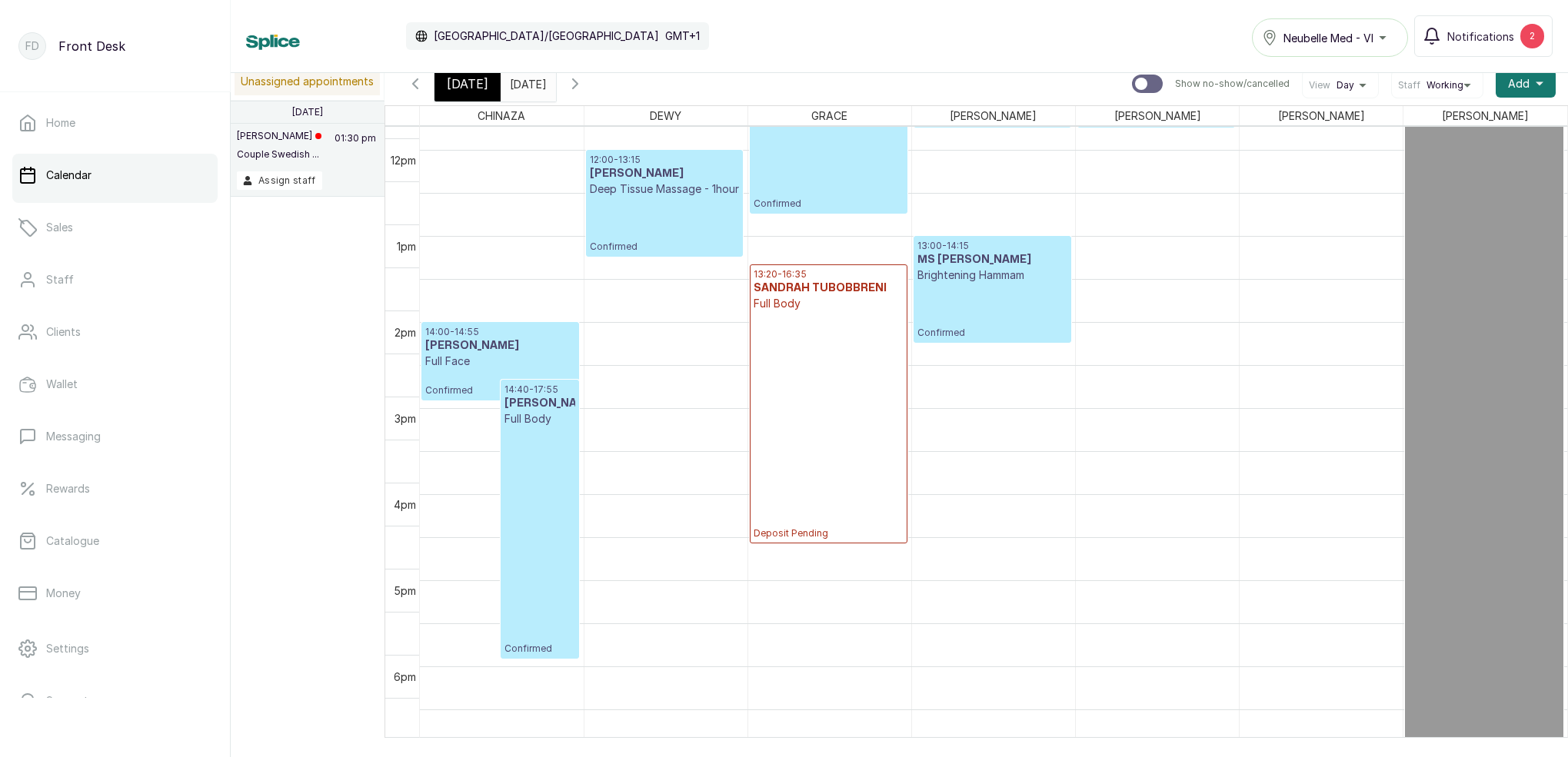
scroll to position [1022, 0]
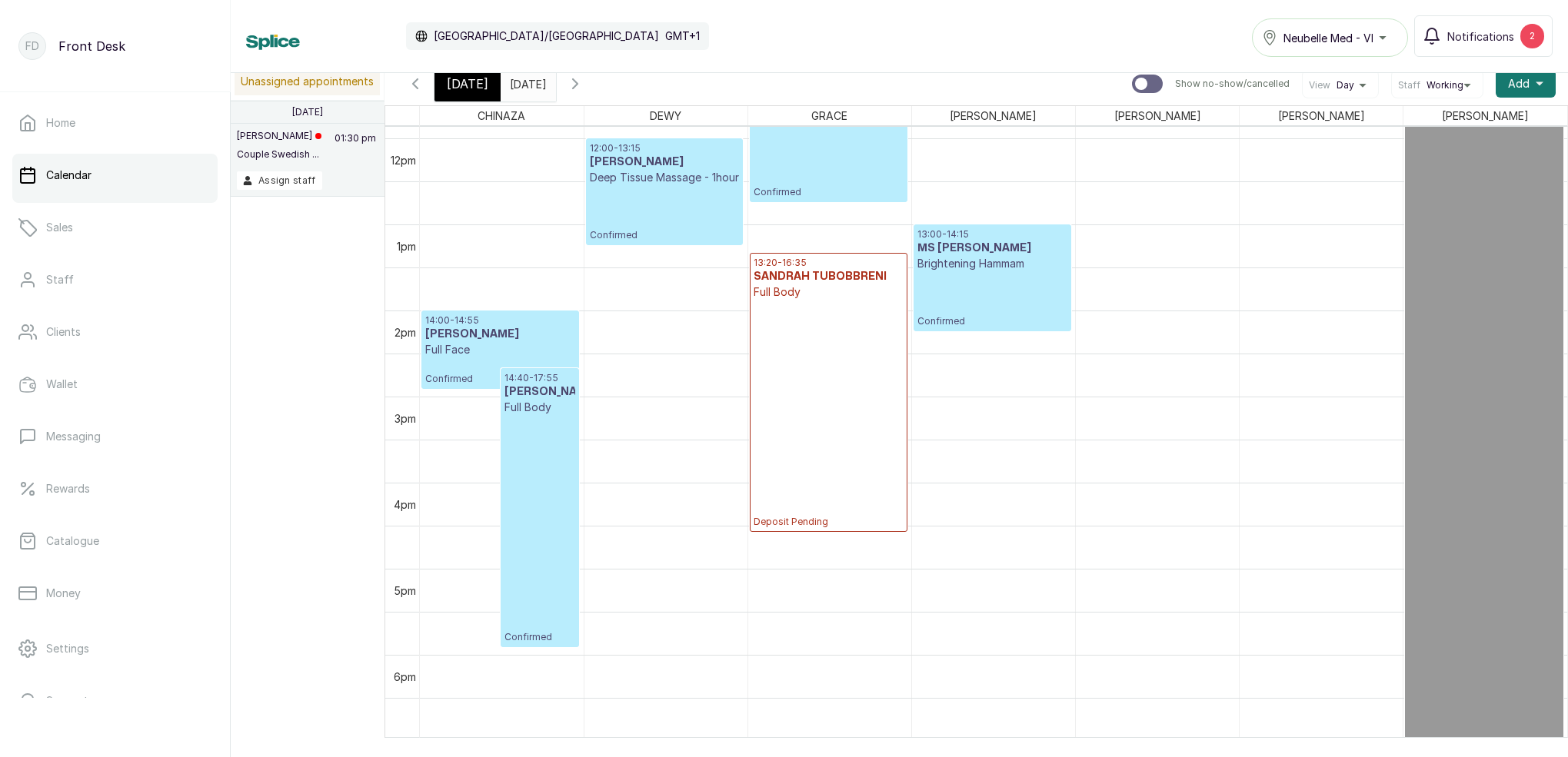
click at [467, 83] on span "[DATE]" at bounding box center [468, 84] width 41 height 18
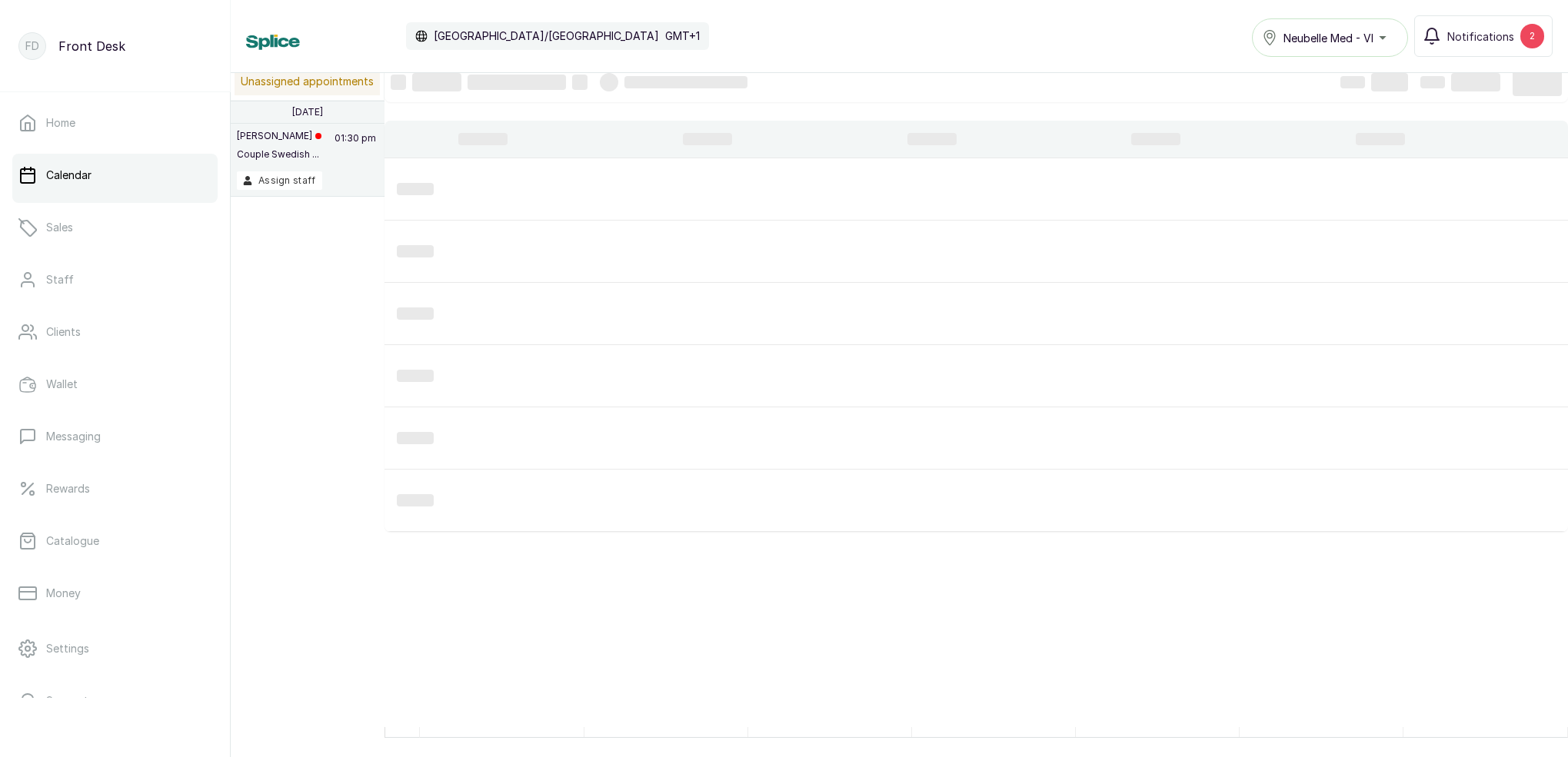
scroll to position [517, 0]
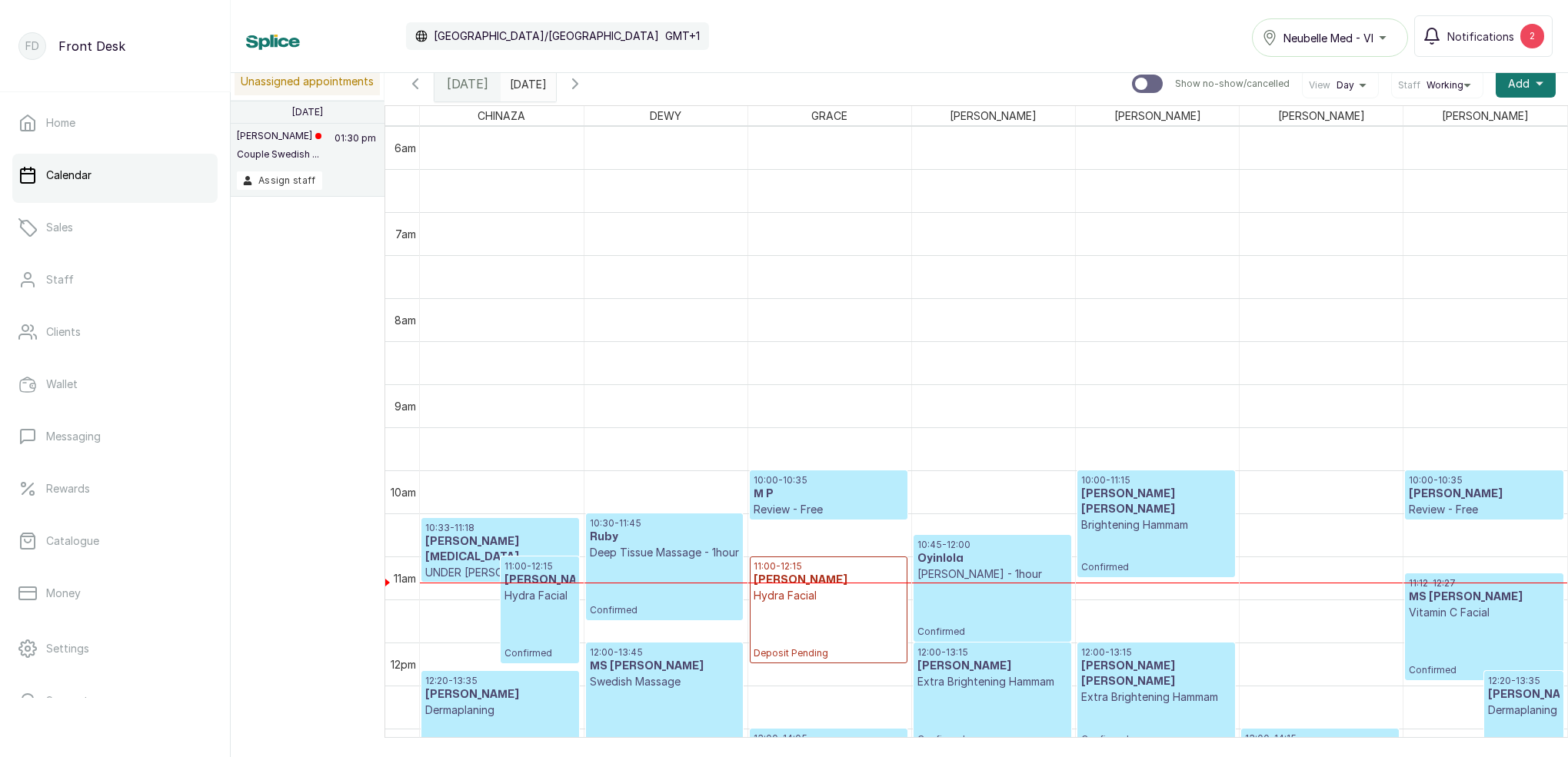
click at [526, 82] on input "[DATE]" at bounding box center [513, 79] width 24 height 26
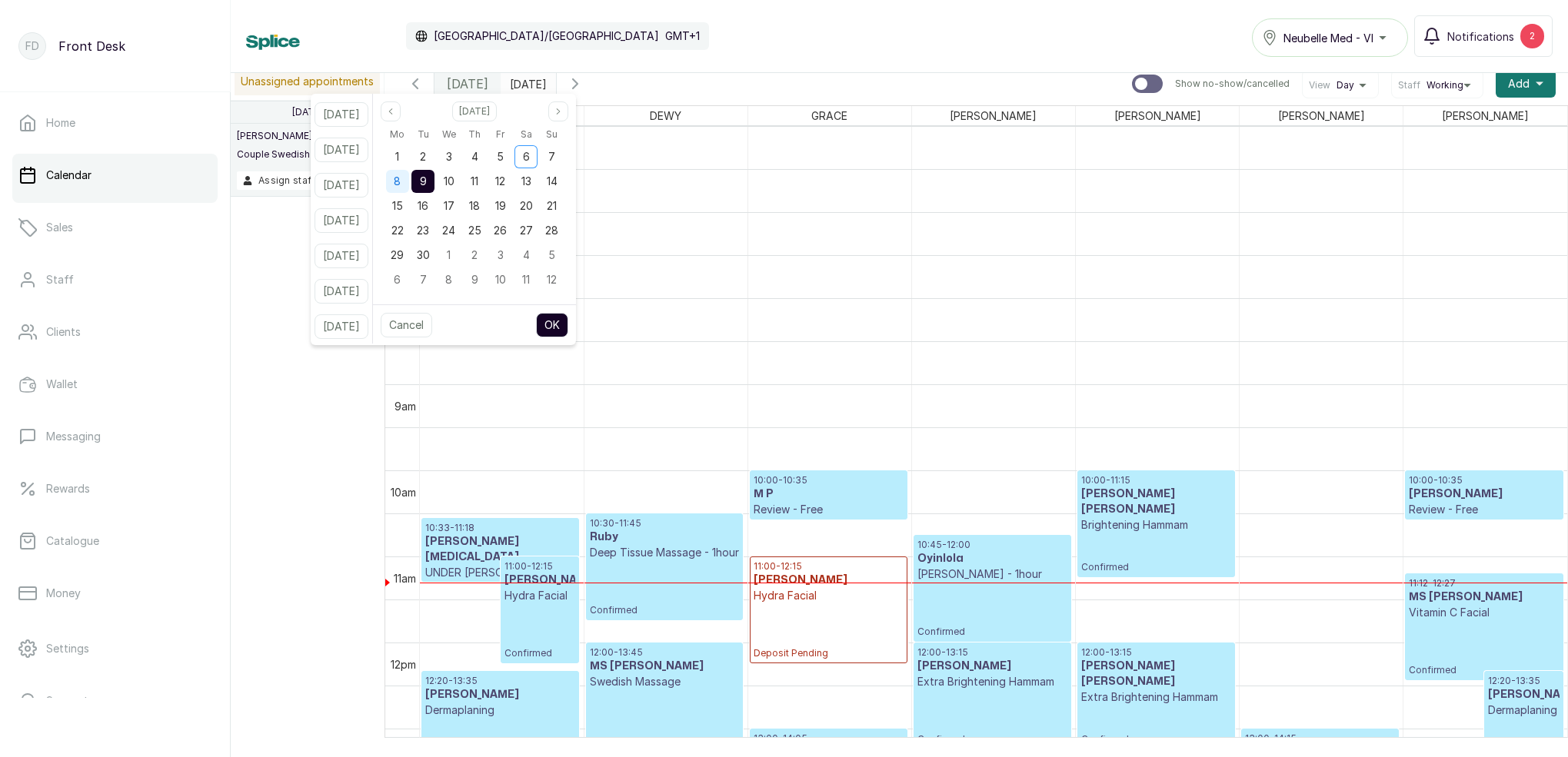
click at [409, 184] on div "8" at bounding box center [398, 182] width 23 height 23
drag, startPoint x: 452, startPoint y: 183, endPoint x: 457, endPoint y: 193, distance: 11.2
click at [435, 183] on div "9" at bounding box center [423, 182] width 23 height 23
click at [568, 333] on button "OK" at bounding box center [553, 324] width 32 height 24
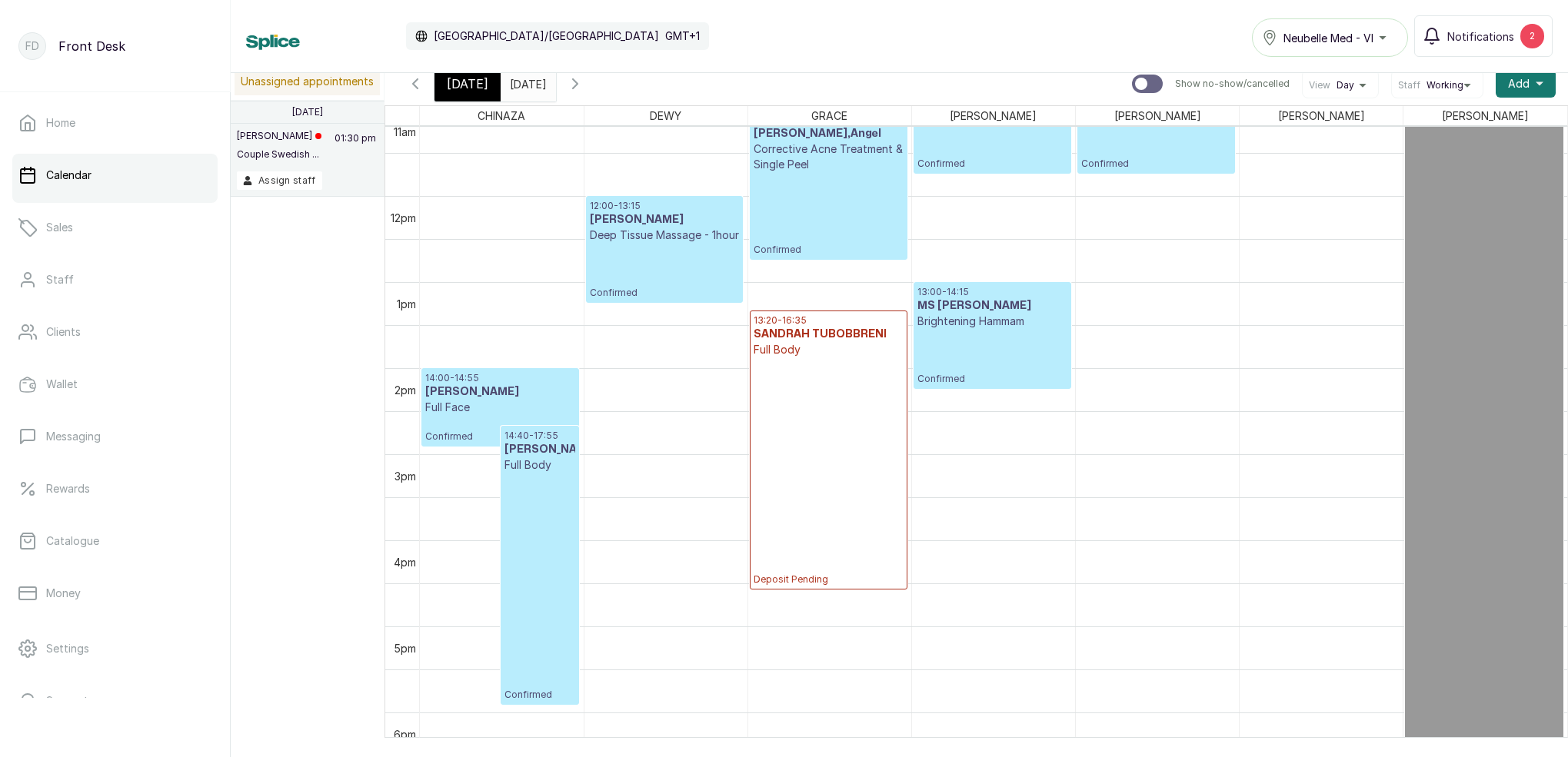
scroll to position [989, 0]
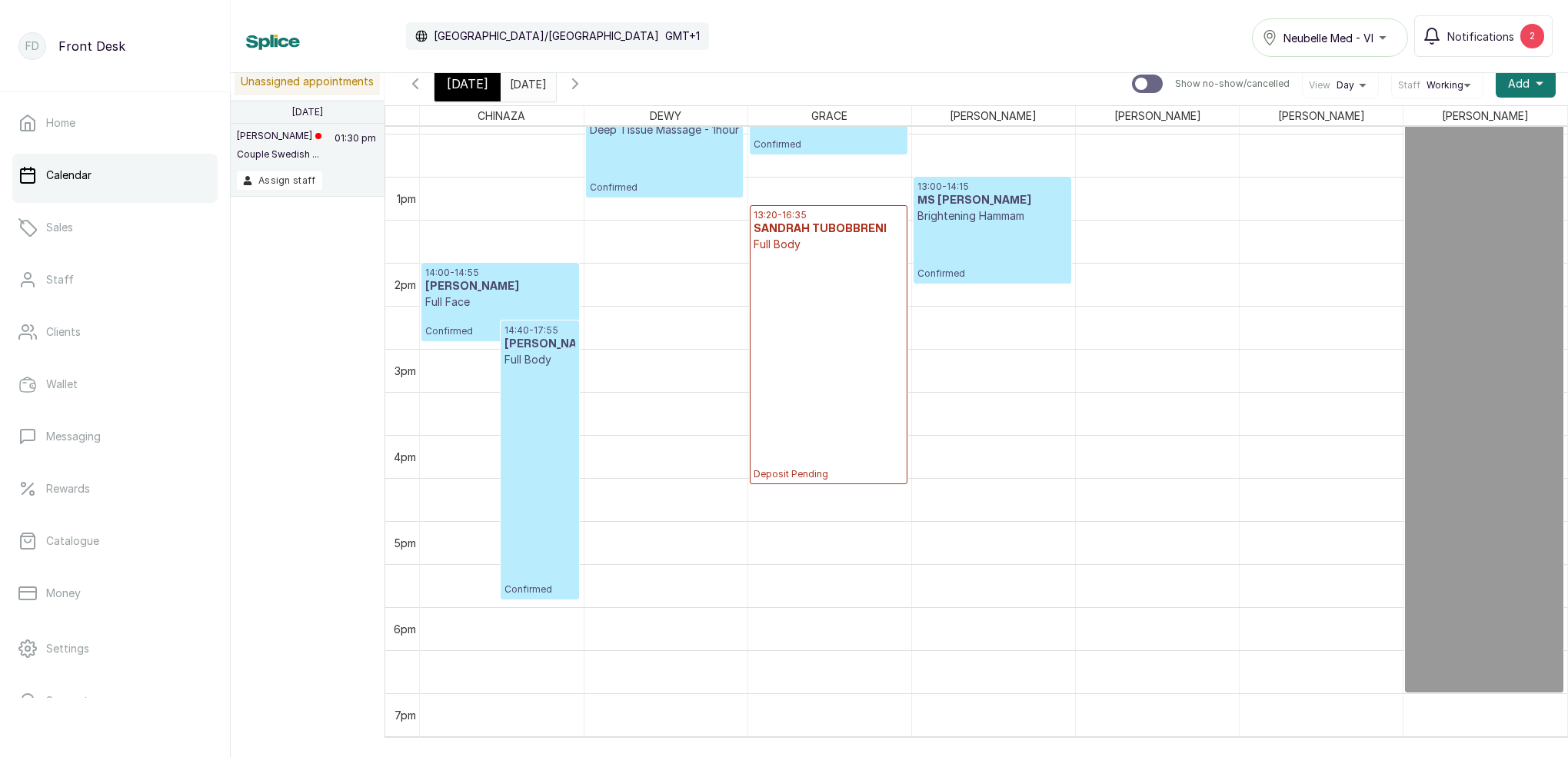
click at [463, 87] on span "[DATE]" at bounding box center [468, 84] width 41 height 18
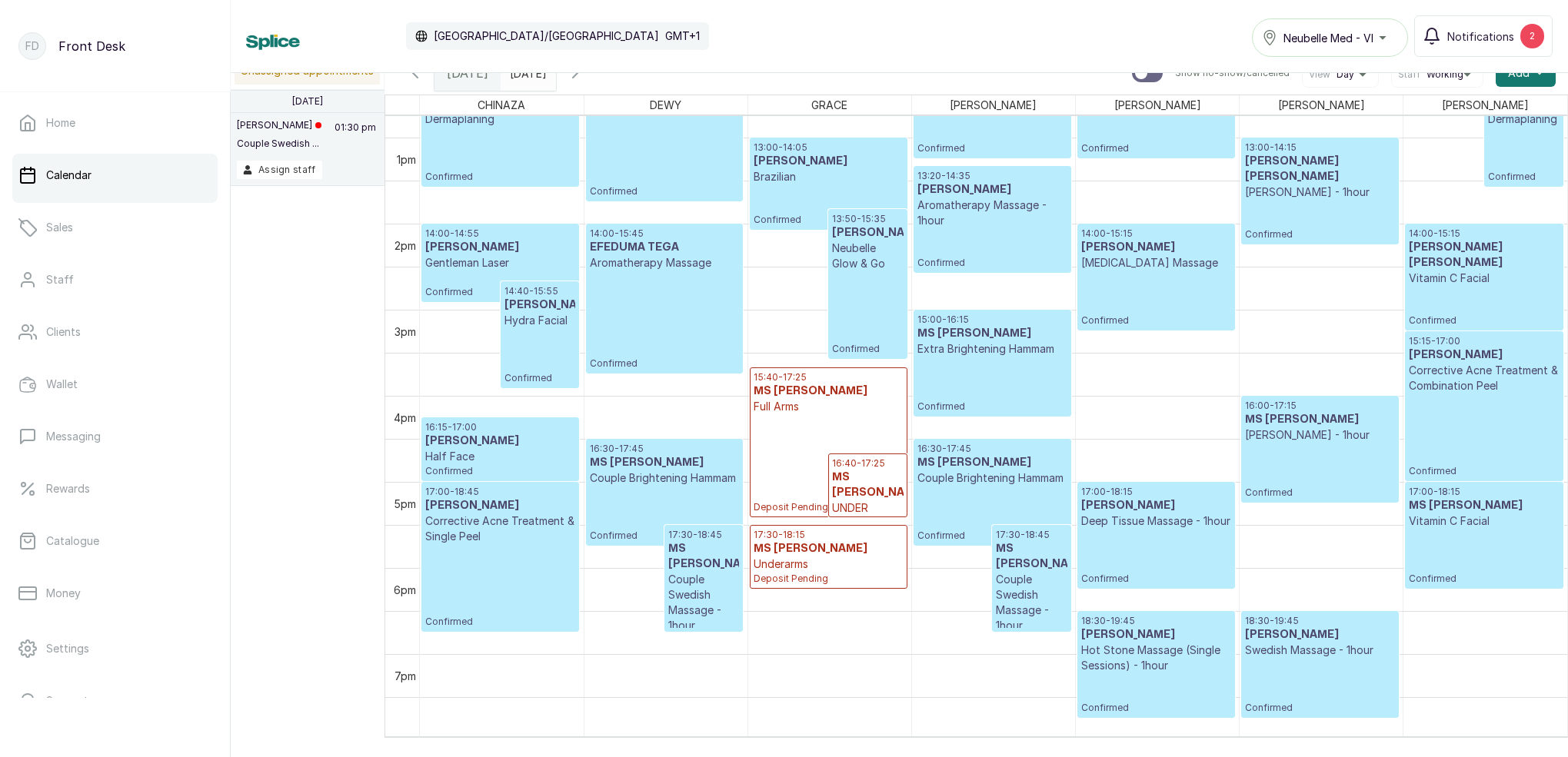
scroll to position [1130, 0]
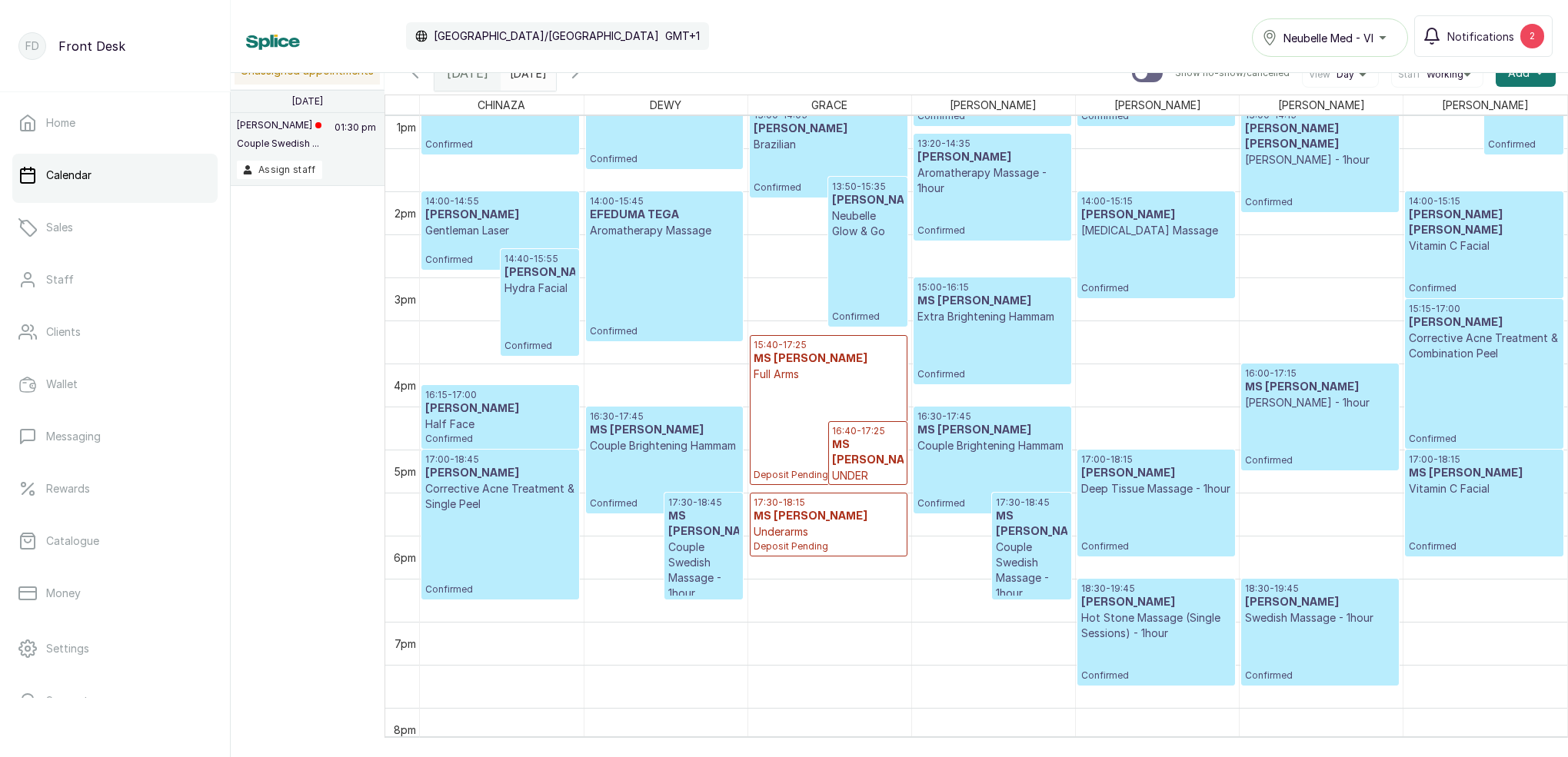
drag, startPoint x: 1165, startPoint y: 3, endPoint x: 779, endPoint y: 43, distance: 388.1
click at [776, 44] on div "Calendar [GEOGRAPHIC_DATA]/[GEOGRAPHIC_DATA] GMT+1 Neubelle Med - VI Notificati…" at bounding box center [899, 36] width 1307 height 41
click at [526, 75] on input "[DATE]" at bounding box center [513, 68] width 24 height 26
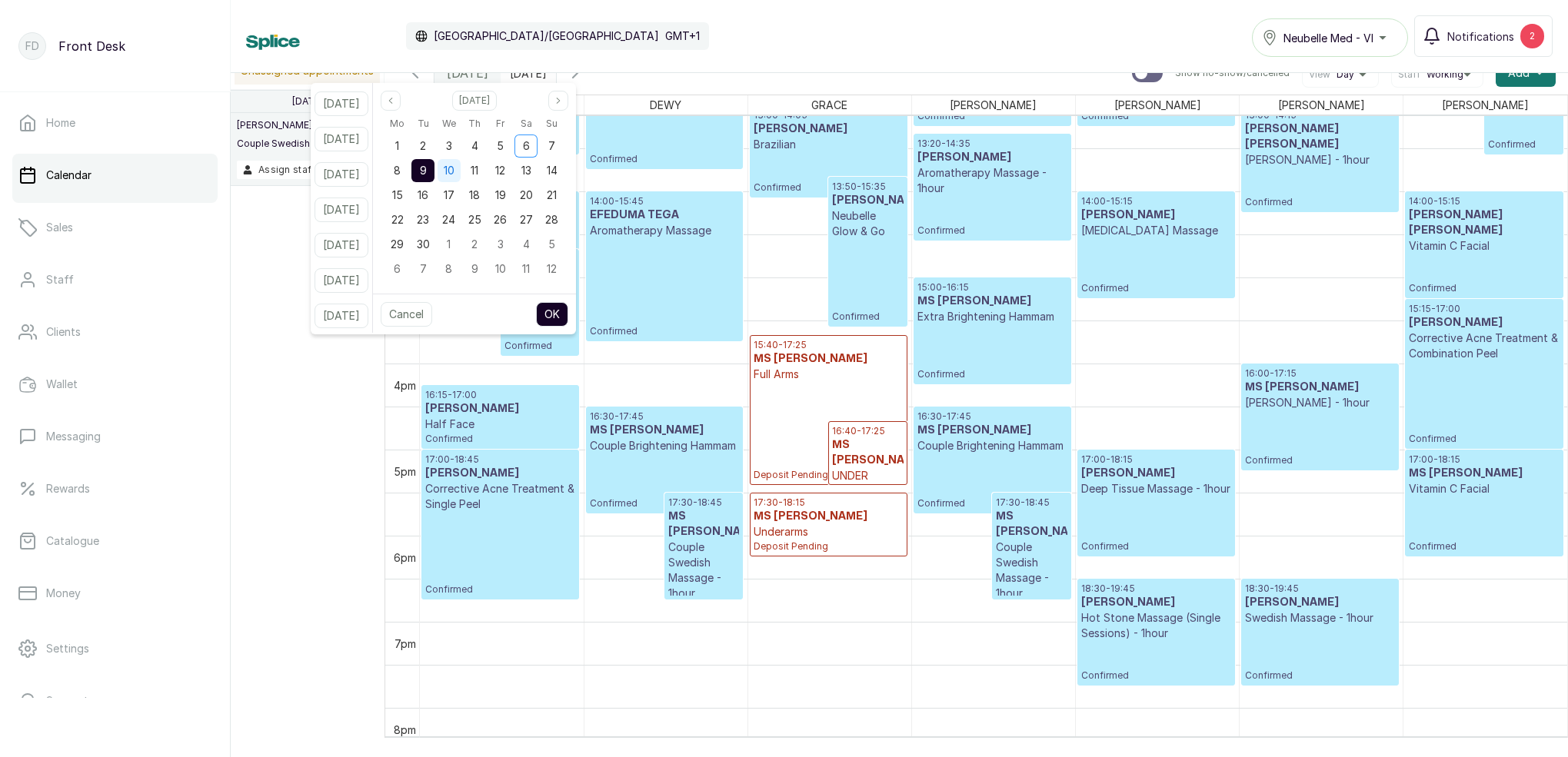
drag, startPoint x: 471, startPoint y: 172, endPoint x: 450, endPoint y: 171, distance: 21.0
click at [454, 171] on span "10" at bounding box center [449, 170] width 11 height 14
click at [426, 170] on span "9" at bounding box center [424, 170] width 7 height 14
click at [568, 314] on button "OK" at bounding box center [553, 314] width 32 height 24
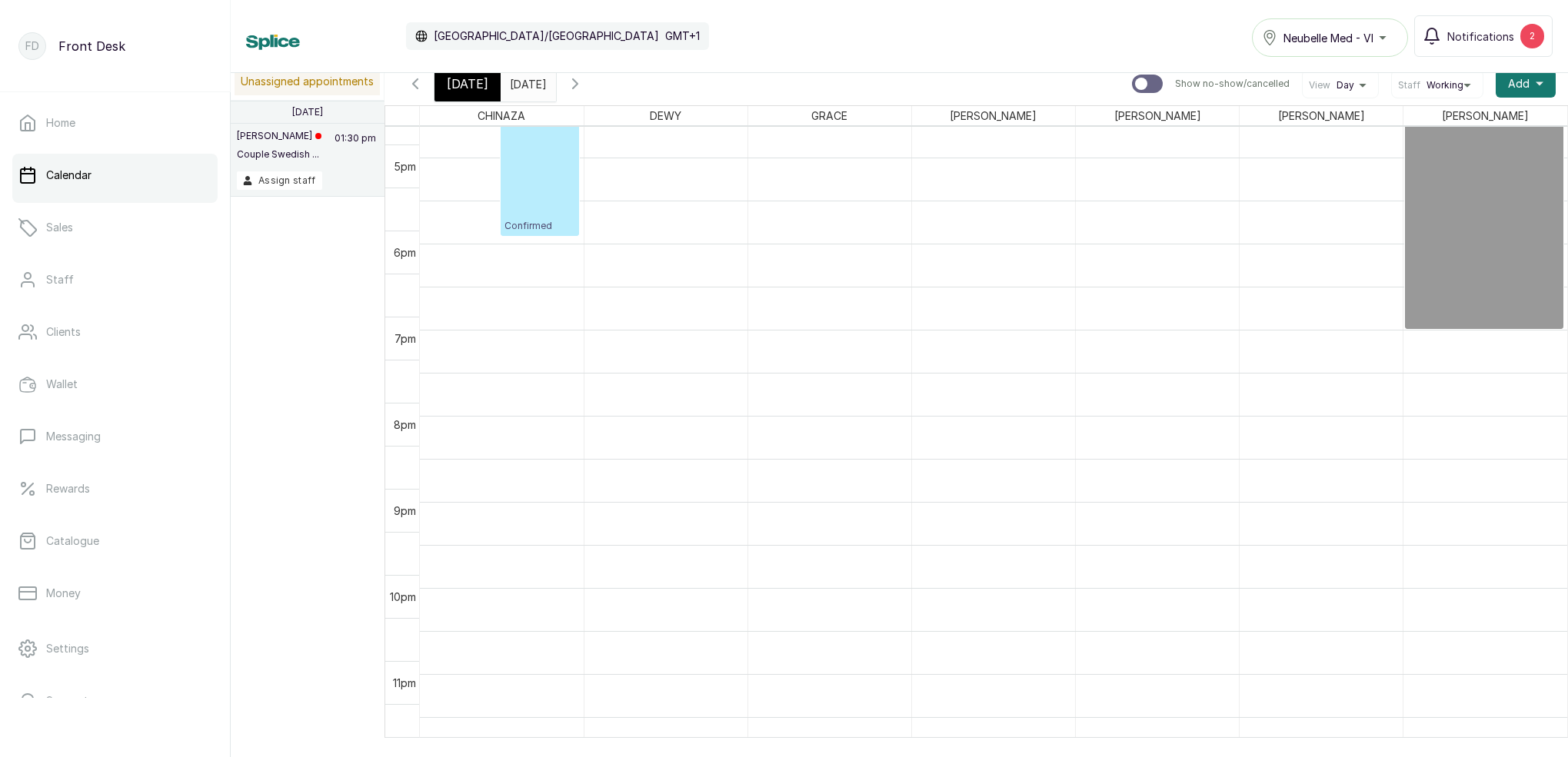
scroll to position [1405, 0]
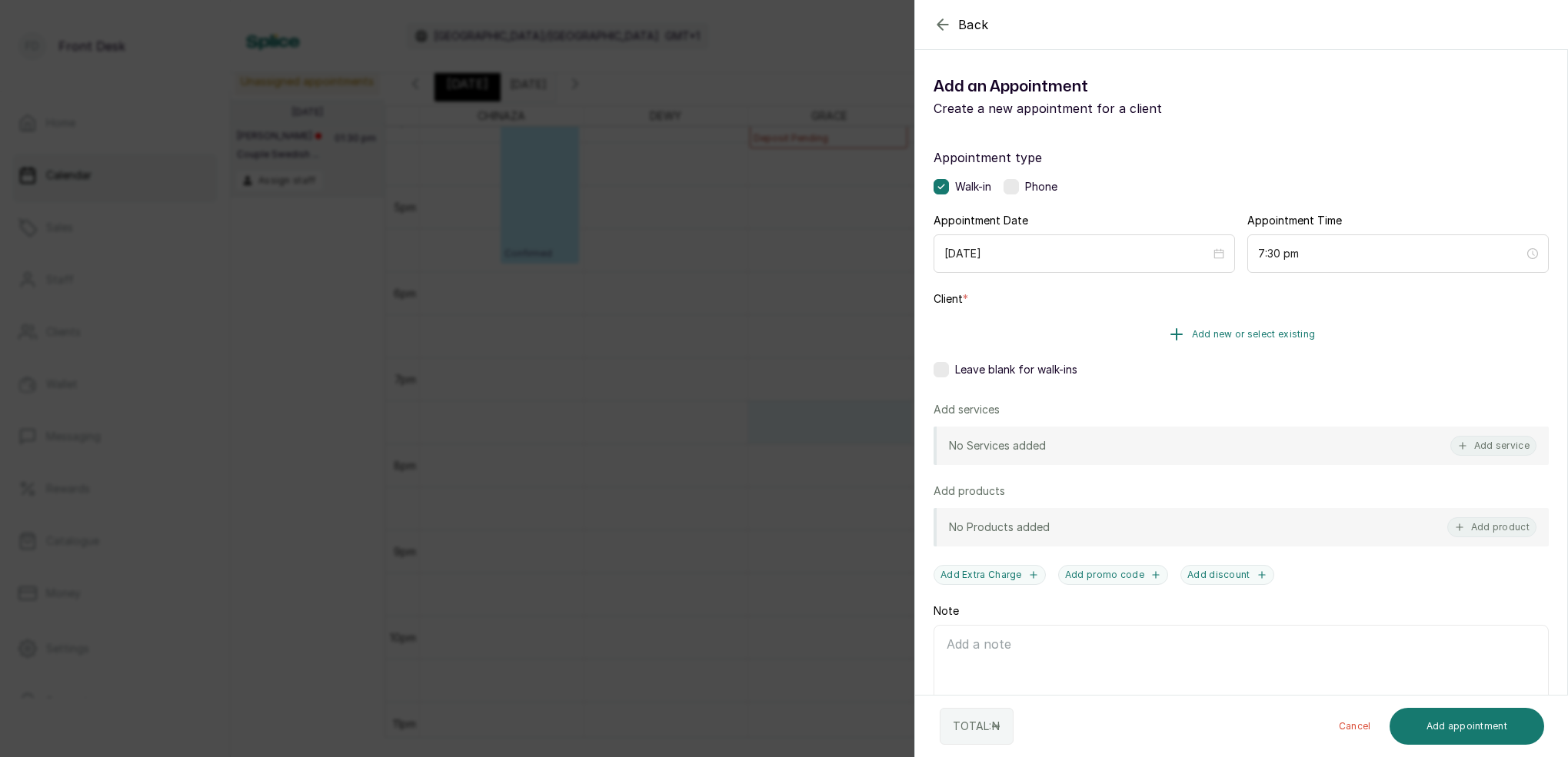
click at [1313, 337] on span "Add new or select existing" at bounding box center [1253, 334] width 124 height 13
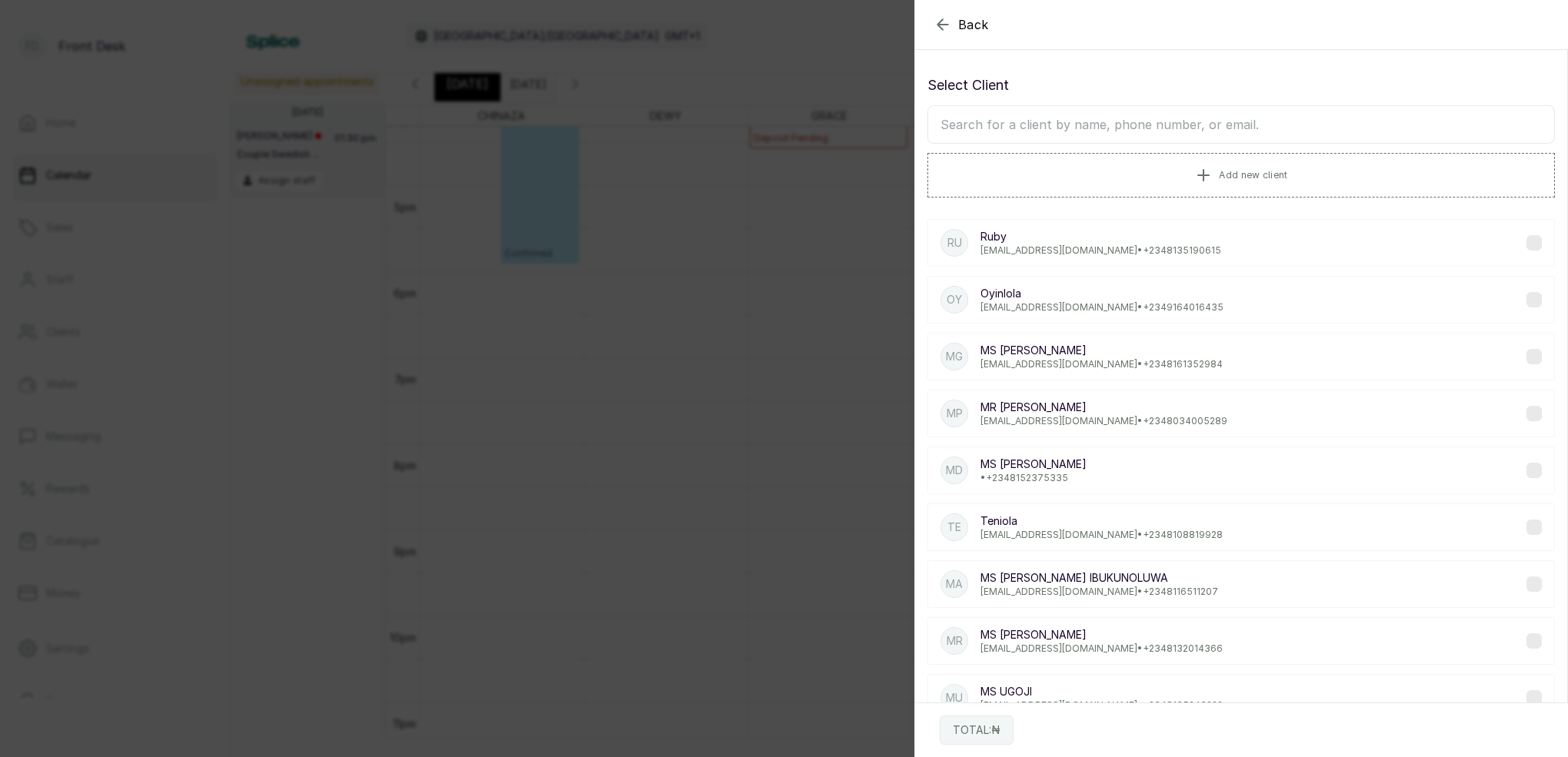
click at [1190, 132] on input "text" at bounding box center [1242, 124] width 628 height 39
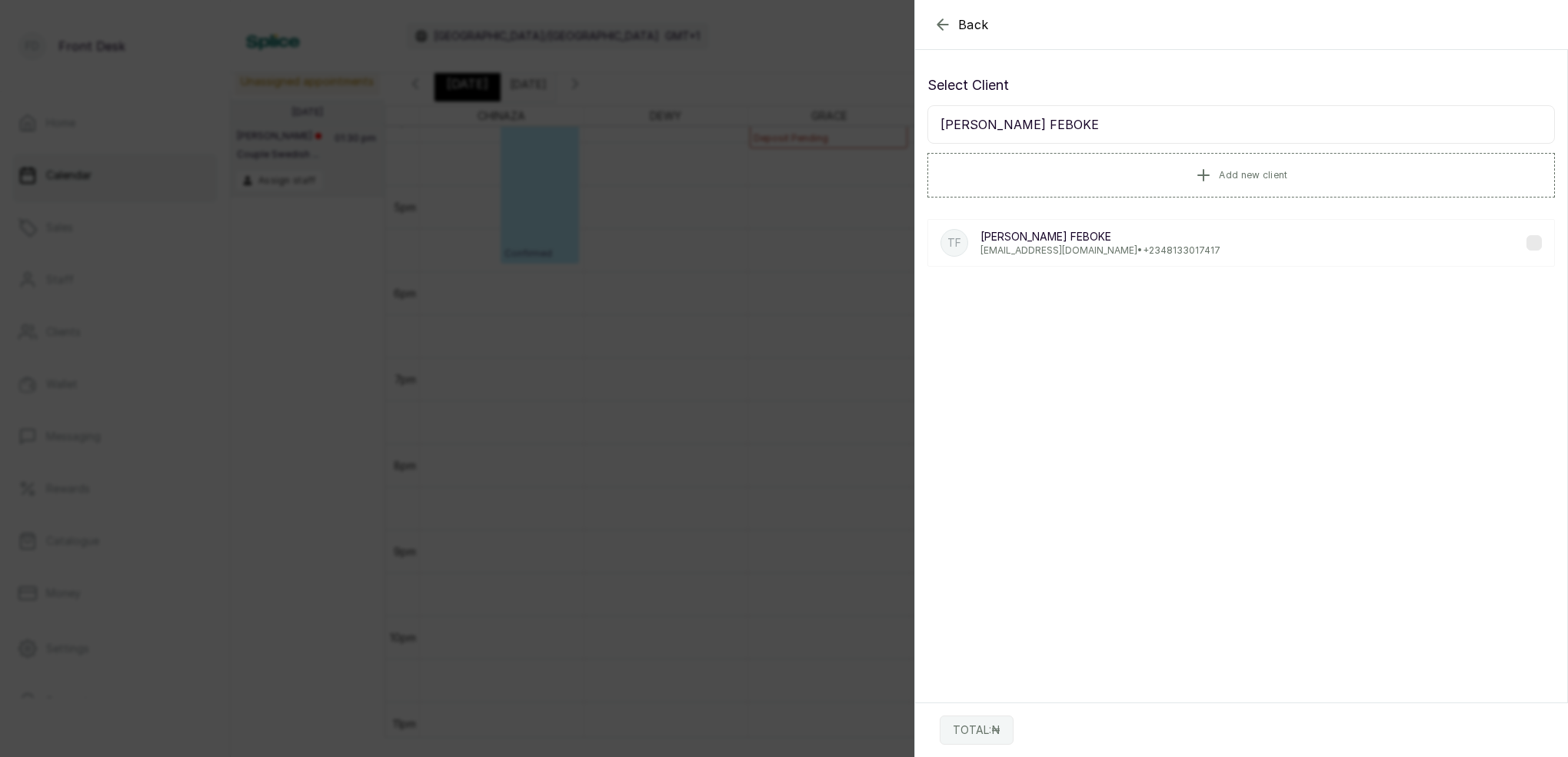
type input "[PERSON_NAME] FEBOKE"
click at [1023, 246] on p "[EMAIL_ADDRESS][DOMAIN_NAME] • [PHONE_NUMBER]" at bounding box center [1101, 251] width 240 height 13
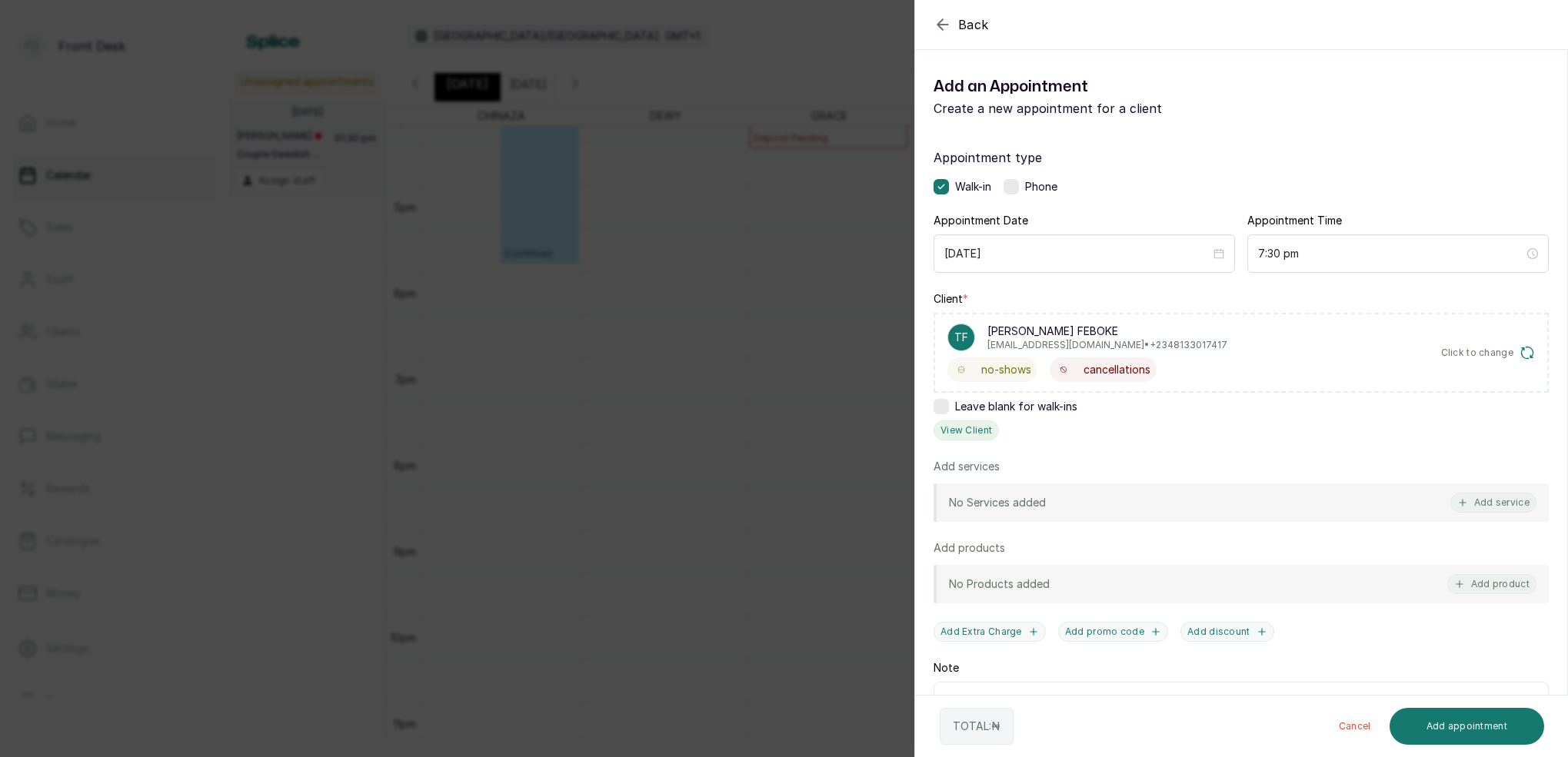
click at [964, 427] on button "View Client" at bounding box center [967, 431] width 66 height 20
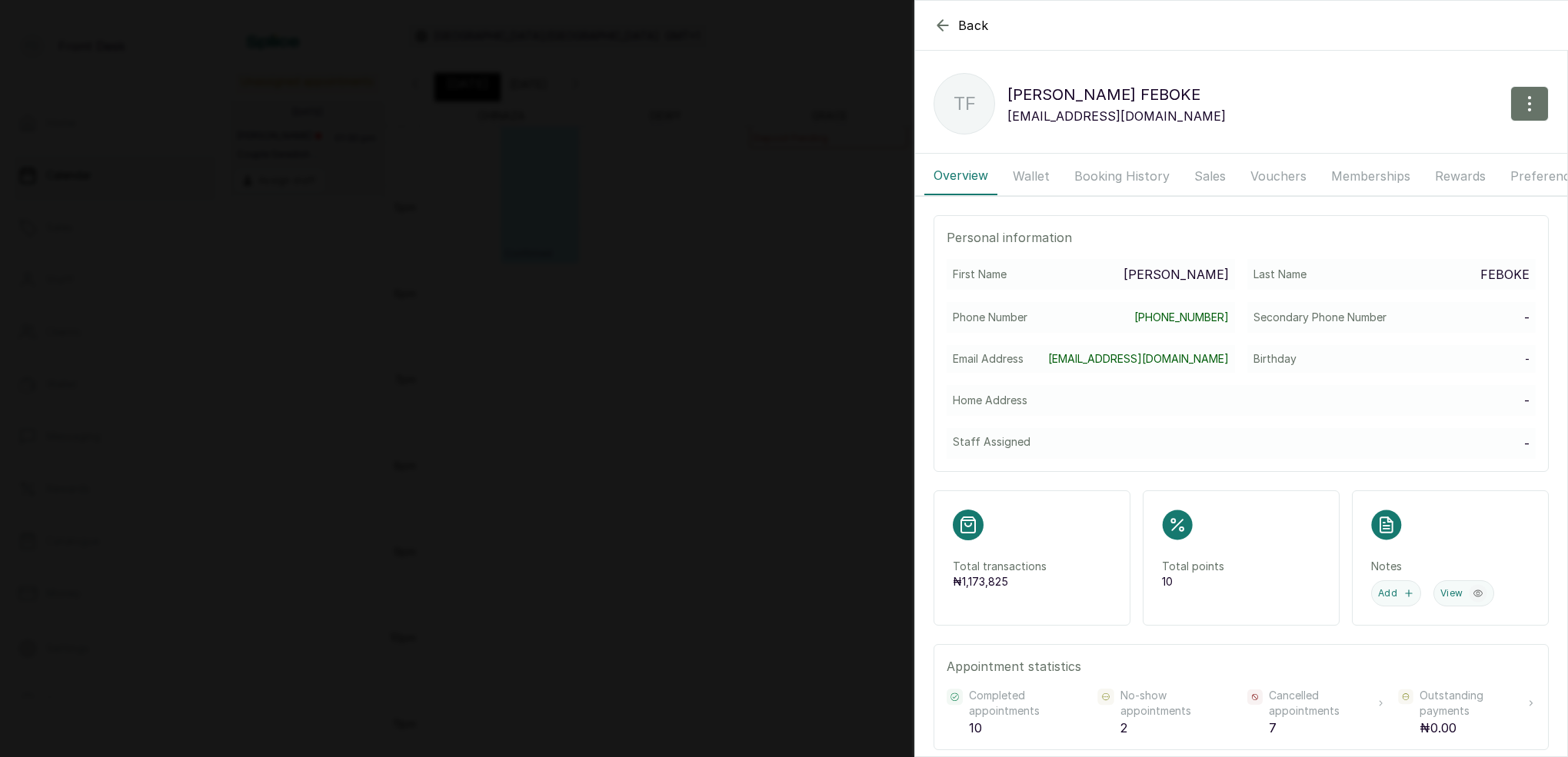
click at [1116, 182] on button "Booking History" at bounding box center [1122, 176] width 114 height 39
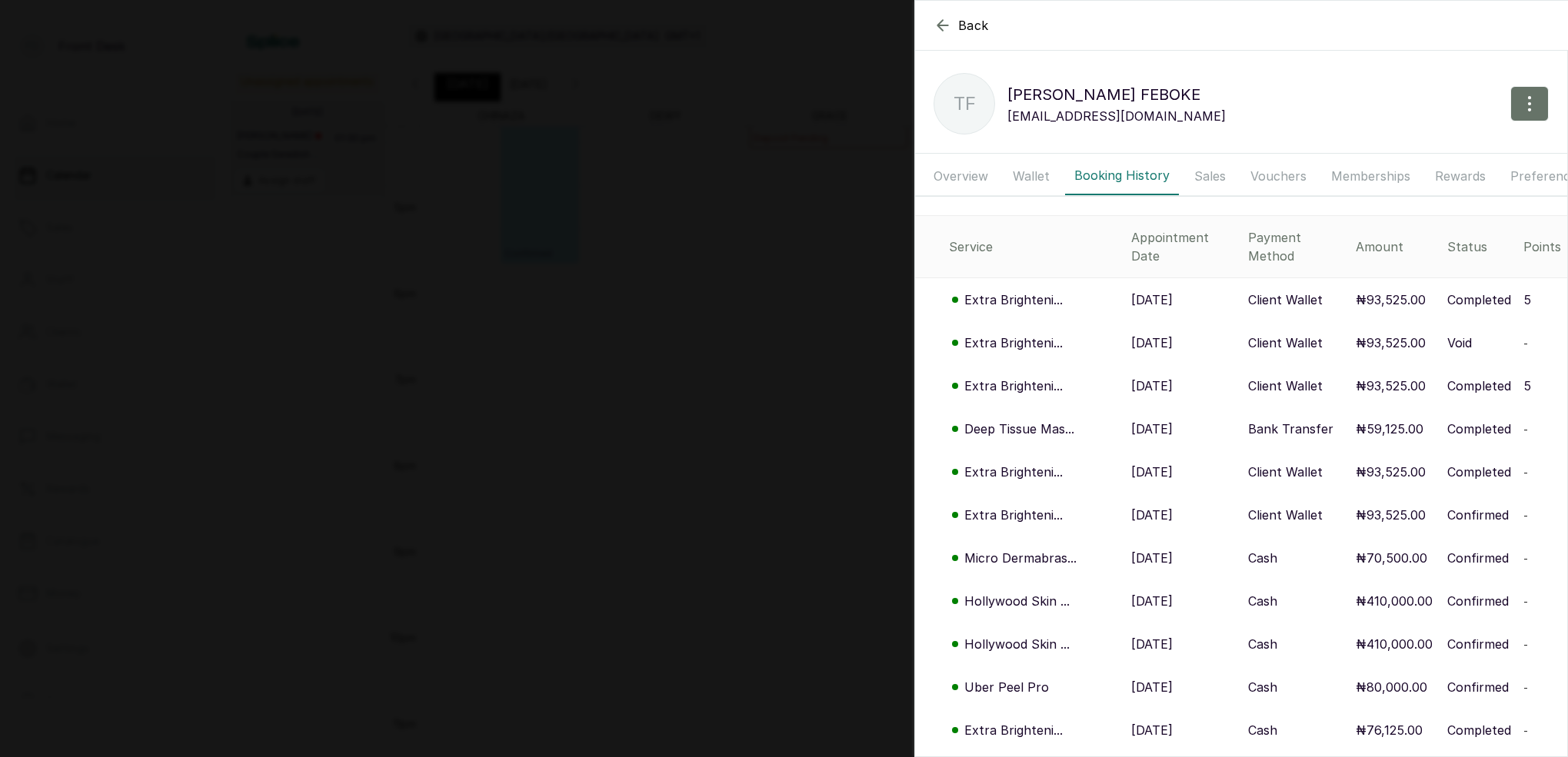
click at [1034, 182] on button "Wallet" at bounding box center [1031, 176] width 55 height 39
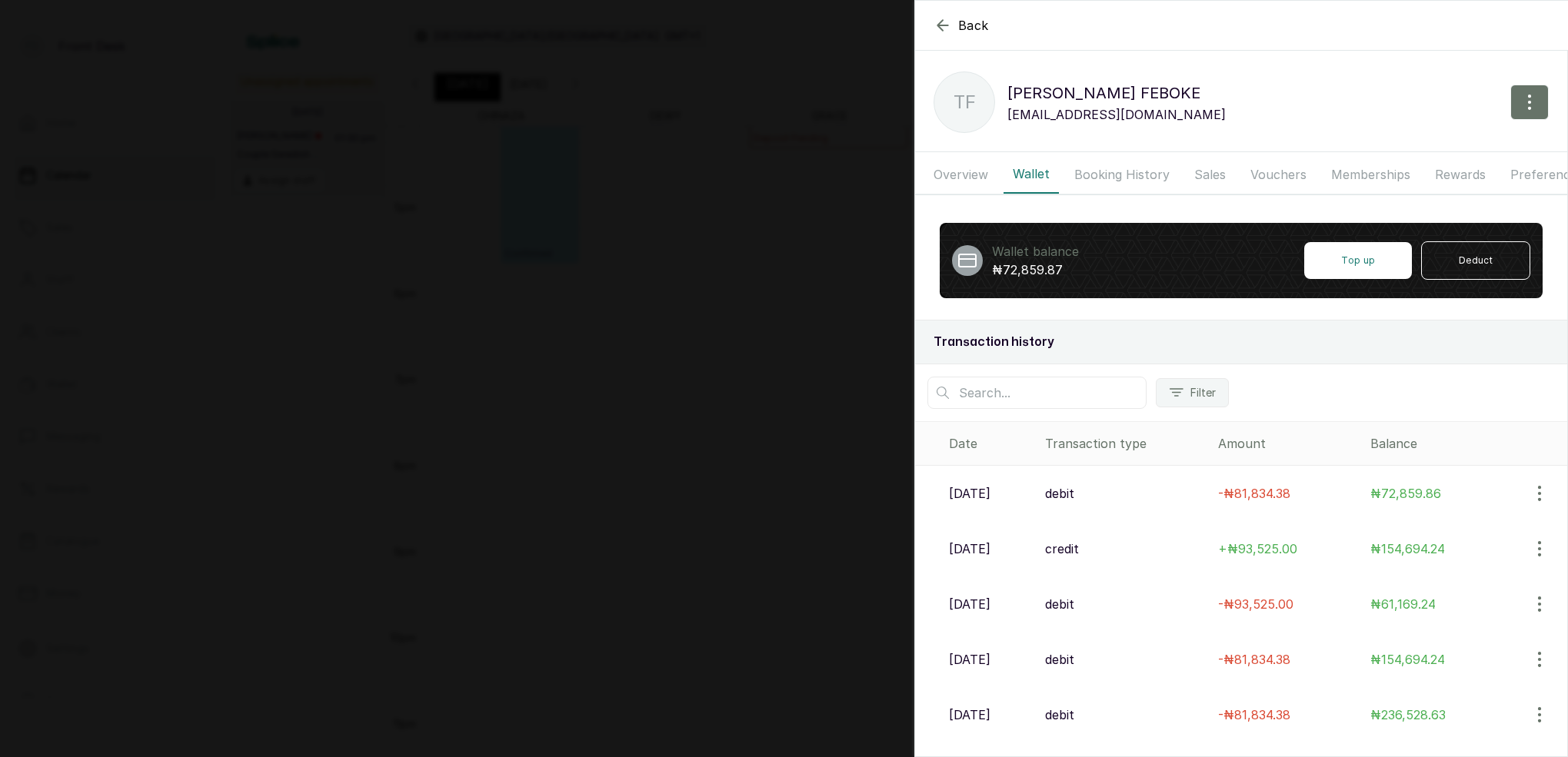
scroll to position [0, 1]
click at [939, 28] on icon "button" at bounding box center [943, 25] width 18 height 18
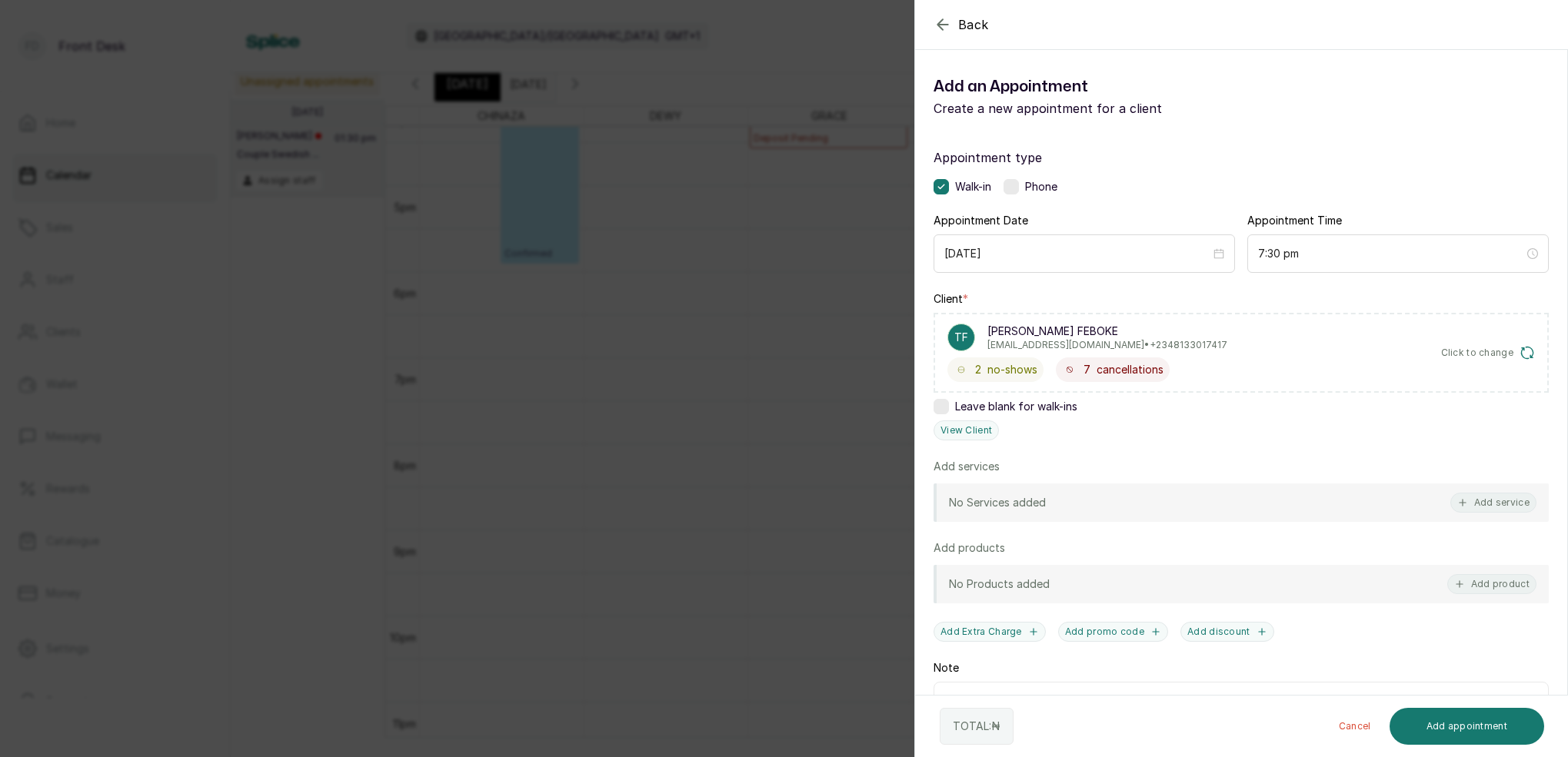
click at [940, 28] on icon "button" at bounding box center [943, 24] width 18 height 18
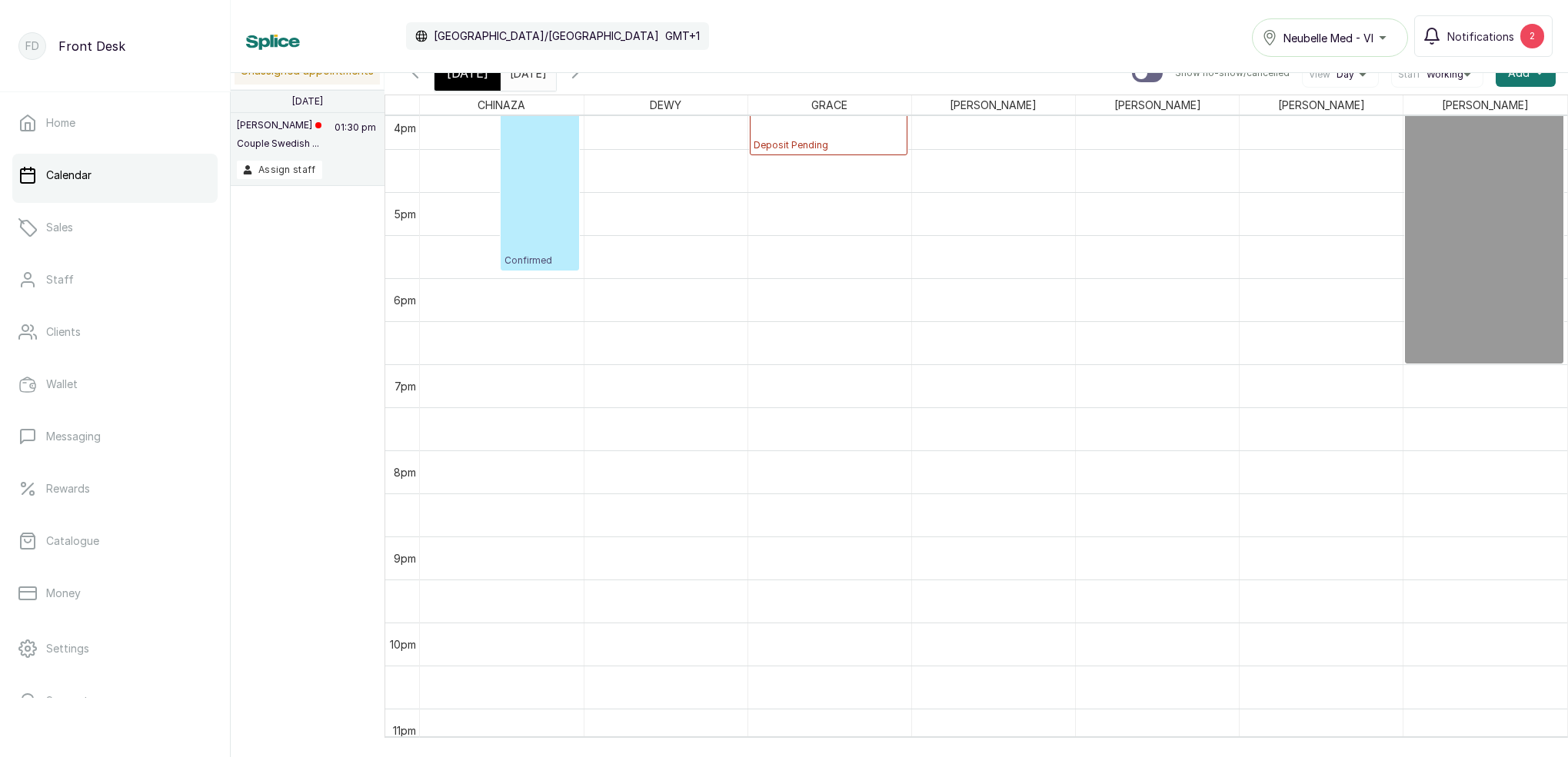
scroll to position [1380, 0]
click at [480, 81] on span "[DATE]" at bounding box center [468, 73] width 41 height 18
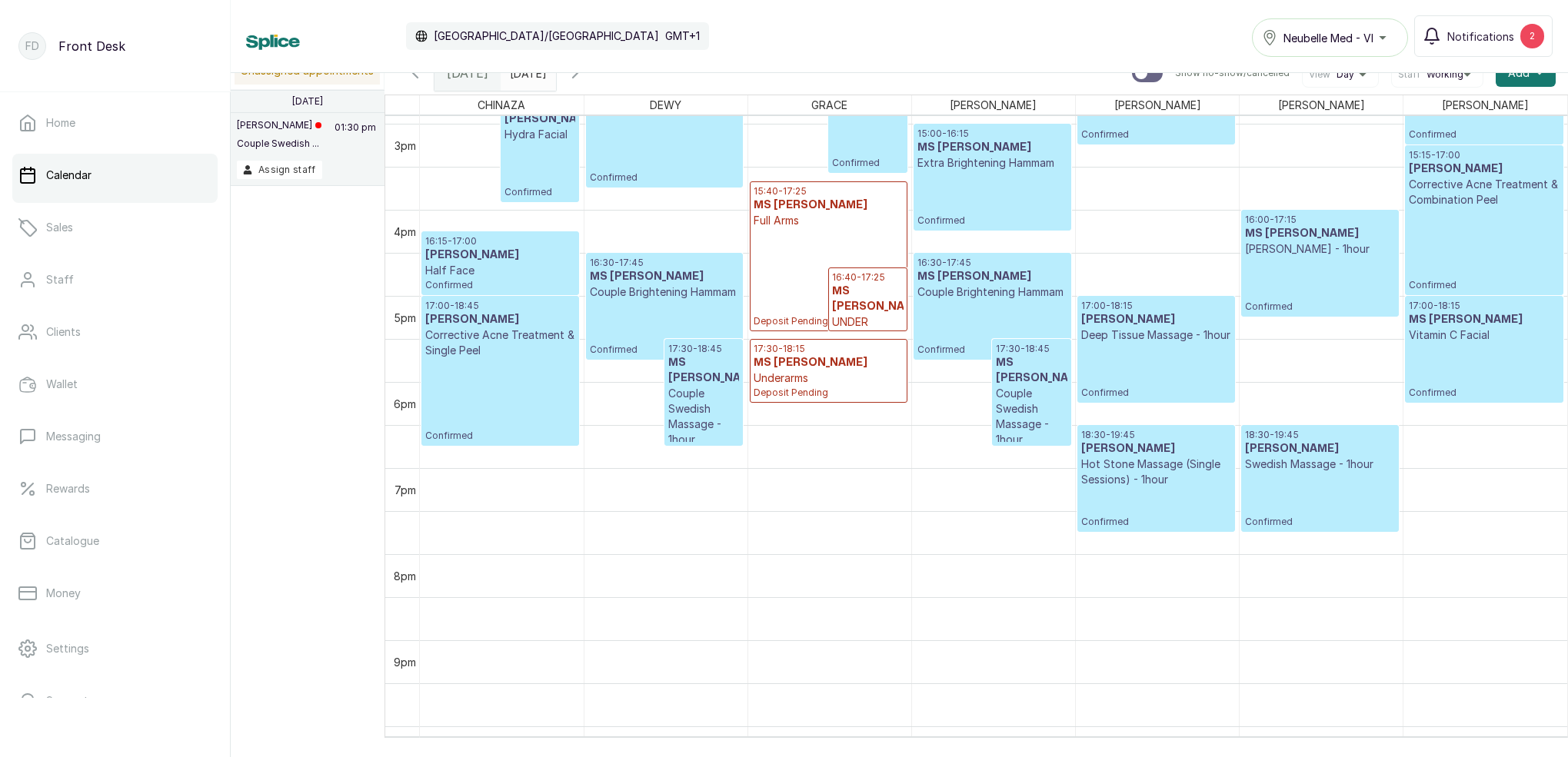
scroll to position [1300, 0]
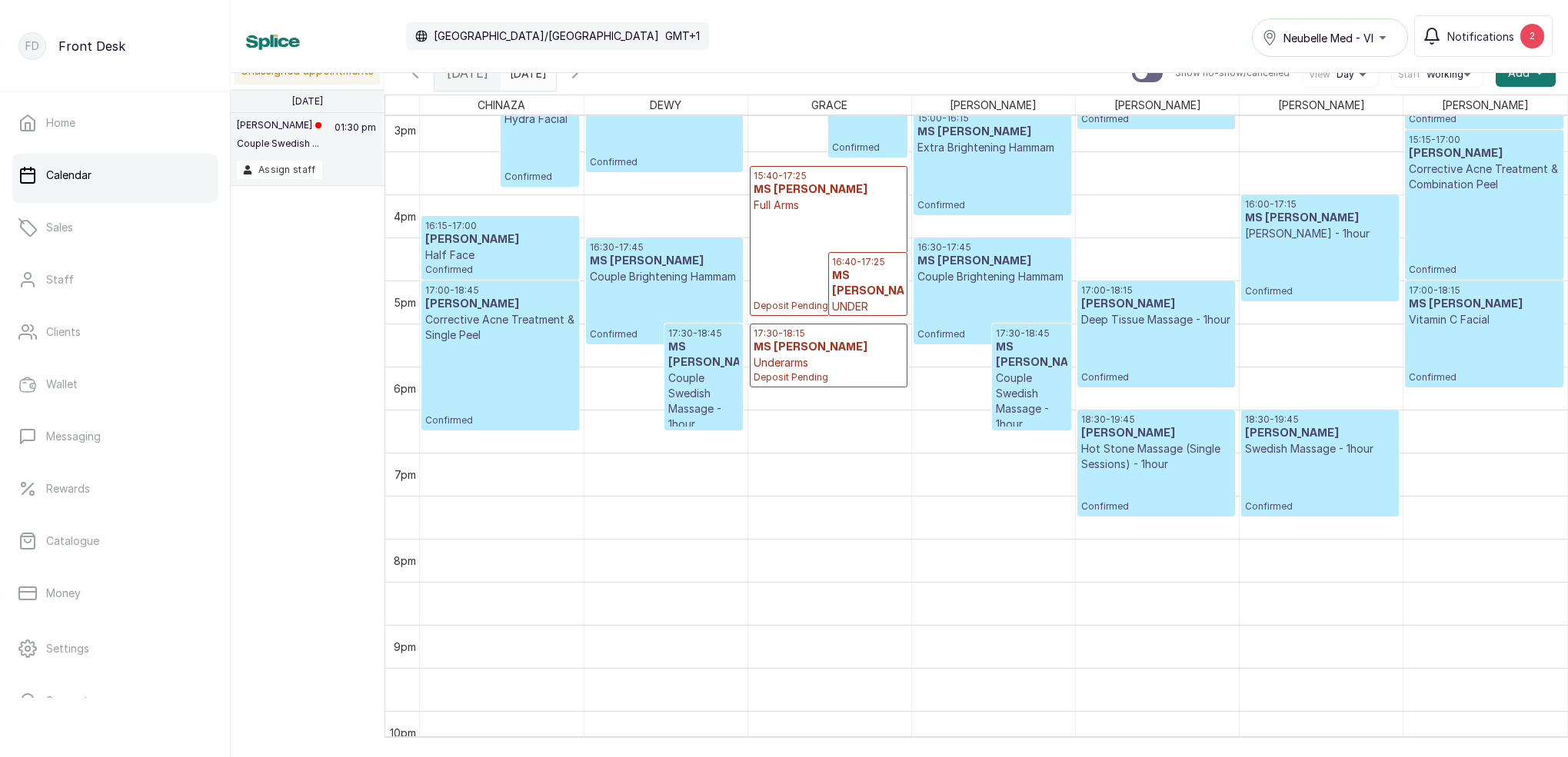
click at [472, 77] on span "[DATE]" at bounding box center [468, 73] width 41 height 18
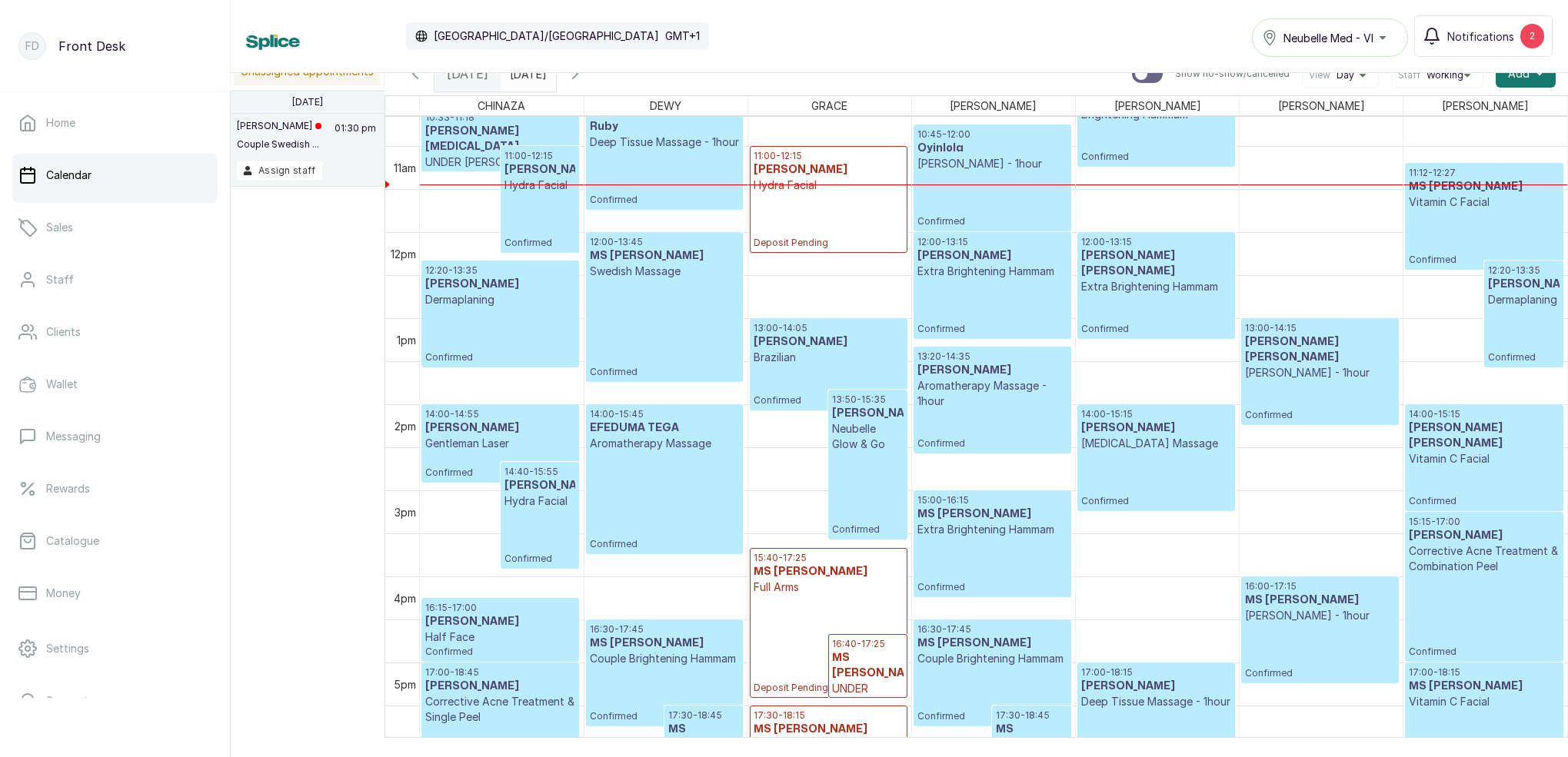
scroll to position [1211, 0]
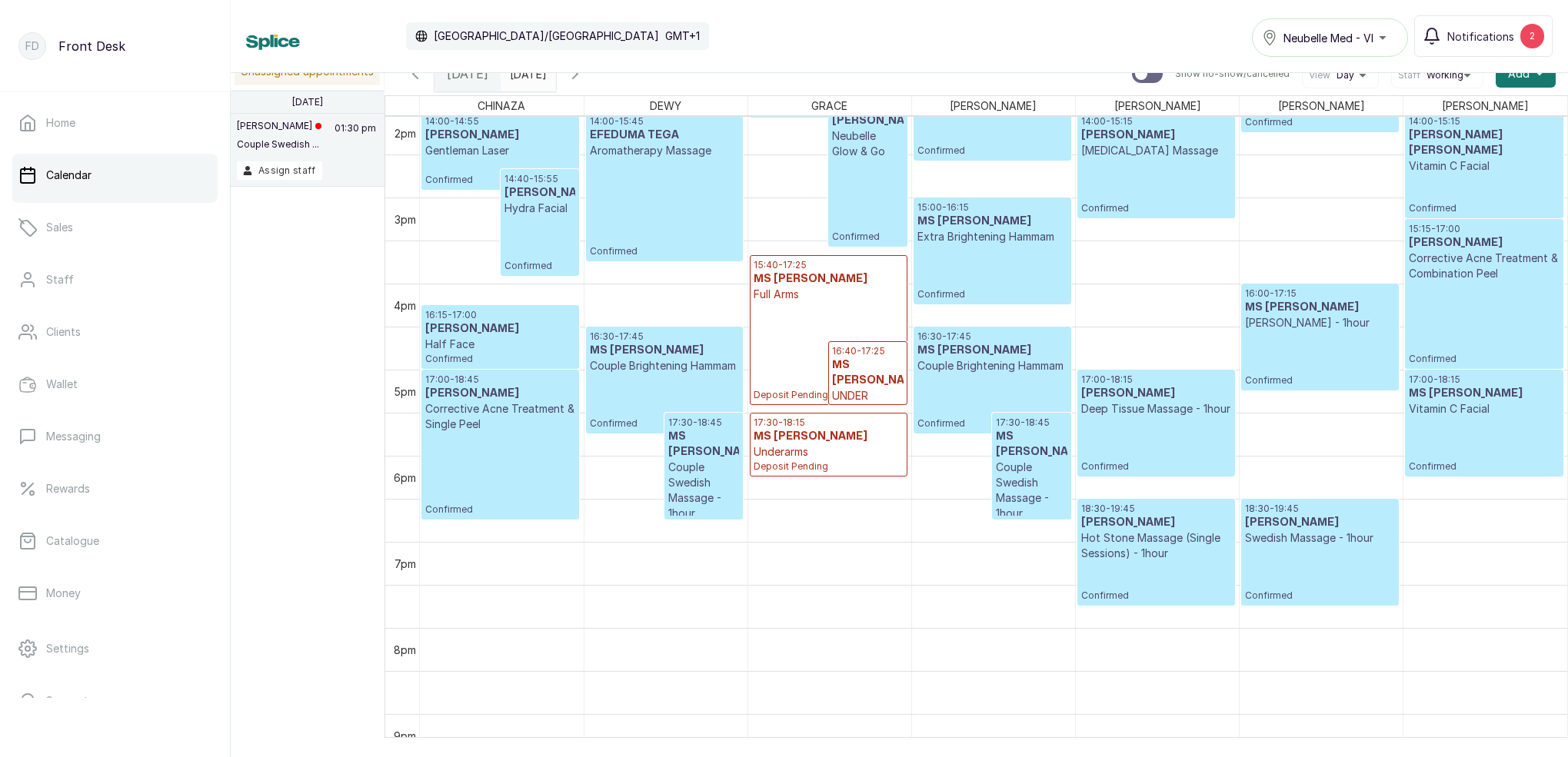
click at [526, 77] on input "[DATE]" at bounding box center [513, 69] width 24 height 26
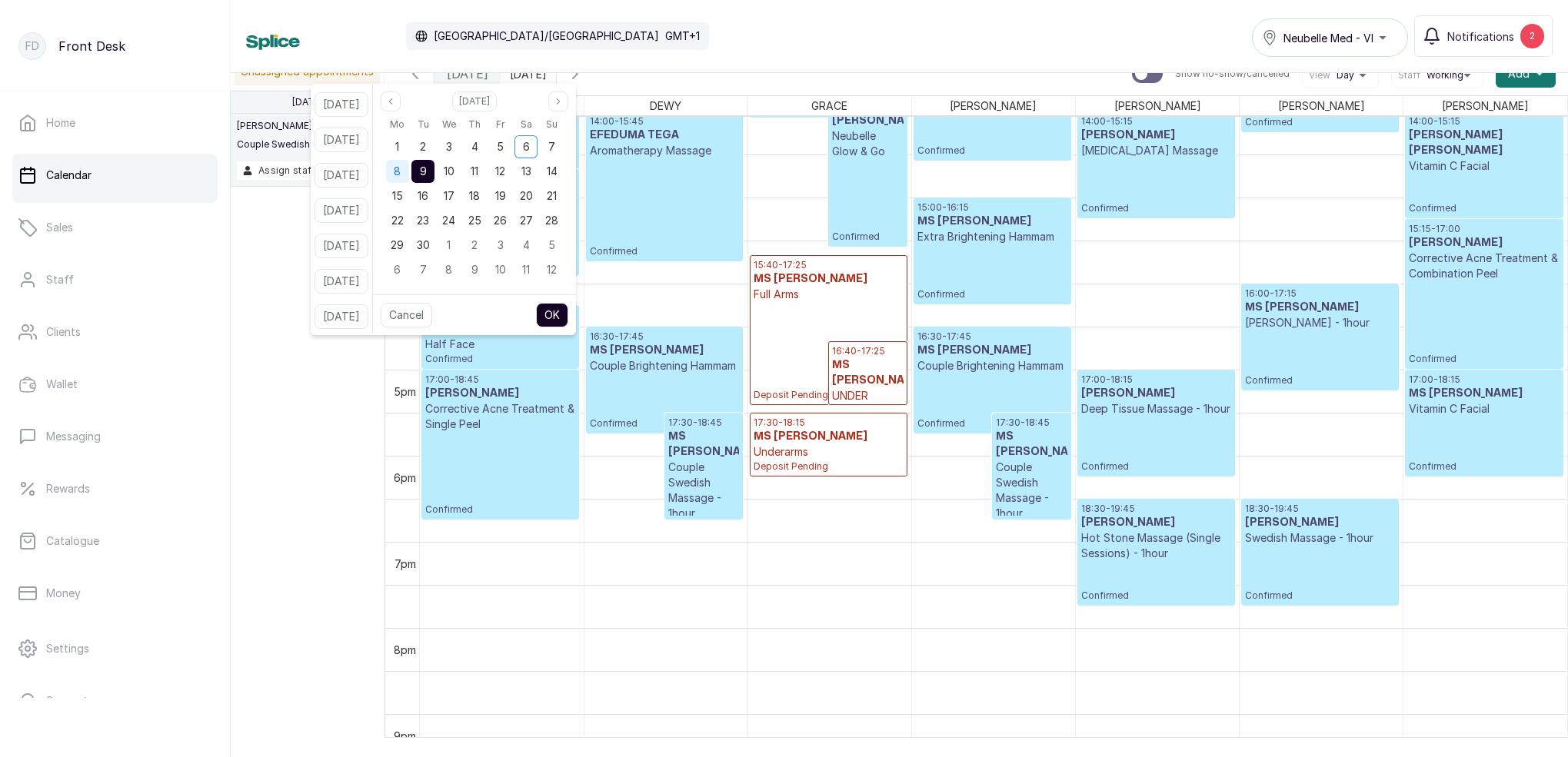
click at [409, 170] on div "8" at bounding box center [398, 171] width 23 height 23
drag, startPoint x: 447, startPoint y: 170, endPoint x: 571, endPoint y: 323, distance: 196.9
click at [435, 172] on div "9" at bounding box center [423, 171] width 23 height 23
drag, startPoint x: 574, startPoint y: 324, endPoint x: 559, endPoint y: 351, distance: 30.9
click at [568, 324] on button "OK" at bounding box center [553, 315] width 32 height 24
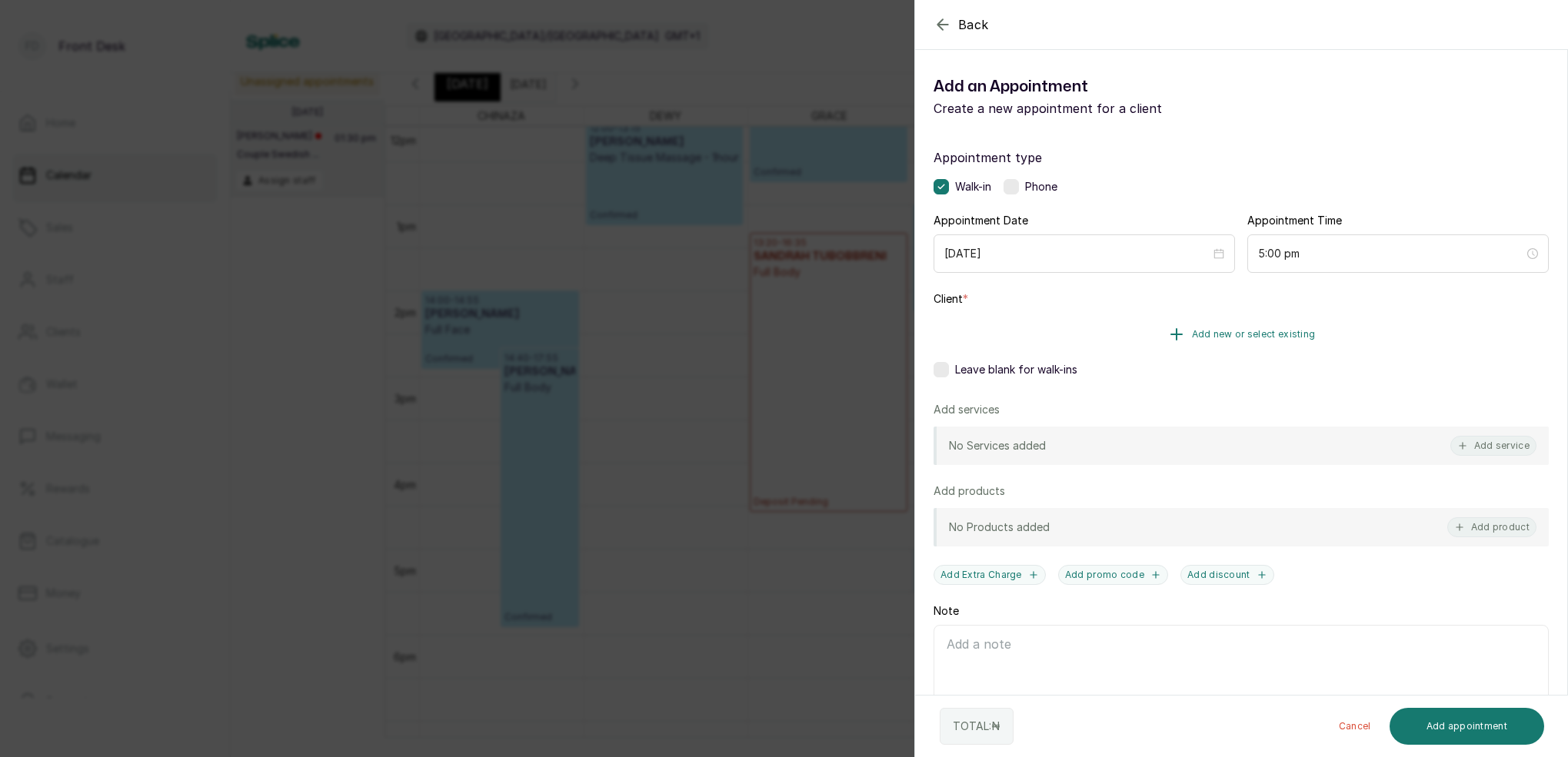
click at [1242, 335] on span "Add new or select existing" at bounding box center [1253, 334] width 124 height 13
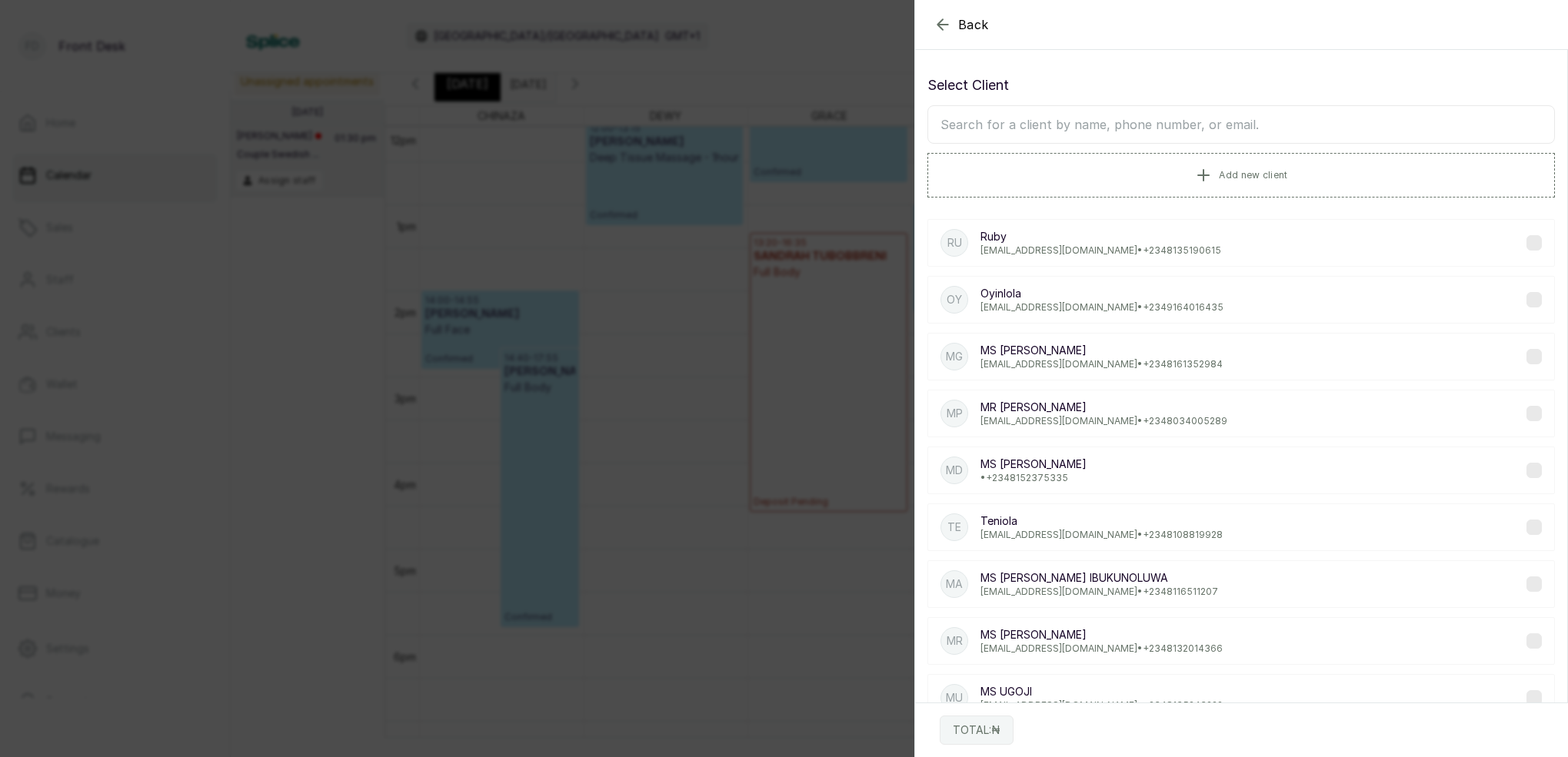
click at [1171, 123] on input "text" at bounding box center [1242, 124] width 628 height 39
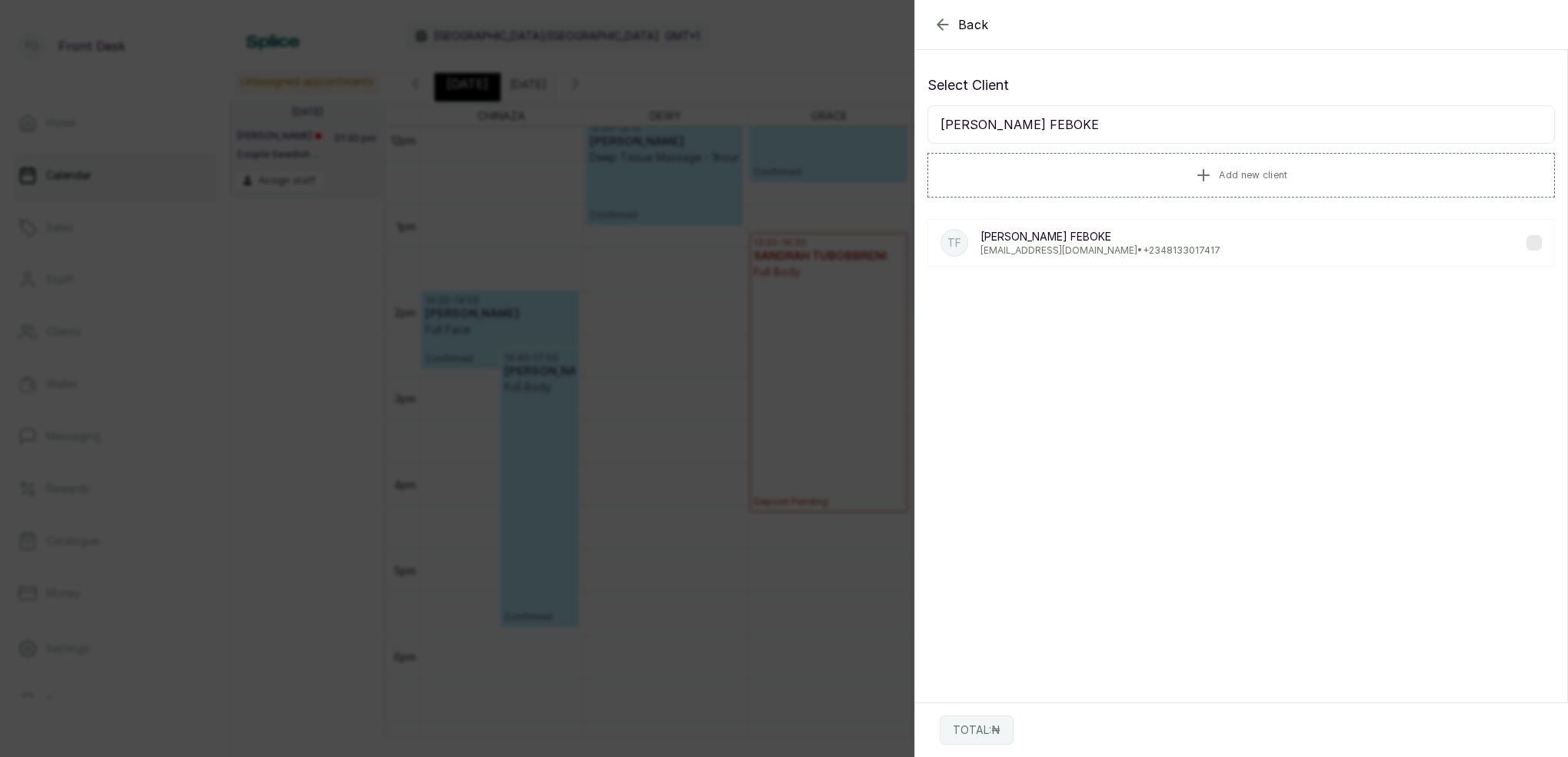
type input "[PERSON_NAME] FEBOKE"
click at [1050, 236] on p "[PERSON_NAME] FEBOKE" at bounding box center [1101, 236] width 240 height 15
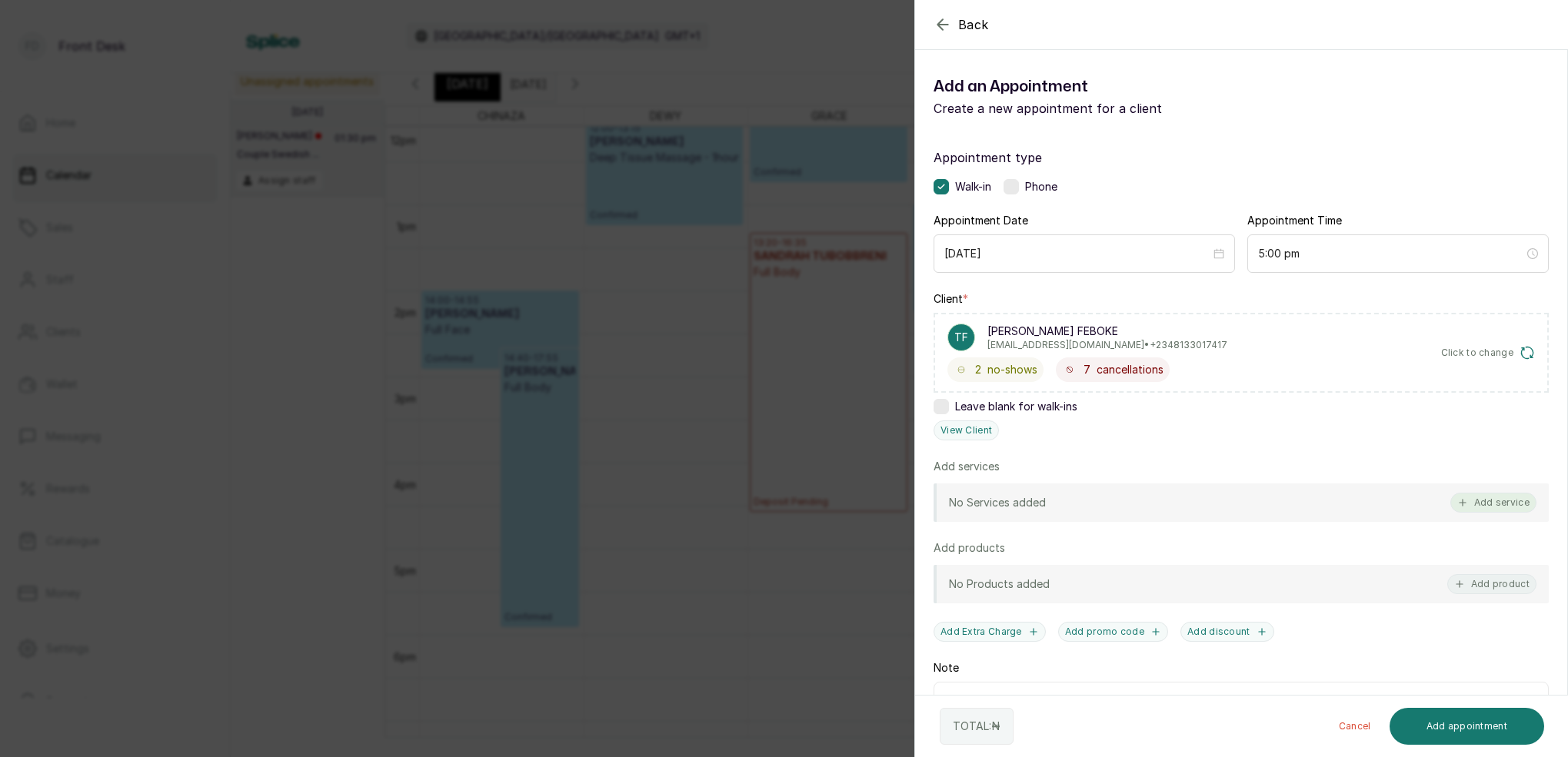
click at [1508, 507] on button "Add service" at bounding box center [1494, 503] width 87 height 20
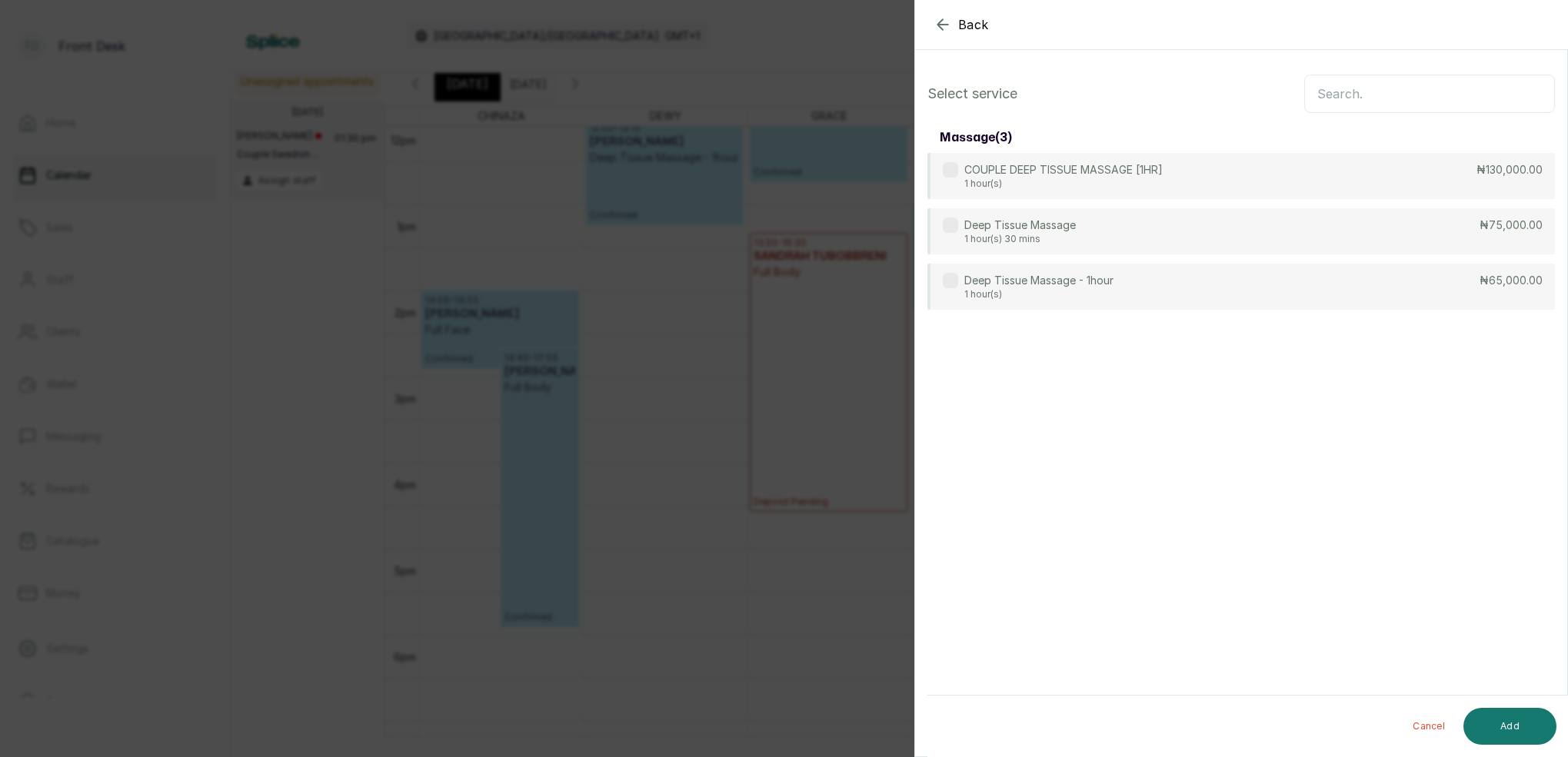
click at [1387, 96] on input "text" at bounding box center [1430, 94] width 251 height 39
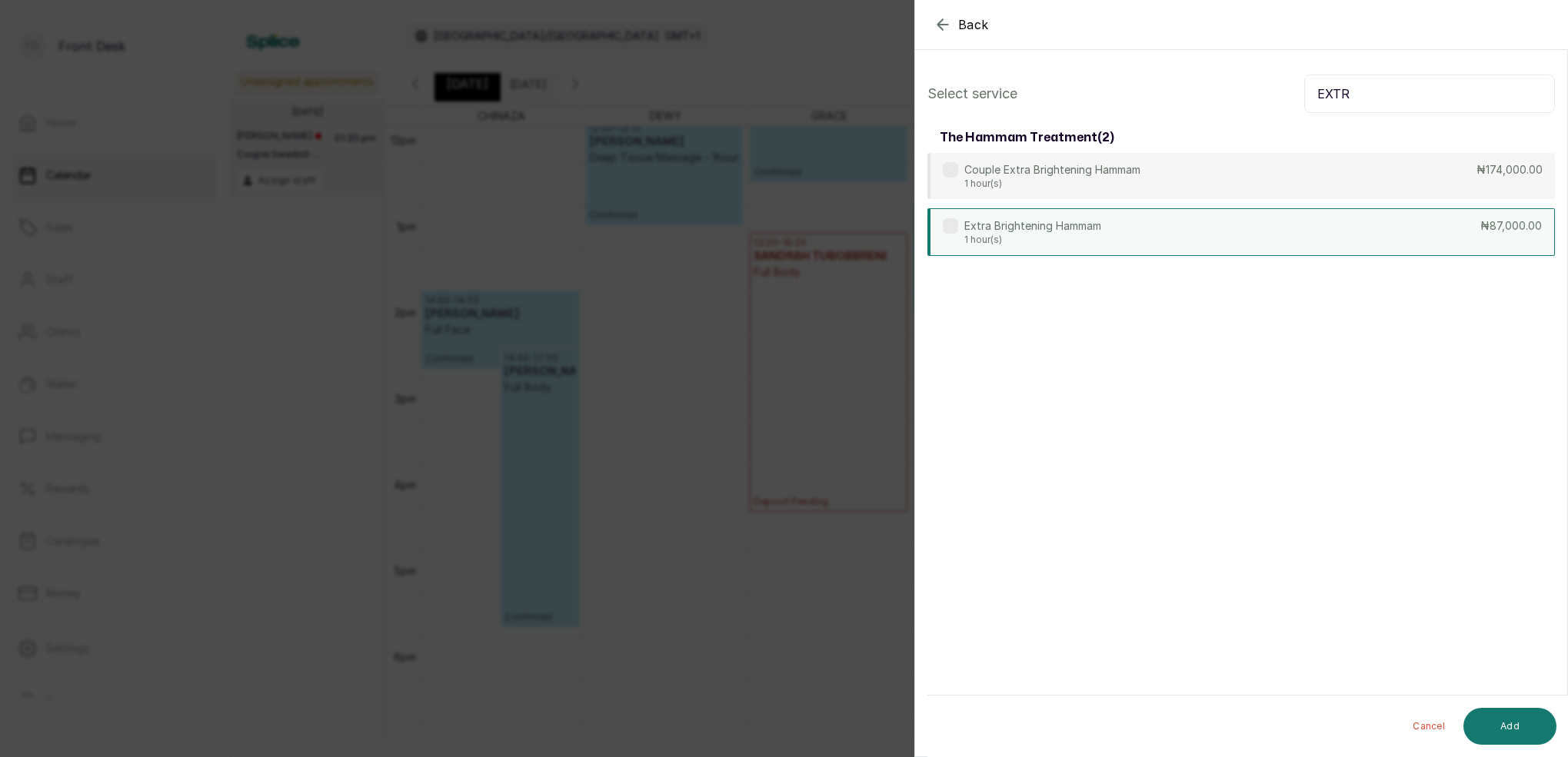
type input "EXTR"
click at [1053, 227] on p "Extra Brightening Hammam" at bounding box center [1033, 225] width 137 height 15
click at [1523, 720] on button "Add" at bounding box center [1509, 726] width 93 height 37
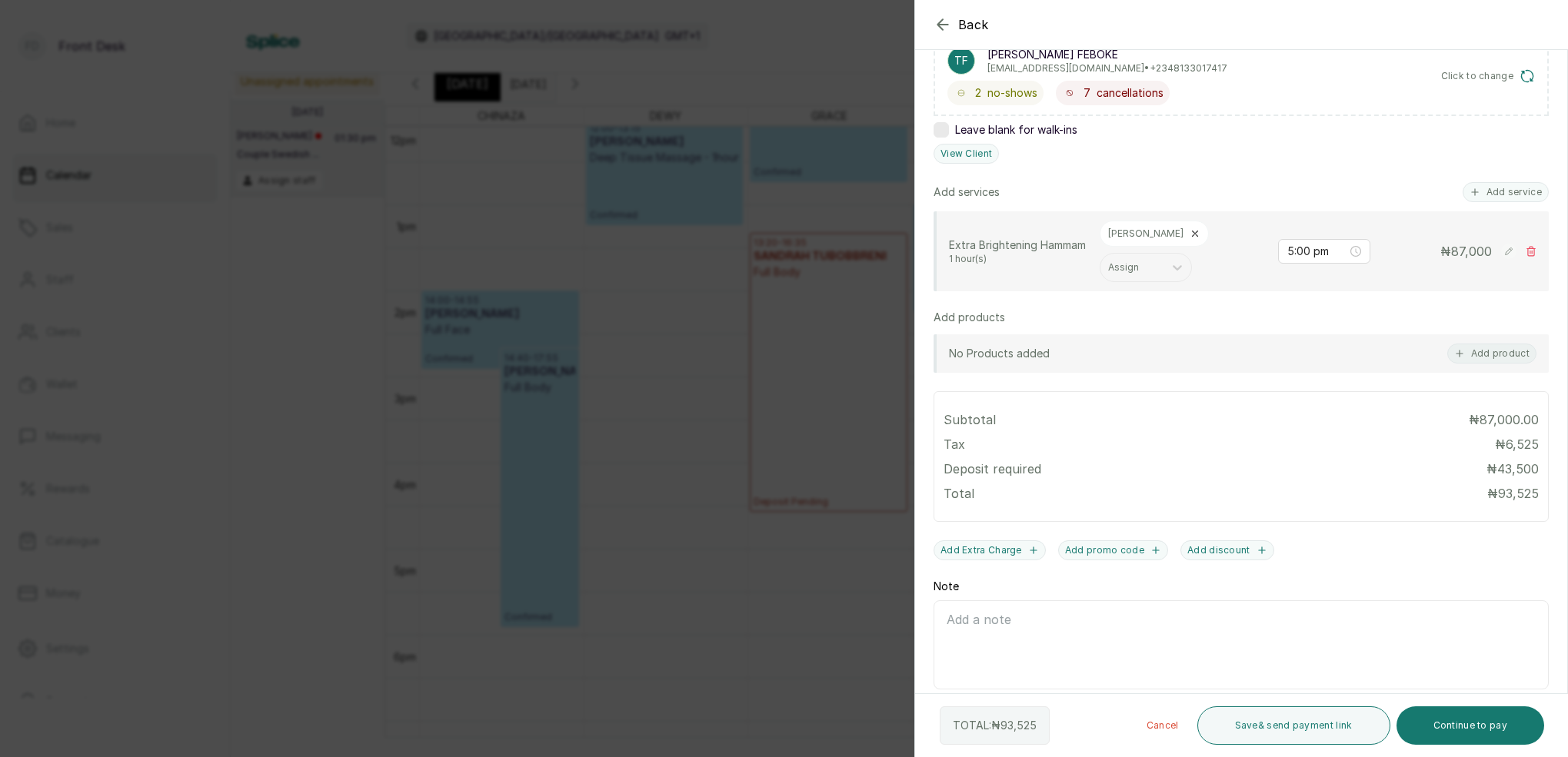
click at [1219, 541] on button "Add discount" at bounding box center [1227, 551] width 94 height 20
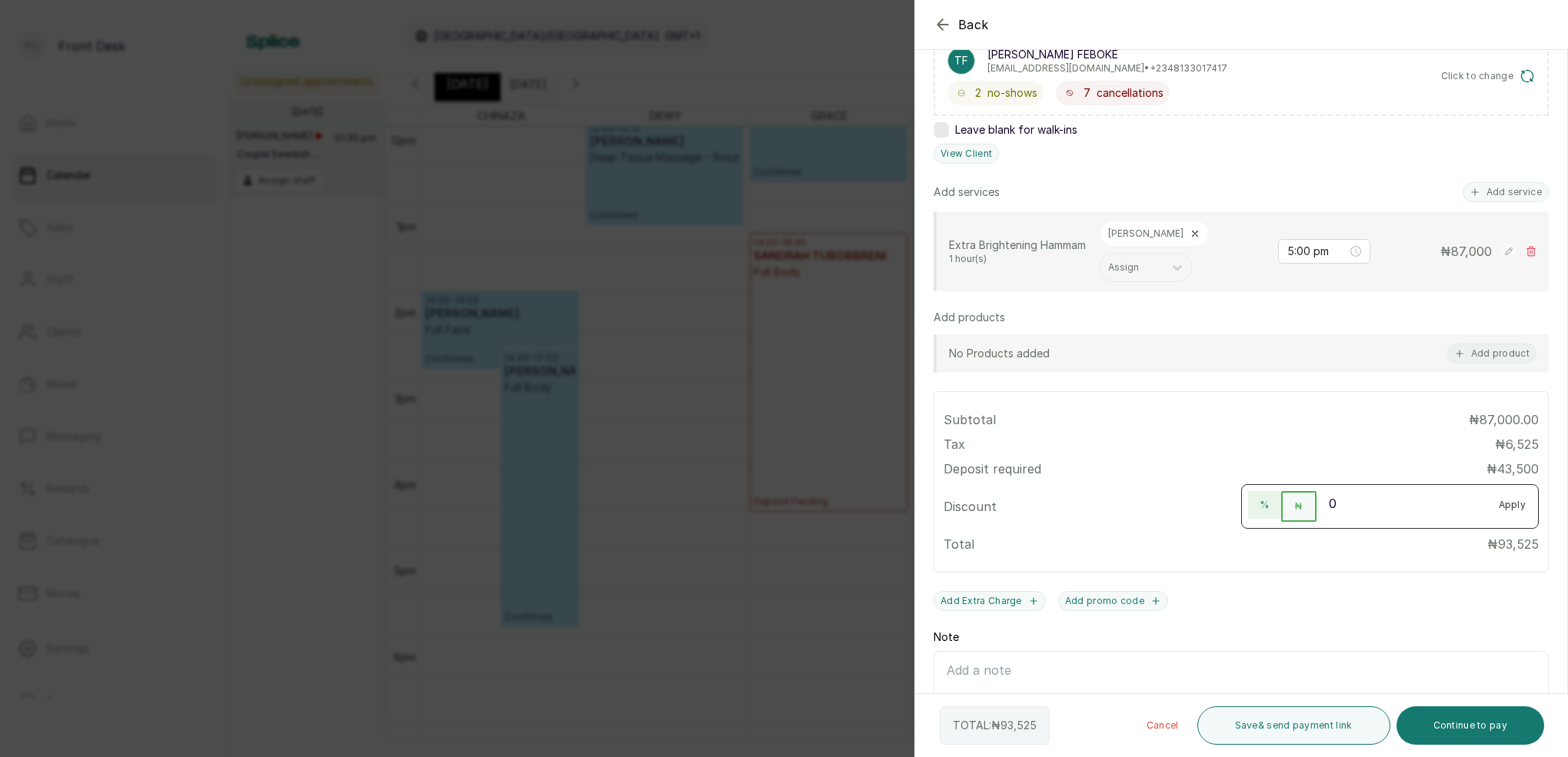
click at [1258, 491] on button "%" at bounding box center [1265, 505] width 33 height 28
click at [1365, 491] on input "0" at bounding box center [1401, 503] width 170 height 24
type input "12"
type input "12.5"
click at [1481, 728] on button "Continue to pay" at bounding box center [1471, 725] width 149 height 39
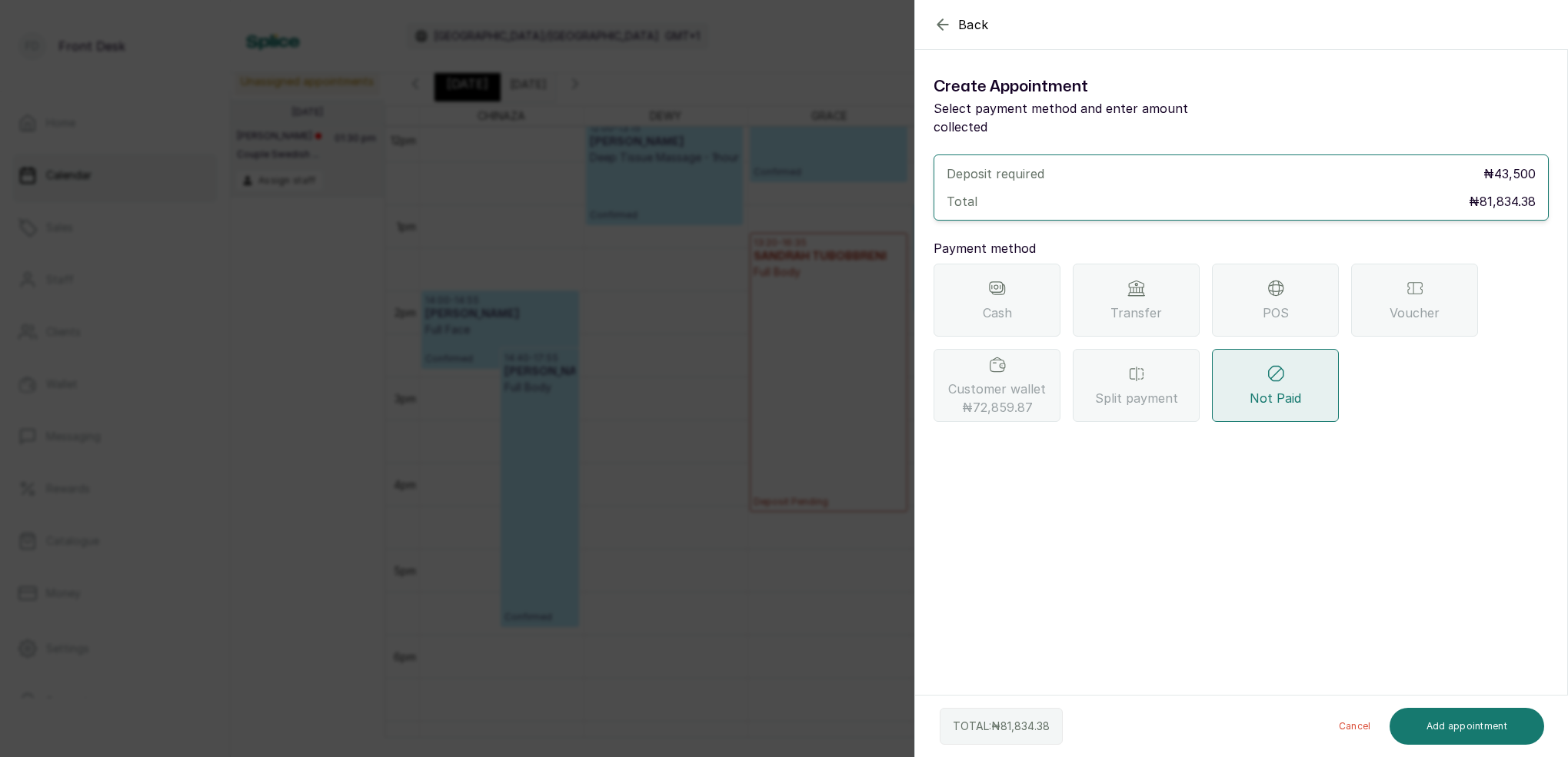
click at [943, 23] on icon "button" at bounding box center [943, 24] width 18 height 18
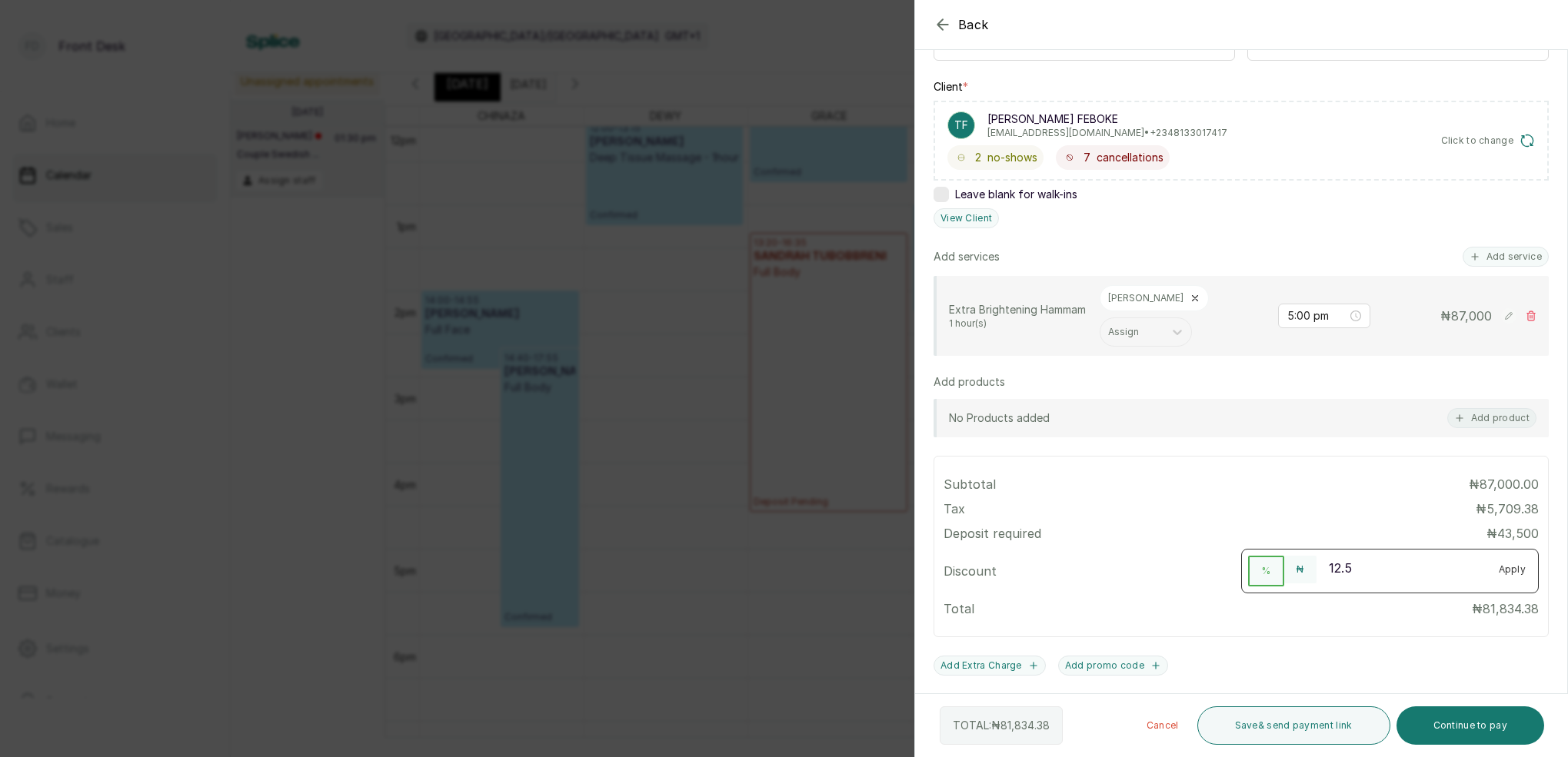
click at [1518, 556] on button "Apply" at bounding box center [1513, 570] width 52 height 28
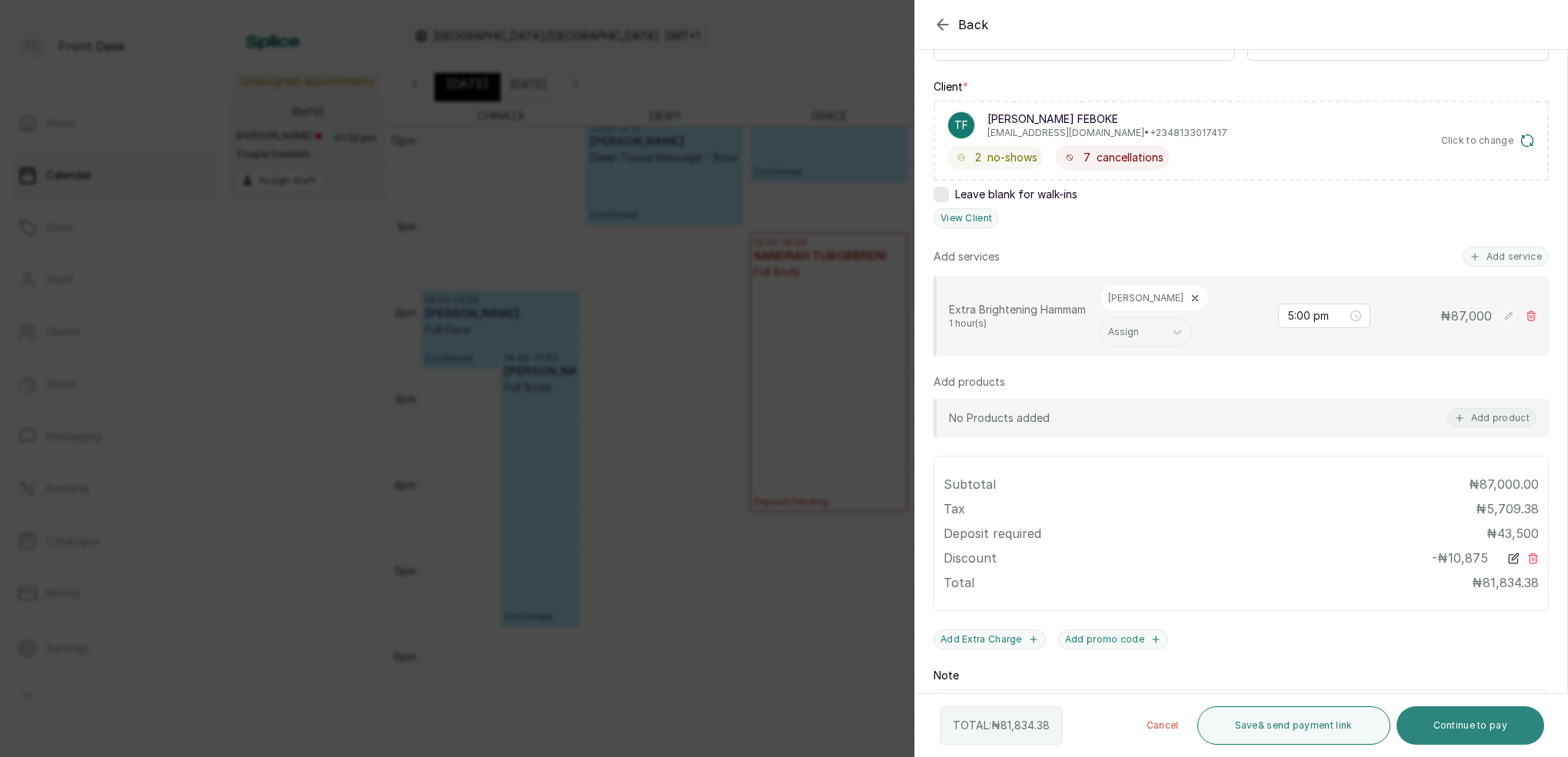
click at [1481, 725] on button "Continue to pay" at bounding box center [1471, 725] width 149 height 39
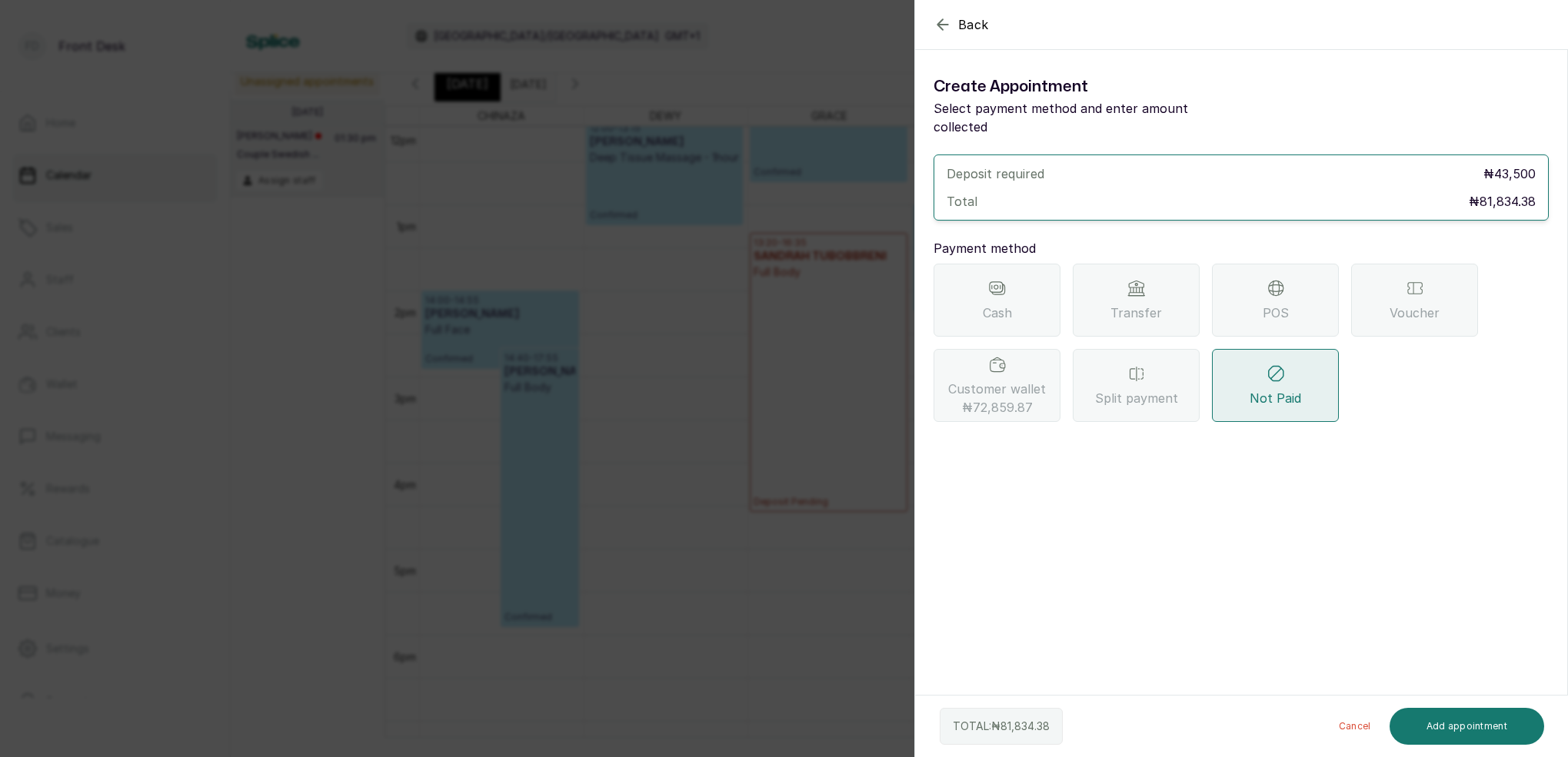
click at [1031, 379] on span "Customer wallet ₦72,859.87" at bounding box center [997, 397] width 97 height 37
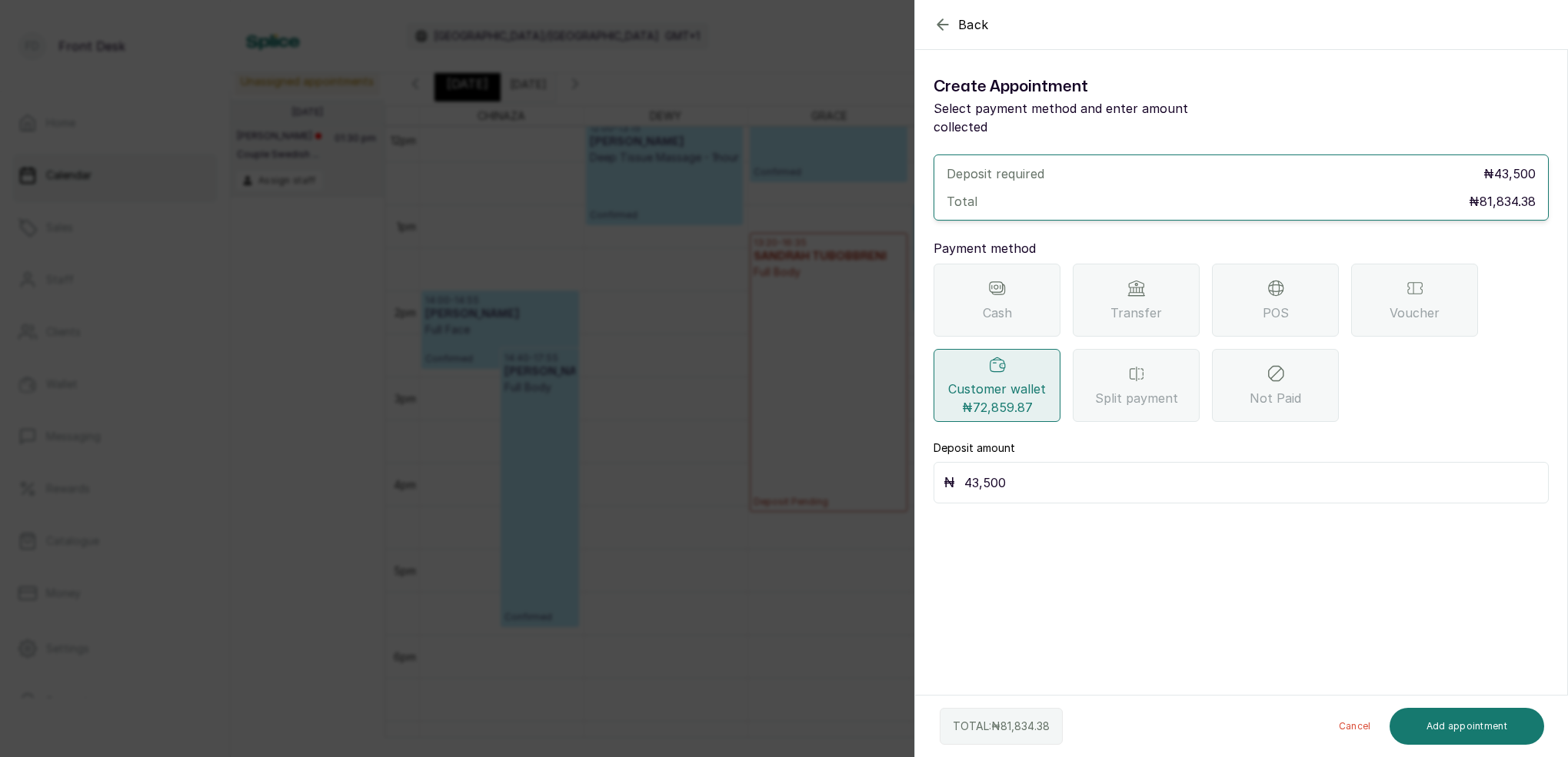
click at [1039, 472] on input "43,500" at bounding box center [1252, 483] width 574 height 22
type input "4"
type input "72,859.87"
click at [1468, 731] on button "Add appointment" at bounding box center [1467, 726] width 155 height 37
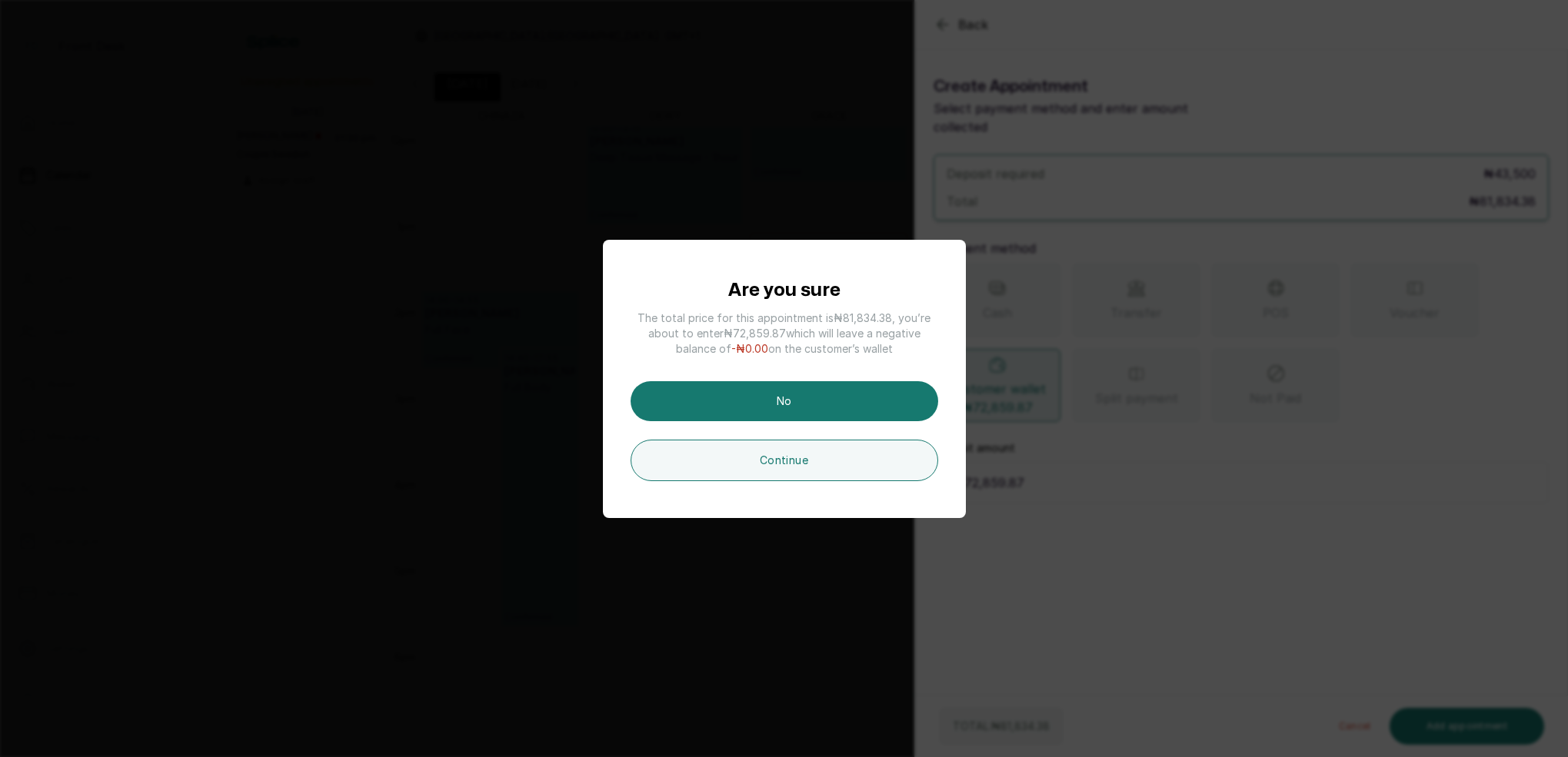
click at [1078, 455] on div "Are you sure The total price for this appointment is ₦81,834.38 , you’re about …" at bounding box center [784, 378] width 1568 height 757
click at [784, 398] on button "No" at bounding box center [784, 401] width 307 height 40
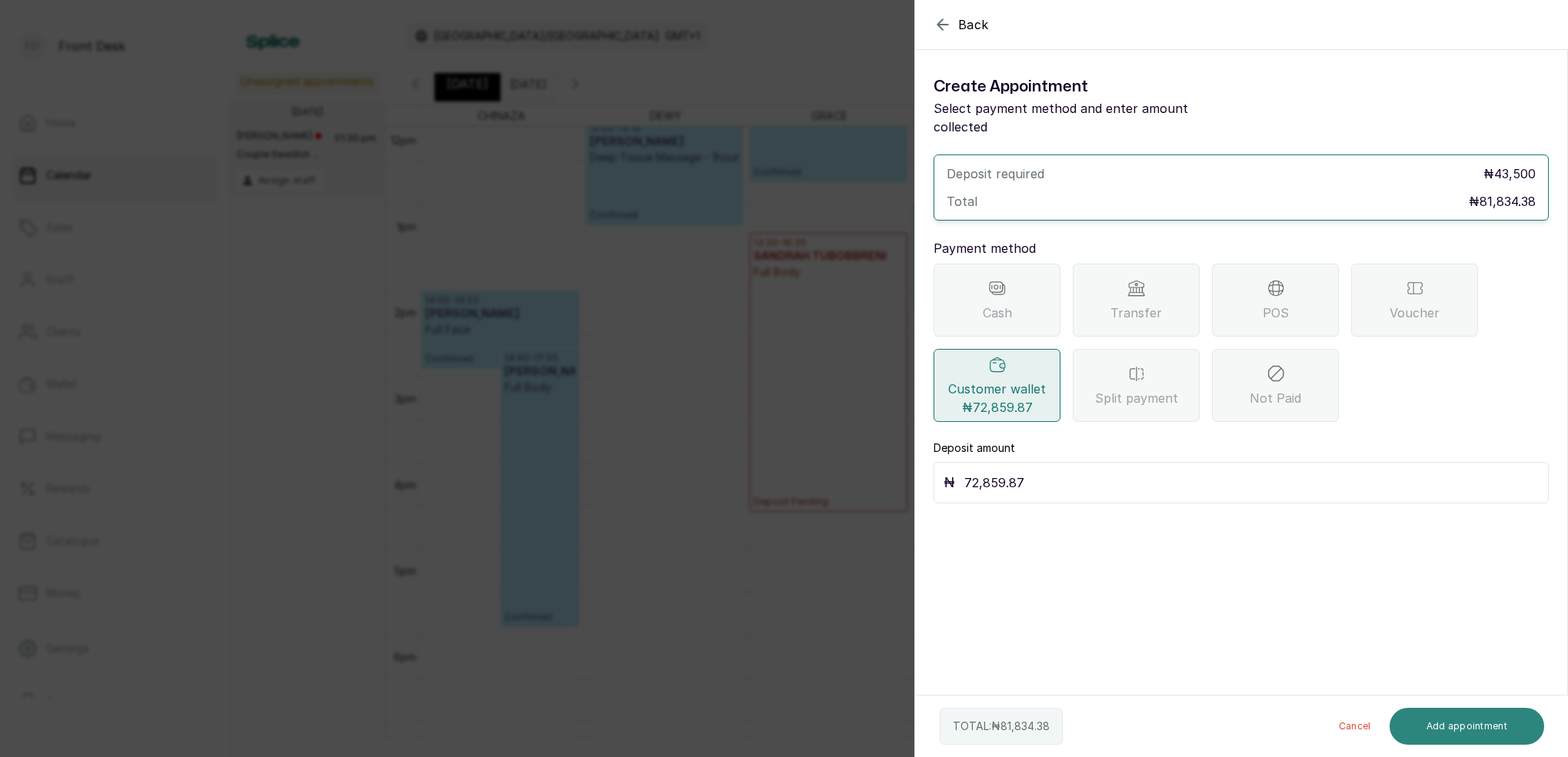
click at [1453, 731] on button "Add appointment" at bounding box center [1467, 726] width 155 height 37
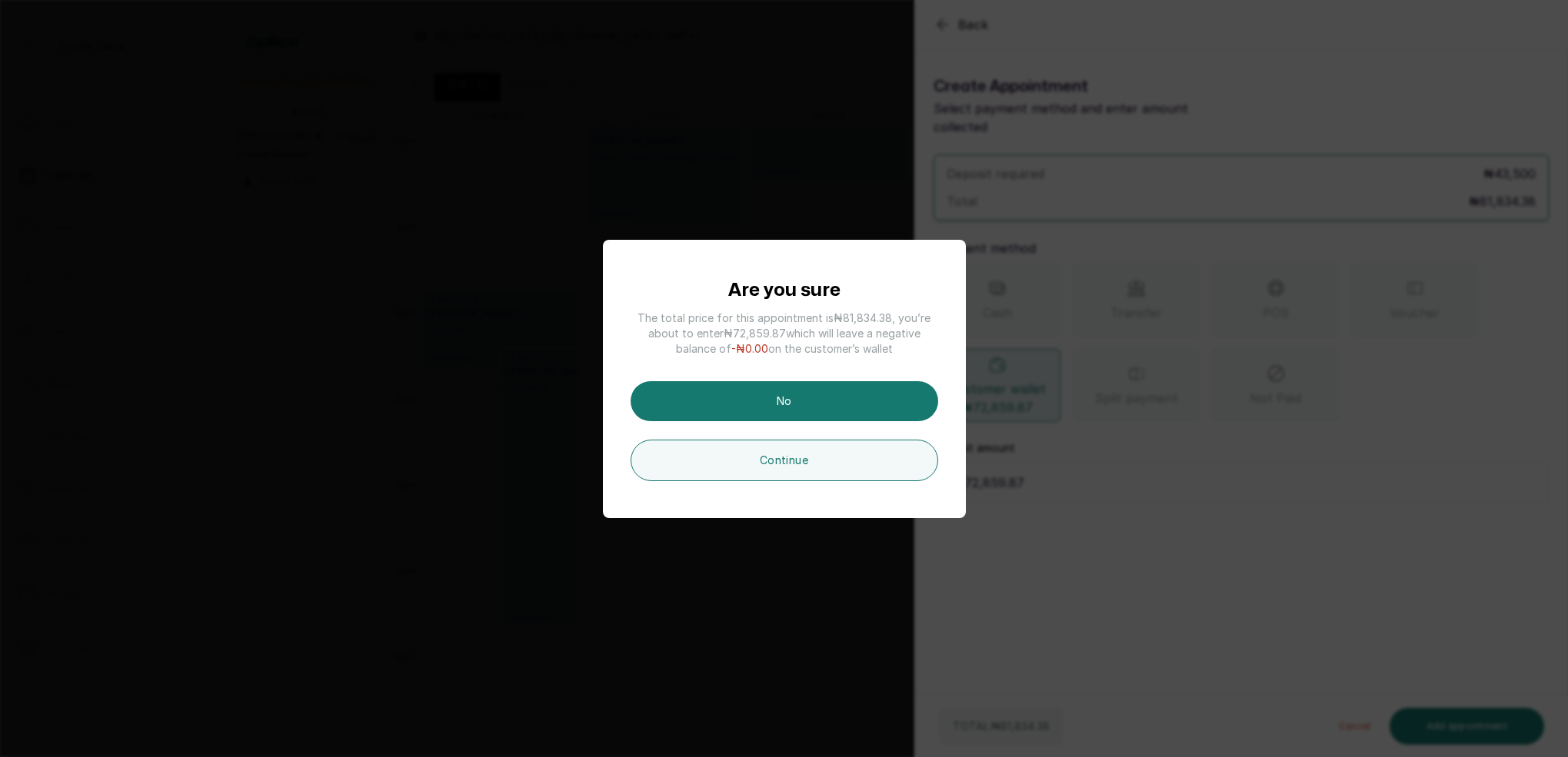
click at [812, 460] on button "Continue" at bounding box center [784, 461] width 307 height 41
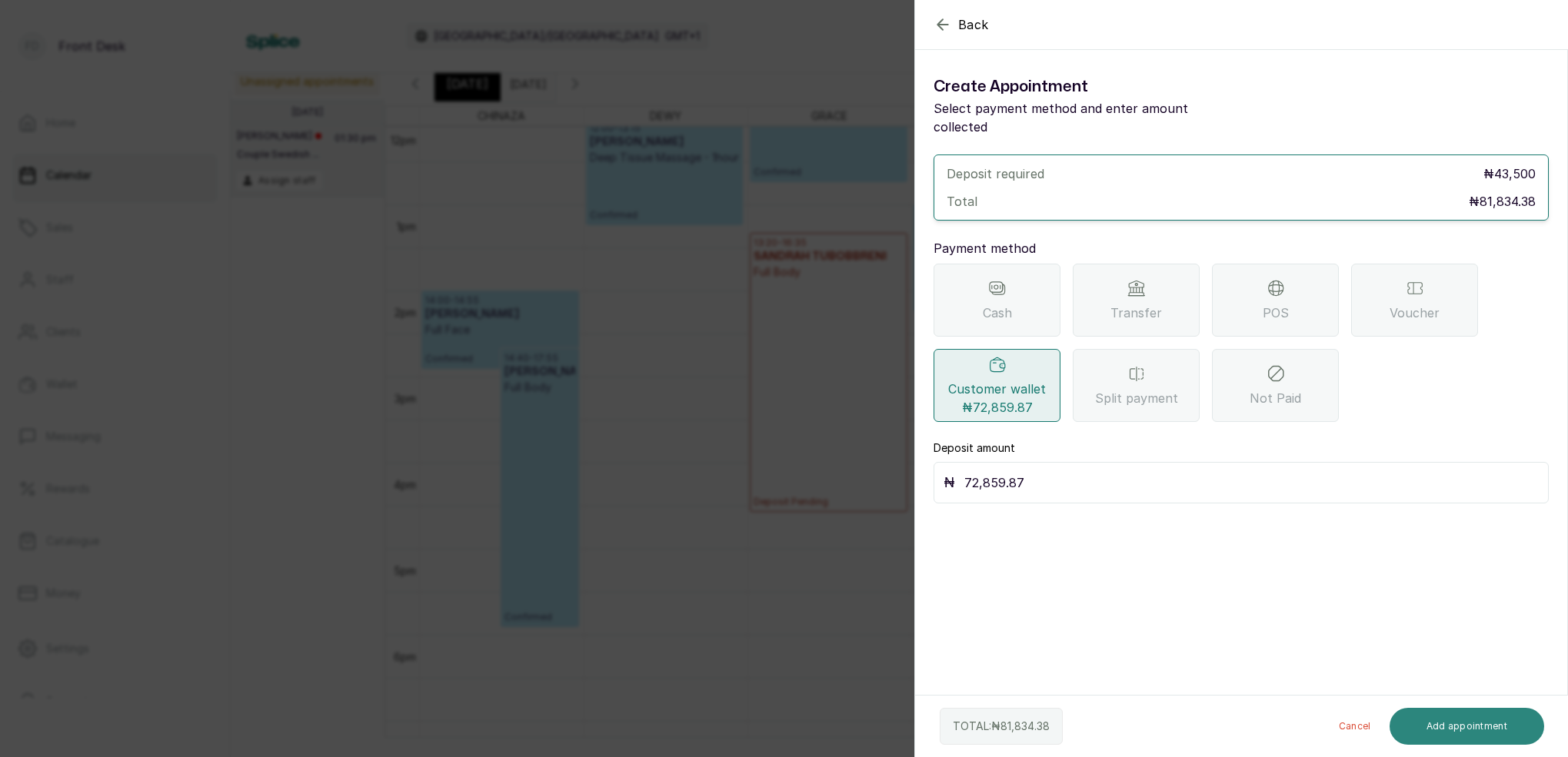
click at [1488, 725] on button "Add appointment" at bounding box center [1467, 726] width 155 height 37
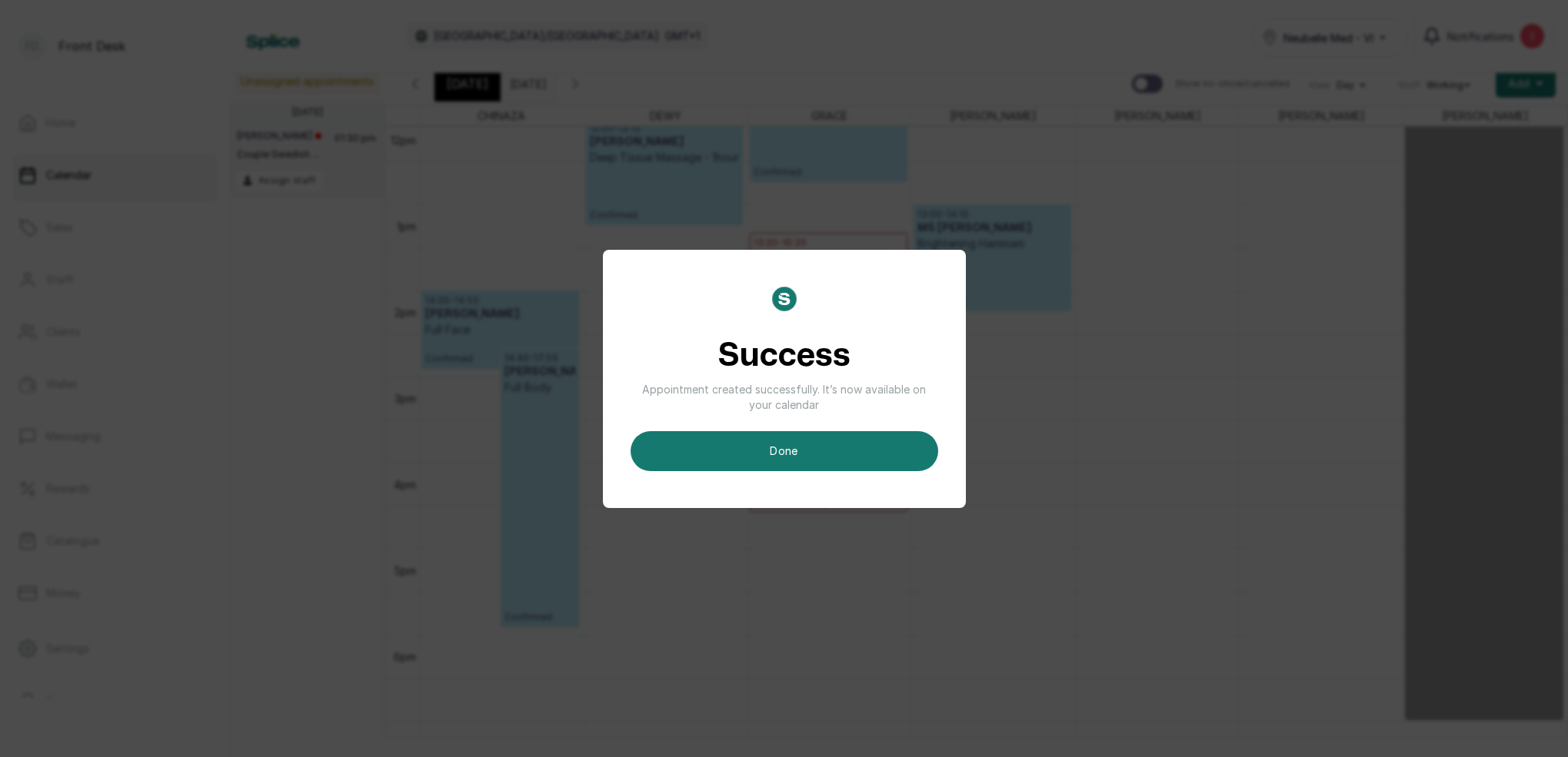
drag, startPoint x: 867, startPoint y: 455, endPoint x: 894, endPoint y: 453, distance: 27.1
click at [867, 455] on button "done" at bounding box center [784, 451] width 307 height 40
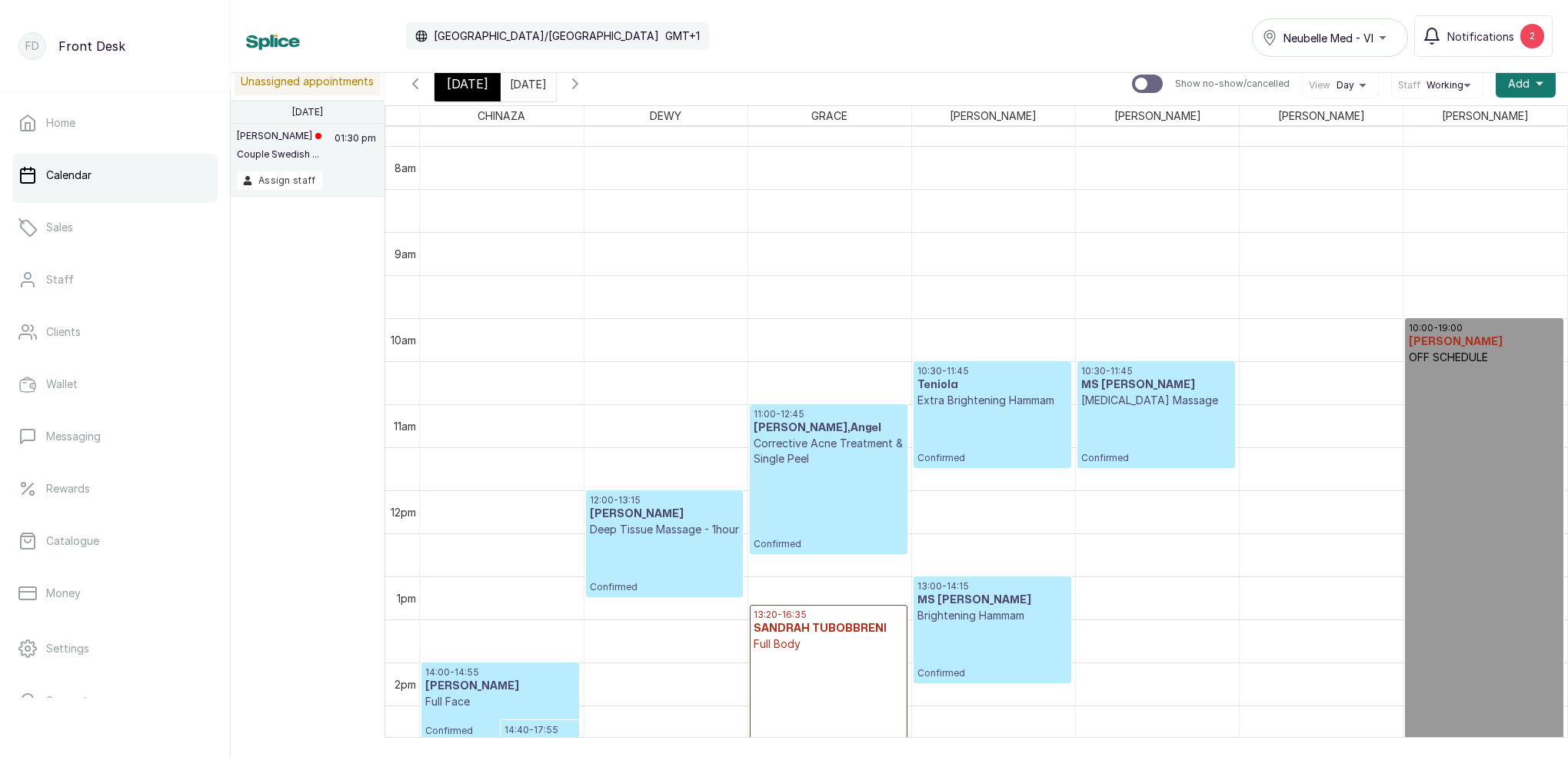
scroll to position [710, 0]
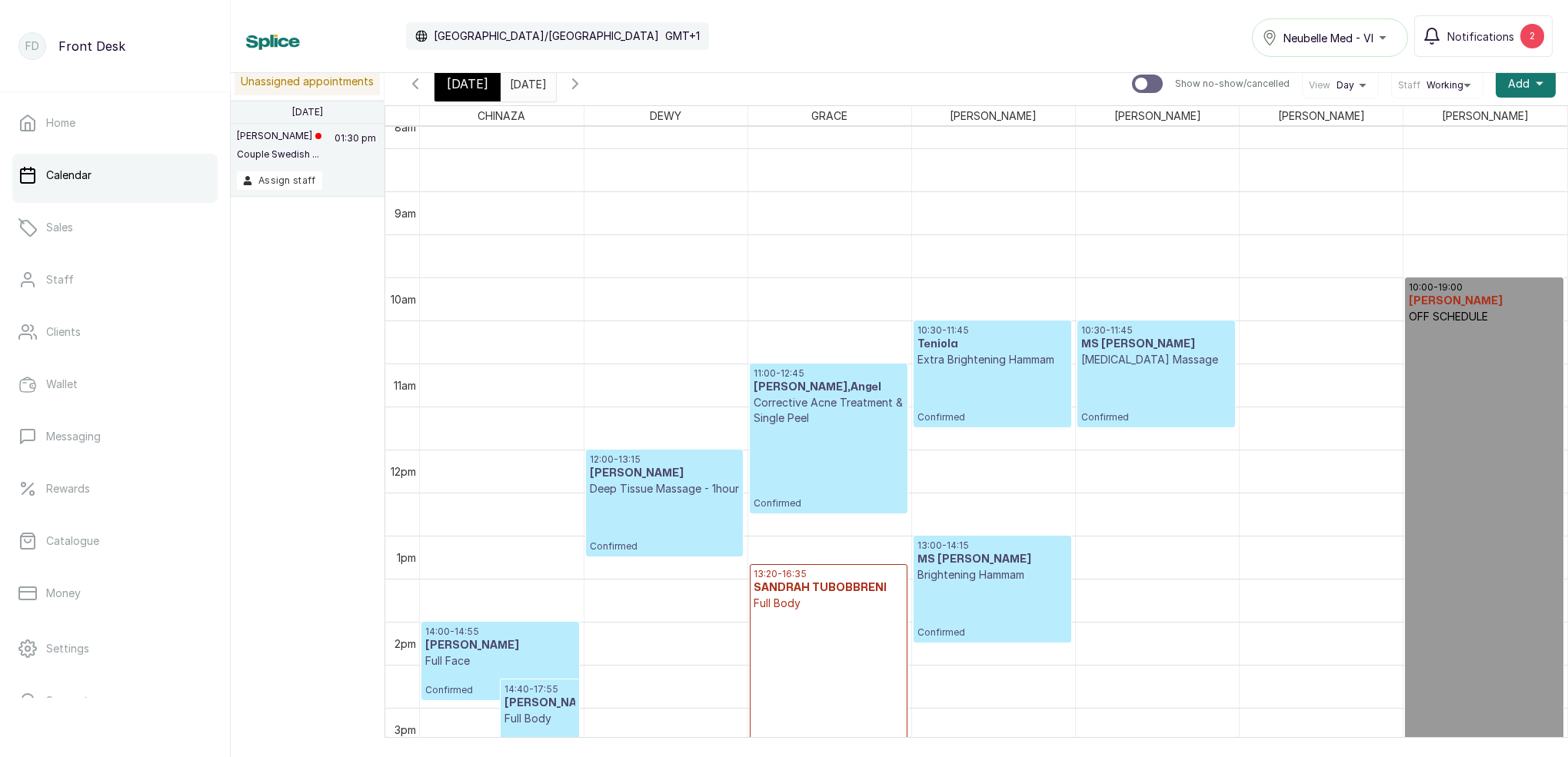
drag, startPoint x: 465, startPoint y: 84, endPoint x: 488, endPoint y: 150, distance: 69.9
click at [465, 84] on span "[DATE]" at bounding box center [468, 84] width 41 height 18
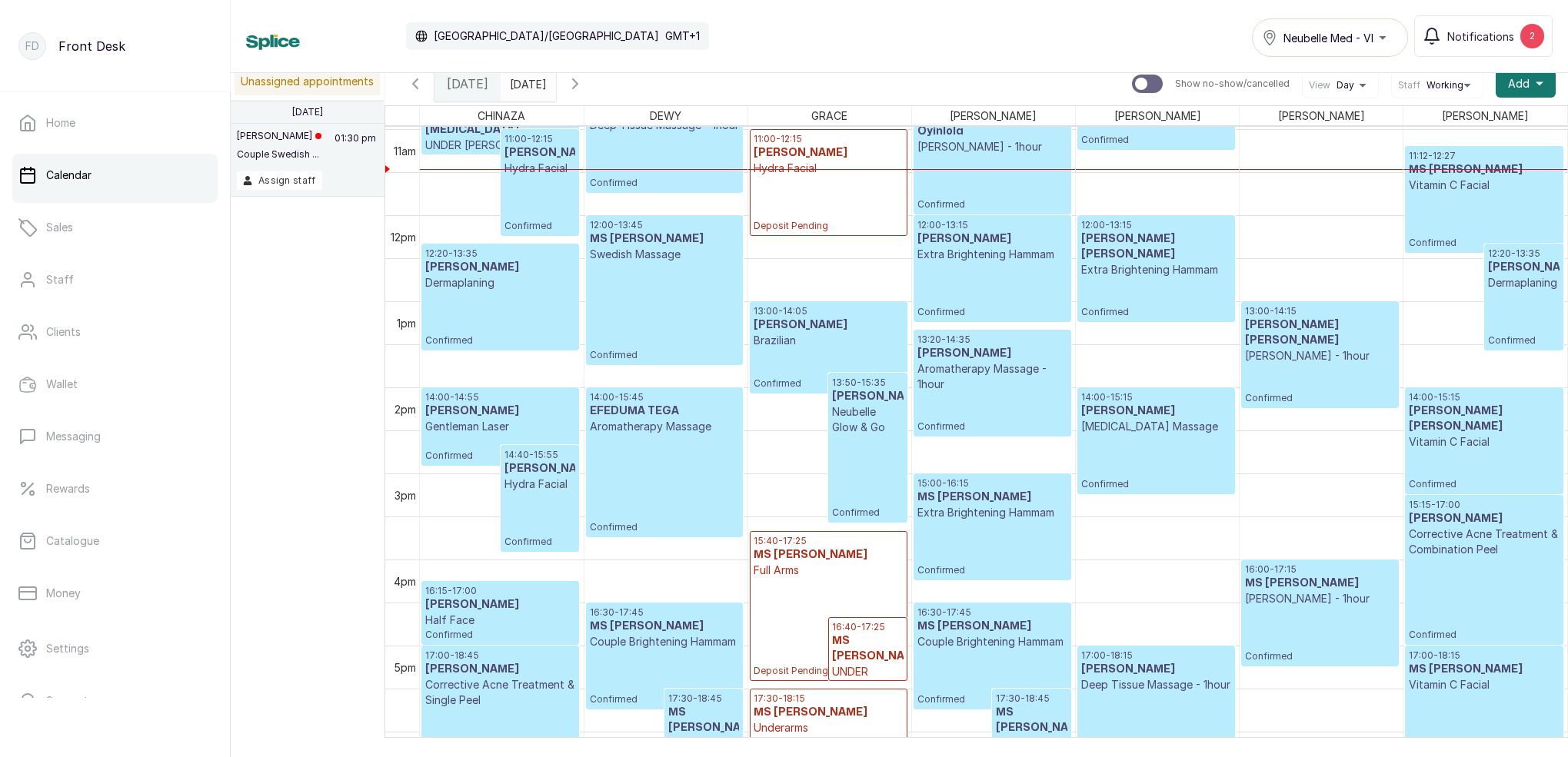
scroll to position [950, 0]
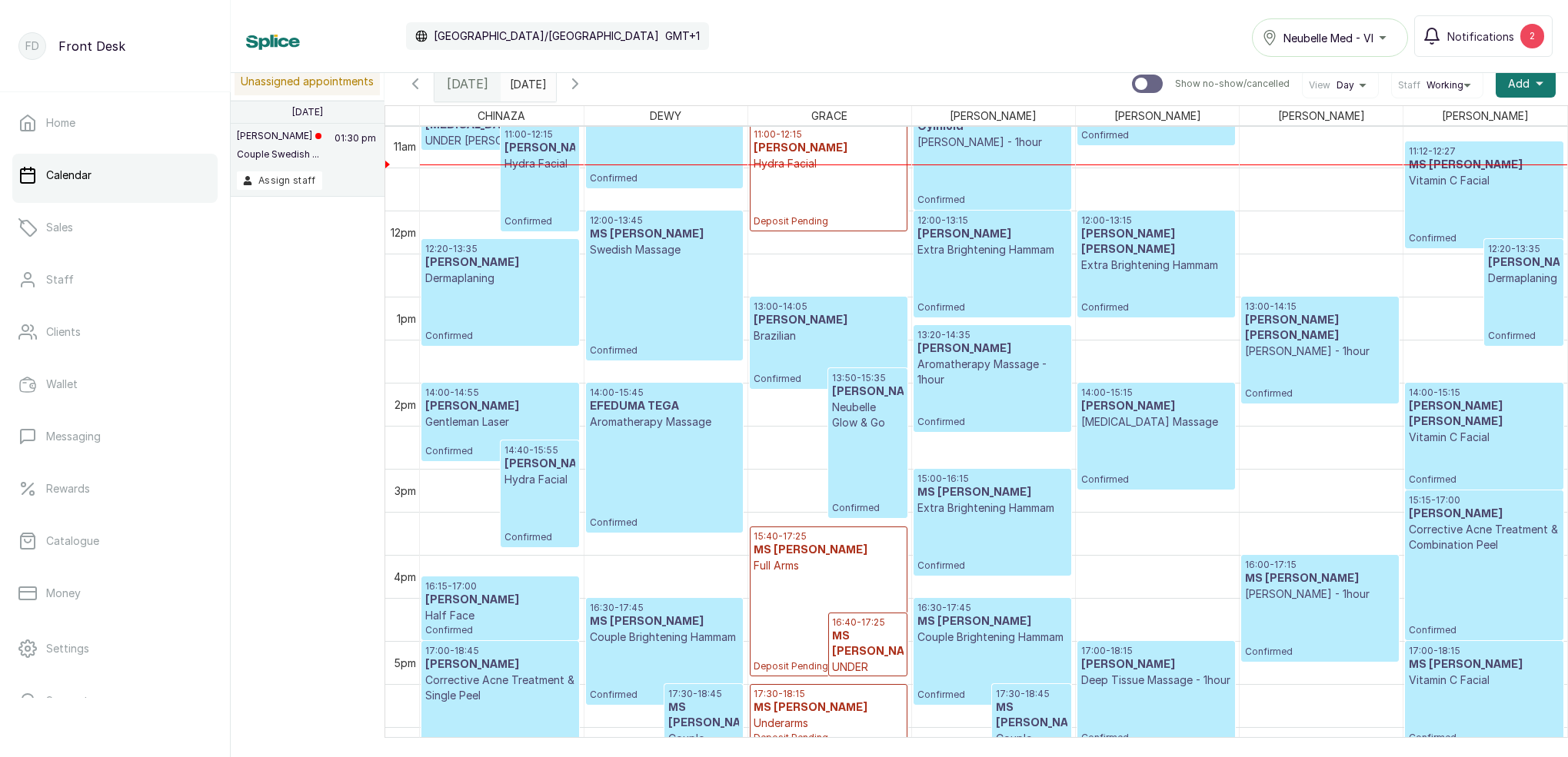
click at [526, 86] on input "[DATE]" at bounding box center [513, 79] width 24 height 26
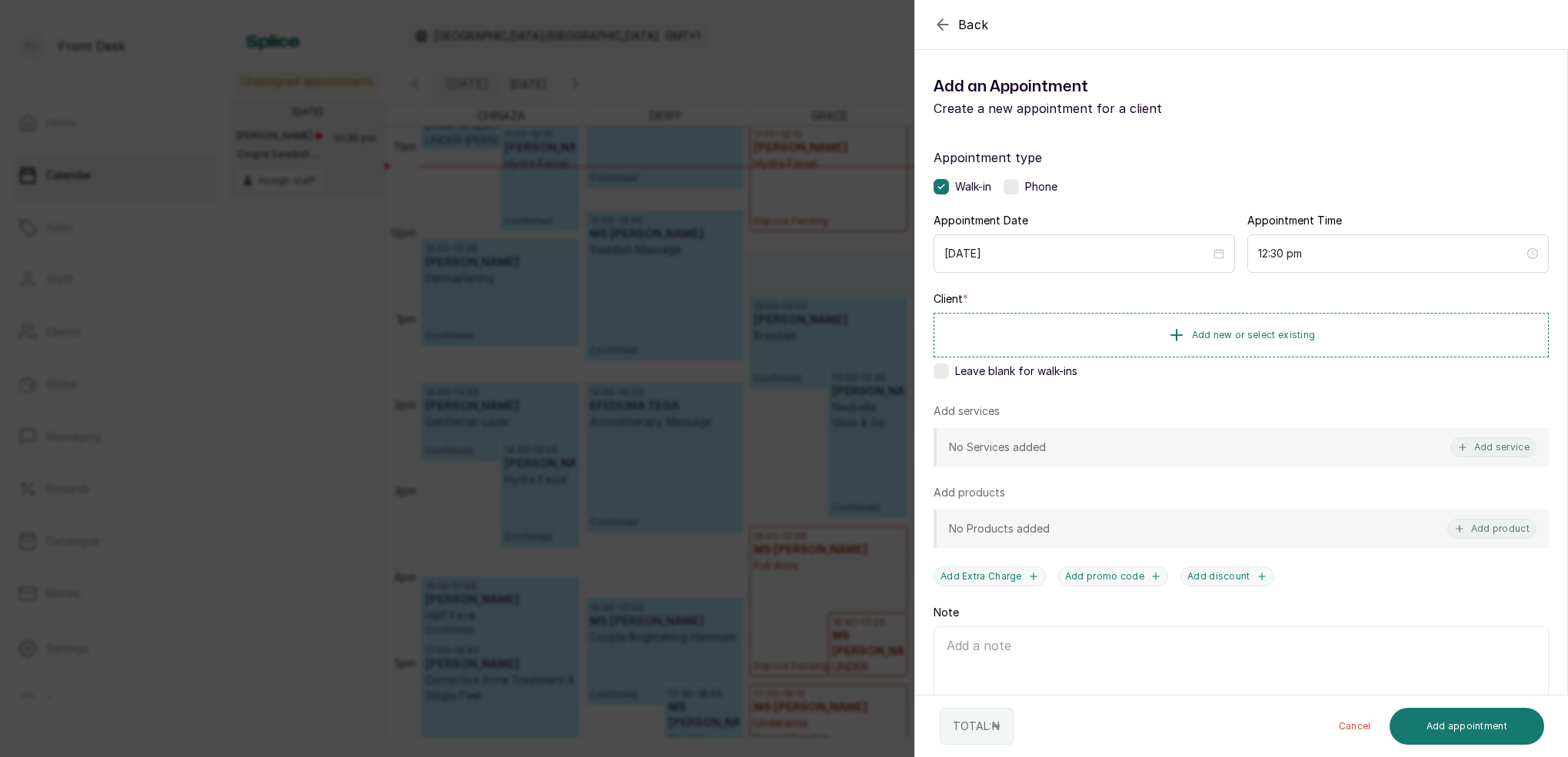
click at [936, 26] on icon "button" at bounding box center [943, 24] width 18 height 18
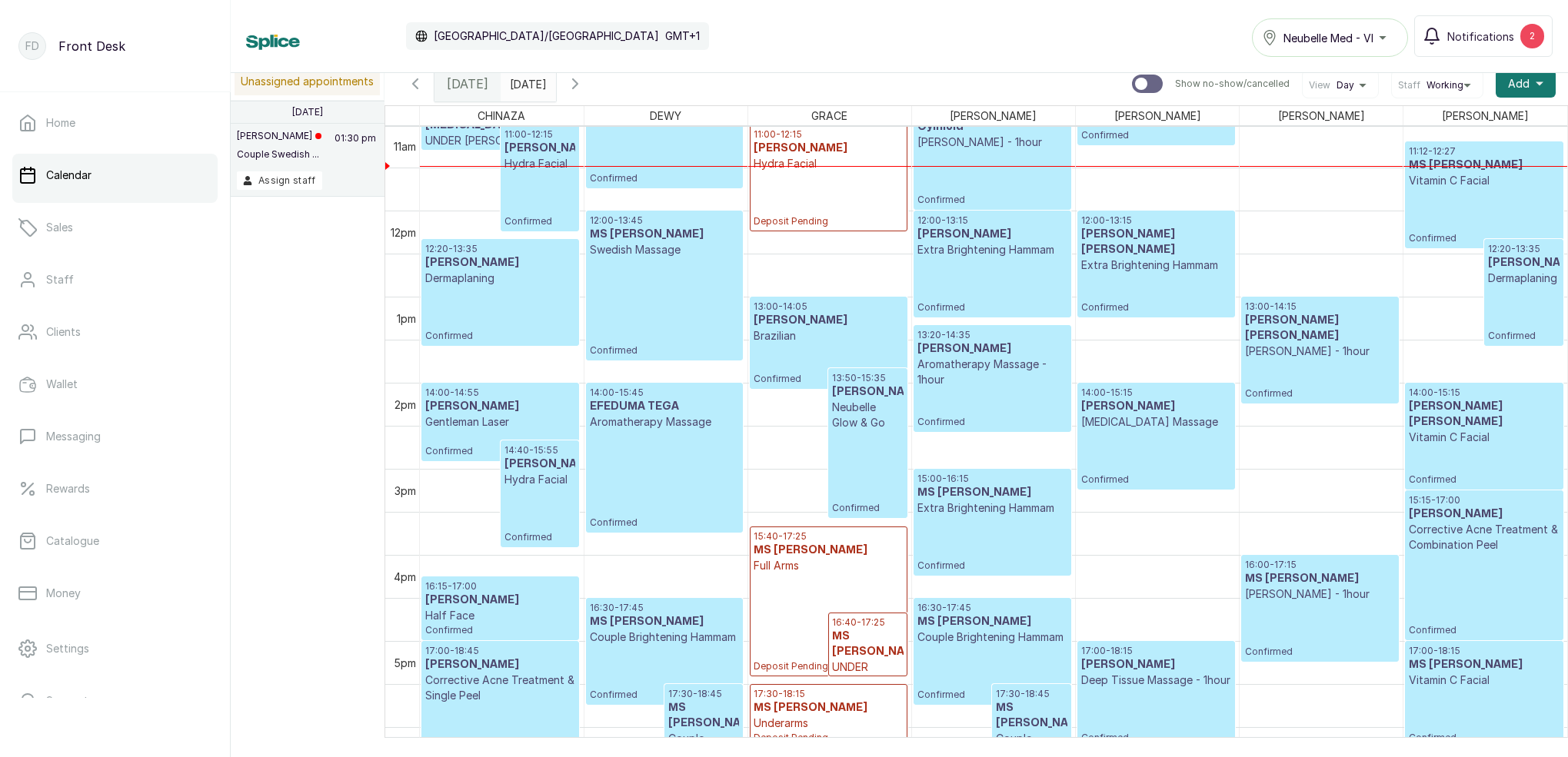
click at [526, 87] on input "[DATE]" at bounding box center [513, 79] width 24 height 26
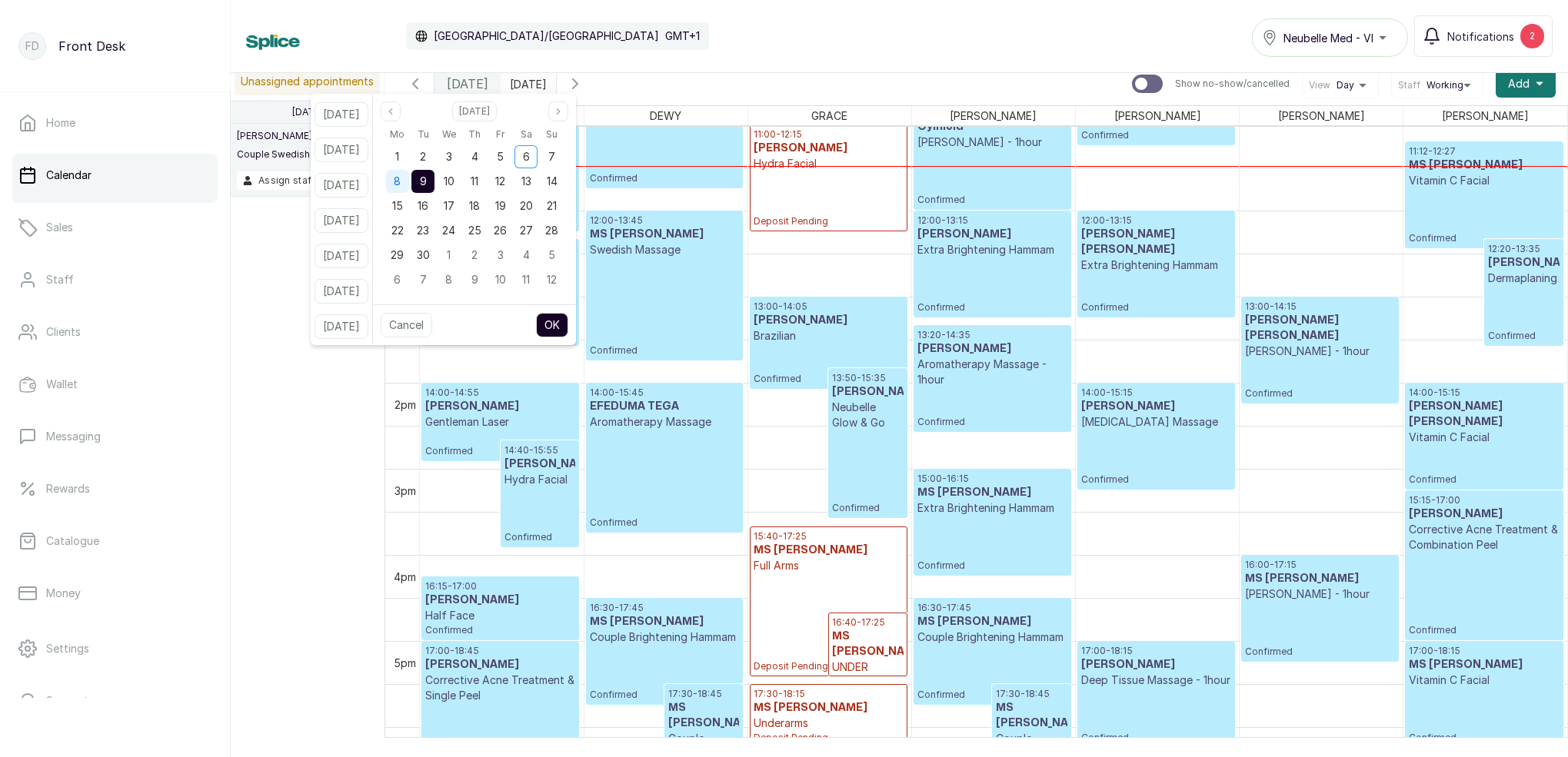
click at [400, 180] on span "8" at bounding box center [398, 181] width 7 height 14
drag, startPoint x: 443, startPoint y: 179, endPoint x: 461, endPoint y: 195, distance: 24.1
click at [426, 179] on span "9" at bounding box center [424, 181] width 7 height 14
click at [568, 319] on button "OK" at bounding box center [553, 324] width 32 height 24
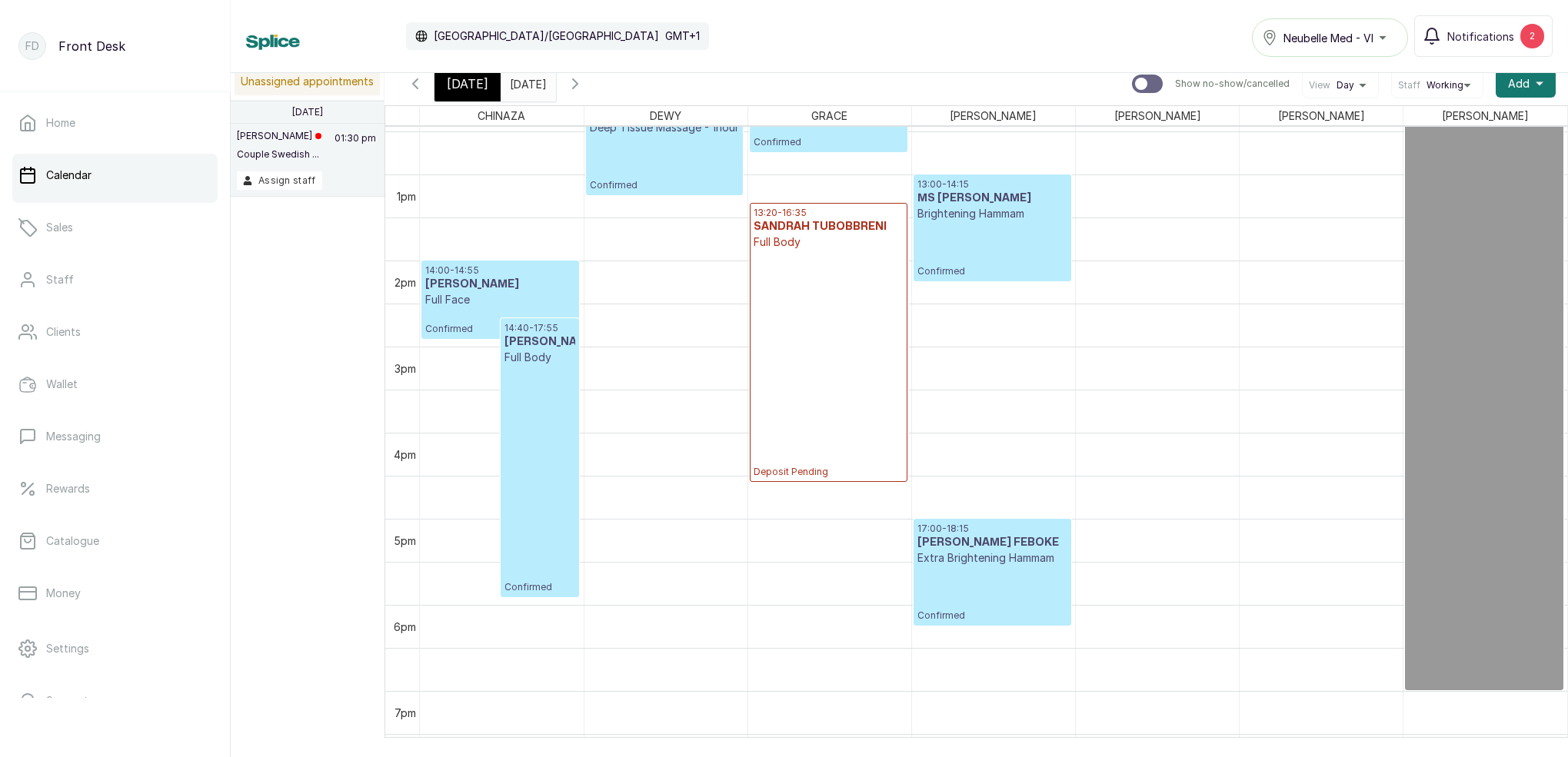
click at [970, 597] on div "17:00 - 18:15 [PERSON_NAME] FEBOKE Extra Brightening Hammam Confirmed" at bounding box center [993, 572] width 150 height 99
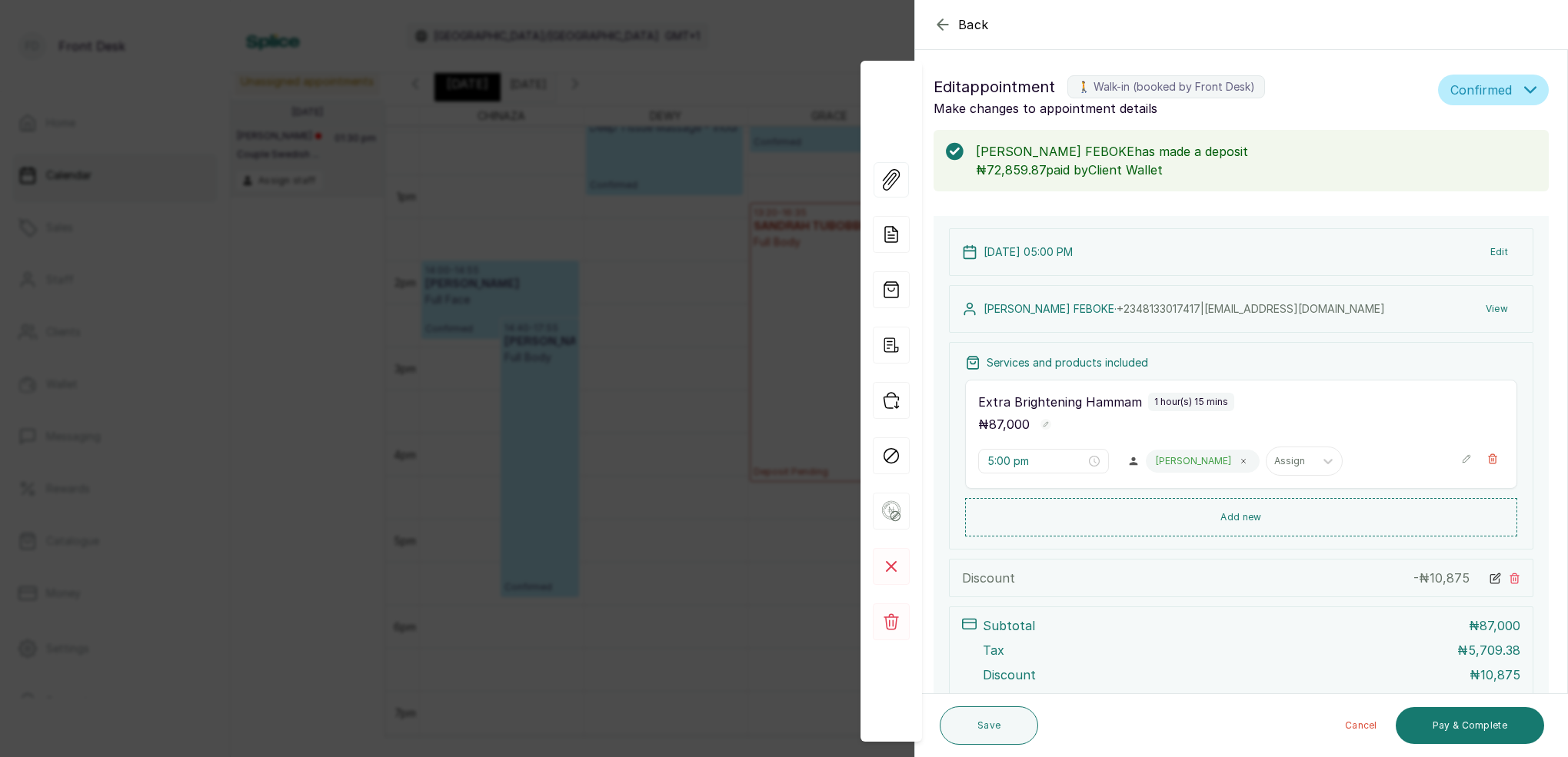
scroll to position [-1, 0]
click at [937, 26] on icon "button" at bounding box center [943, 24] width 18 height 18
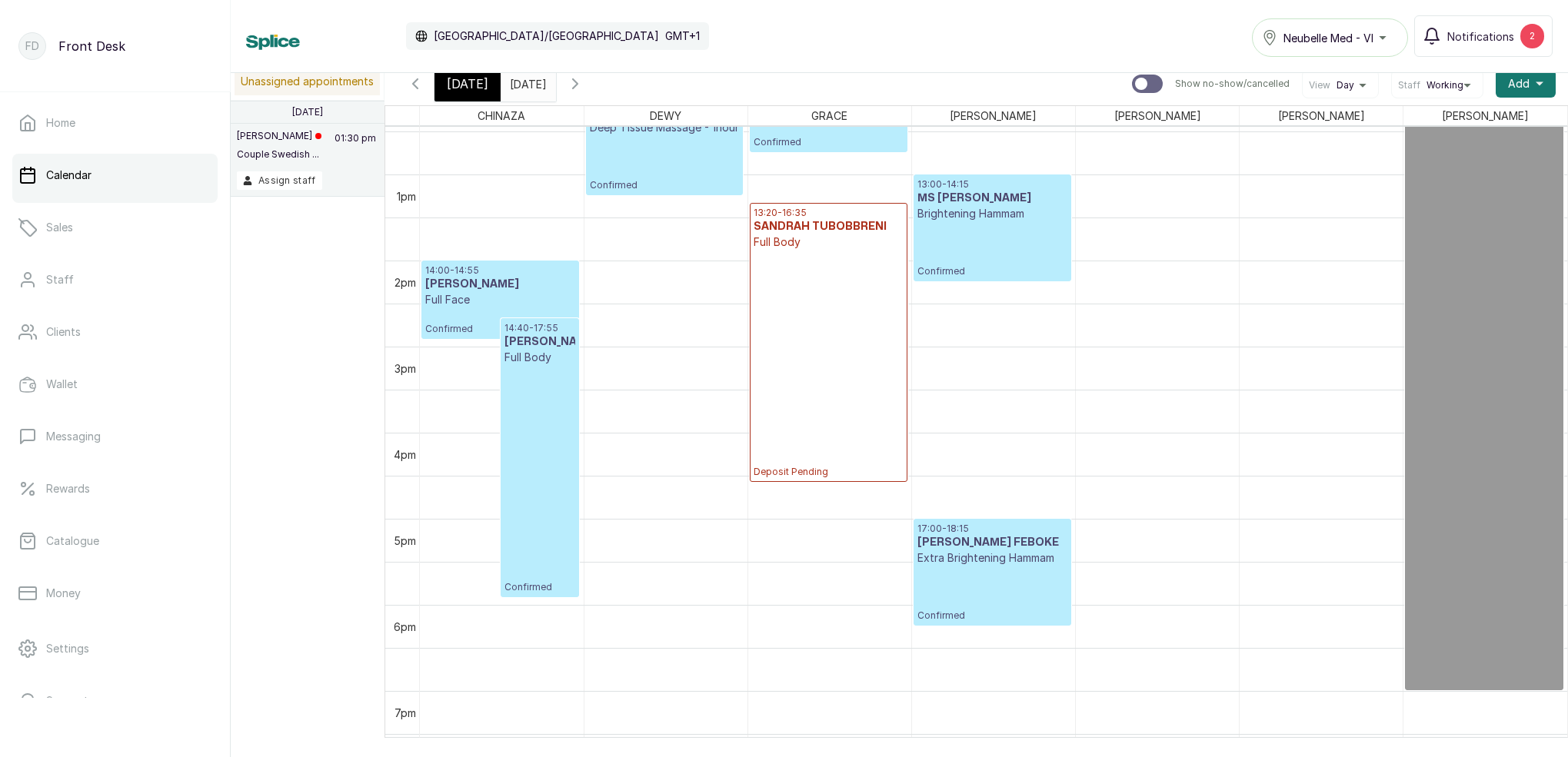
click at [469, 81] on span "[DATE]" at bounding box center [468, 84] width 41 height 18
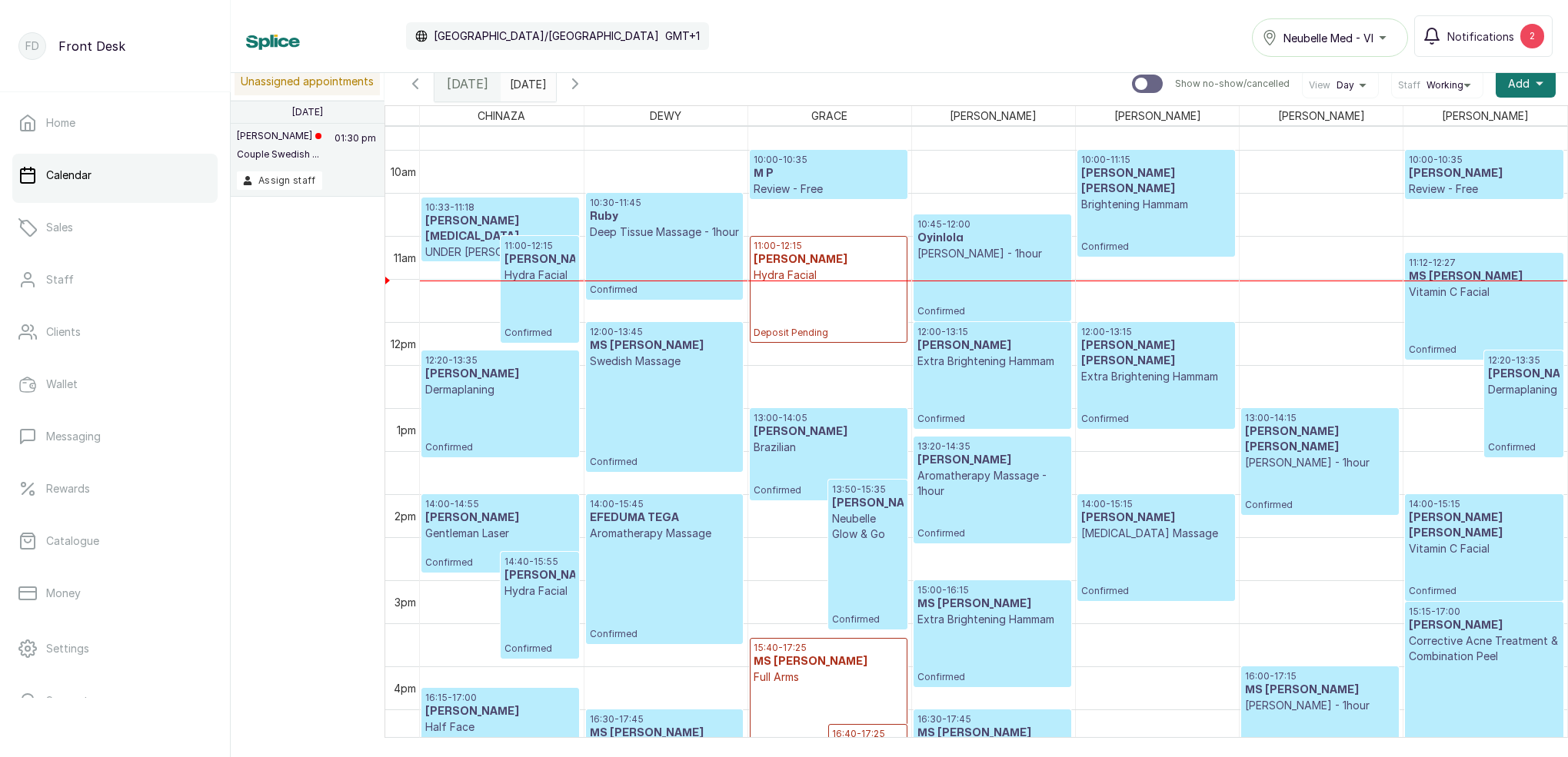
scroll to position [838, 0]
drag, startPoint x: 617, startPoint y: 83, endPoint x: 670, endPoint y: 128, distance: 69.5
click at [584, 83] on icon "button" at bounding box center [575, 84] width 18 height 18
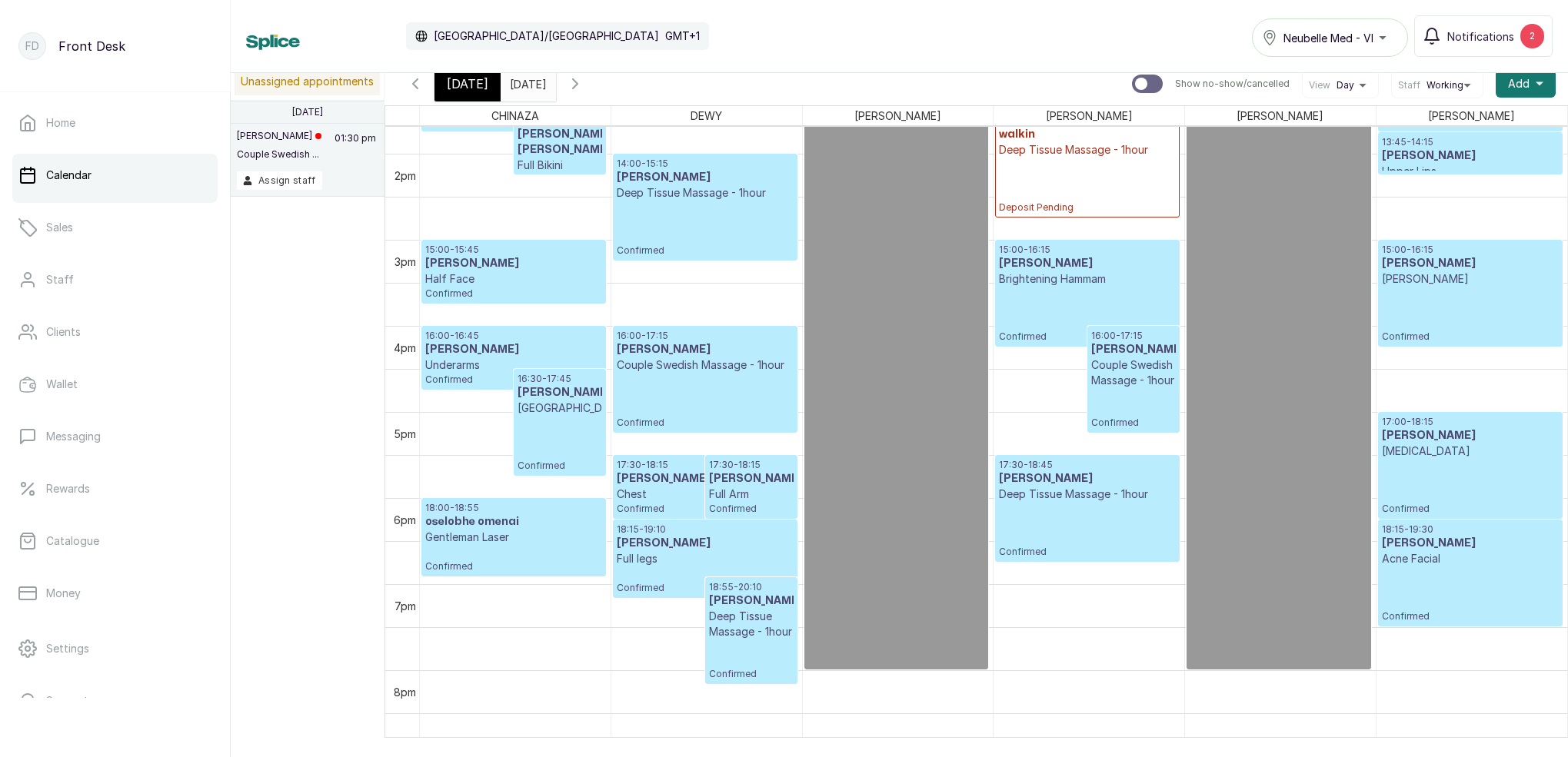
scroll to position [1138, 0]
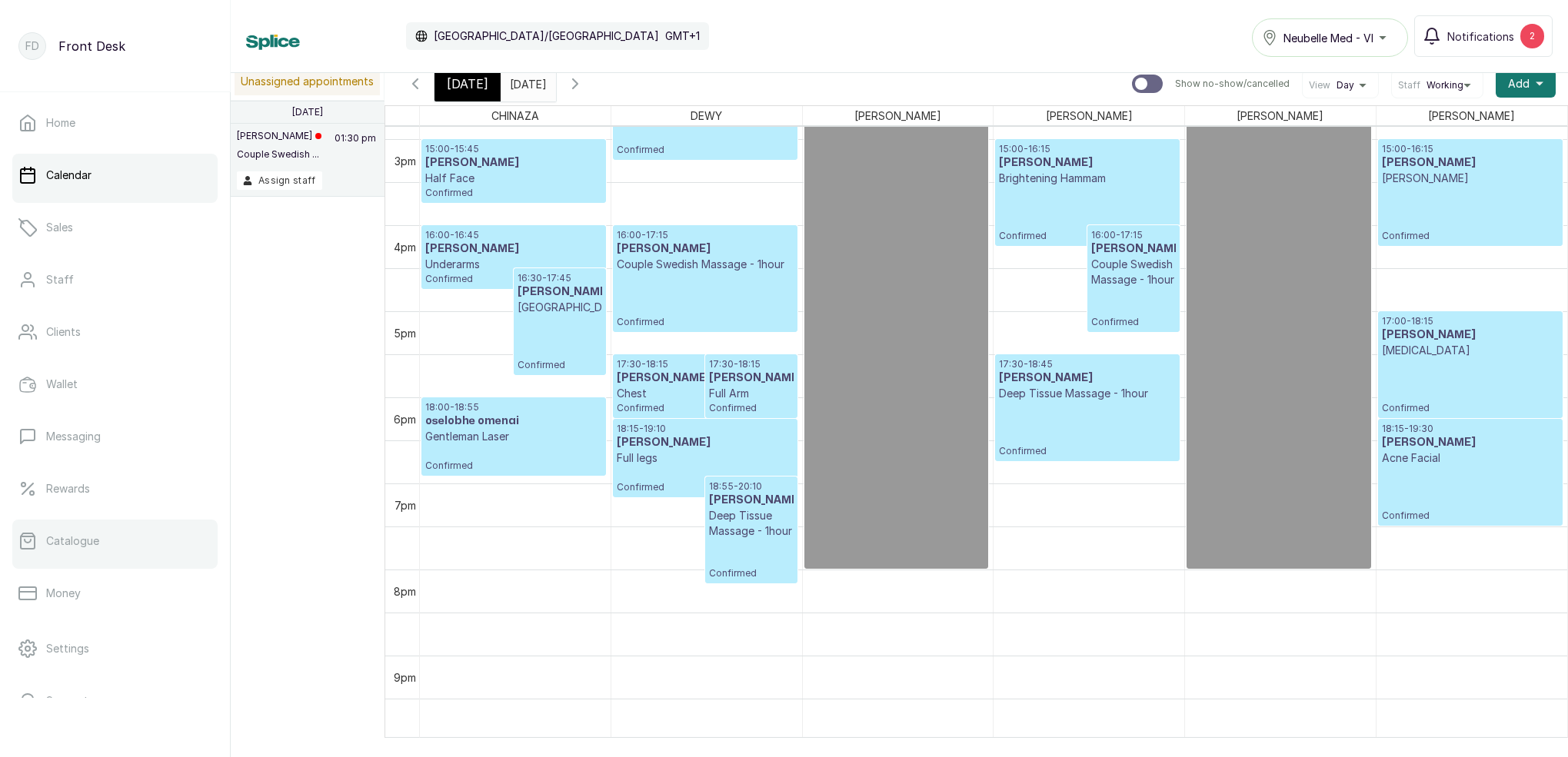
click at [153, 544] on link "Catalogue" at bounding box center [115, 542] width 206 height 43
